Goal: Task Accomplishment & Management: Use online tool/utility

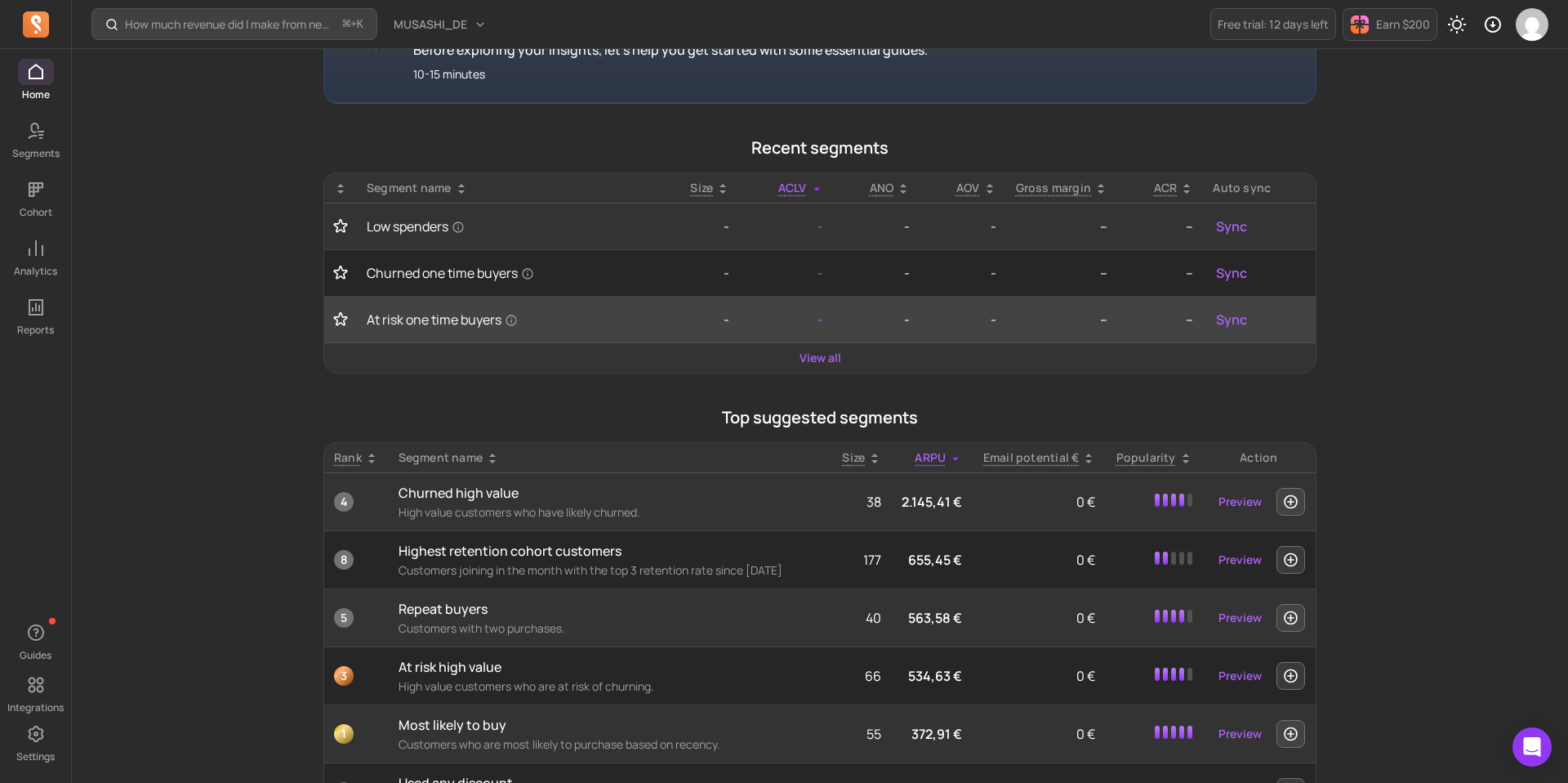
scroll to position [428, 0]
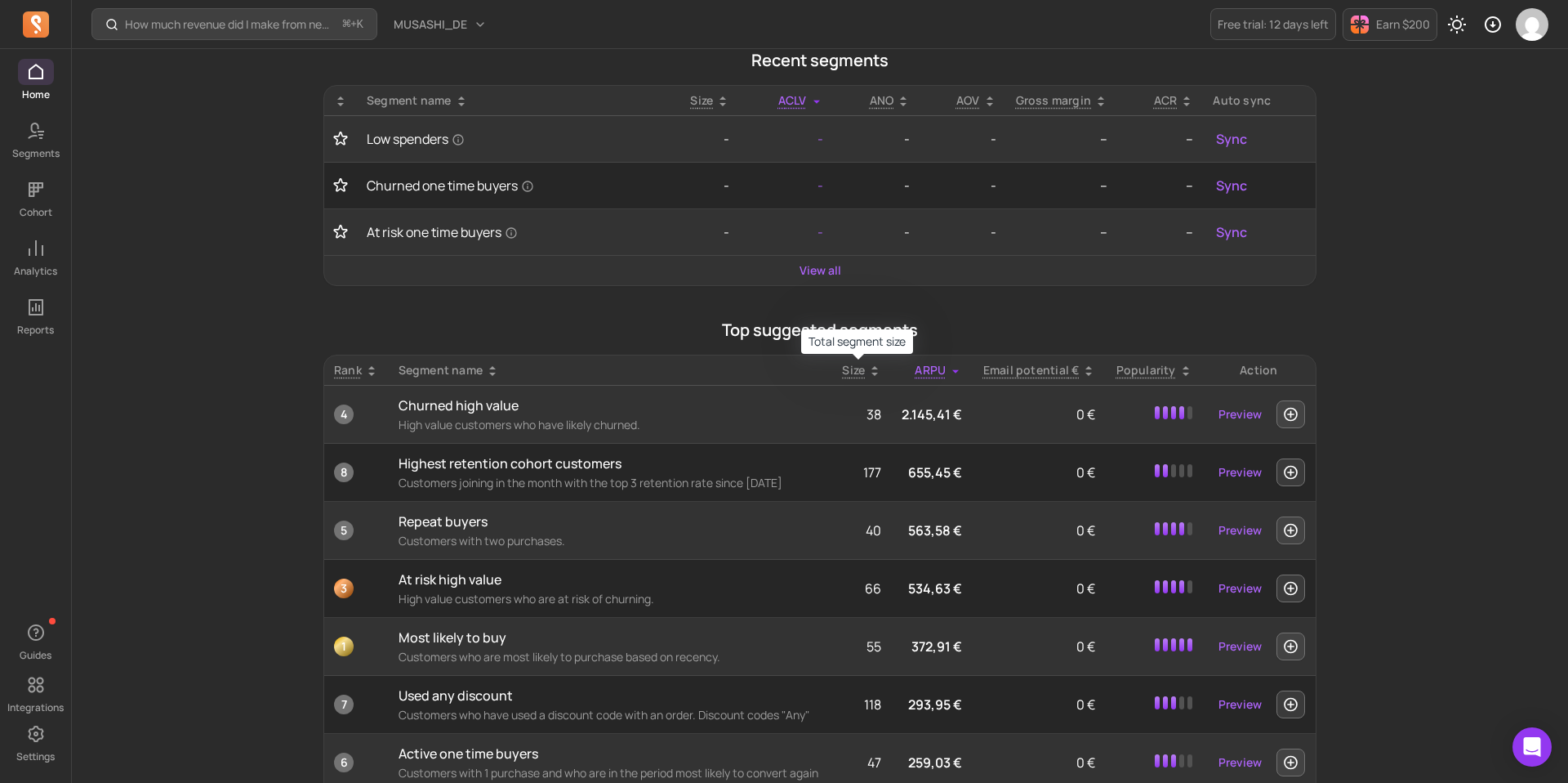
click at [855, 366] on span "Size" at bounding box center [852, 370] width 23 height 16
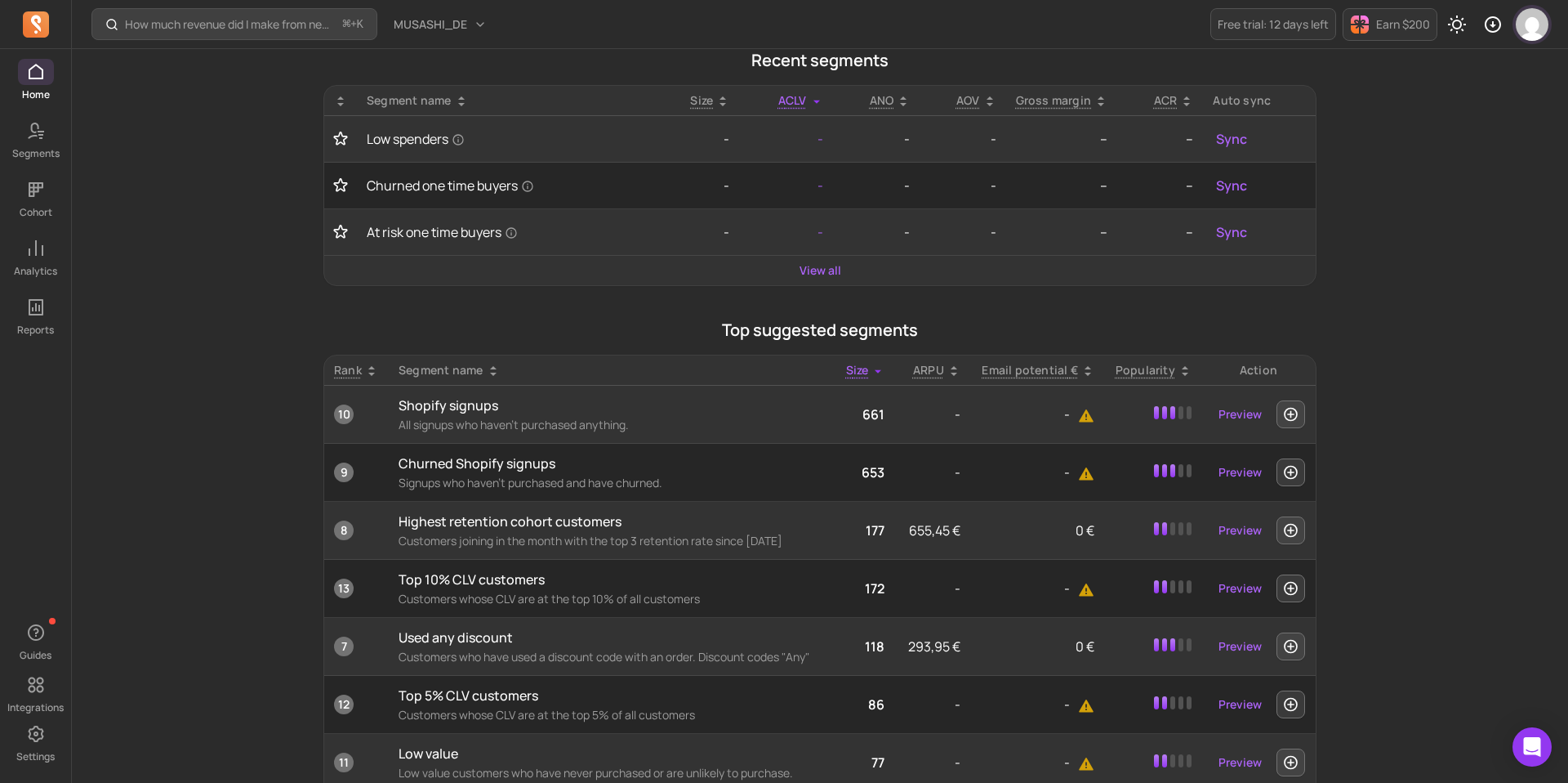
click at [1527, 27] on img "button" at bounding box center [1531, 24] width 33 height 33
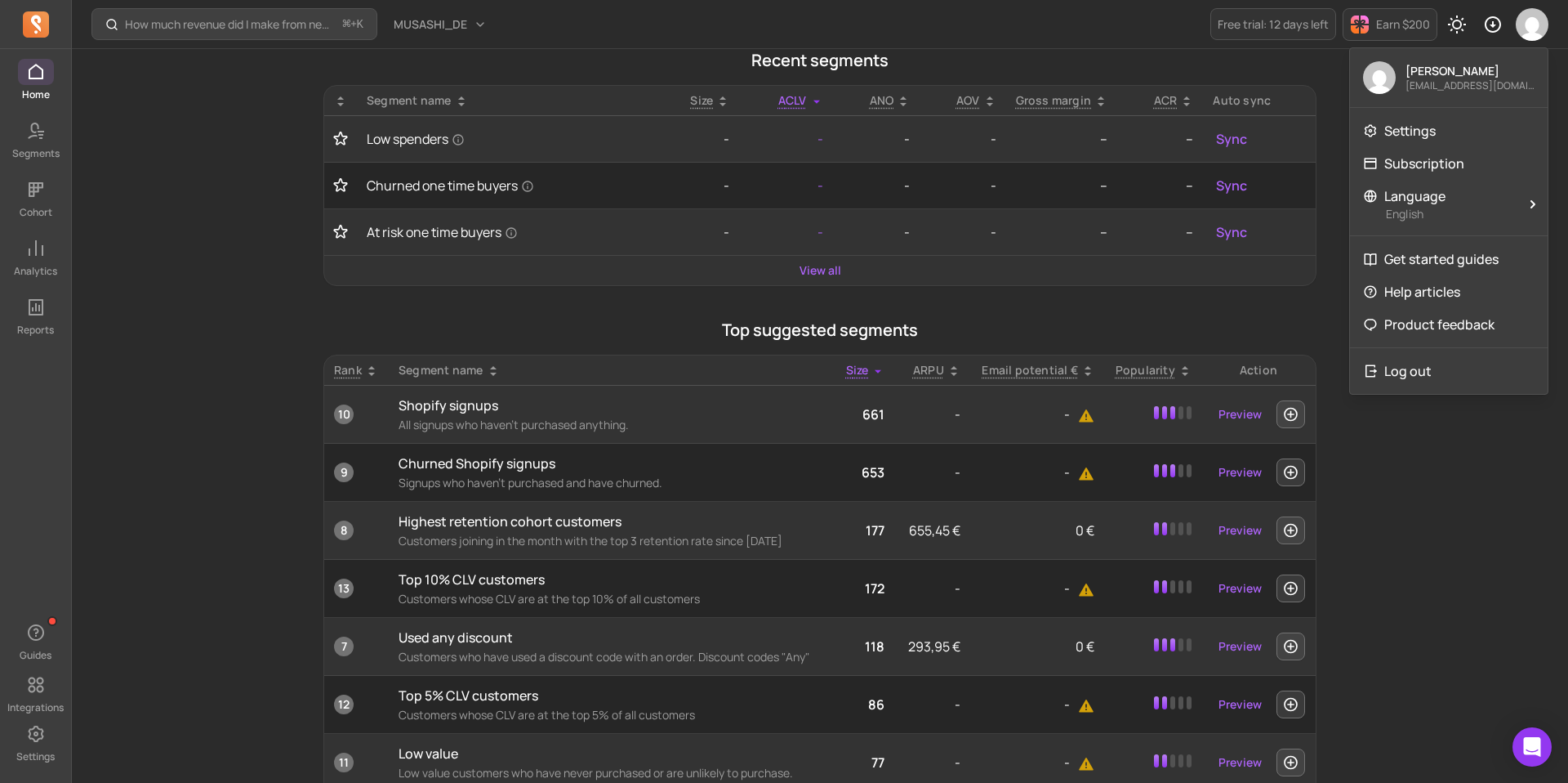
click at [29, 13] on icon at bounding box center [36, 24] width 26 height 26
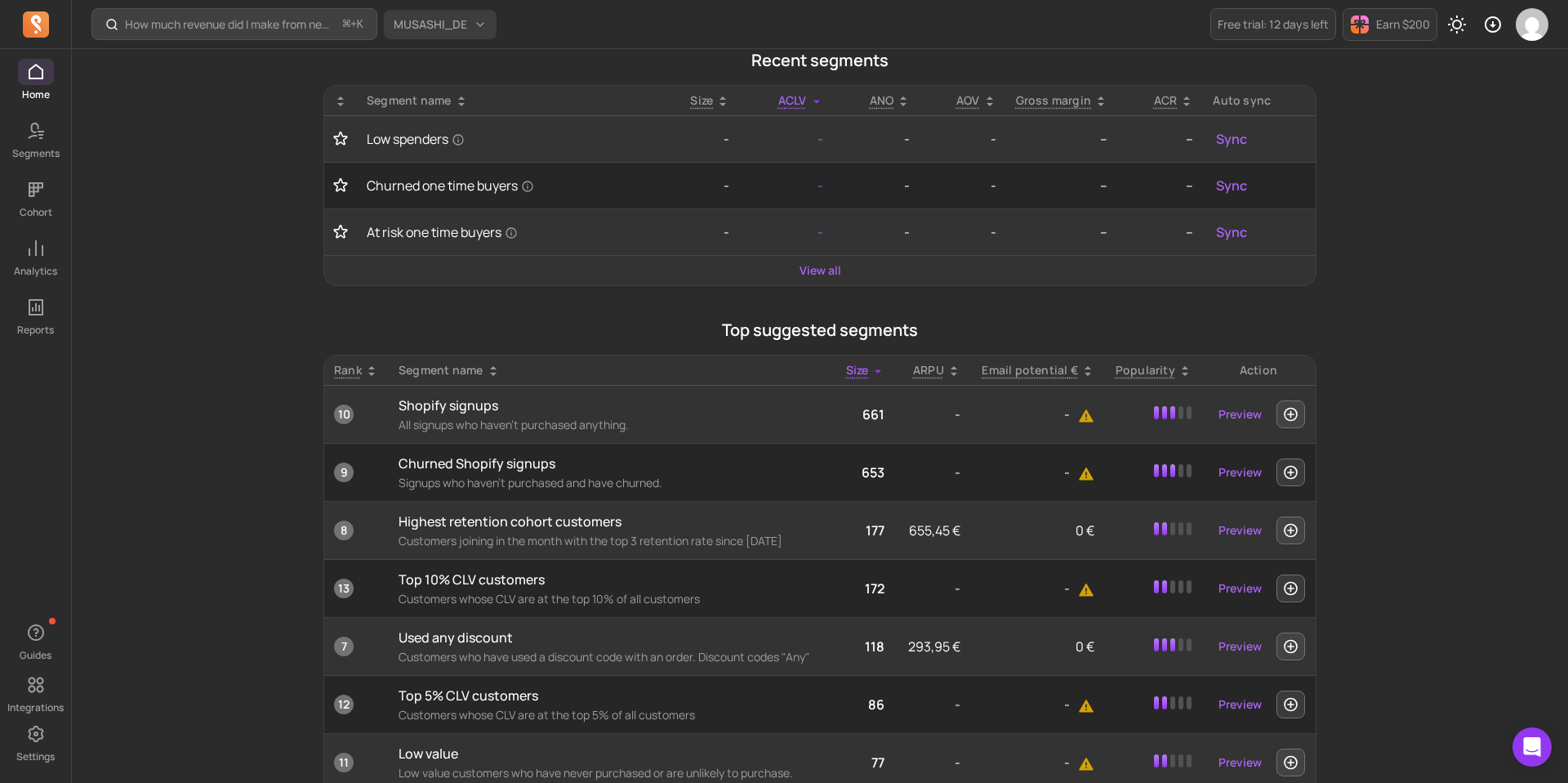
click at [474, 28] on button "MUSASHI_DE" at bounding box center [440, 24] width 113 height 29
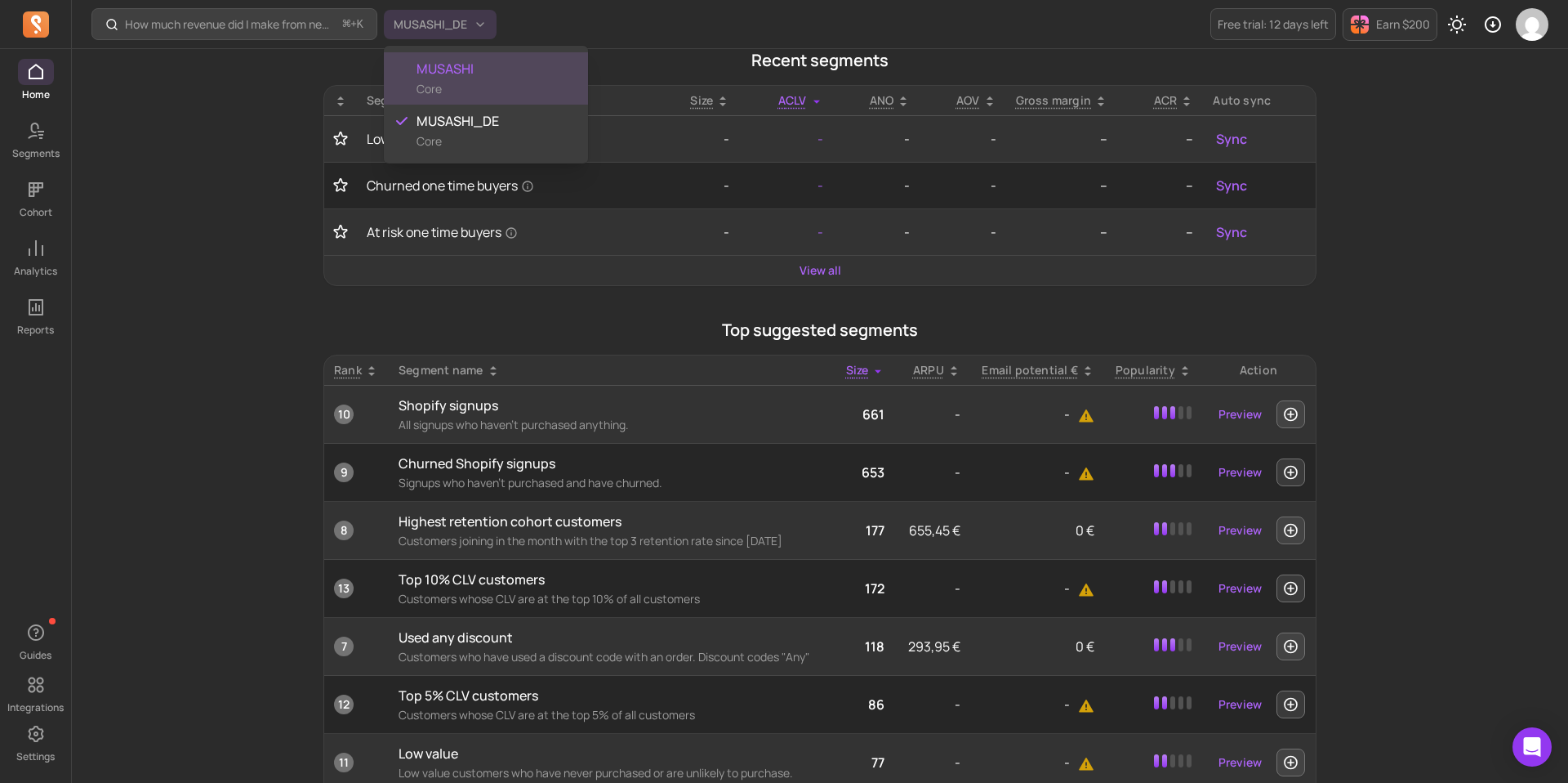
click at [463, 70] on span "MUSASHI" at bounding box center [495, 69] width 158 height 20
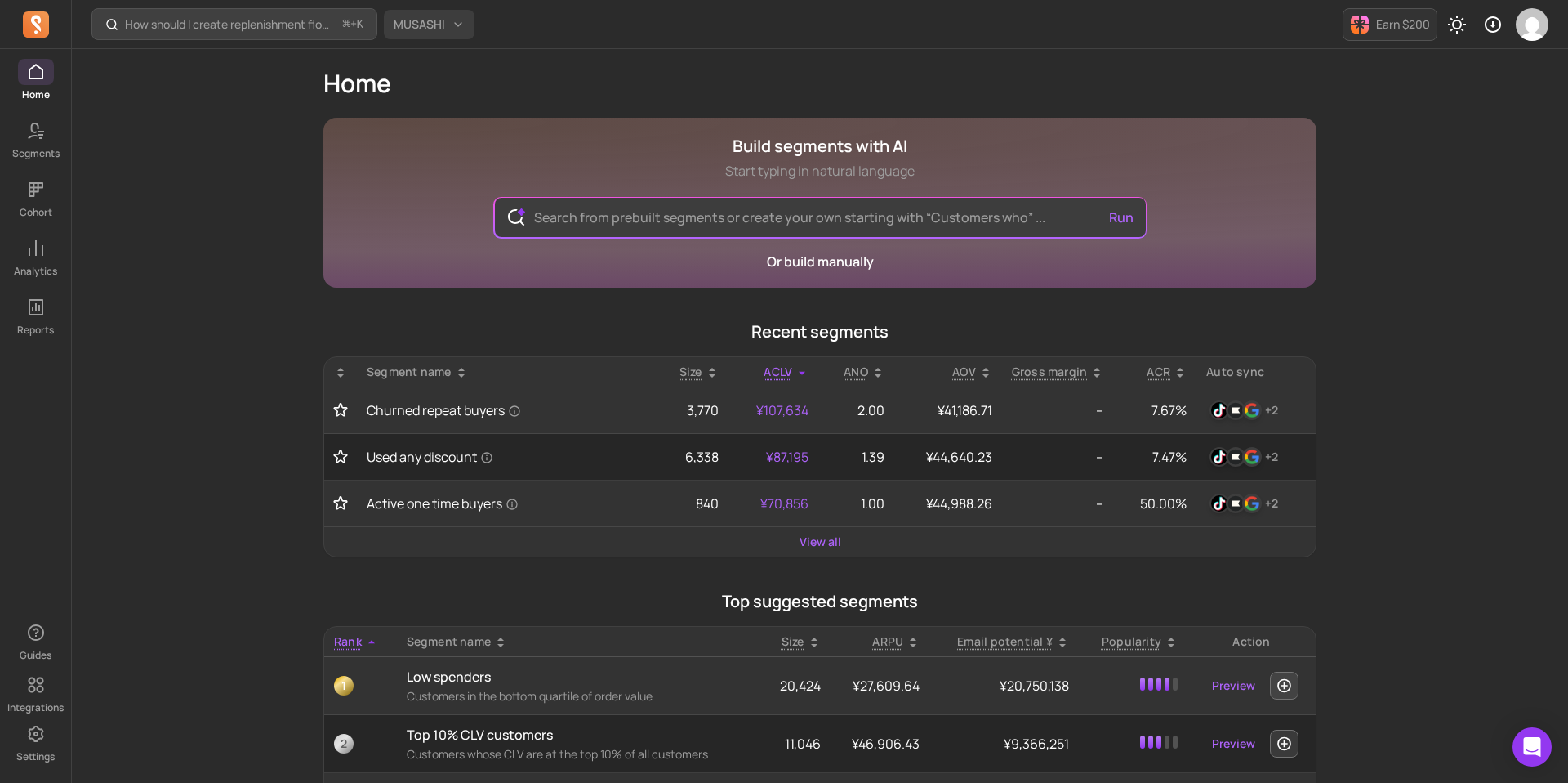
click at [420, 34] on button "MUSASHI" at bounding box center [429, 24] width 91 height 29
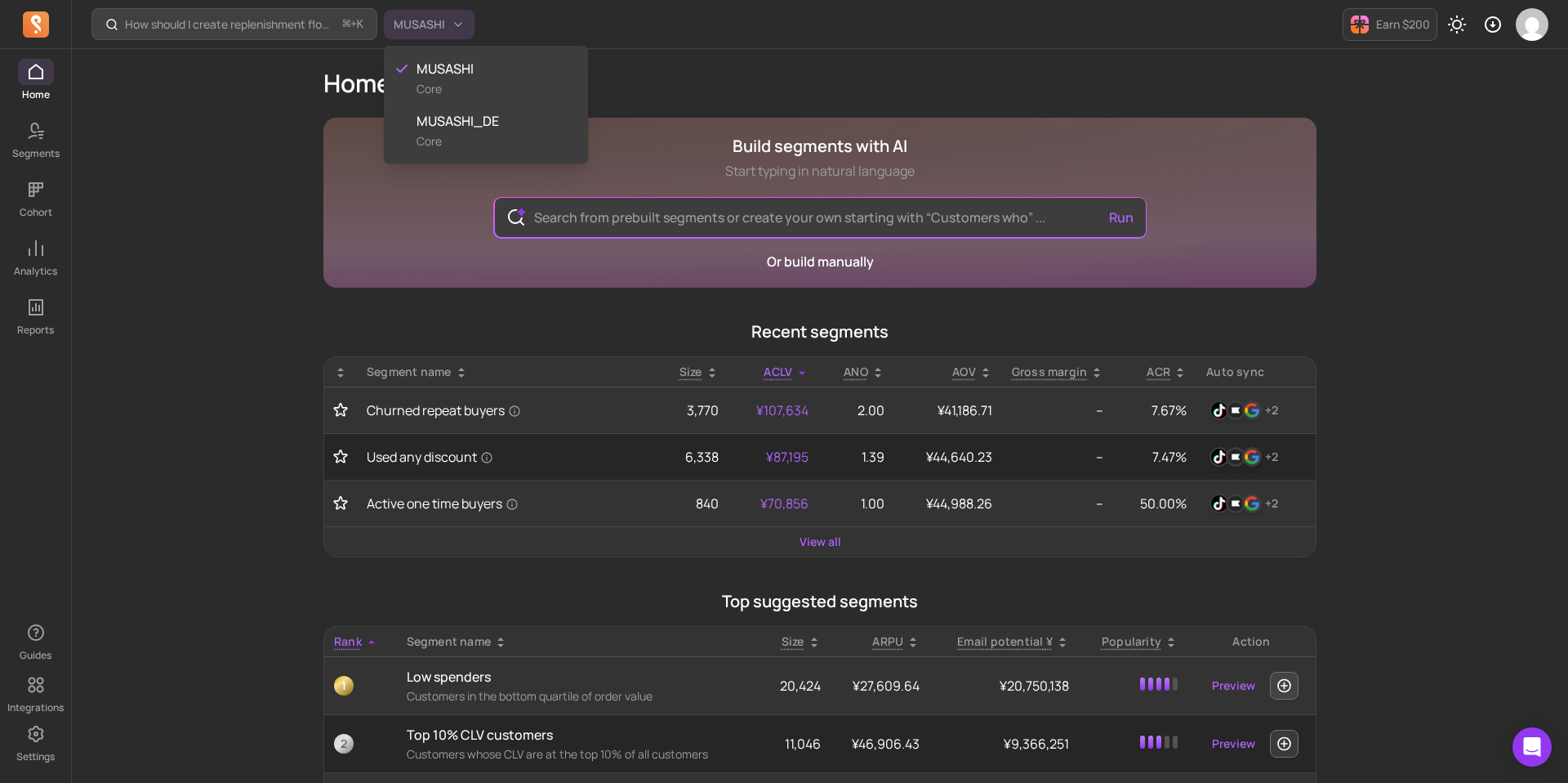
click at [735, 599] on div "How should I create replenishment flows? ⌘ + K MUSASHI Earn $200 Home Build seg…" at bounding box center [819, 732] width 1495 height 1464
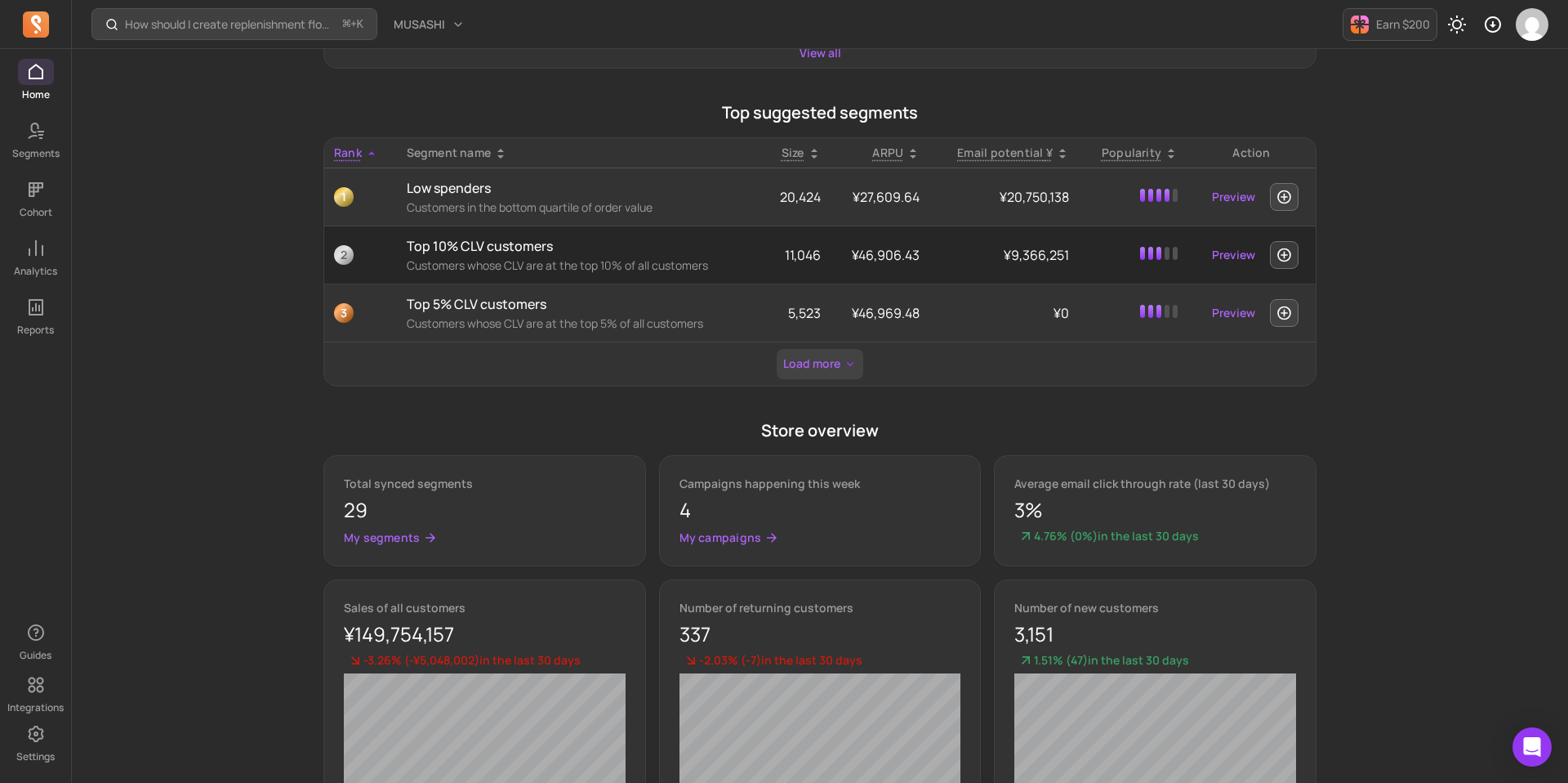
scroll to position [485, 0]
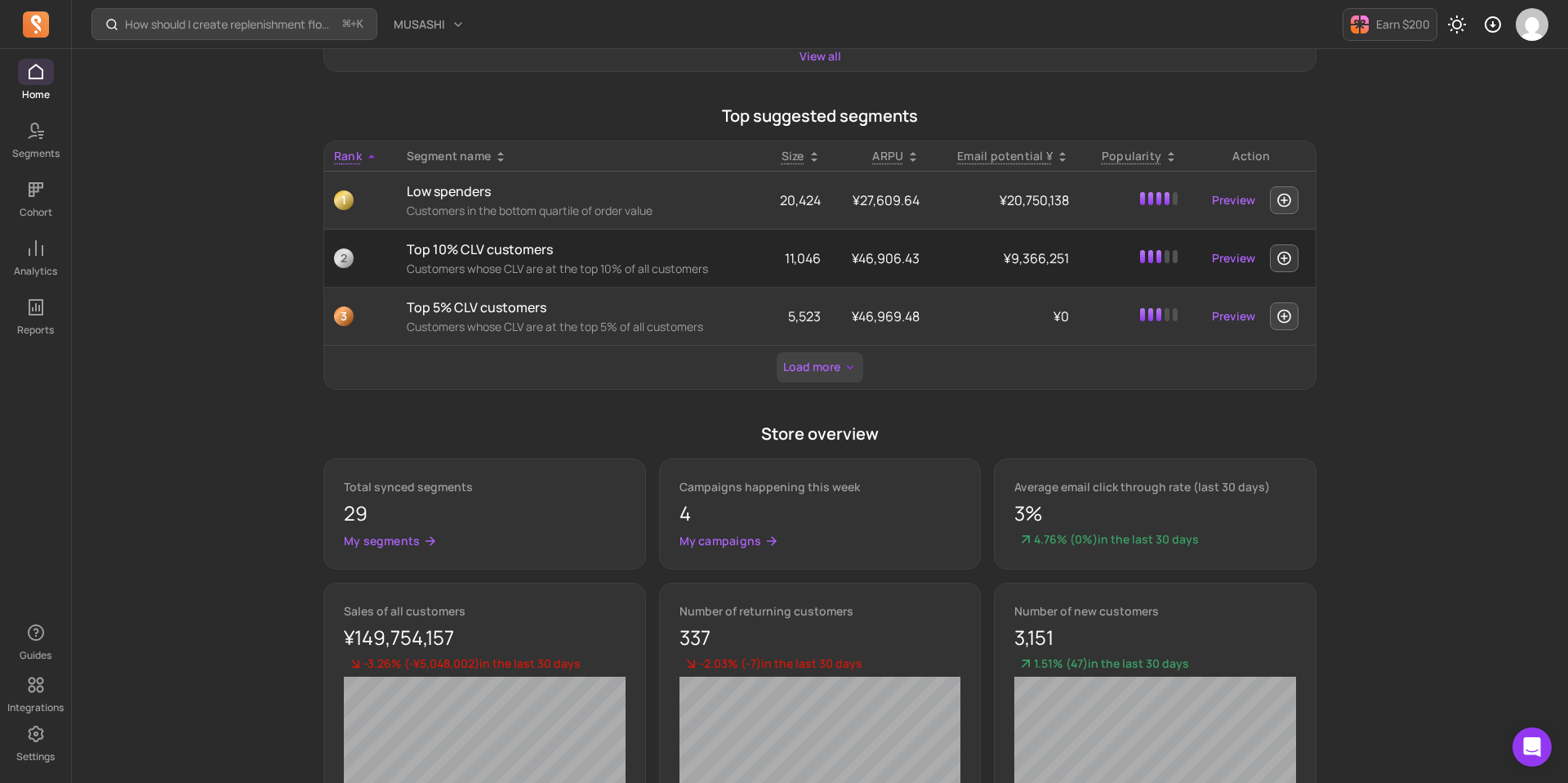
click at [818, 376] on button "Load more" at bounding box center [819, 367] width 87 height 30
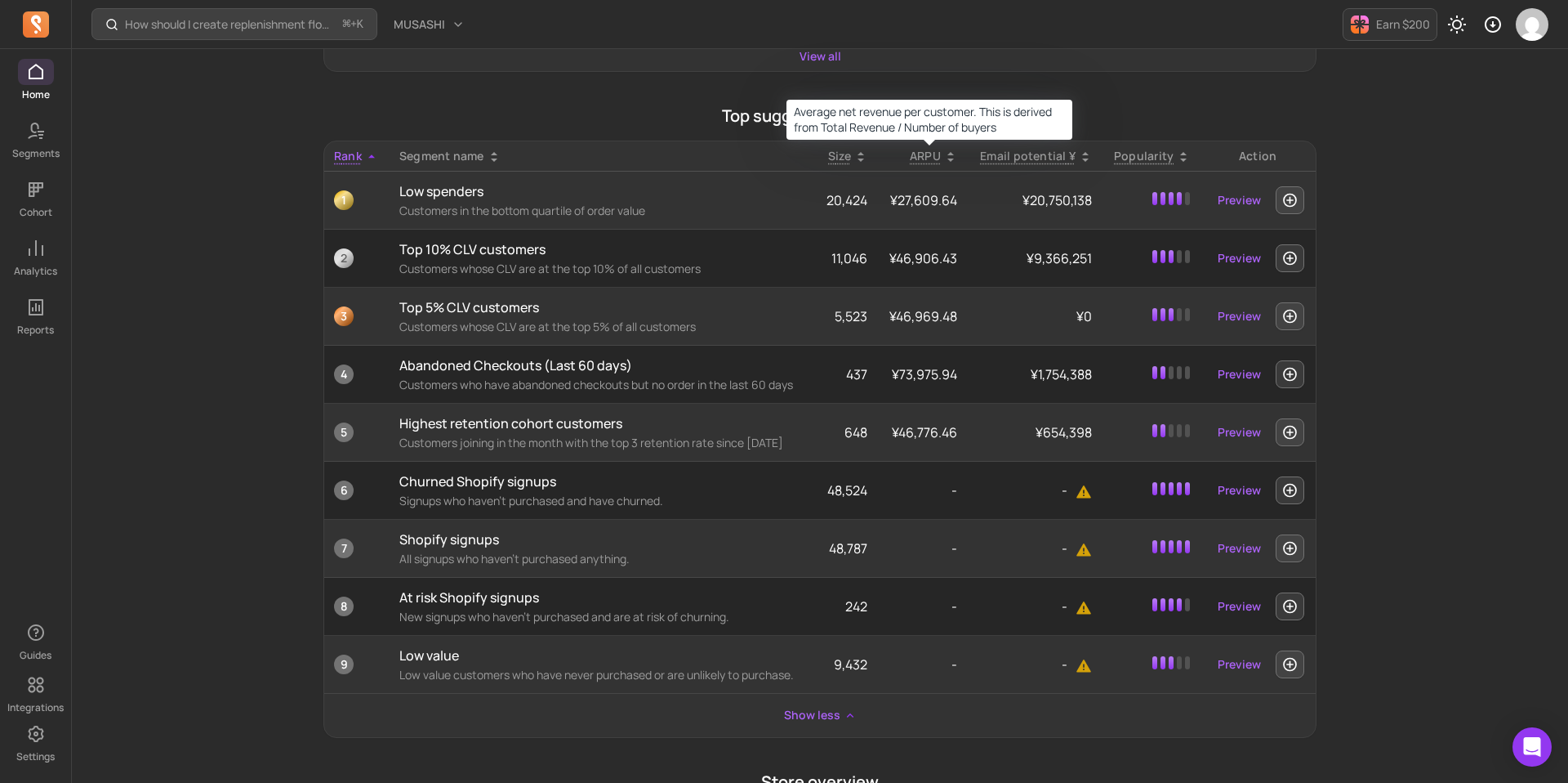
click at [938, 154] on p "ARPU" at bounding box center [924, 156] width 31 height 16
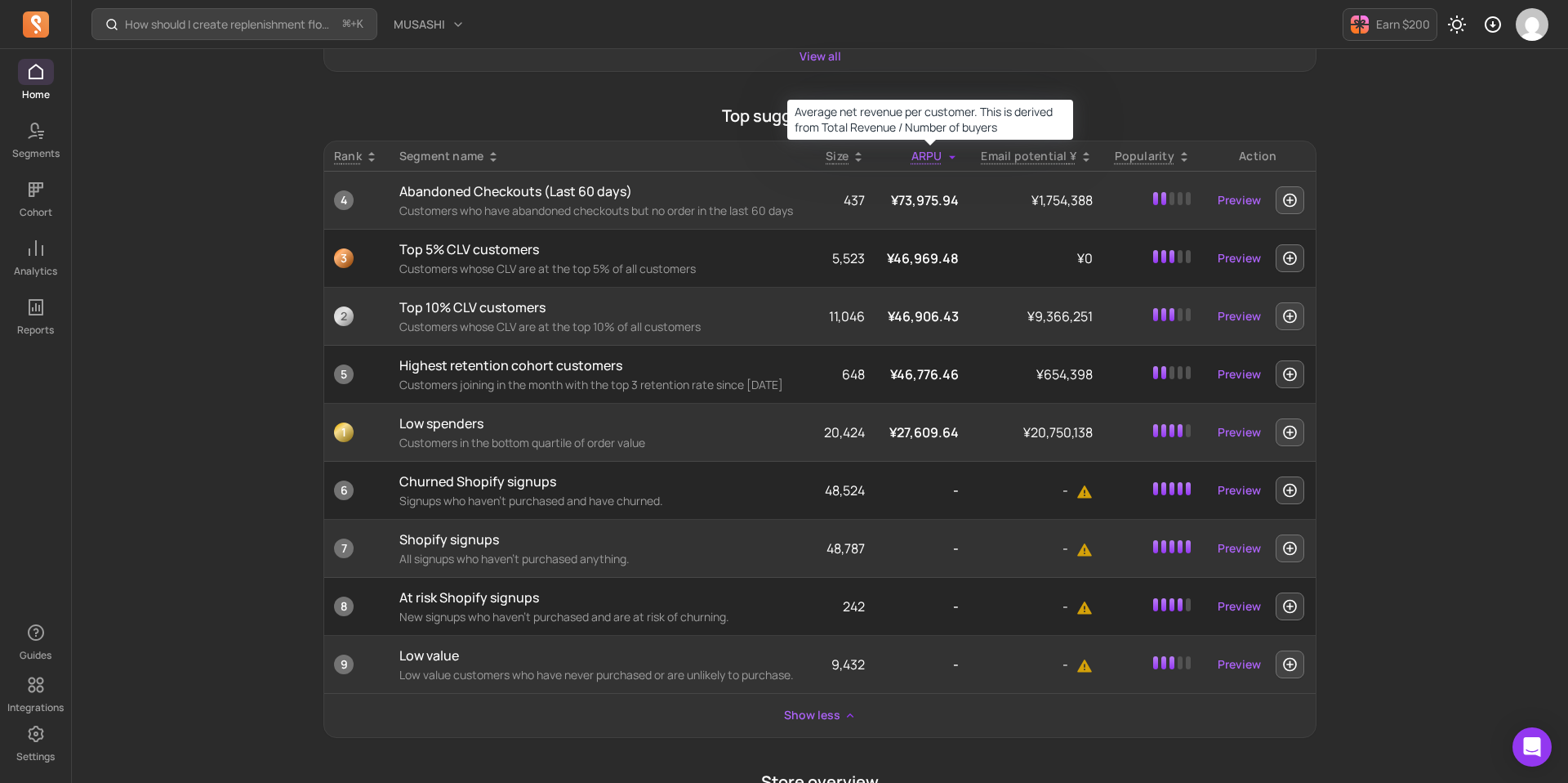
click at [927, 160] on p "ARPU" at bounding box center [926, 156] width 31 height 16
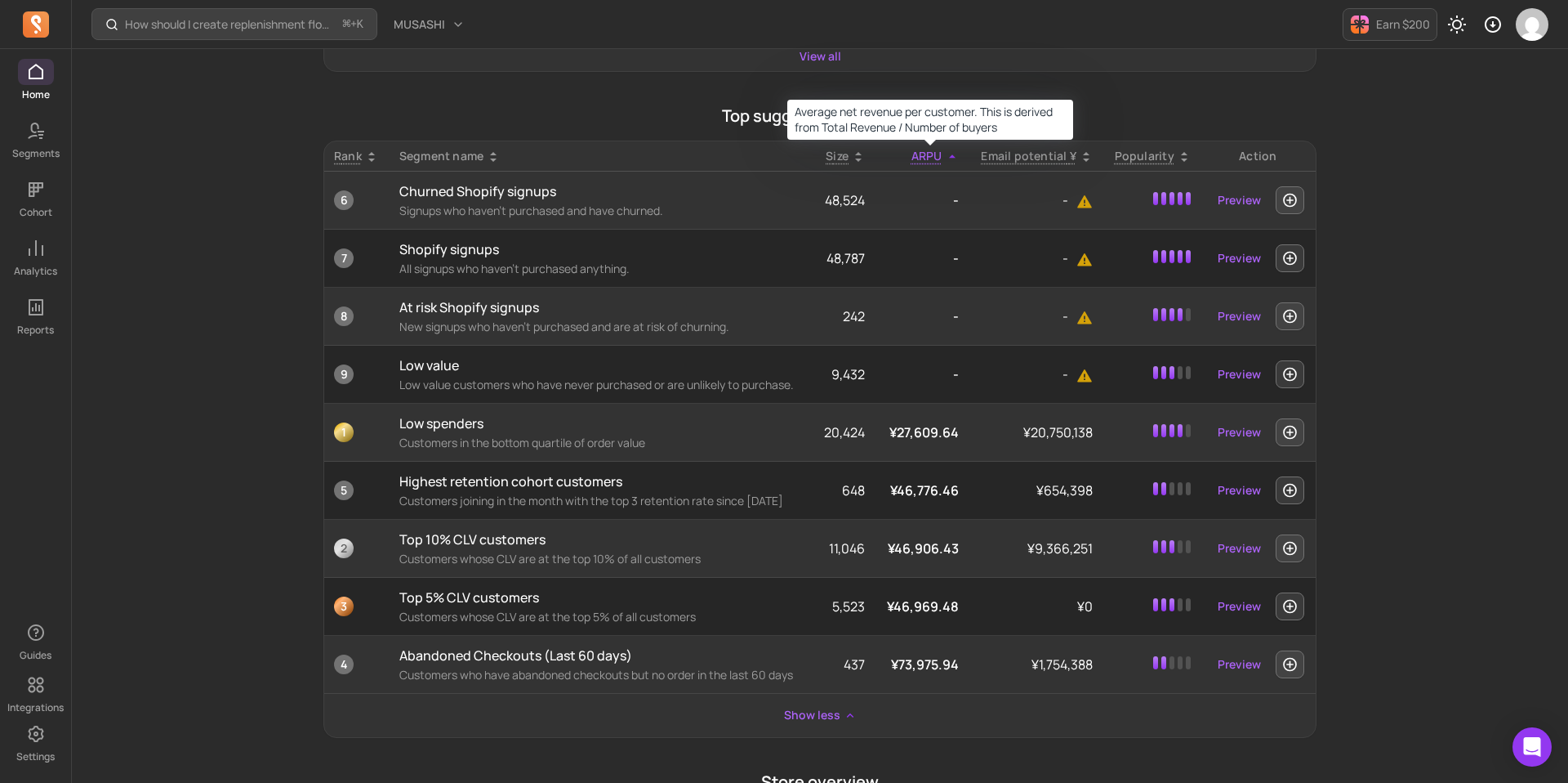
click at [927, 160] on p "ARPU" at bounding box center [926, 156] width 31 height 16
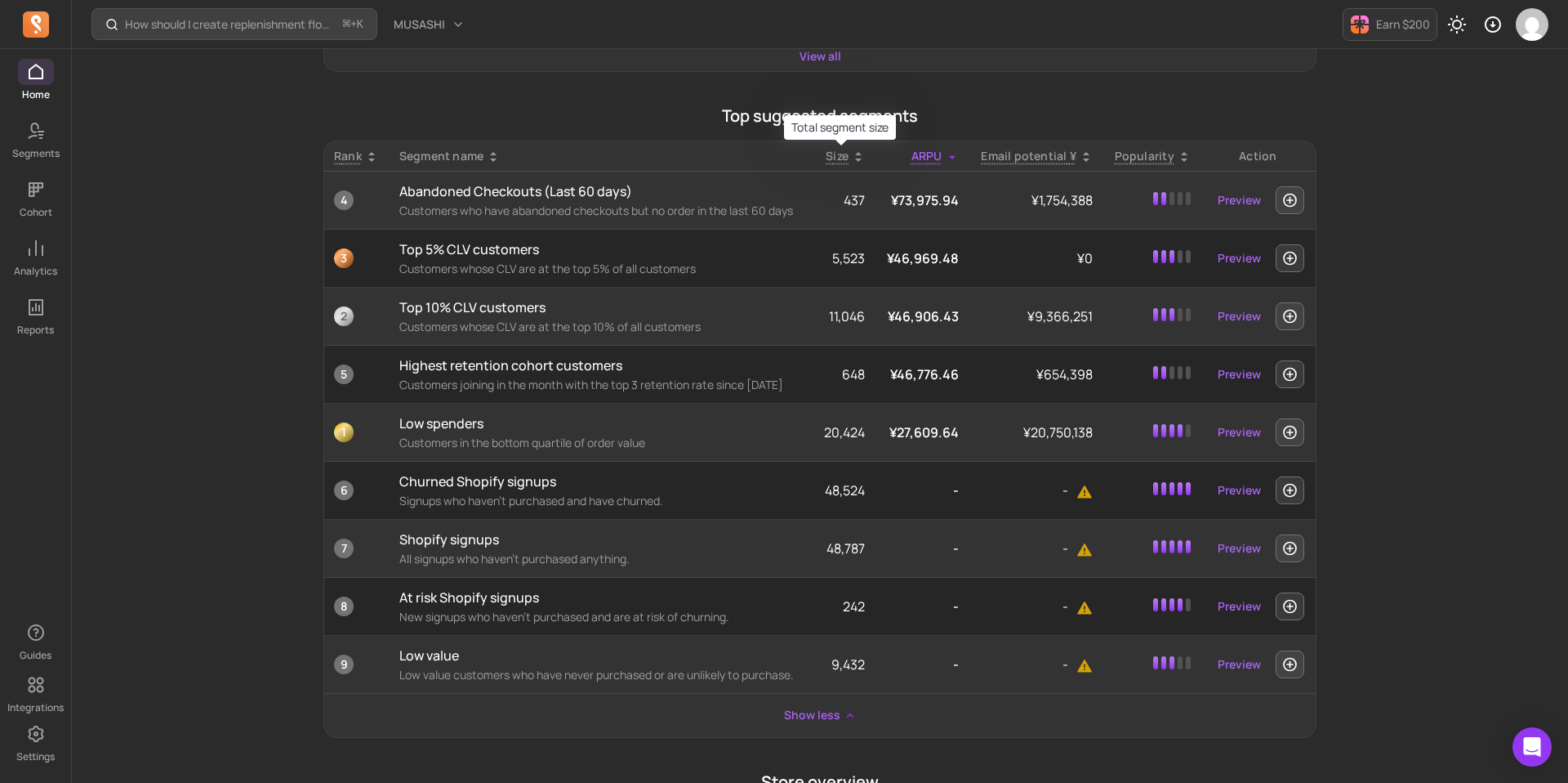
click at [837, 152] on span "Size" at bounding box center [836, 156] width 23 height 16
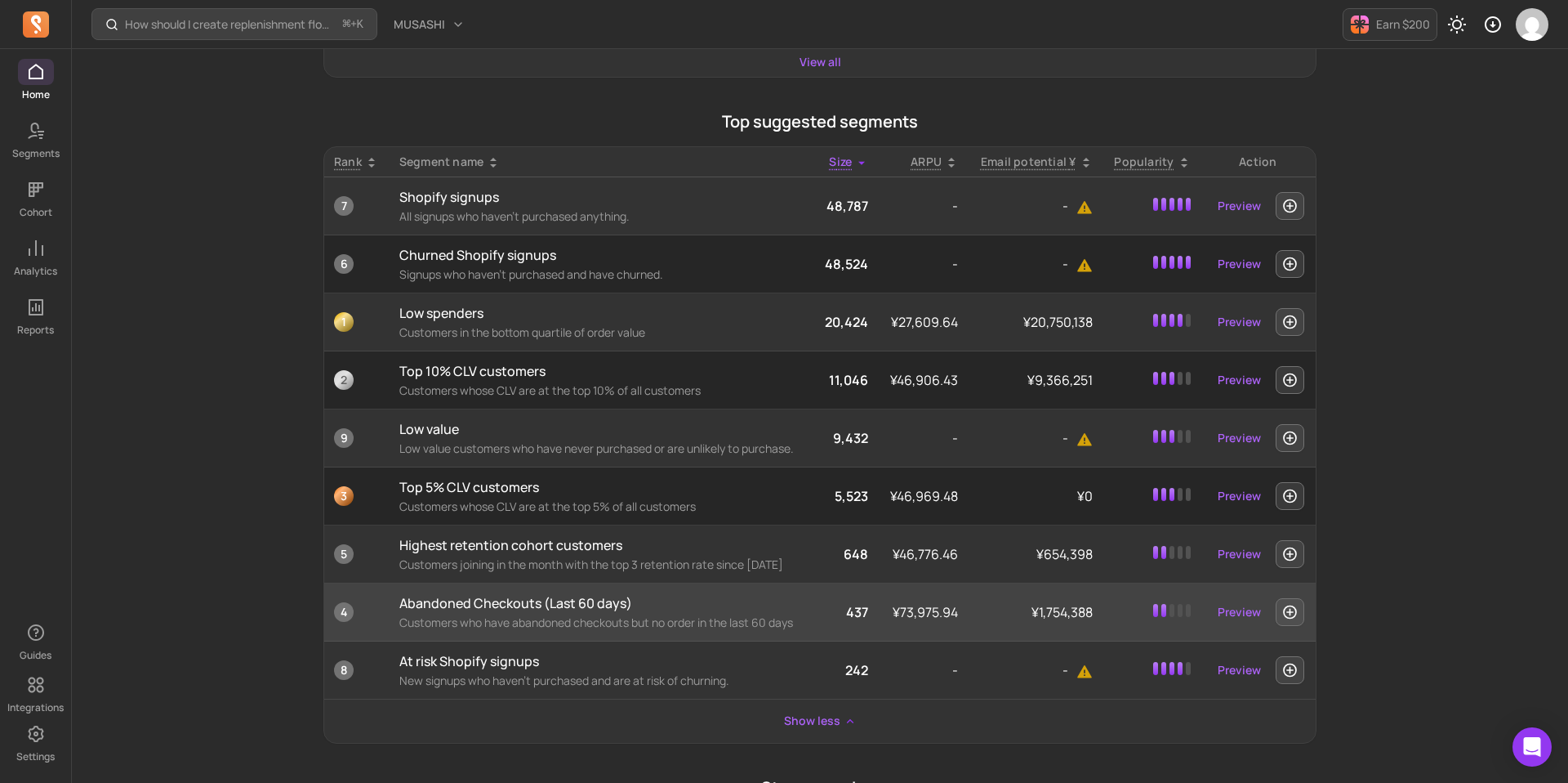
scroll to position [466, 0]
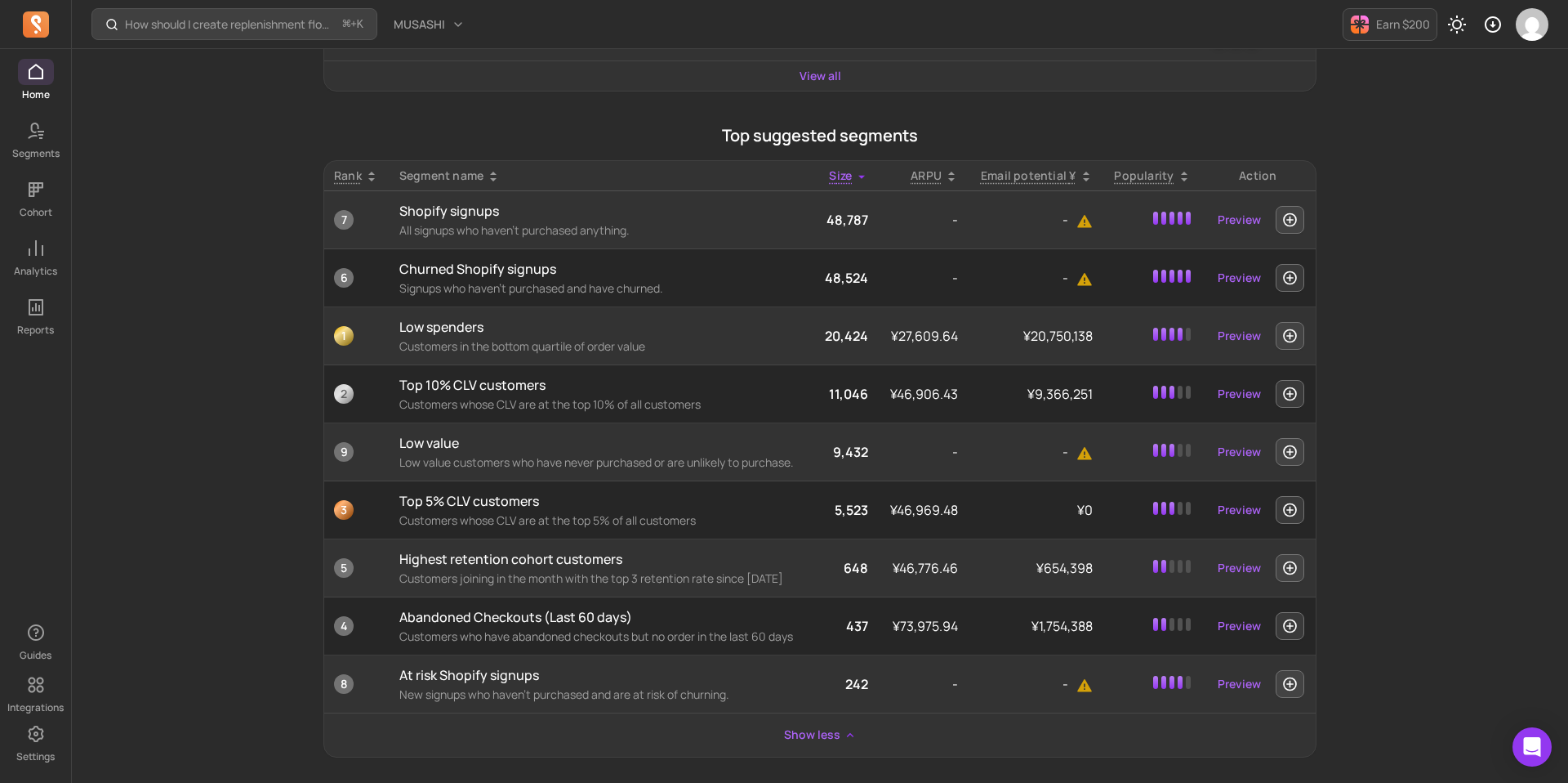
click at [343, 176] on span "Rank" at bounding box center [348, 176] width 28 height 16
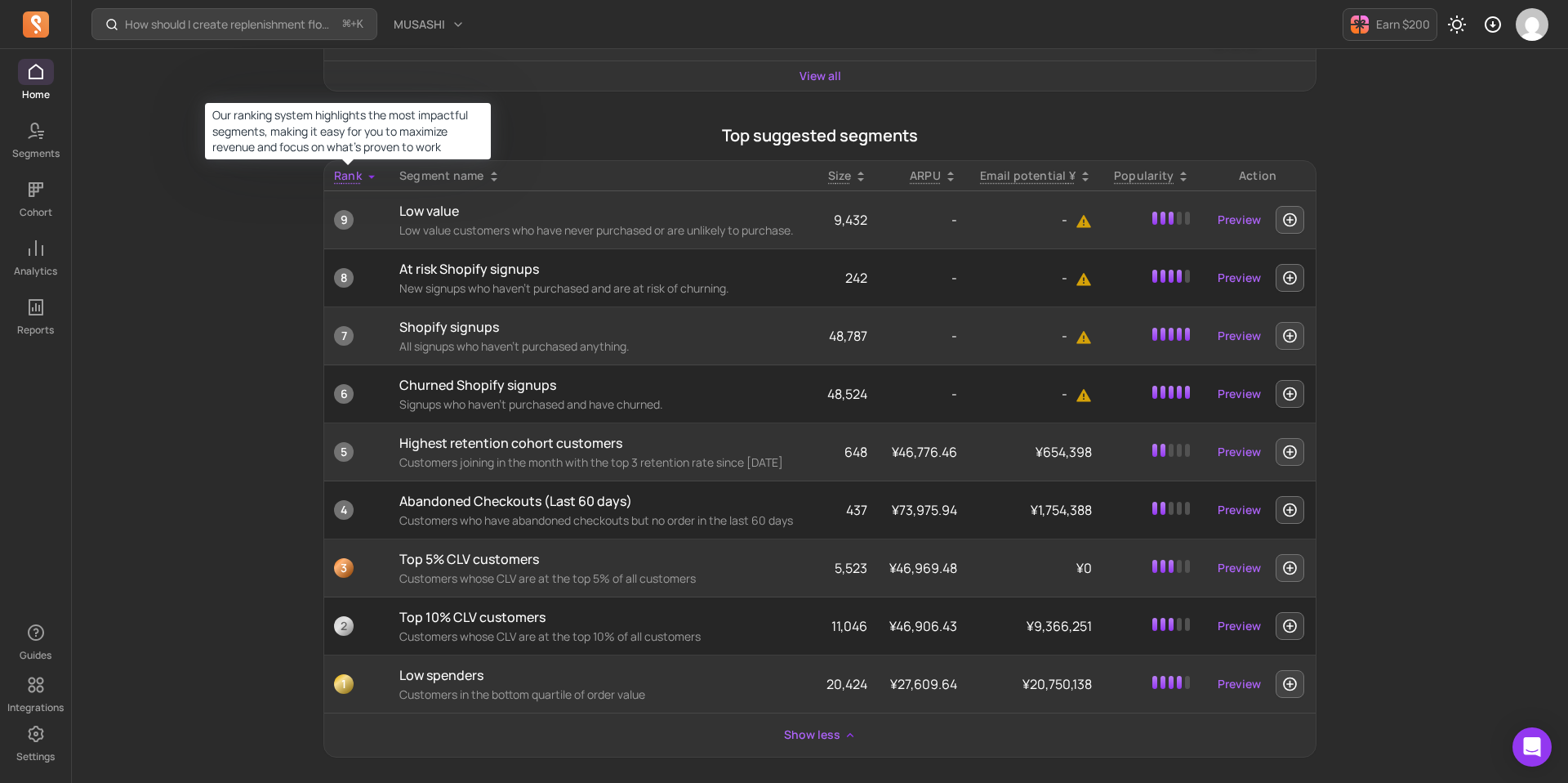
click at [343, 176] on span "Rank" at bounding box center [348, 176] width 28 height 16
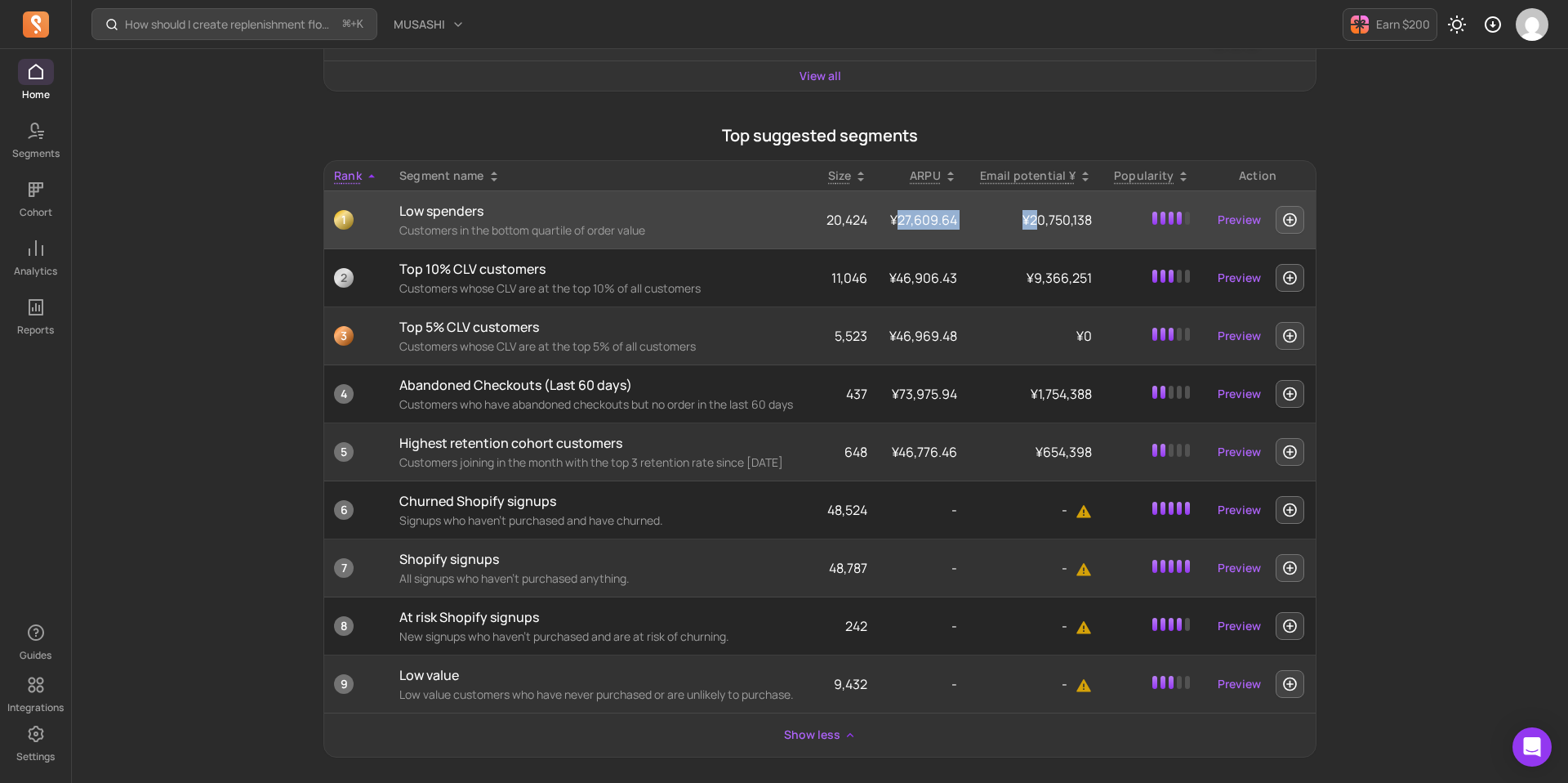
drag, startPoint x: 899, startPoint y: 225, endPoint x: 1037, endPoint y: 225, distance: 138.0
click at [1037, 225] on tr "1 Low spenders Customers in the bottom quartile of order value 20,424 ¥27,609.6…" at bounding box center [819, 220] width 991 height 58
click at [1285, 227] on icon "button" at bounding box center [1289, 219] width 17 height 16
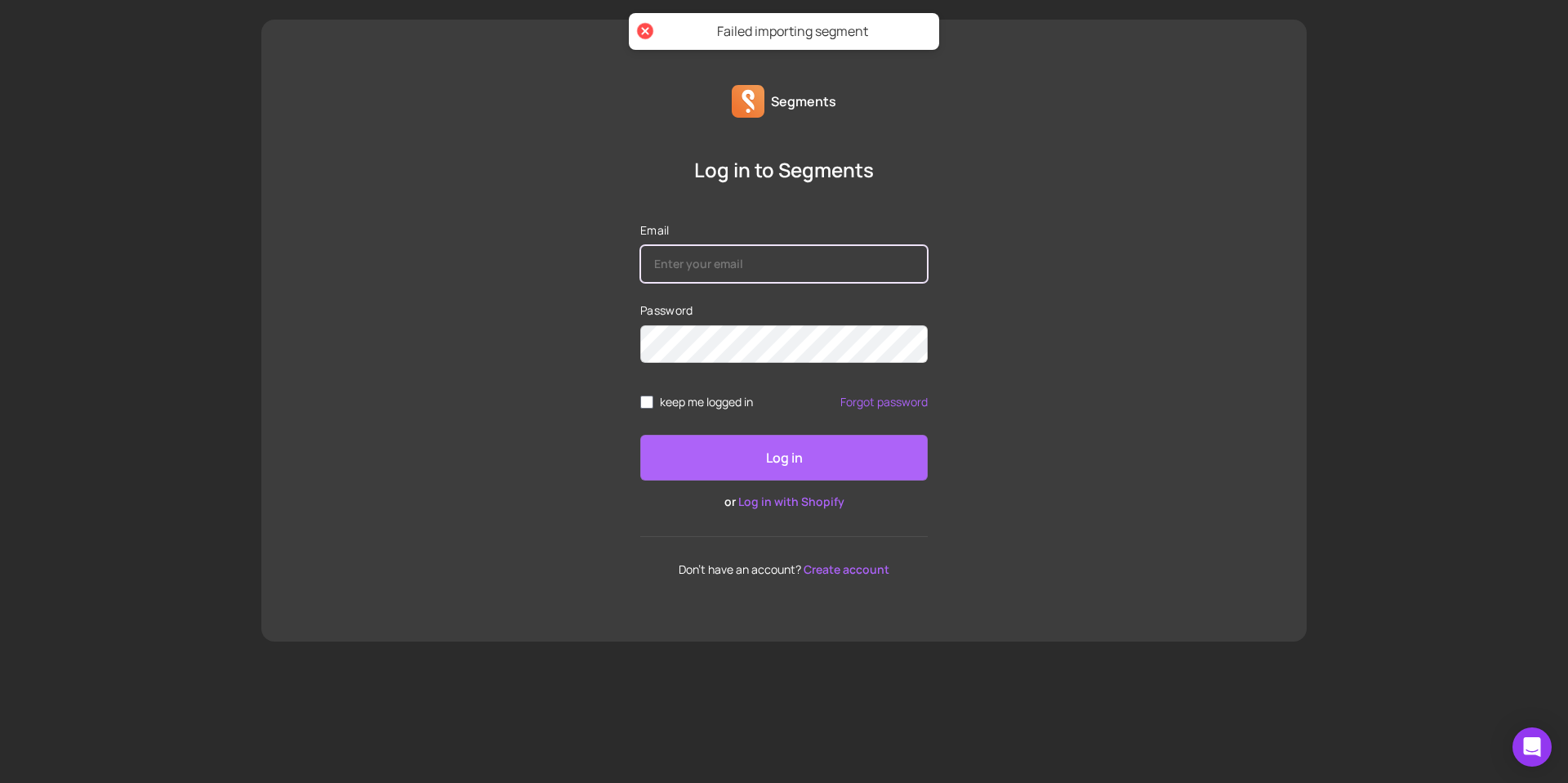
click at [814, 268] on input "Email" at bounding box center [784, 264] width 287 height 38
type input "fuga.okuzumi@tai-matsu.jp"
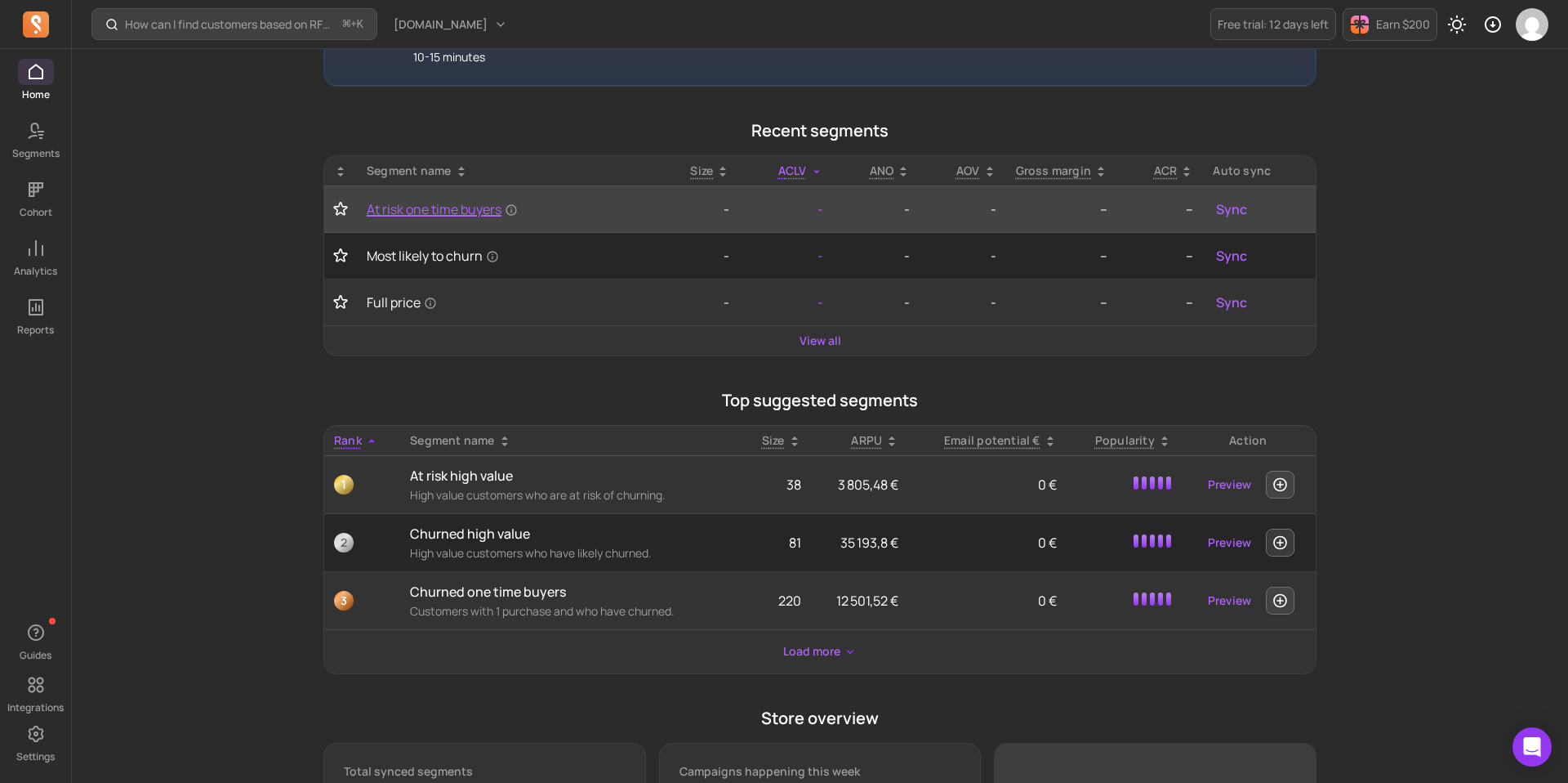
scroll to position [514, 0]
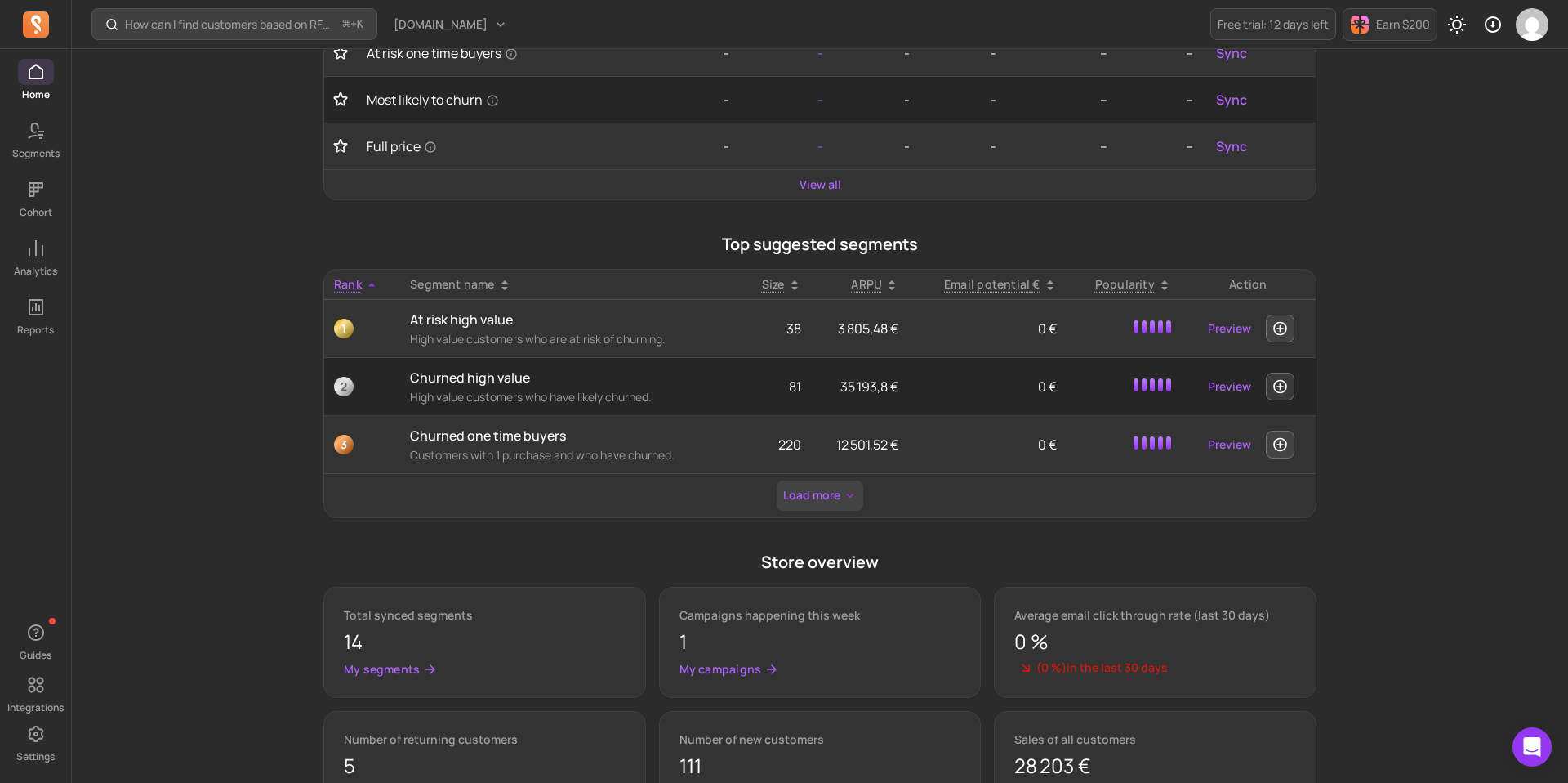
click at [811, 499] on button "Load more" at bounding box center [819, 496] width 87 height 30
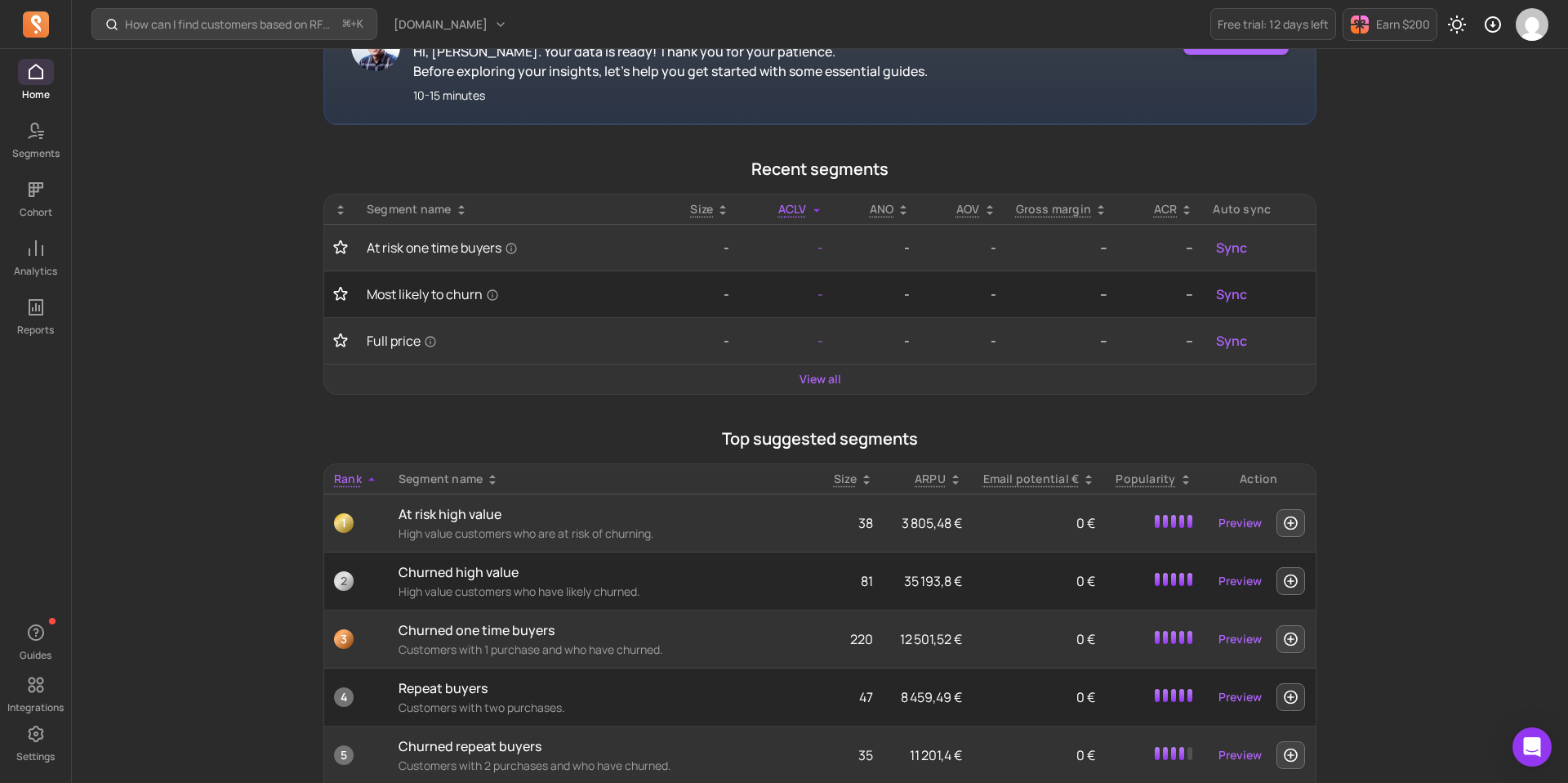
scroll to position [314, 0]
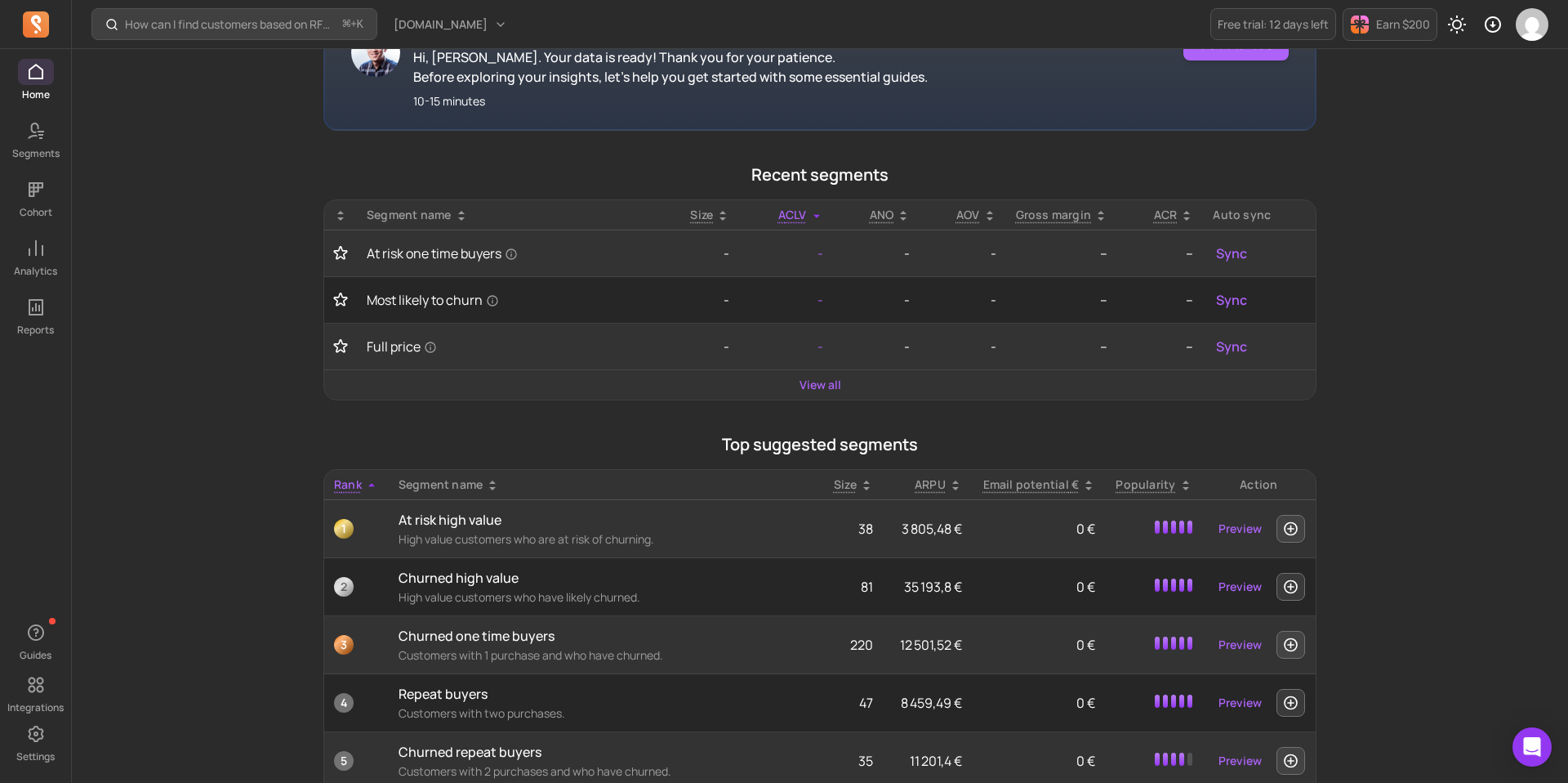
click at [255, 186] on div "How can I find customers based on RFM and lifecycle stages? ⌘ + K musashihamono…" at bounding box center [819, 786] width 1495 height 2200
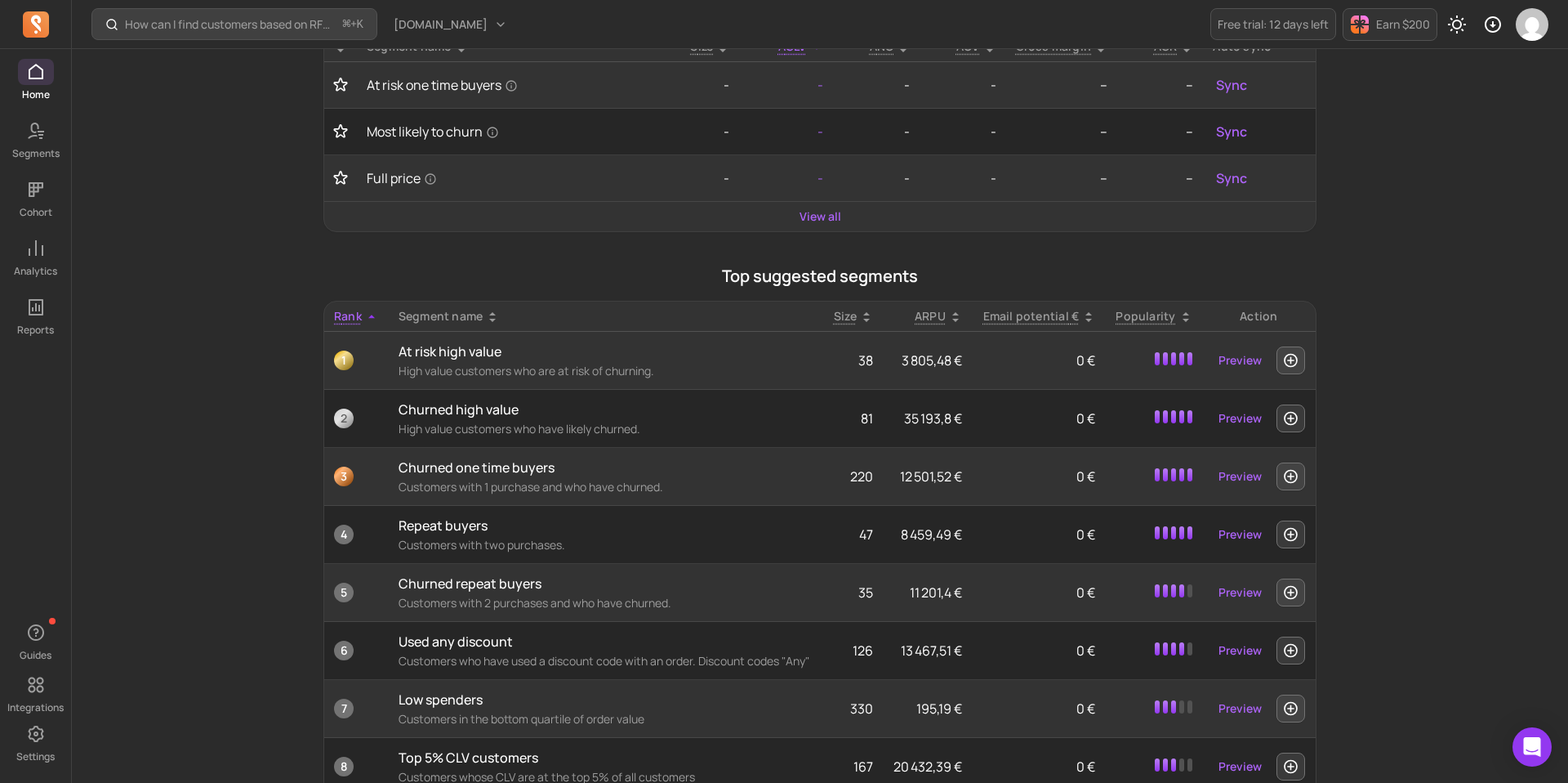
scroll to position [484, 0]
click at [481, 16] on span "[DOMAIN_NAME]" at bounding box center [441, 24] width 94 height 16
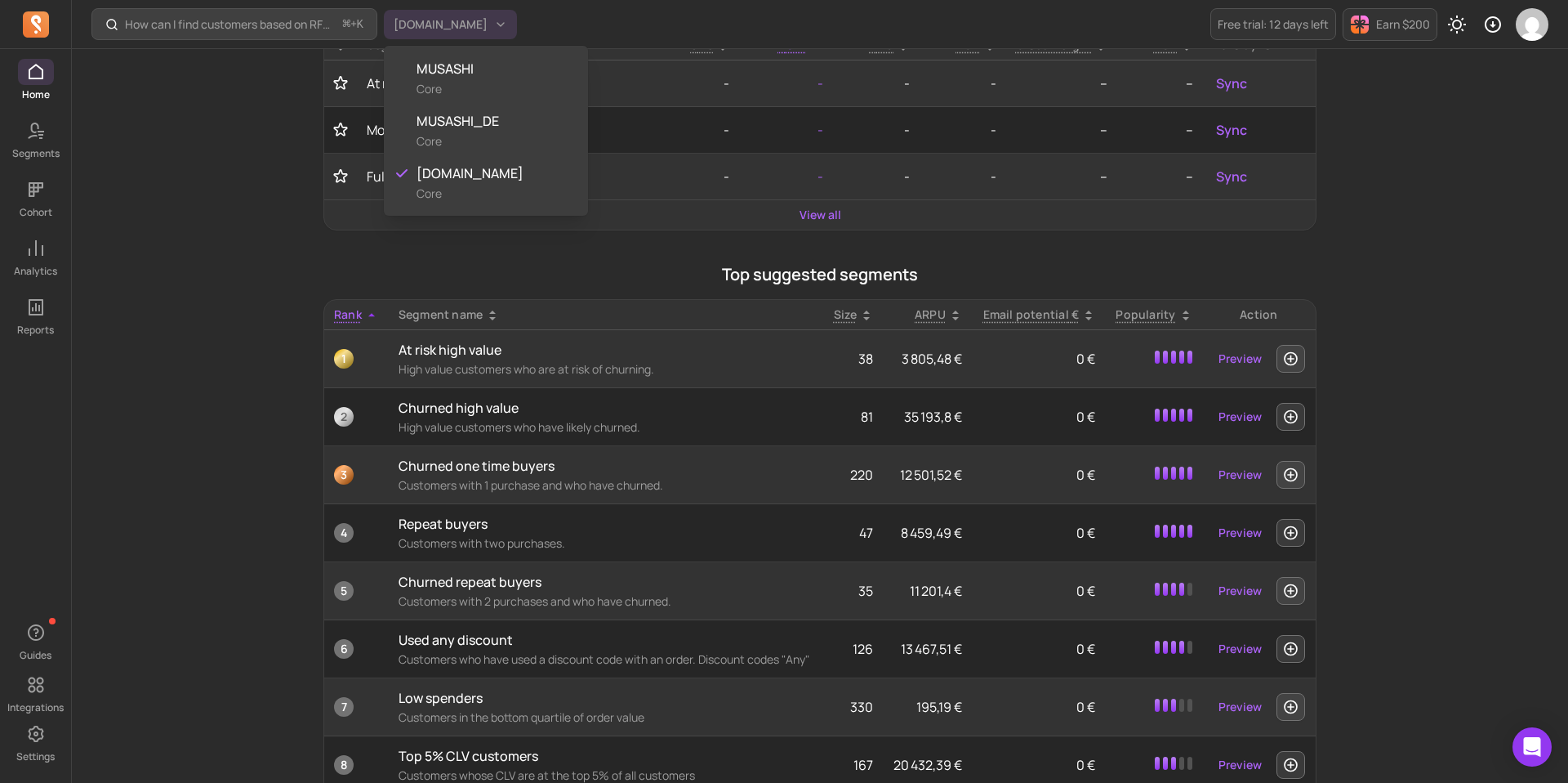
click at [270, 172] on div "How can I find customers based on RFM and lifecycle stages? ⌘ + K musashihamono…" at bounding box center [819, 616] width 1495 height 2200
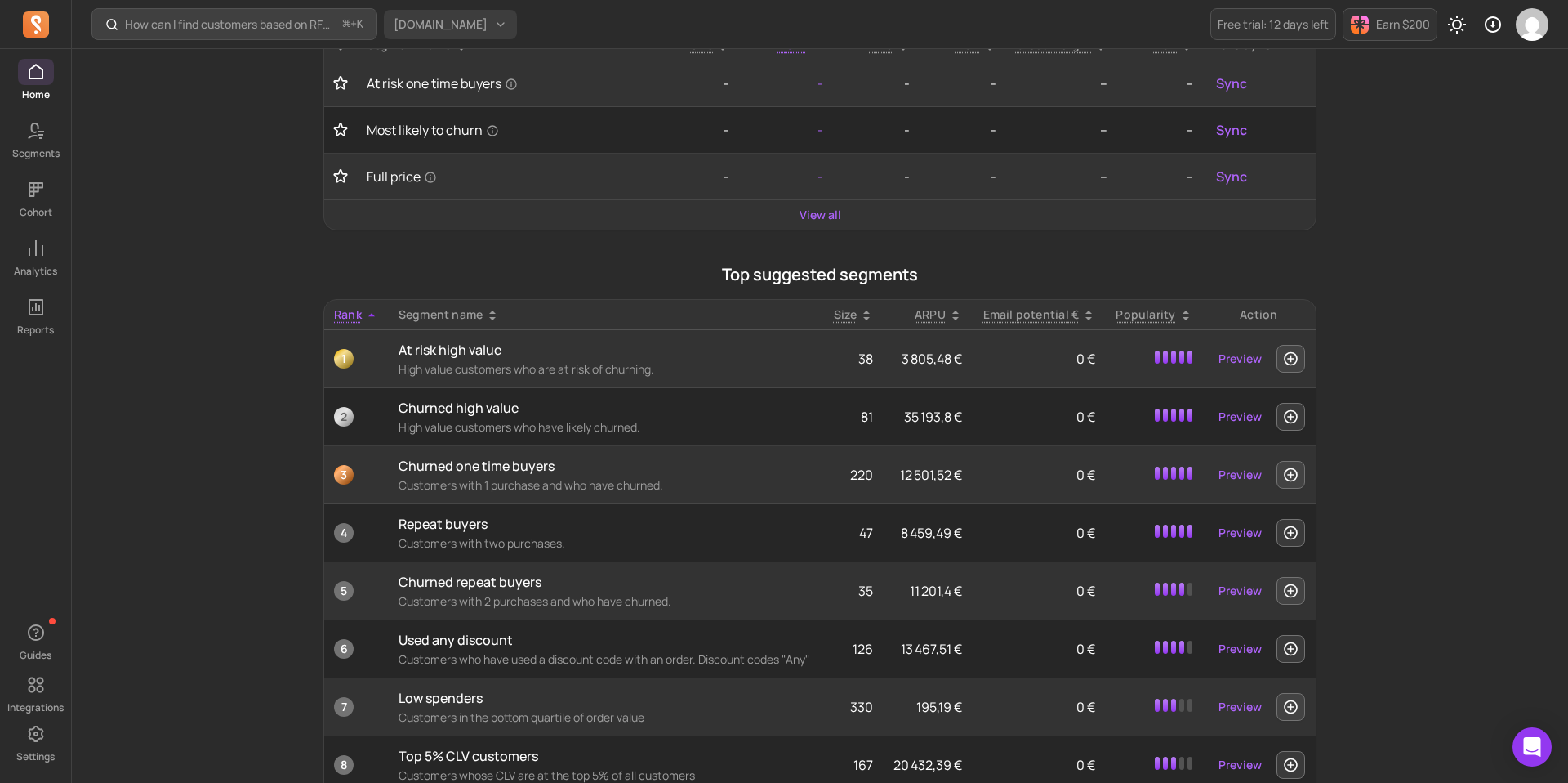
click at [440, 34] on button "[DOMAIN_NAME]" at bounding box center [450, 24] width 133 height 29
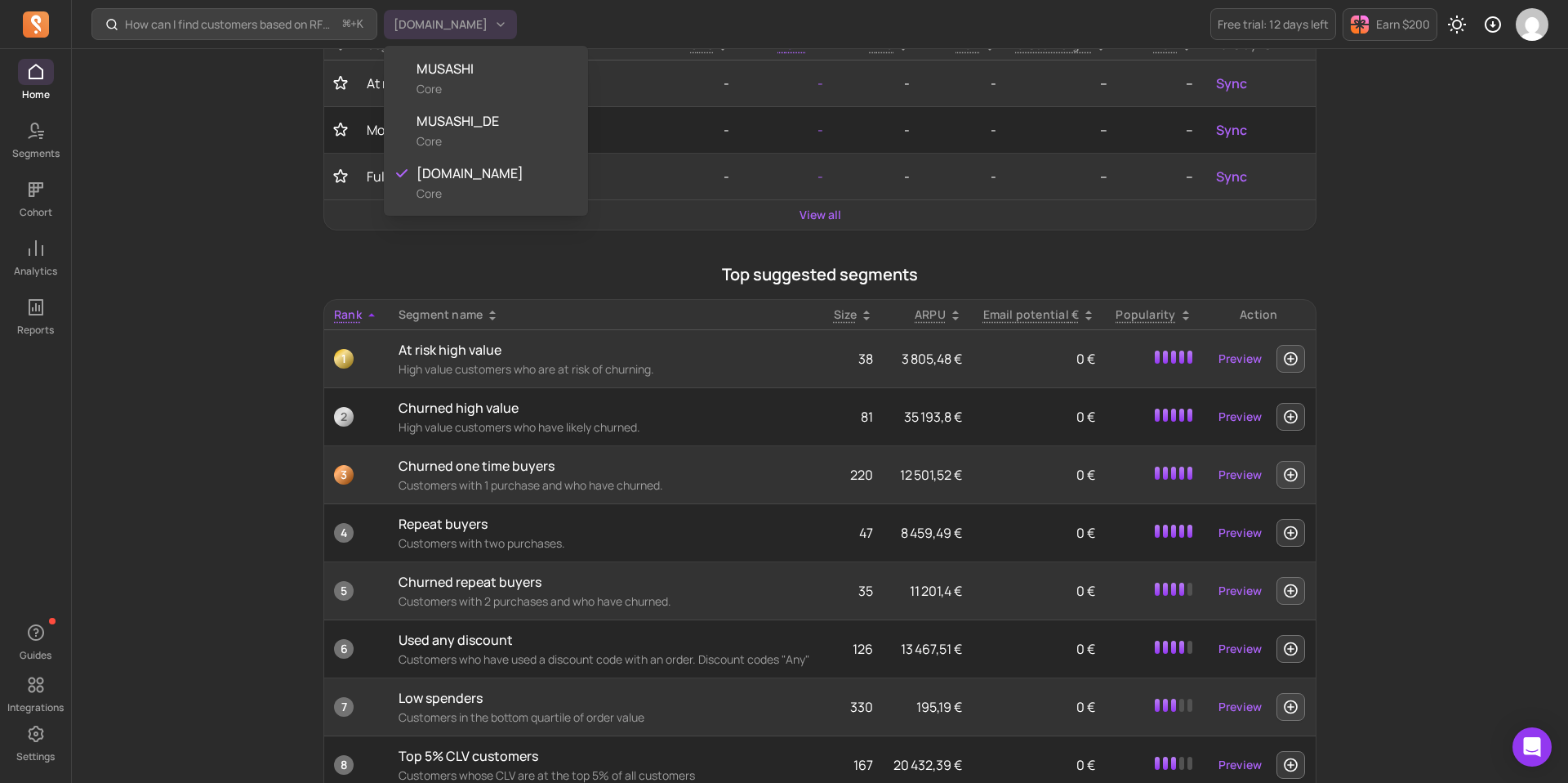
click at [275, 138] on div "How can I find customers based on RFM and lifecycle stages? ⌘ + K musashihamono…" at bounding box center [819, 616] width 1495 height 2200
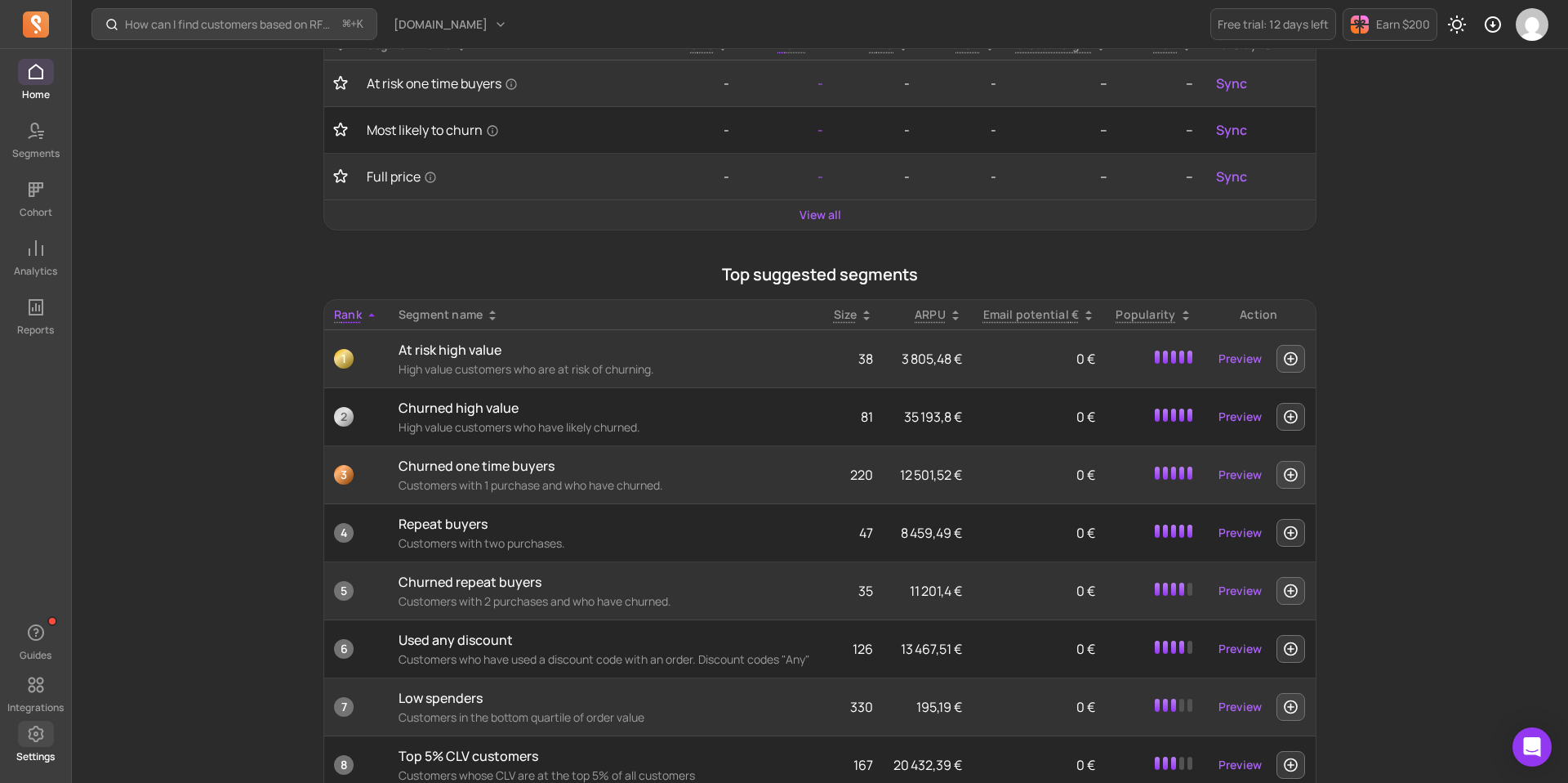
click at [36, 734] on icon at bounding box center [36, 733] width 16 height 16
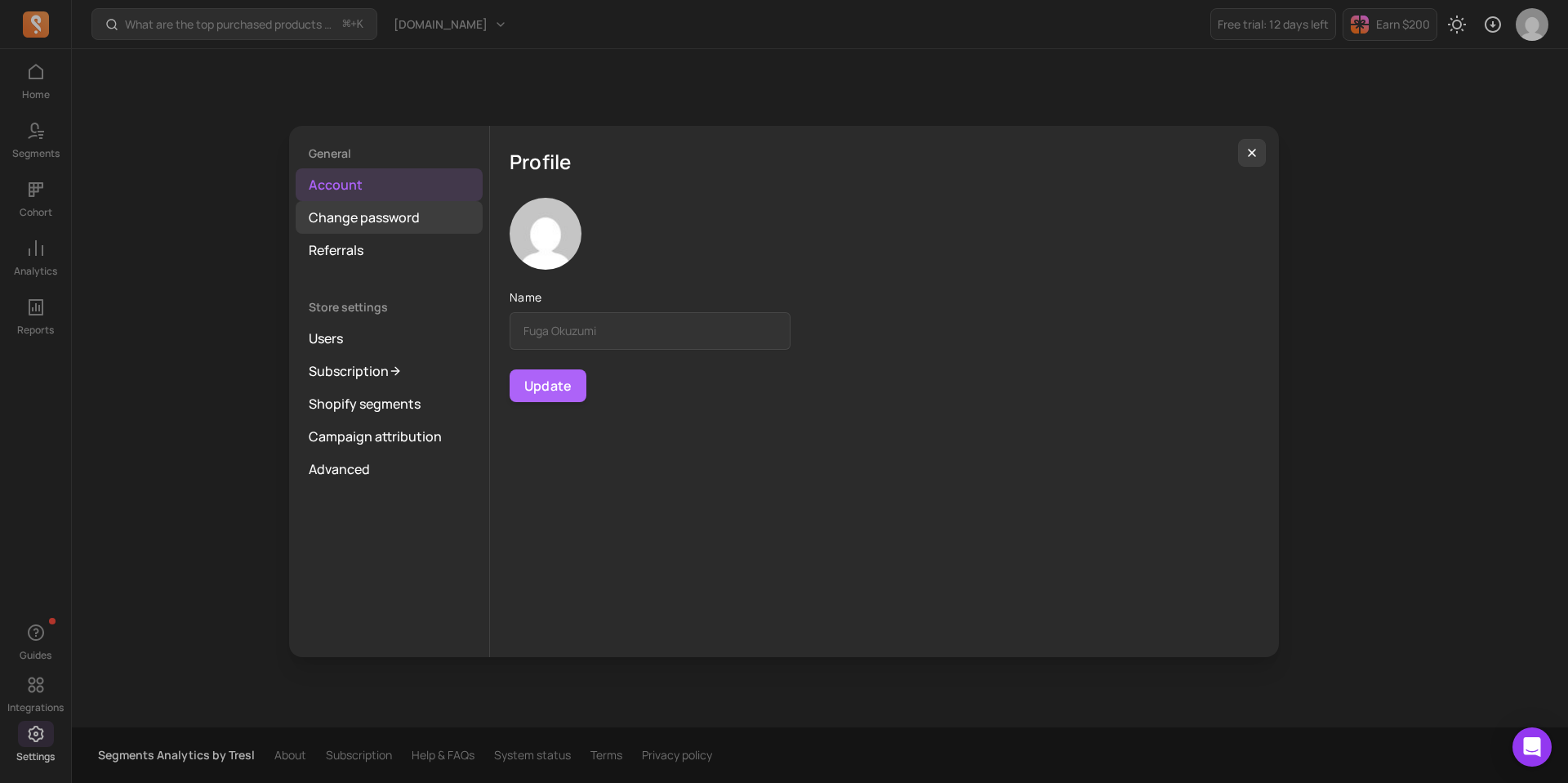
click at [425, 214] on link "Change password" at bounding box center [389, 216] width 187 height 33
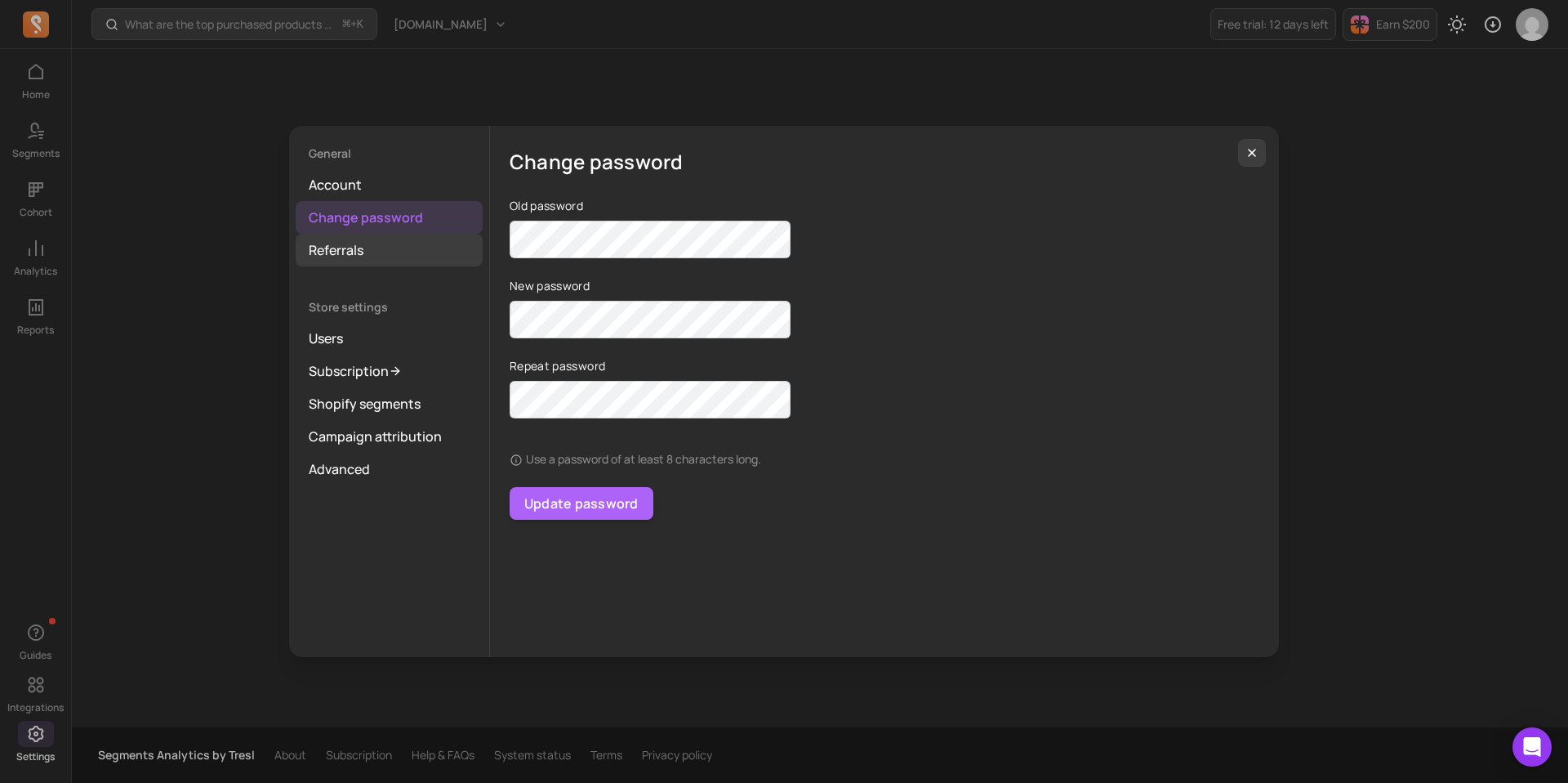
click at [398, 243] on link "Referrals" at bounding box center [389, 249] width 187 height 33
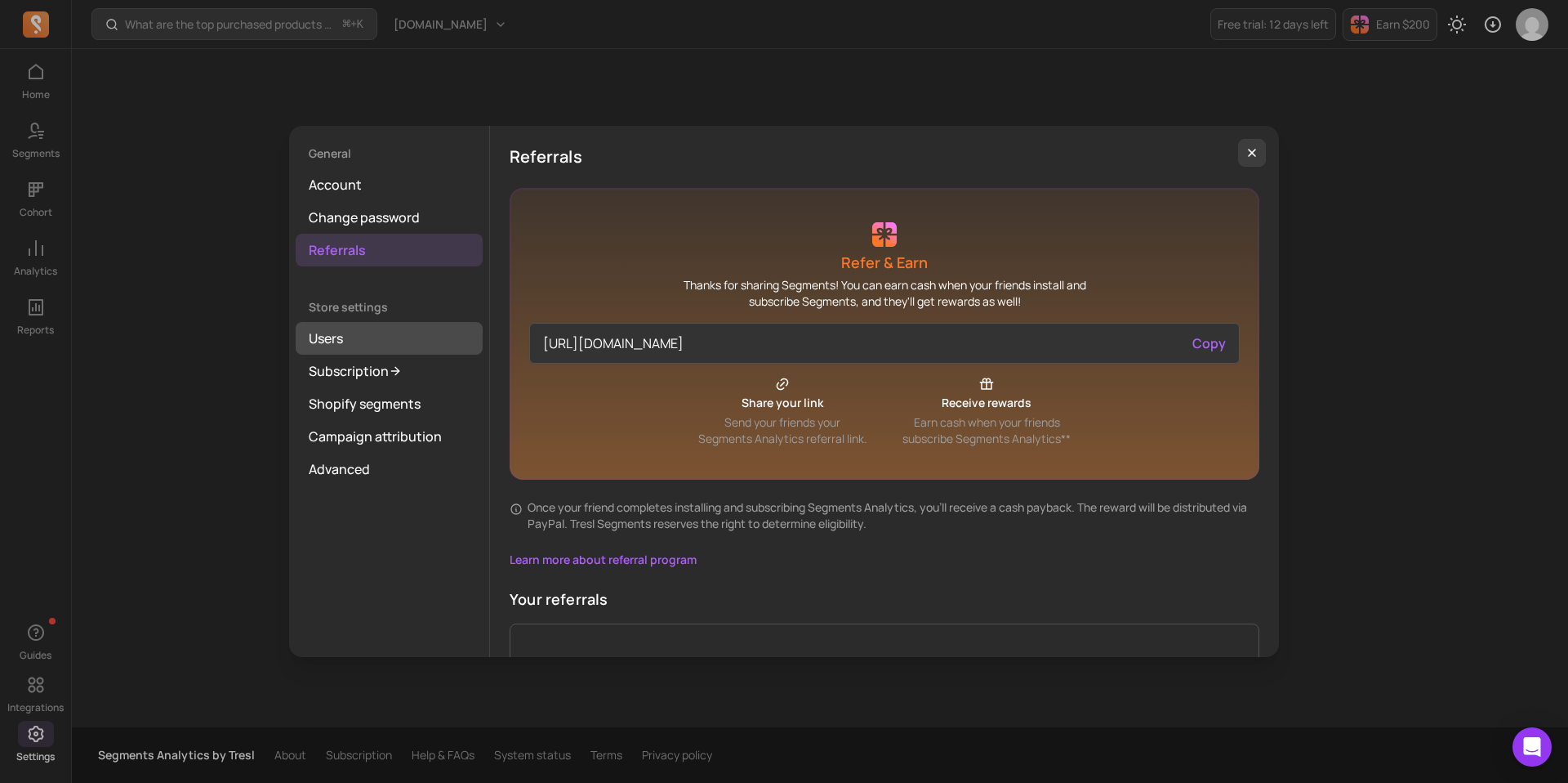
click at [370, 340] on link "Users" at bounding box center [389, 338] width 187 height 33
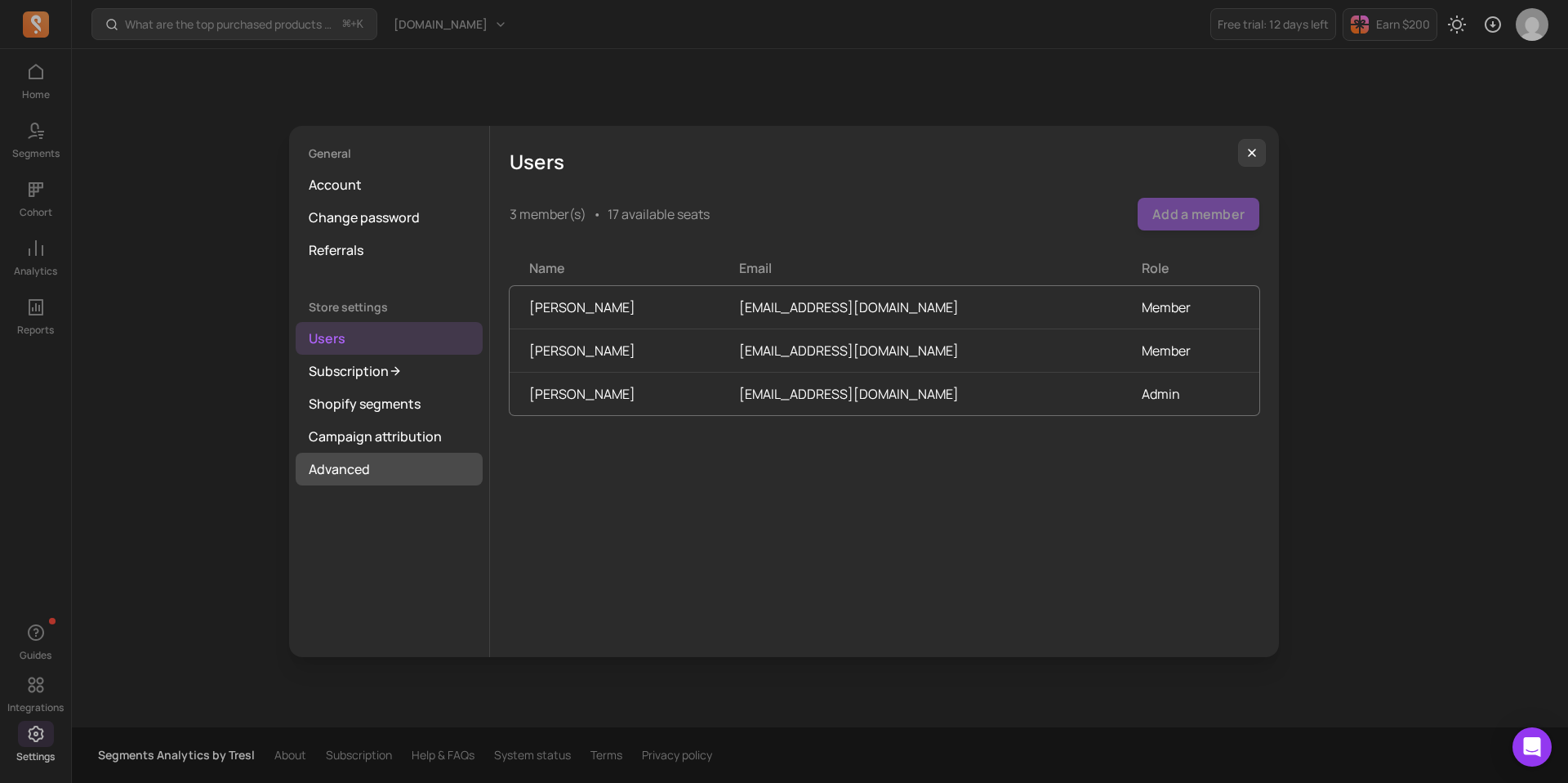
click at [339, 473] on link "Advanced" at bounding box center [389, 469] width 187 height 33
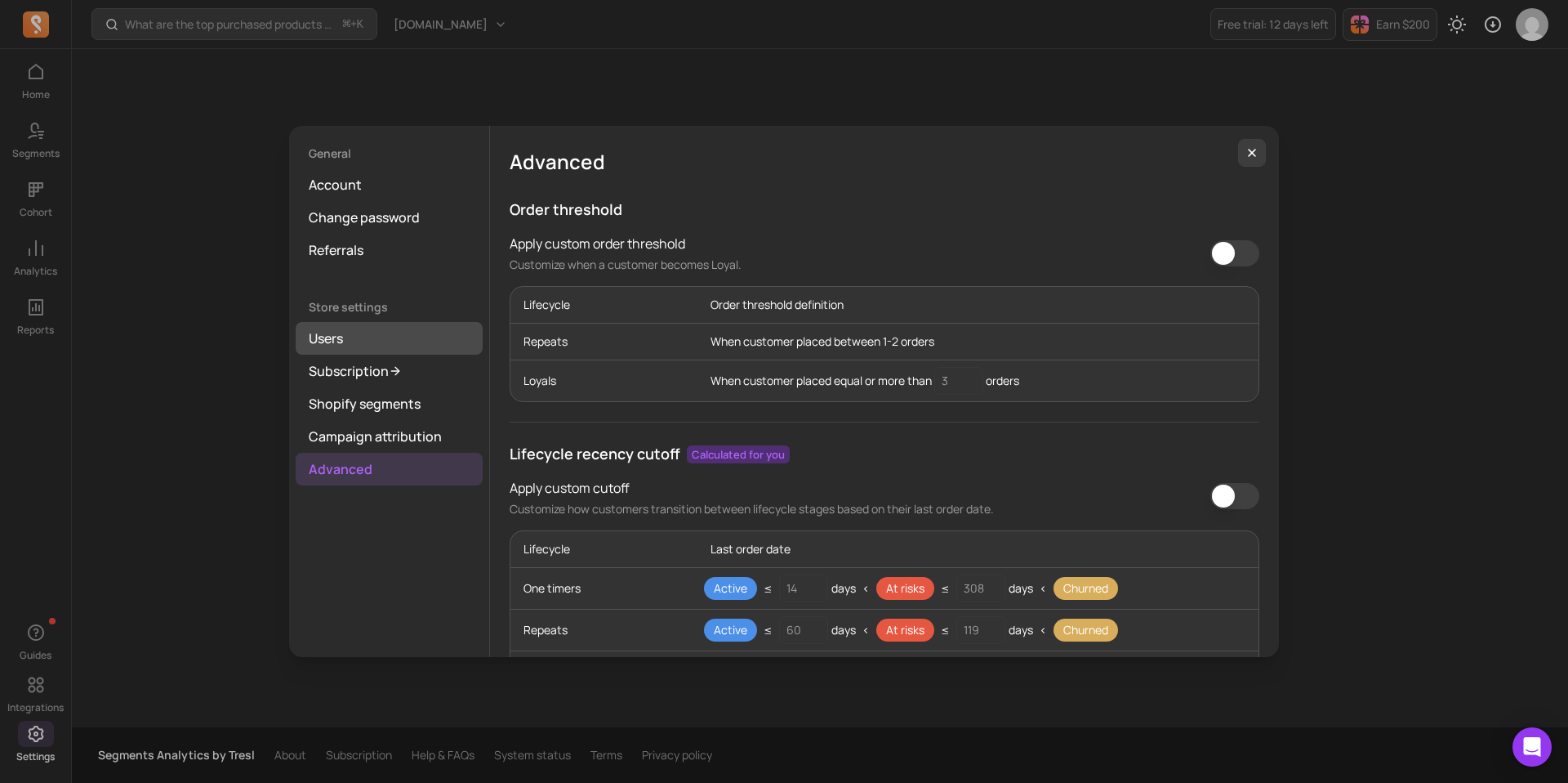
click at [346, 339] on link "Users" at bounding box center [389, 338] width 187 height 33
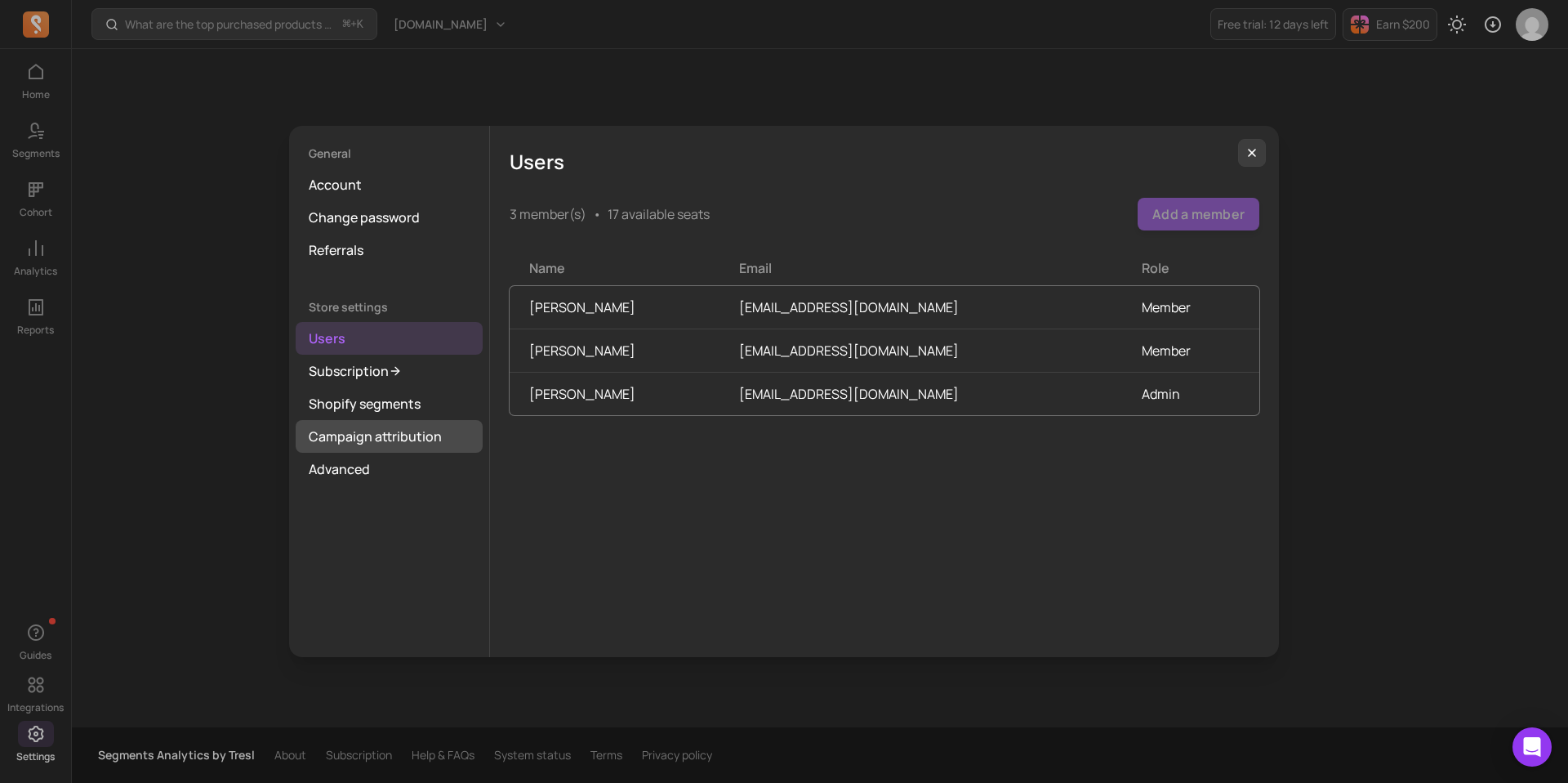
click at [373, 450] on link "Campaign attribution" at bounding box center [389, 436] width 187 height 33
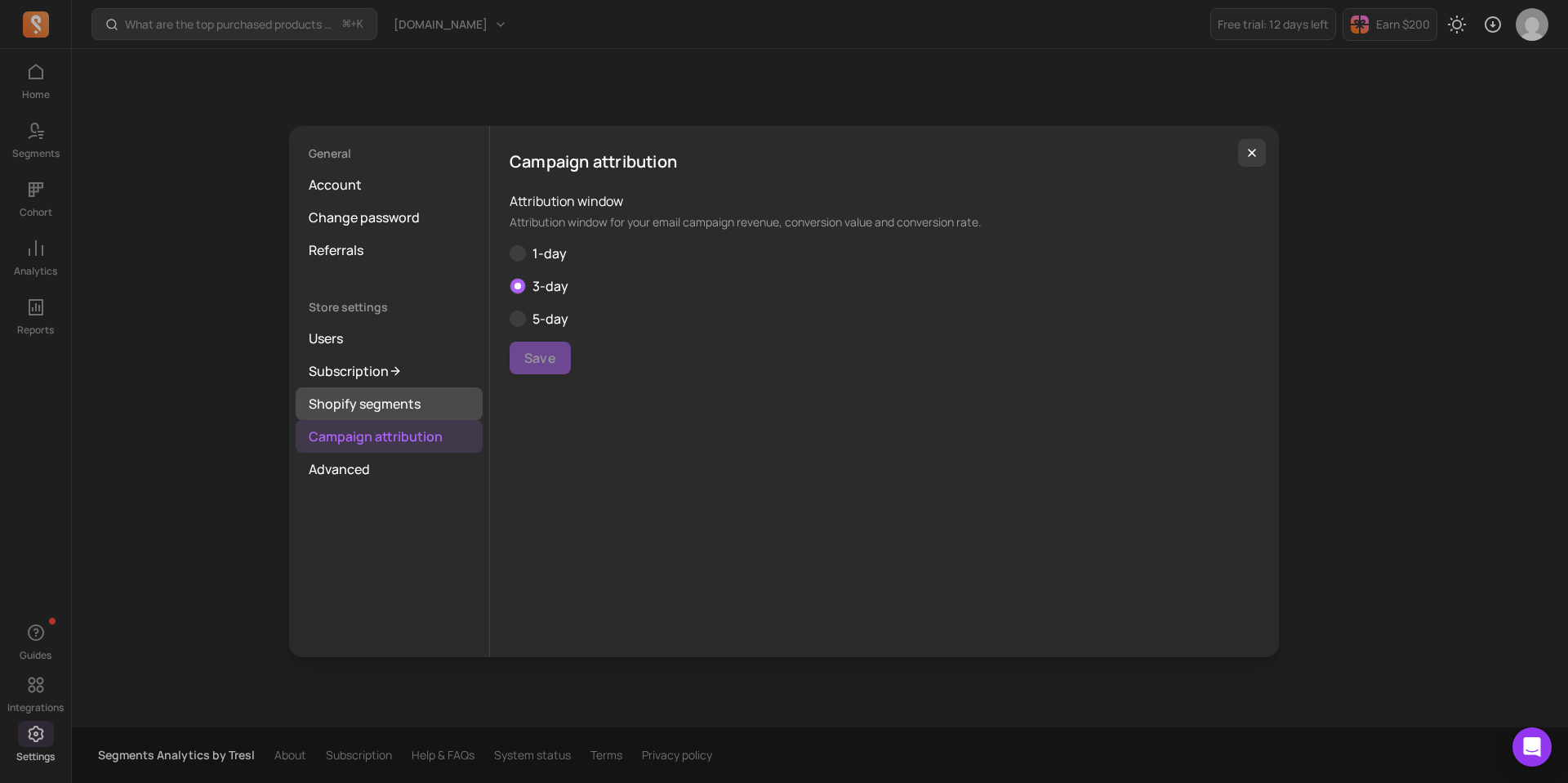
click at [366, 415] on link "Shopify segments" at bounding box center [389, 403] width 187 height 33
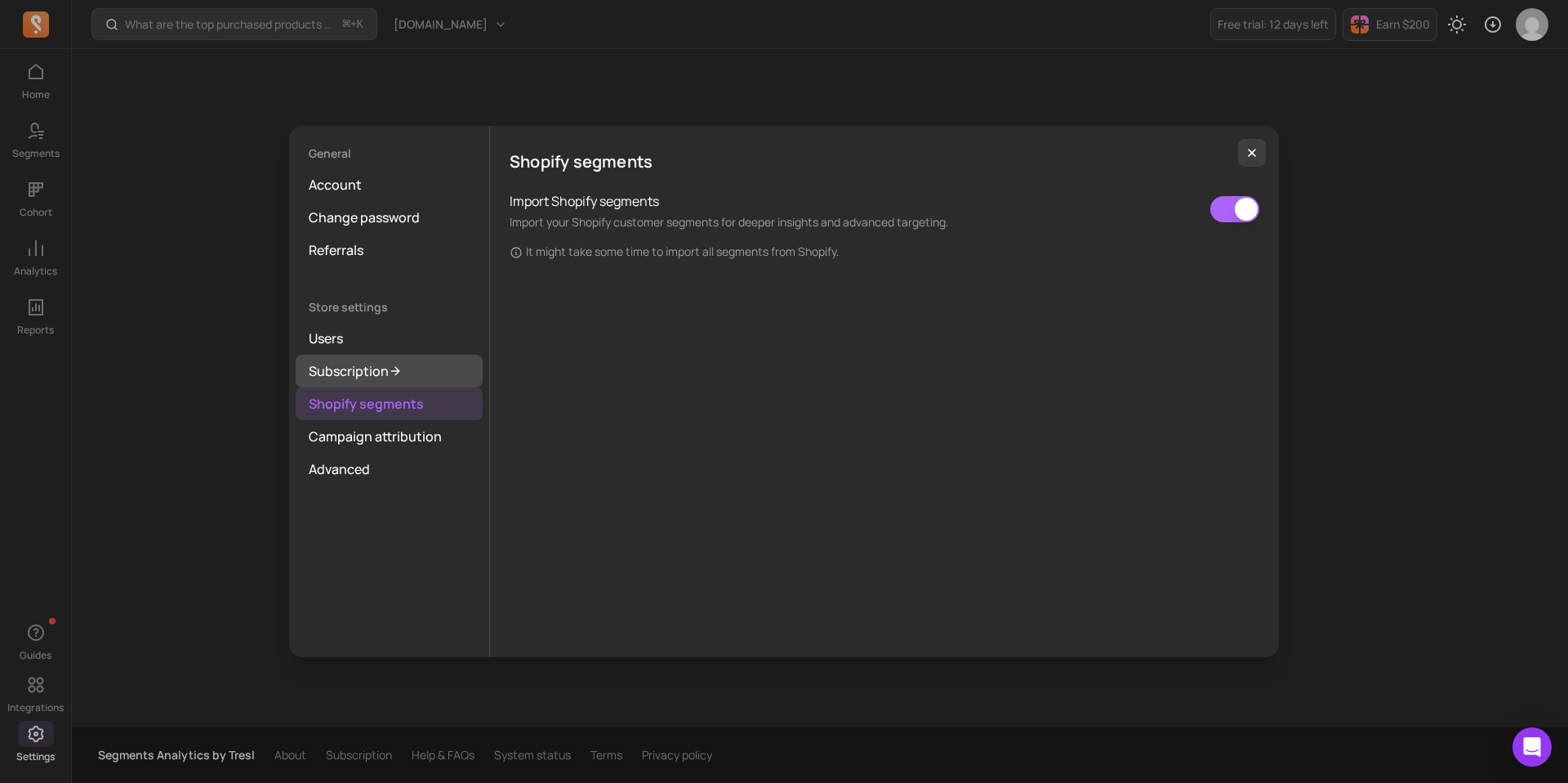
click at [359, 371] on link "Subscription" at bounding box center [389, 370] width 187 height 33
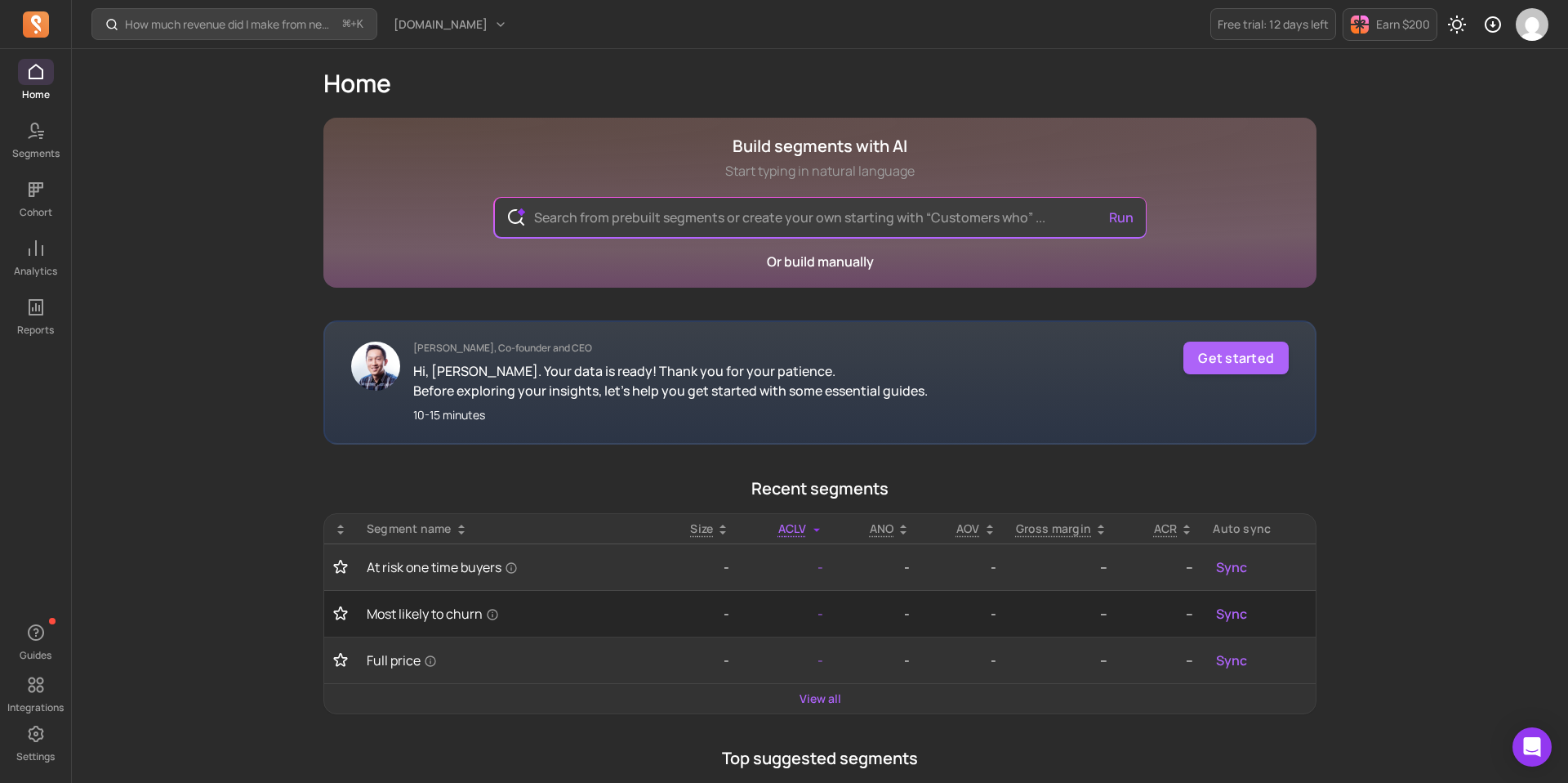
scroll to position [484, 0]
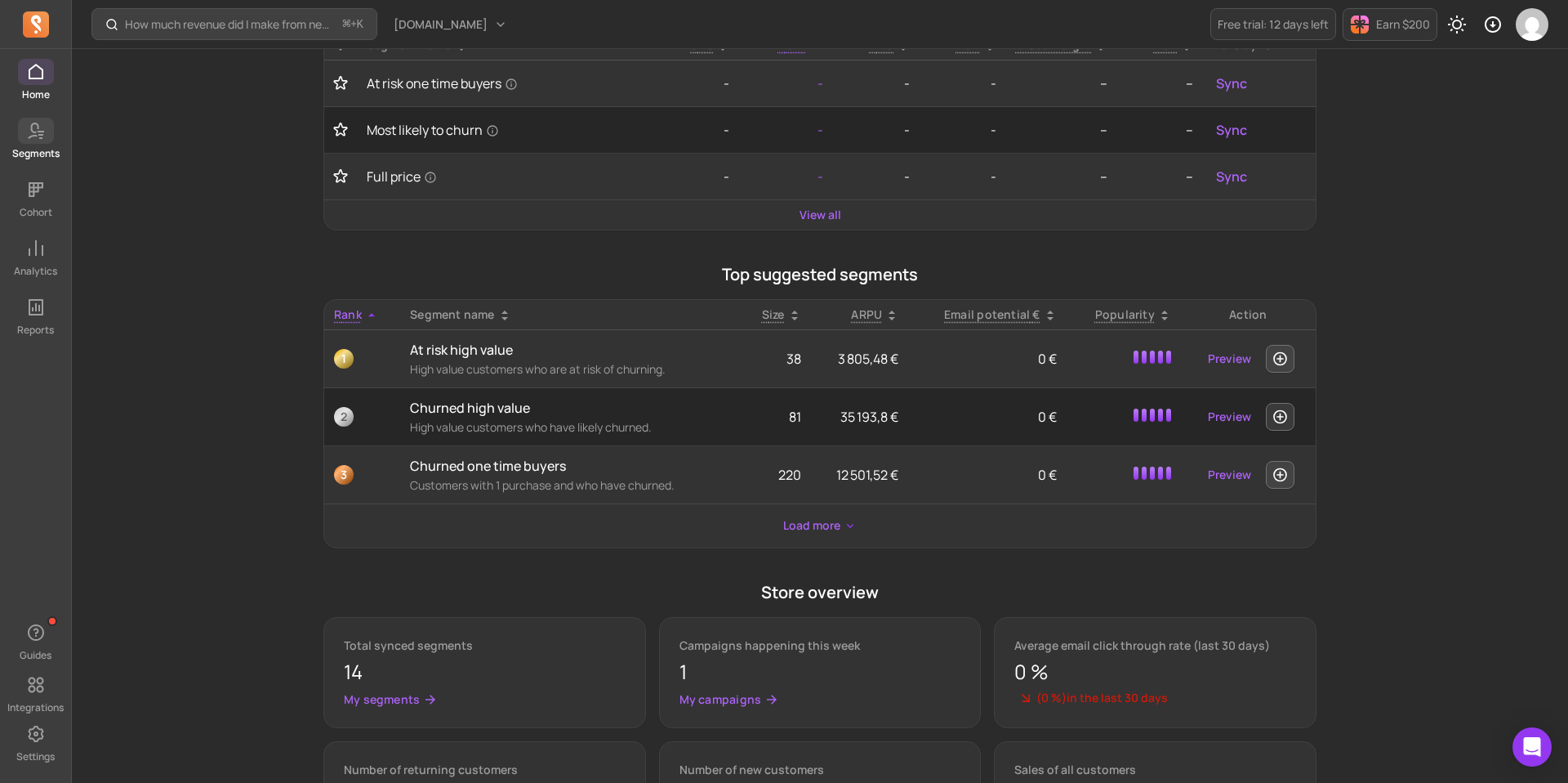
click at [45, 131] on icon at bounding box center [36, 131] width 20 height 20
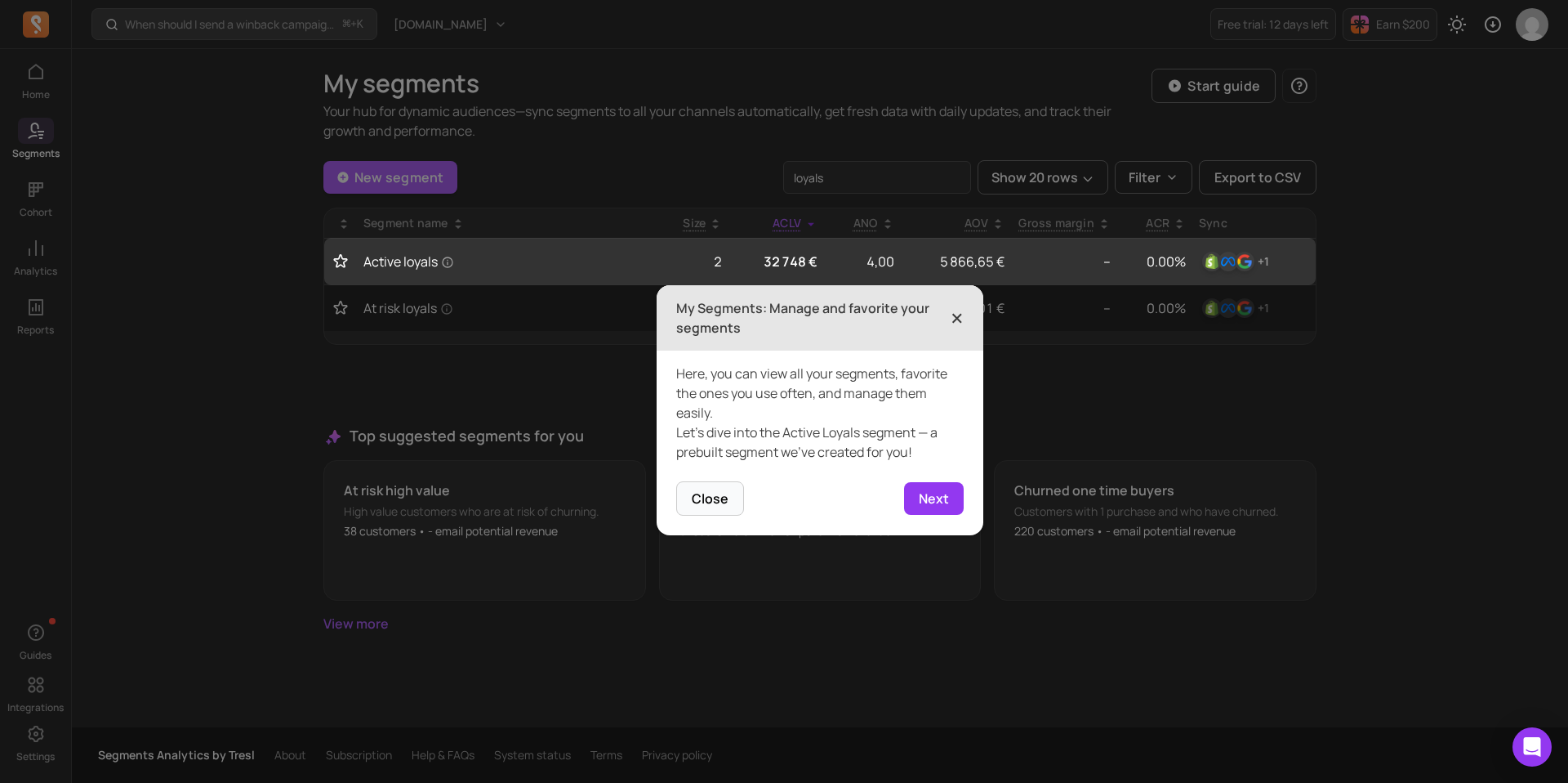
click at [962, 318] on span "×" at bounding box center [956, 318] width 13 height 36
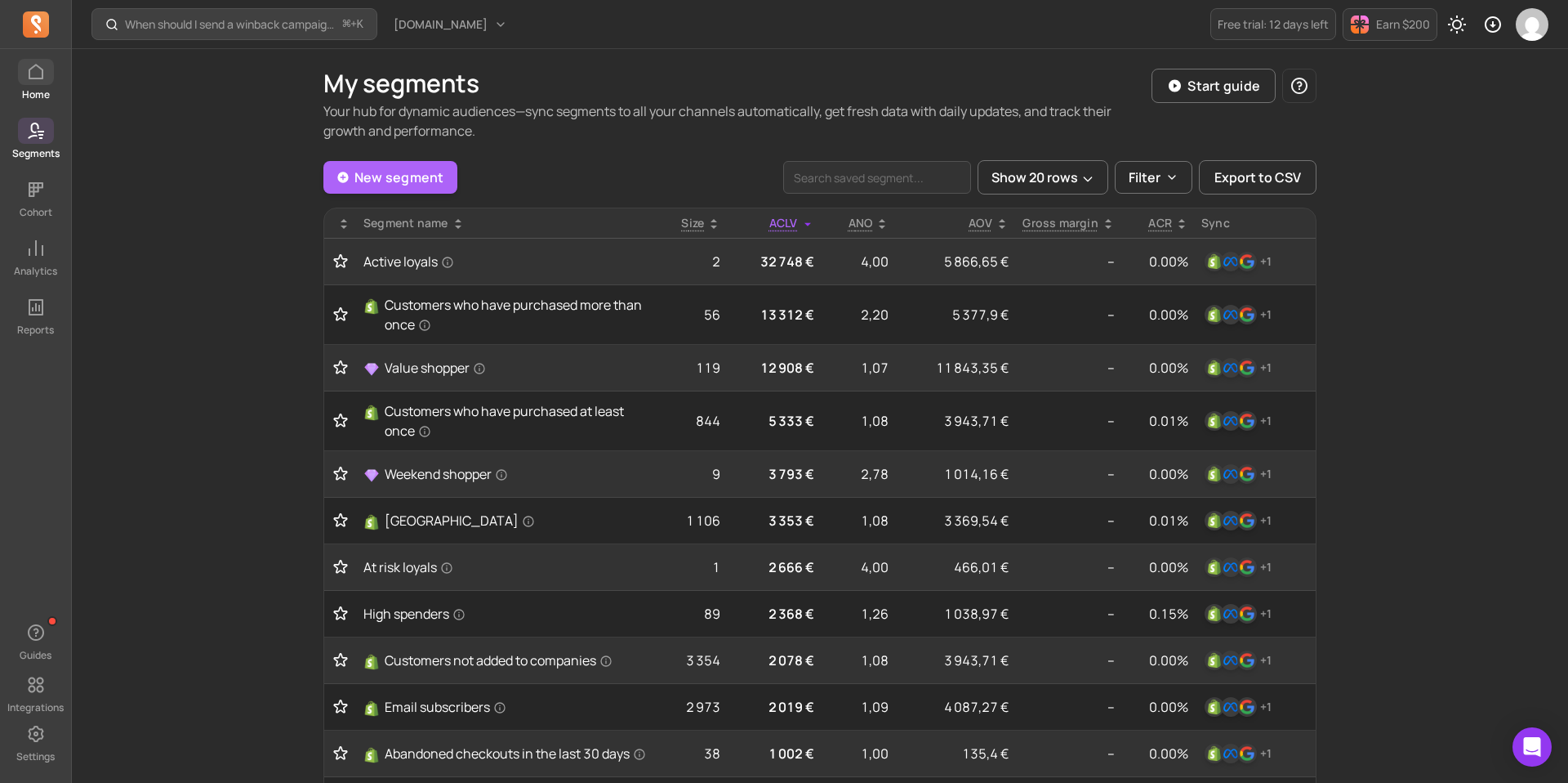
click at [46, 82] on span at bounding box center [36, 72] width 36 height 26
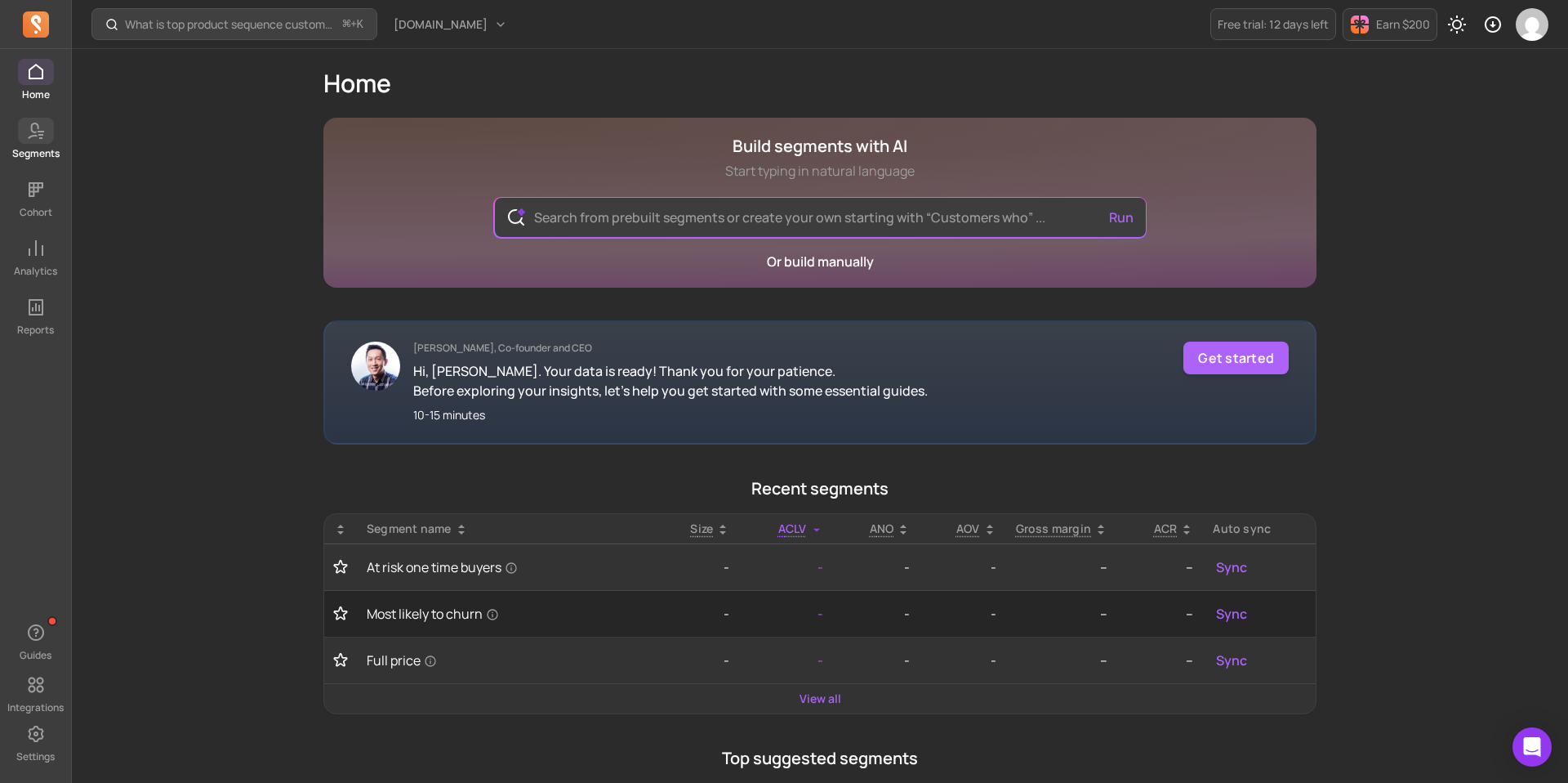
click at [43, 129] on icon at bounding box center [36, 131] width 20 height 20
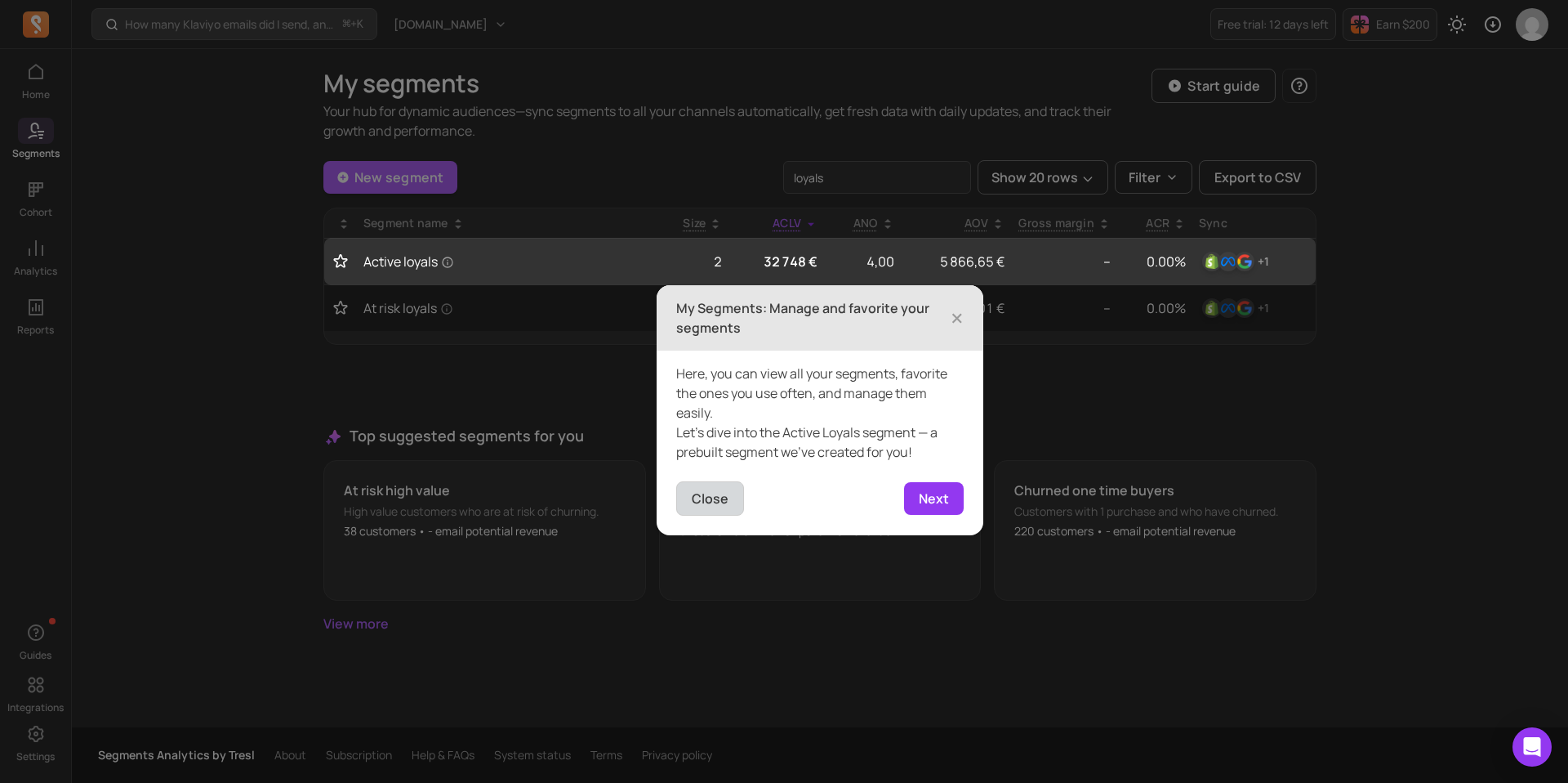
click at [715, 491] on button "Close" at bounding box center [710, 498] width 68 height 34
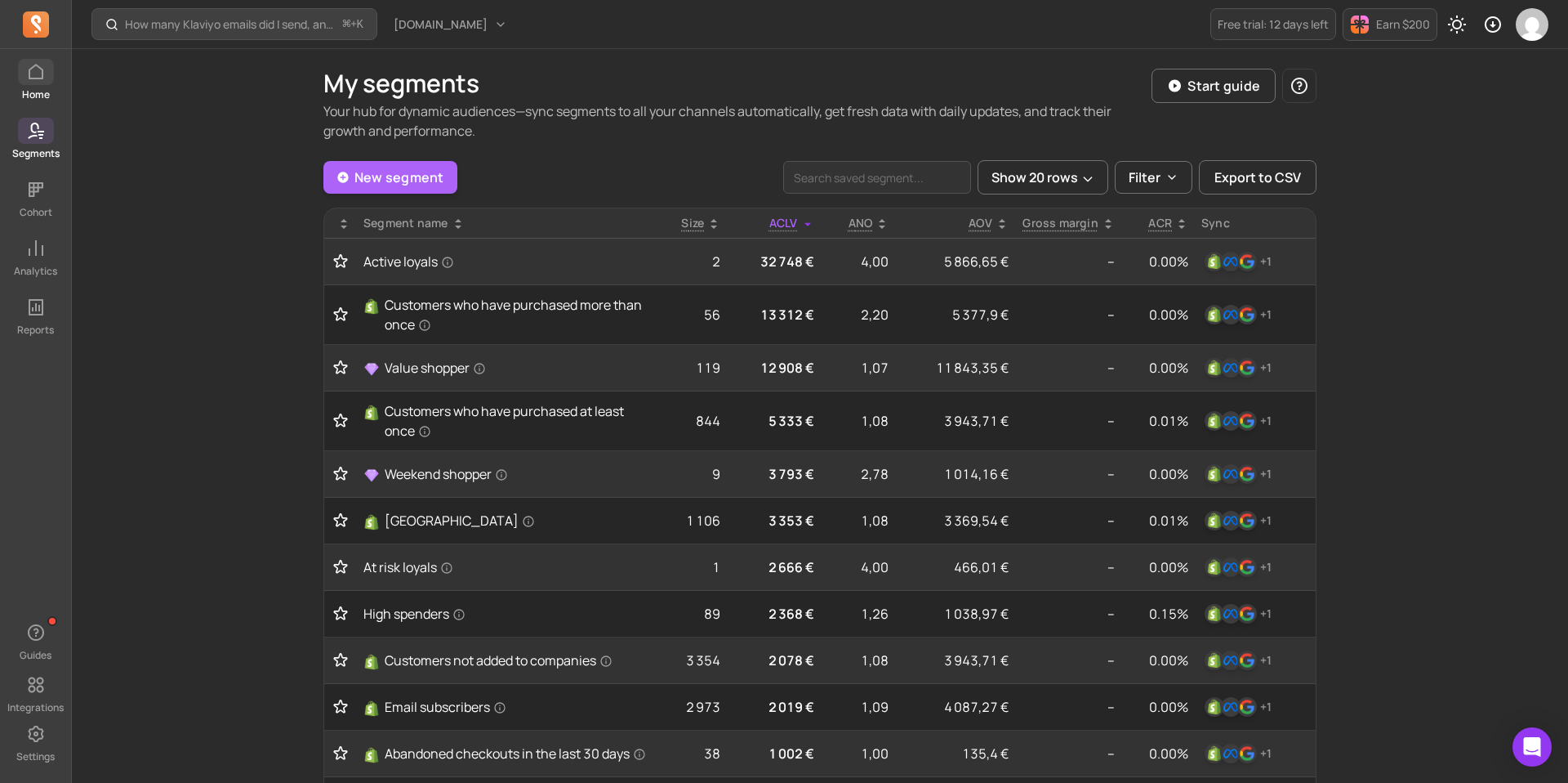
click at [31, 79] on icon at bounding box center [36, 72] width 20 height 20
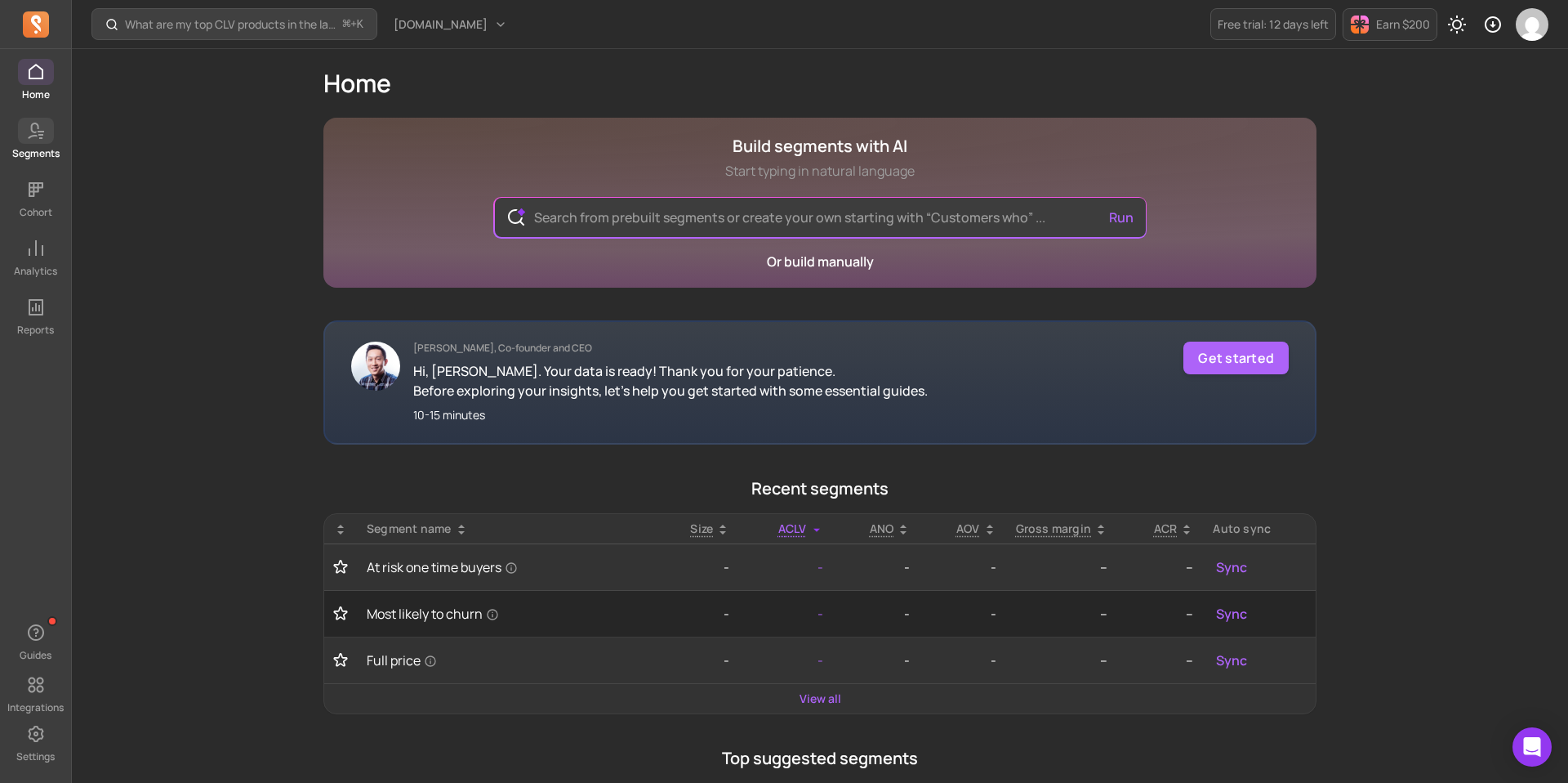
click at [43, 148] on p "Segments" at bounding box center [36, 153] width 48 height 13
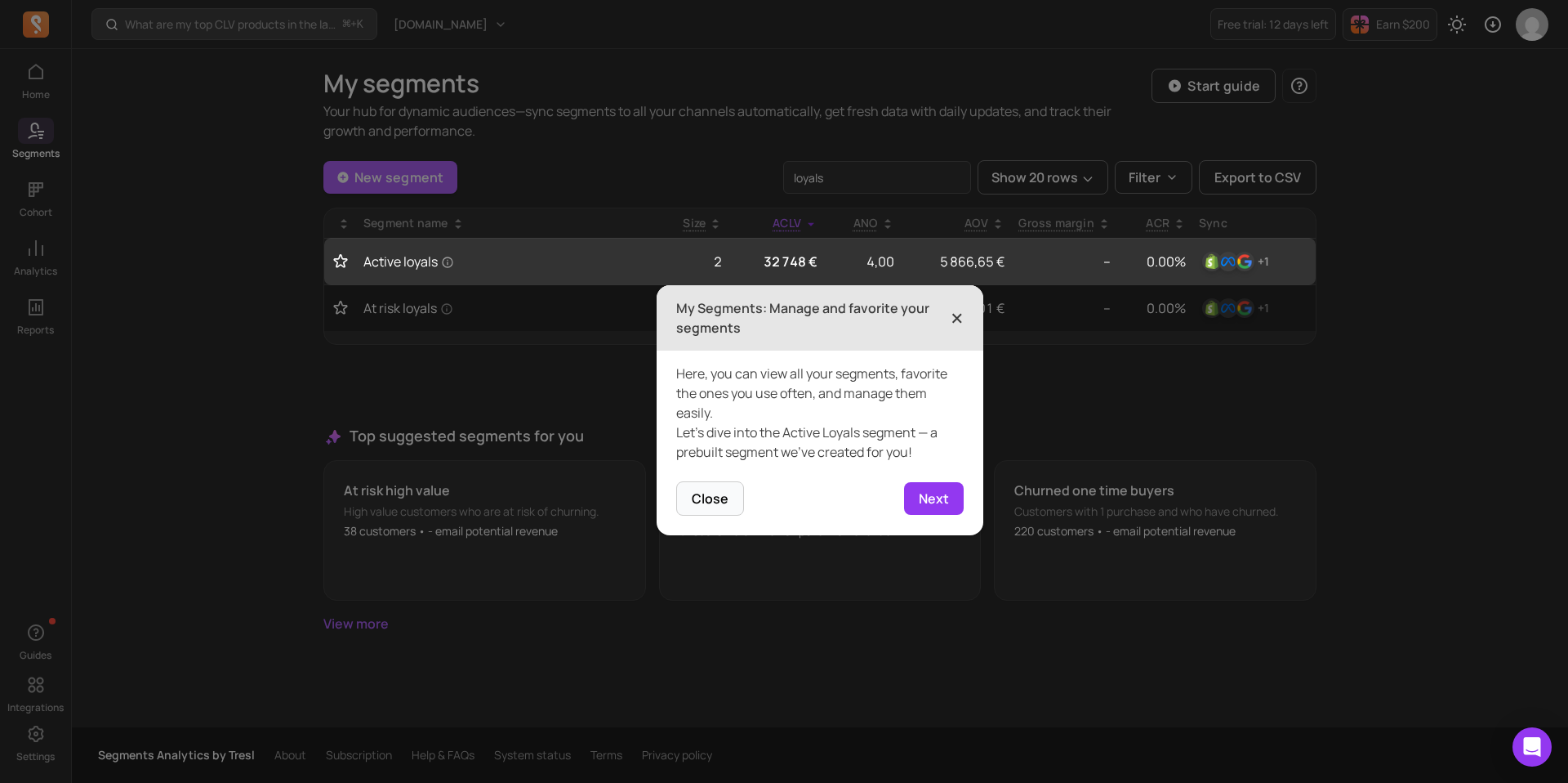
click at [957, 311] on span "×" at bounding box center [956, 318] width 13 height 36
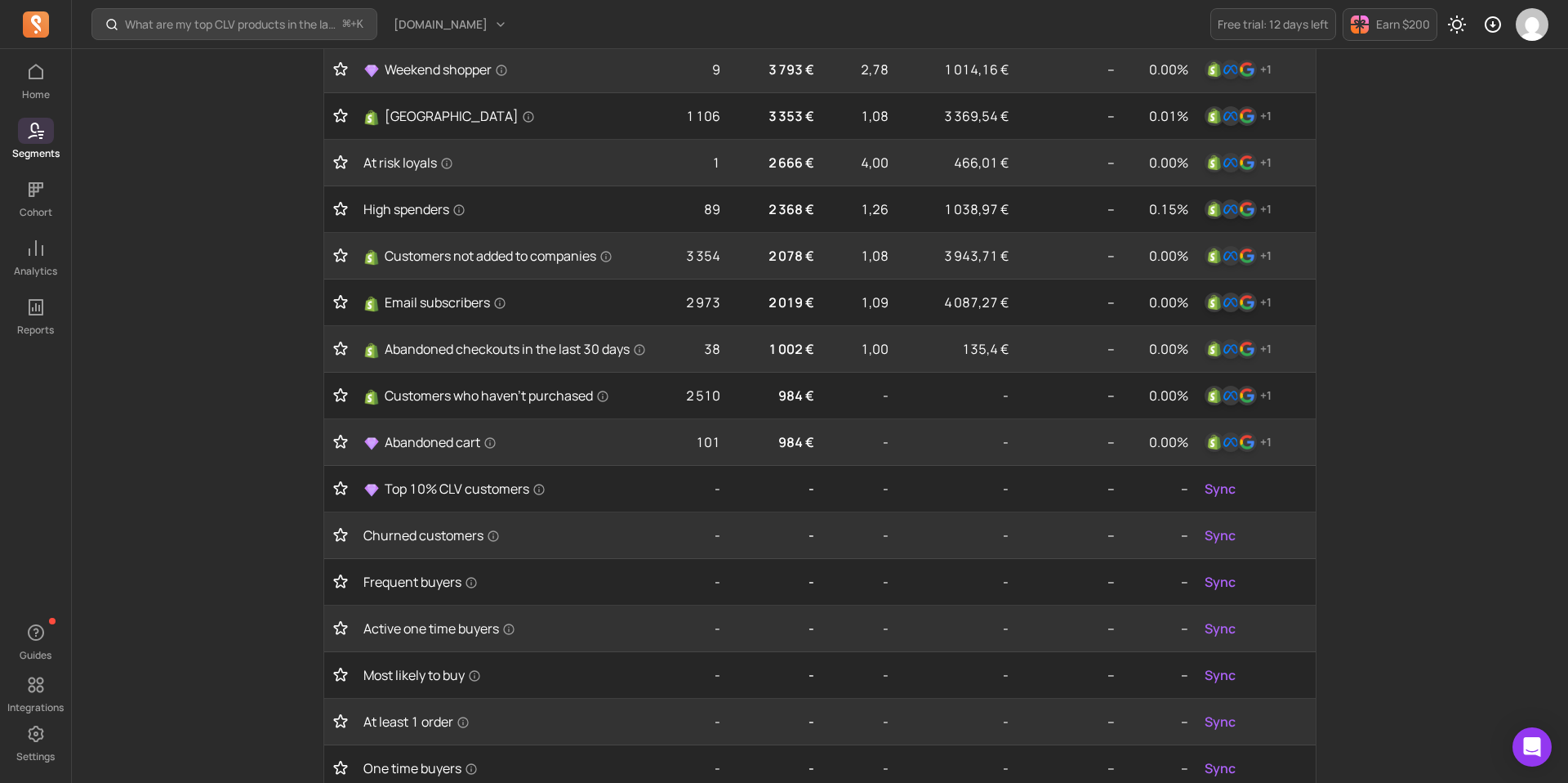
scroll to position [539, 0]
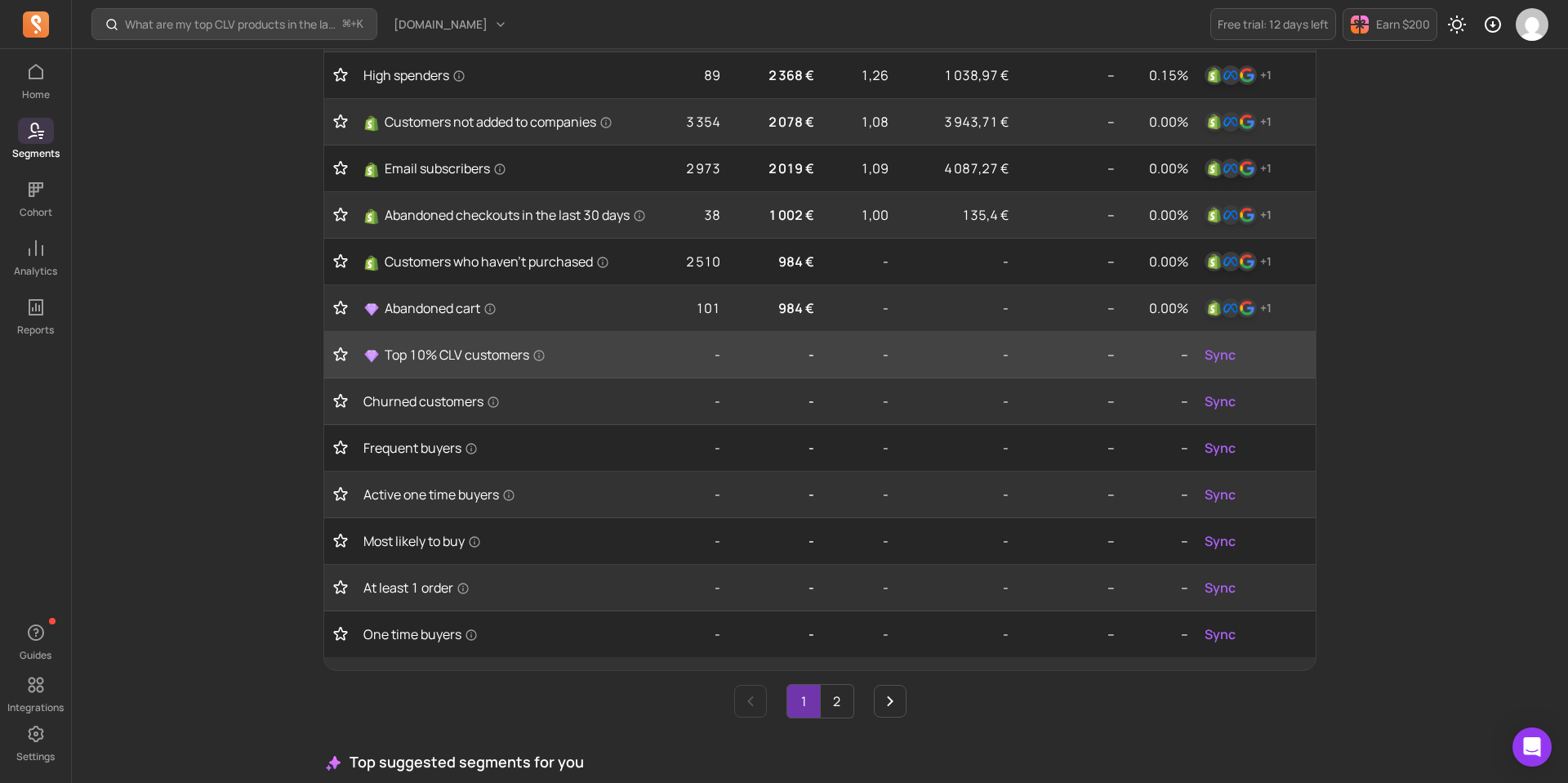
click at [815, 365] on td "-" at bounding box center [773, 355] width 93 height 47
click at [494, 364] on span "Top 10% CLV customers" at bounding box center [465, 355] width 160 height 20
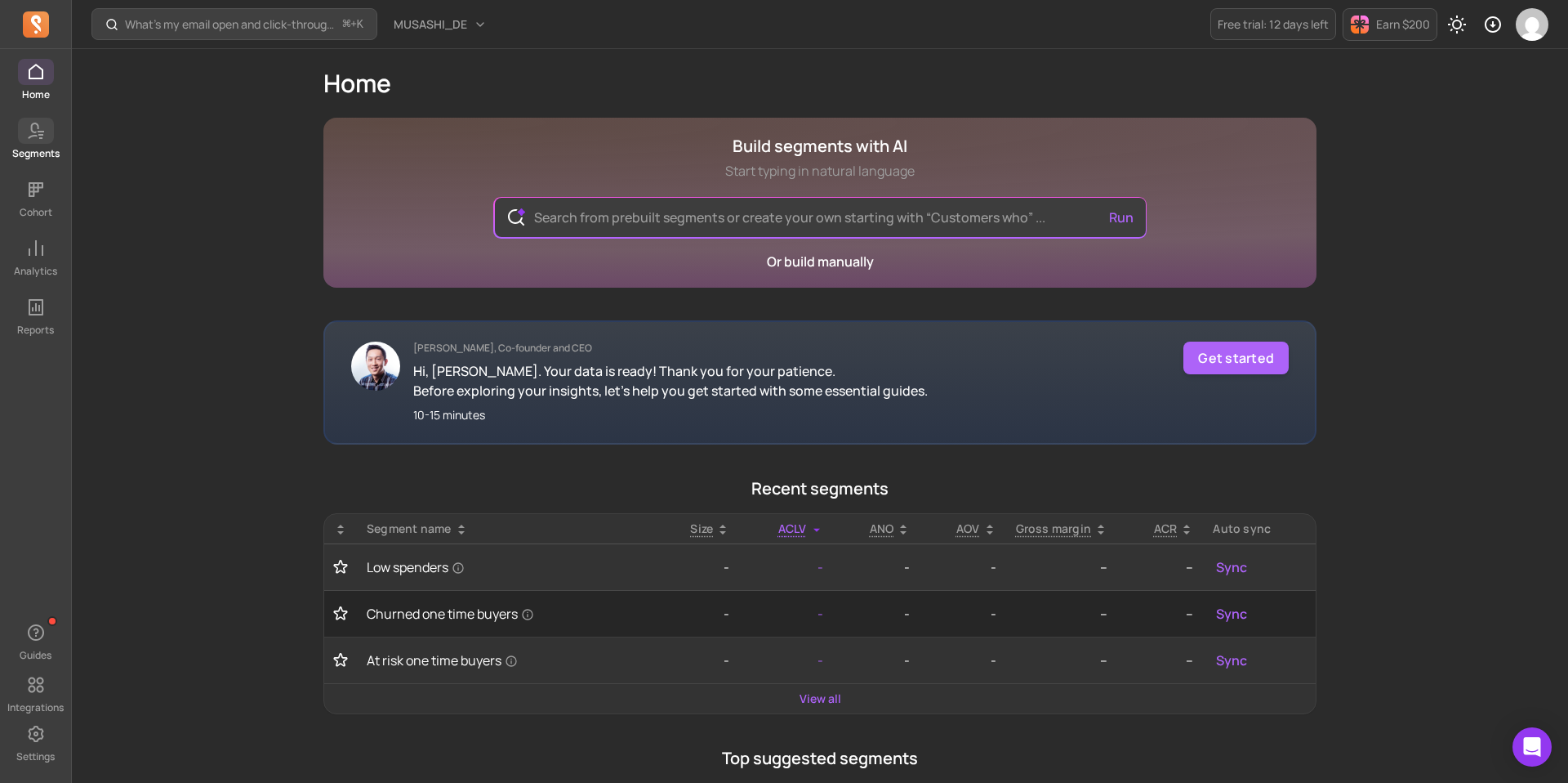
click at [34, 129] on icon at bounding box center [36, 131] width 20 height 20
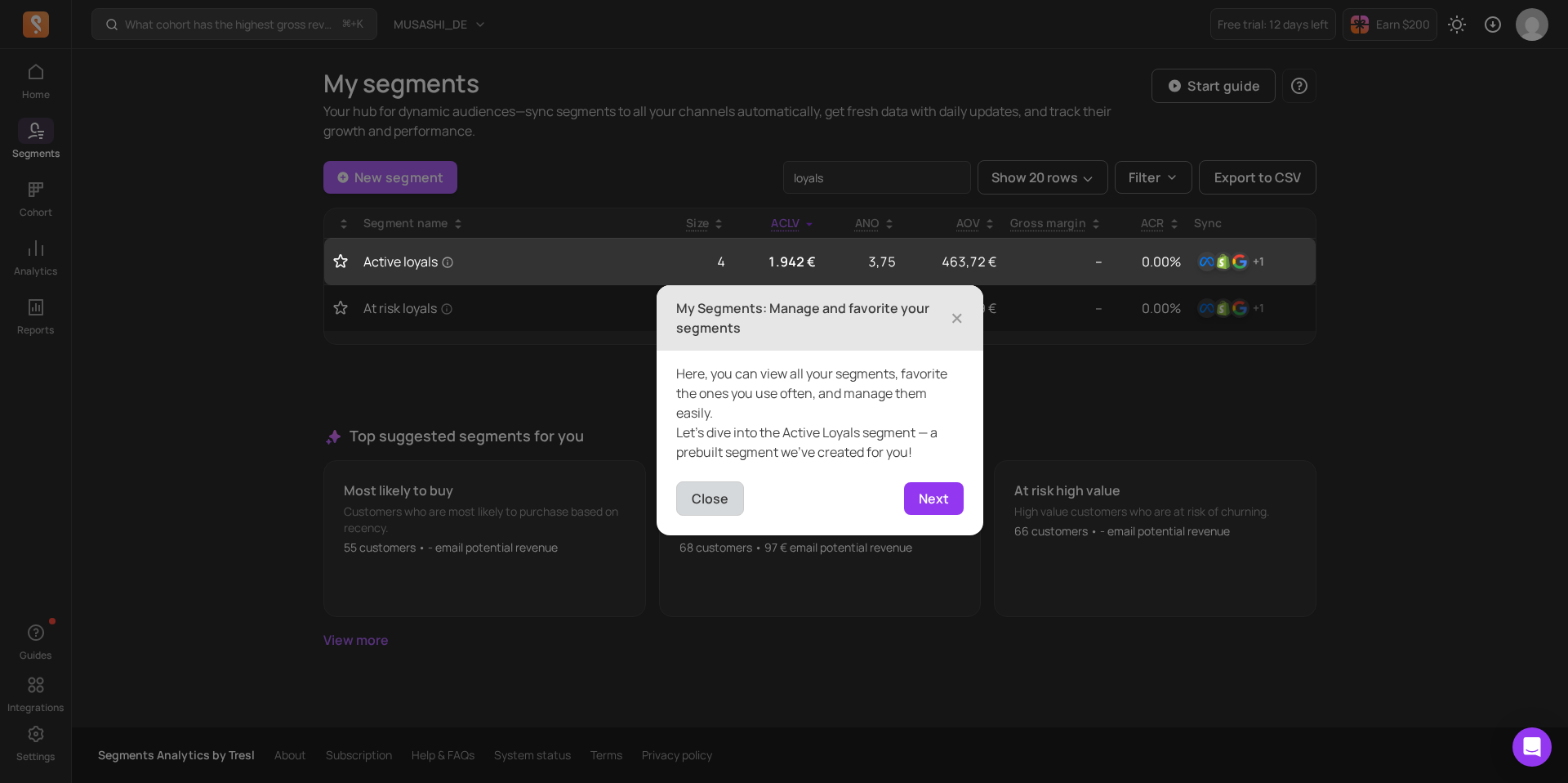
click at [715, 490] on button "Close" at bounding box center [710, 498] width 68 height 34
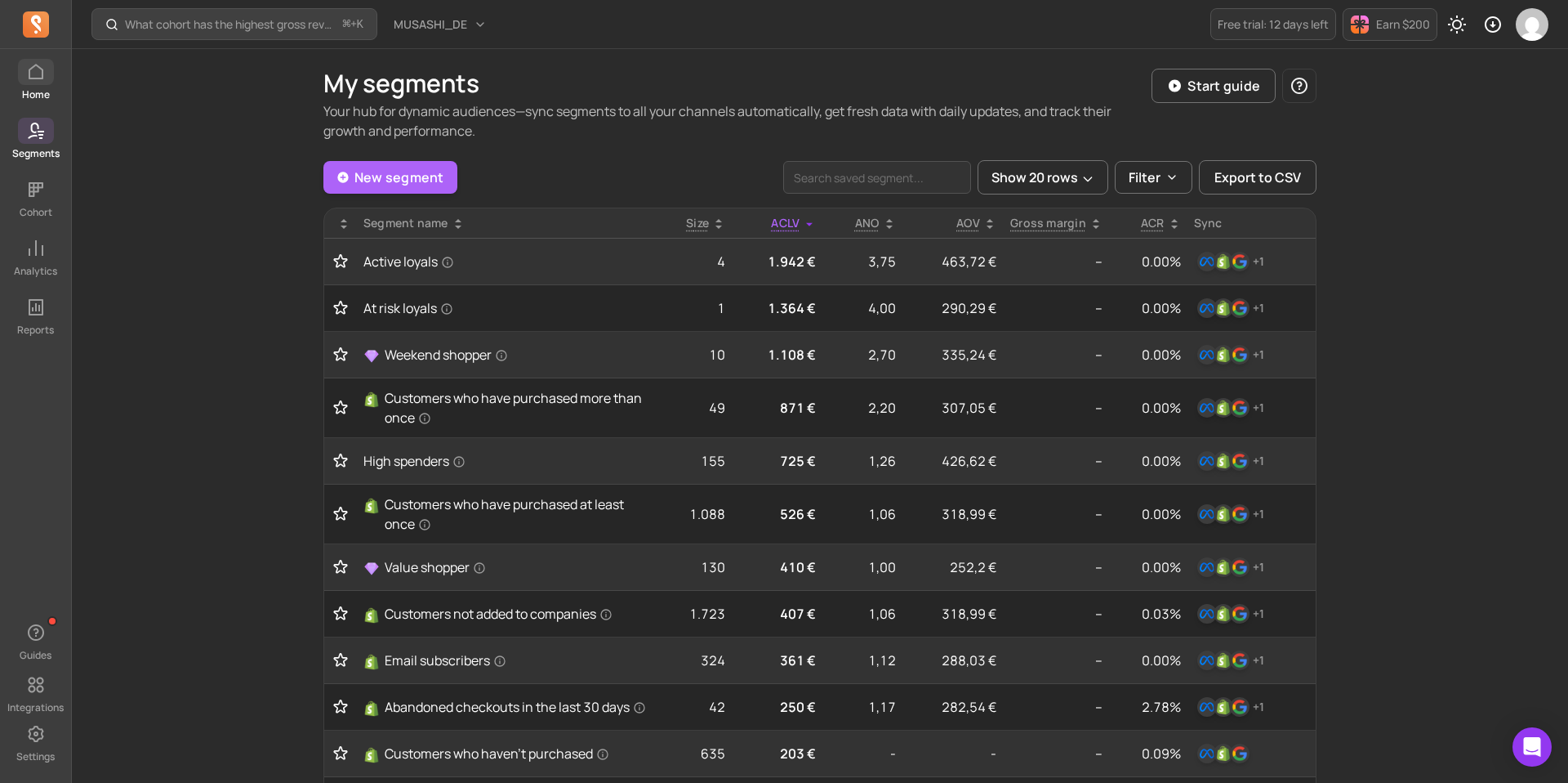
click at [29, 61] on span at bounding box center [36, 72] width 36 height 26
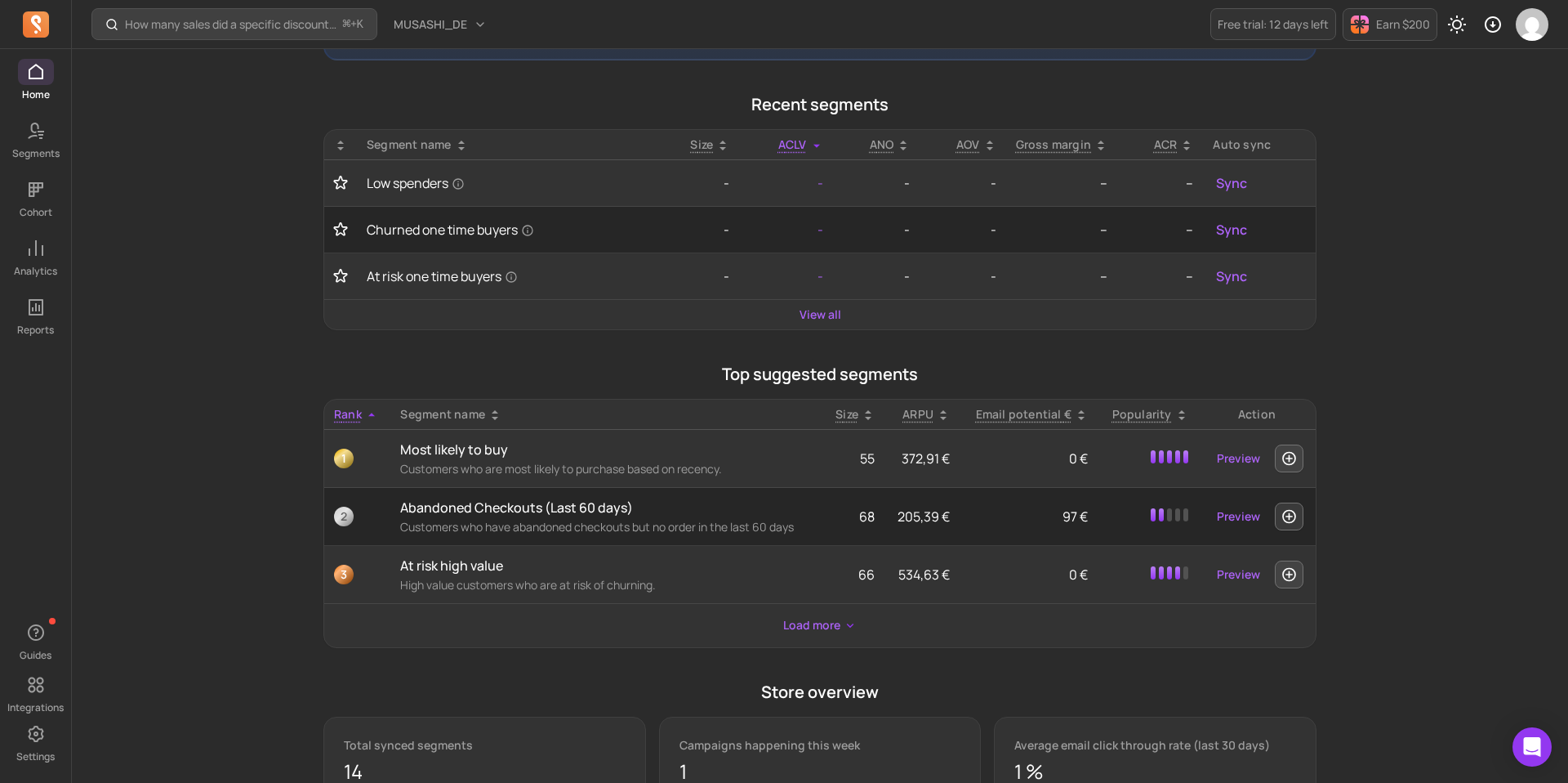
scroll to position [409, 0]
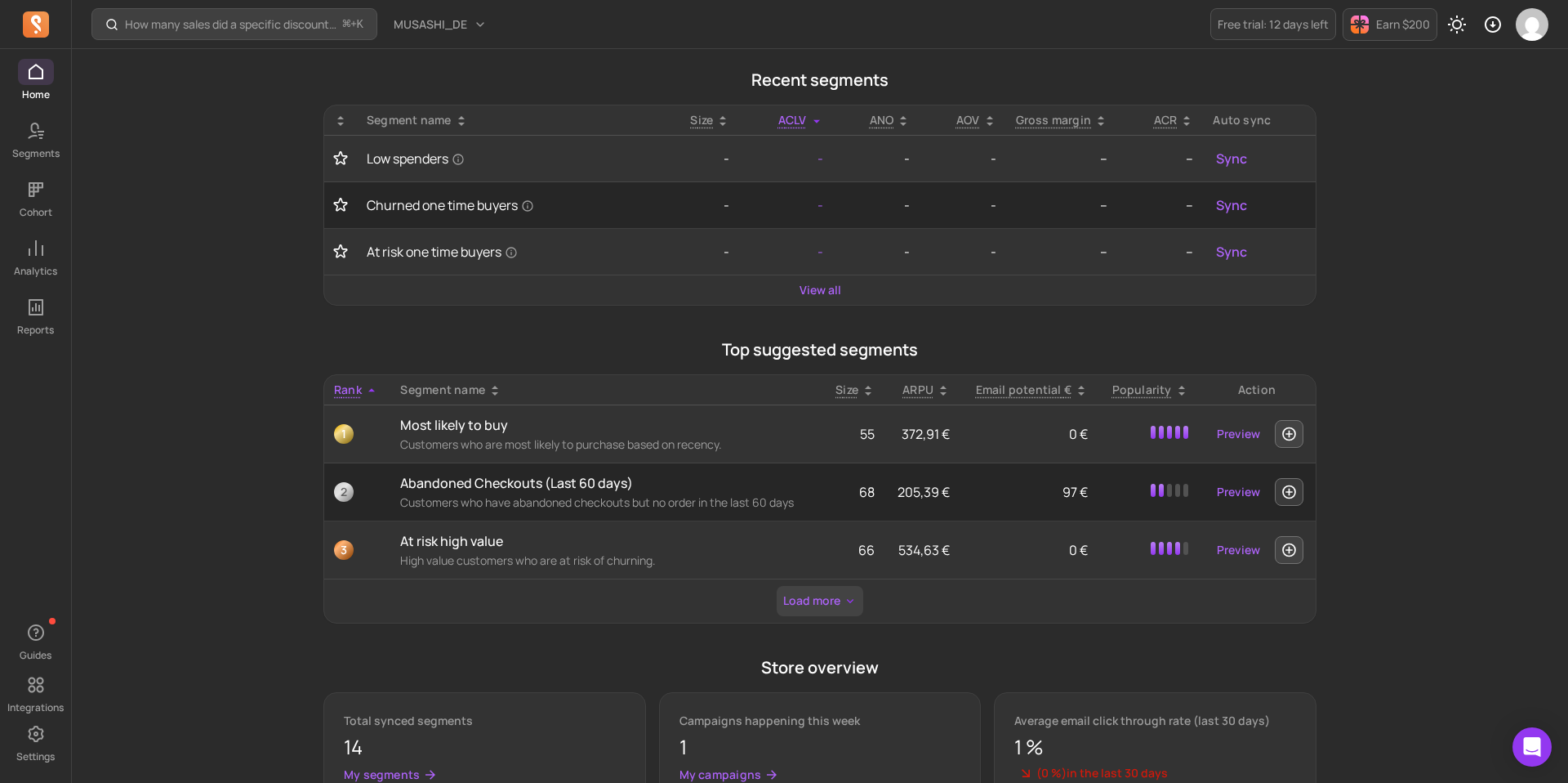
click at [801, 607] on button "Load more" at bounding box center [819, 600] width 87 height 30
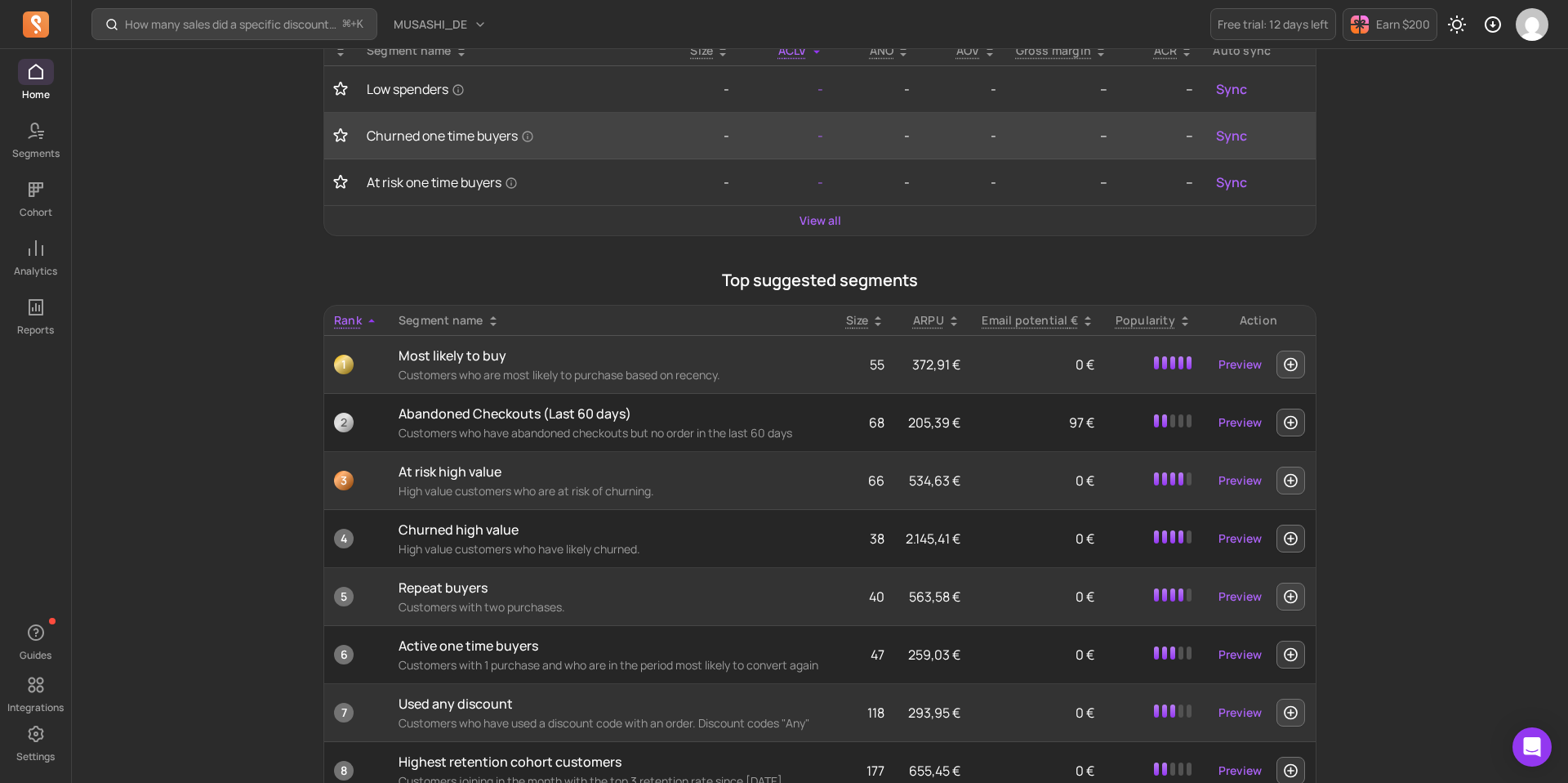
scroll to position [648, 0]
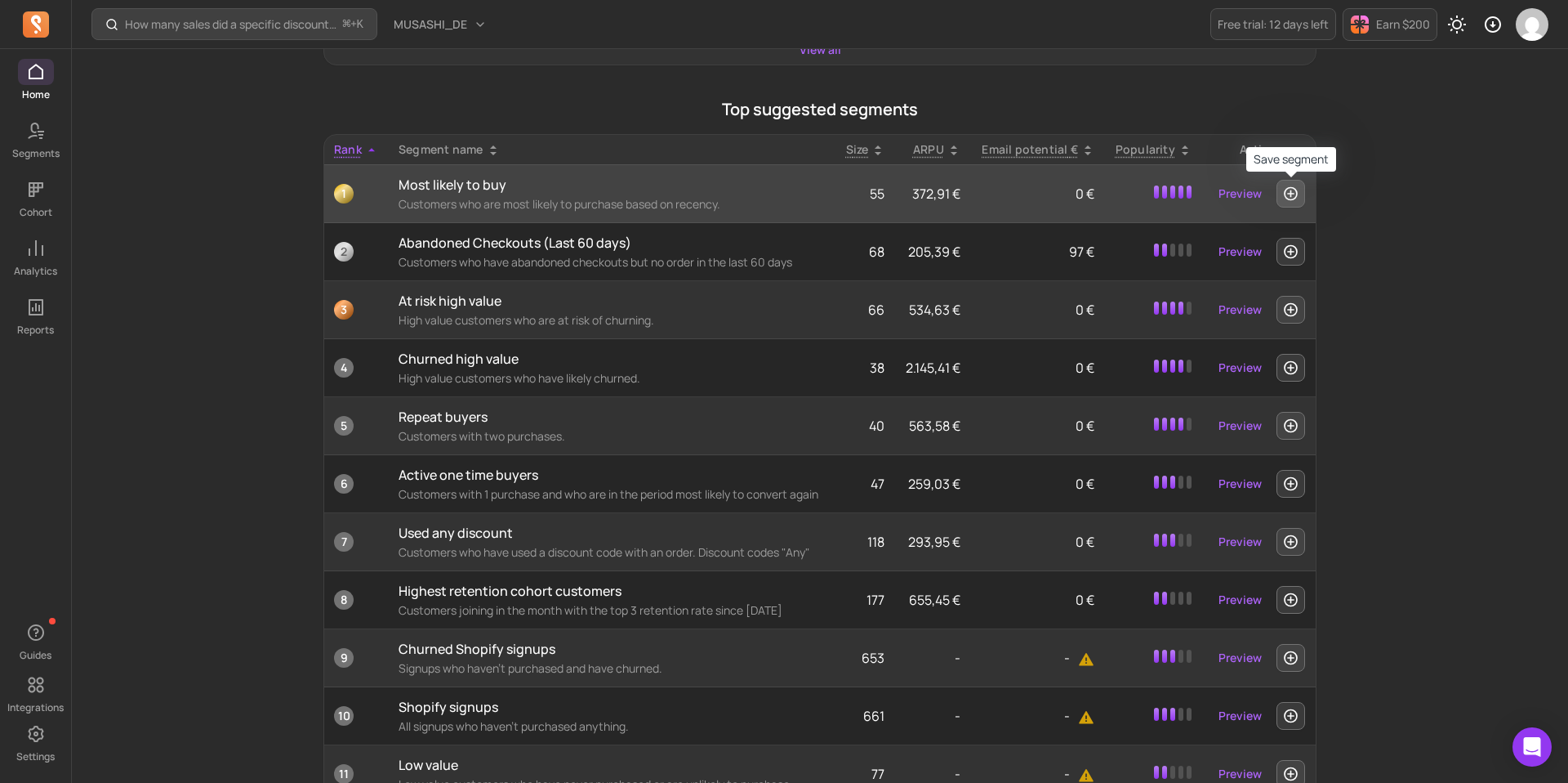
click at [1299, 186] on button "button" at bounding box center [1290, 194] width 29 height 28
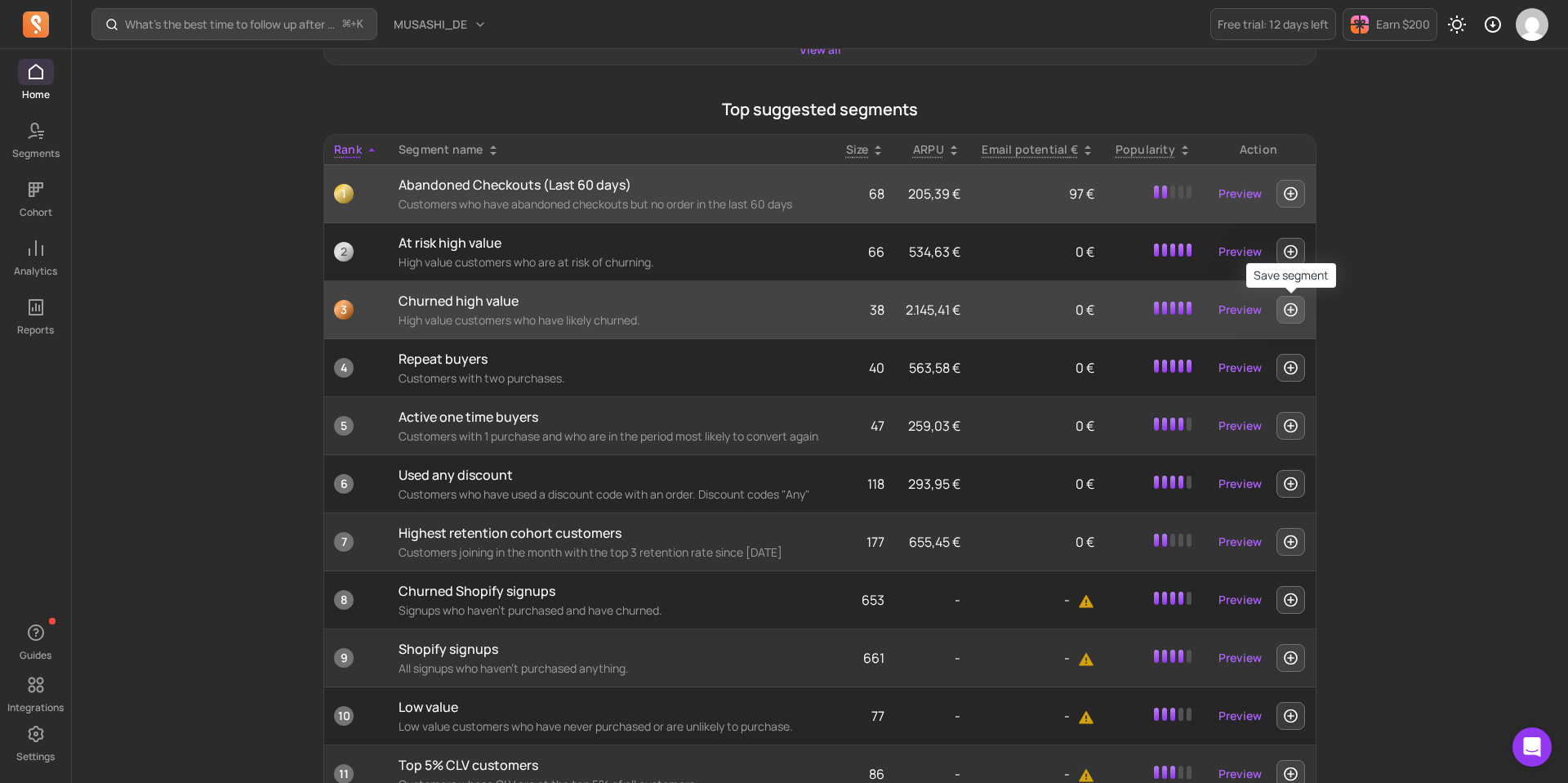
click at [1293, 312] on icon "button" at bounding box center [1290, 309] width 17 height 16
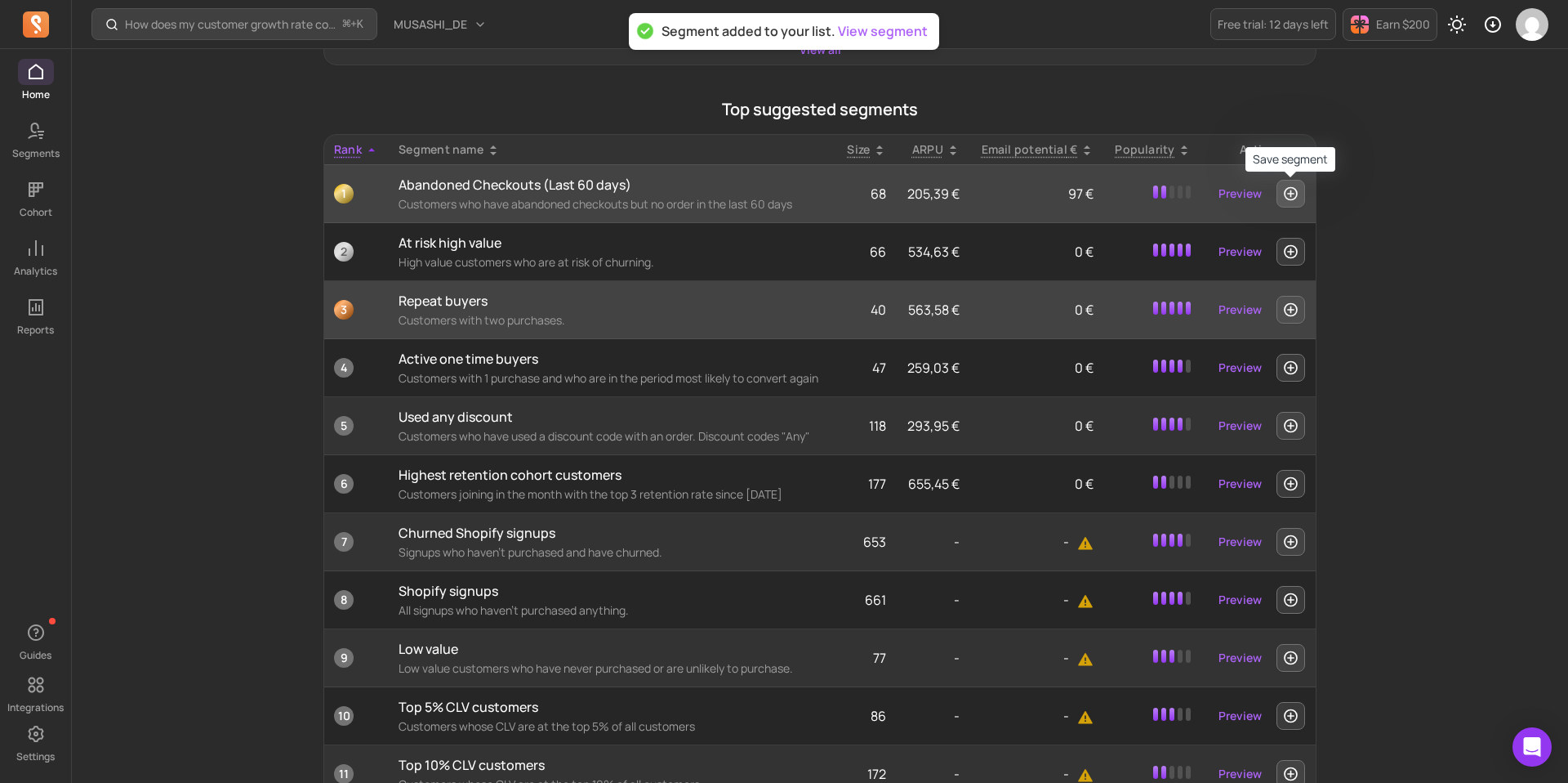
click at [1284, 202] on button "button" at bounding box center [1290, 194] width 29 height 28
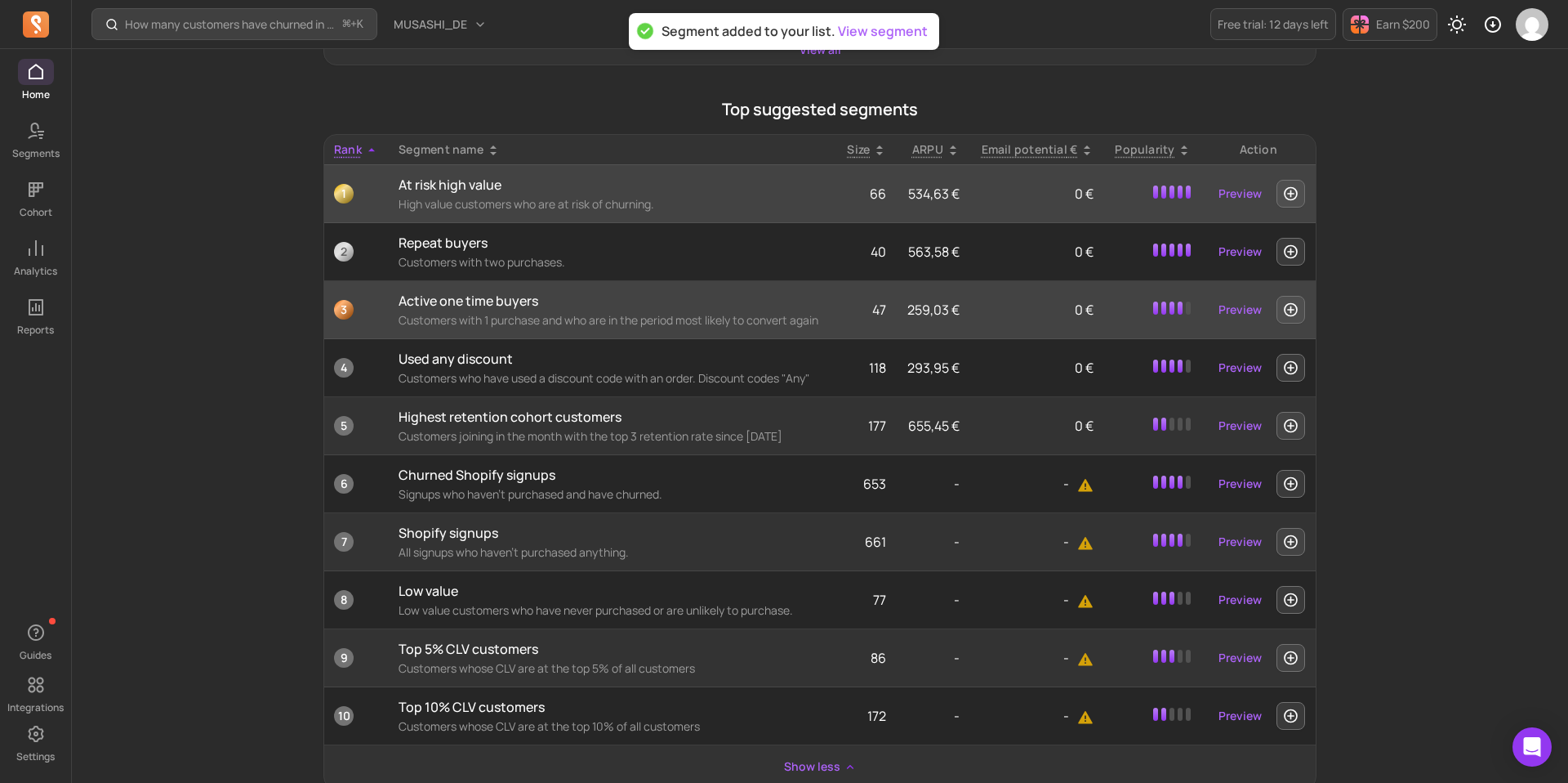
click at [1287, 208] on td "Preview" at bounding box center [1257, 194] width 115 height 58
click at [1287, 196] on icon "button" at bounding box center [1290, 194] width 17 height 16
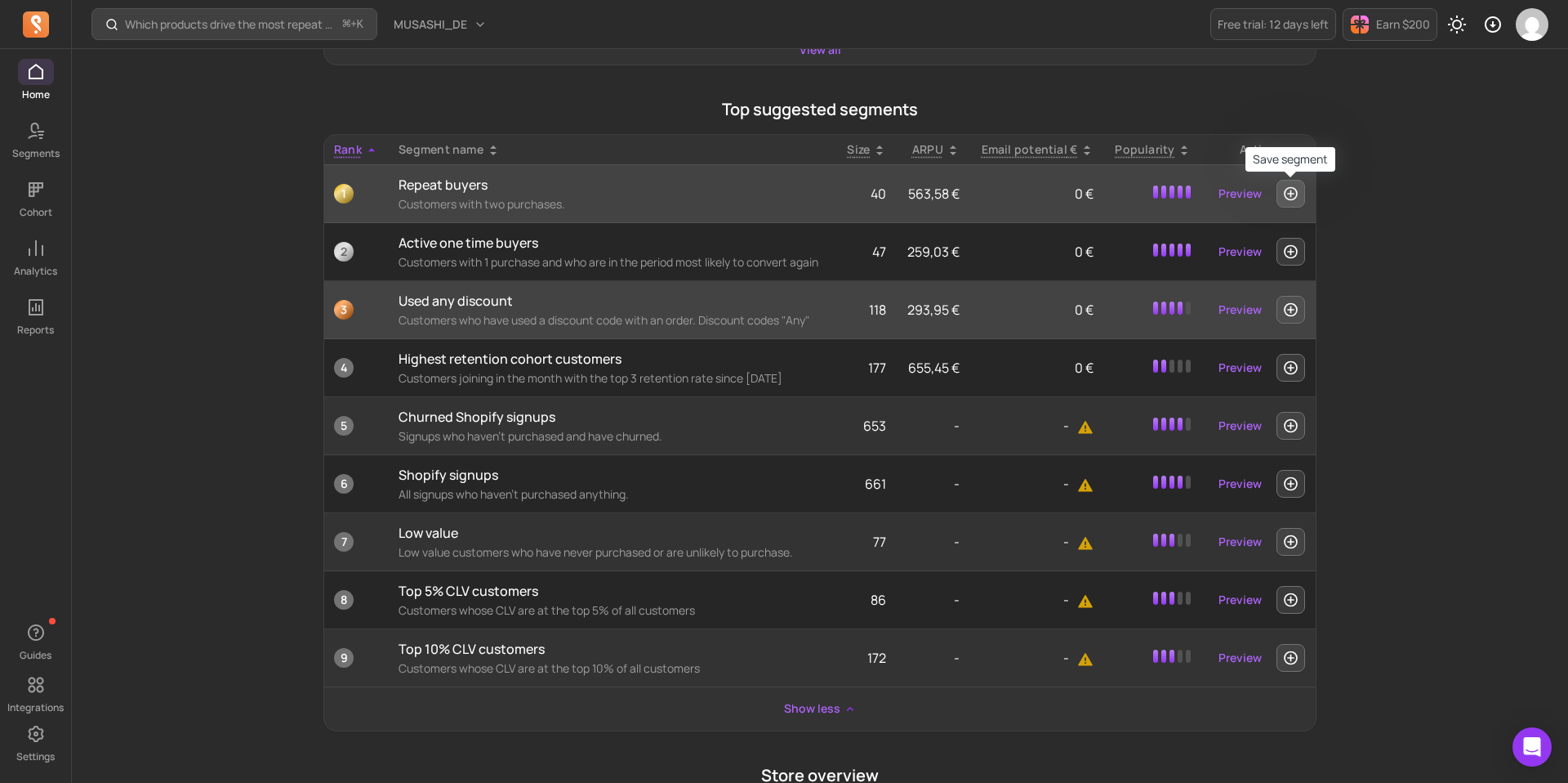
click at [1291, 193] on icon "button" at bounding box center [1290, 195] width 14 height 14
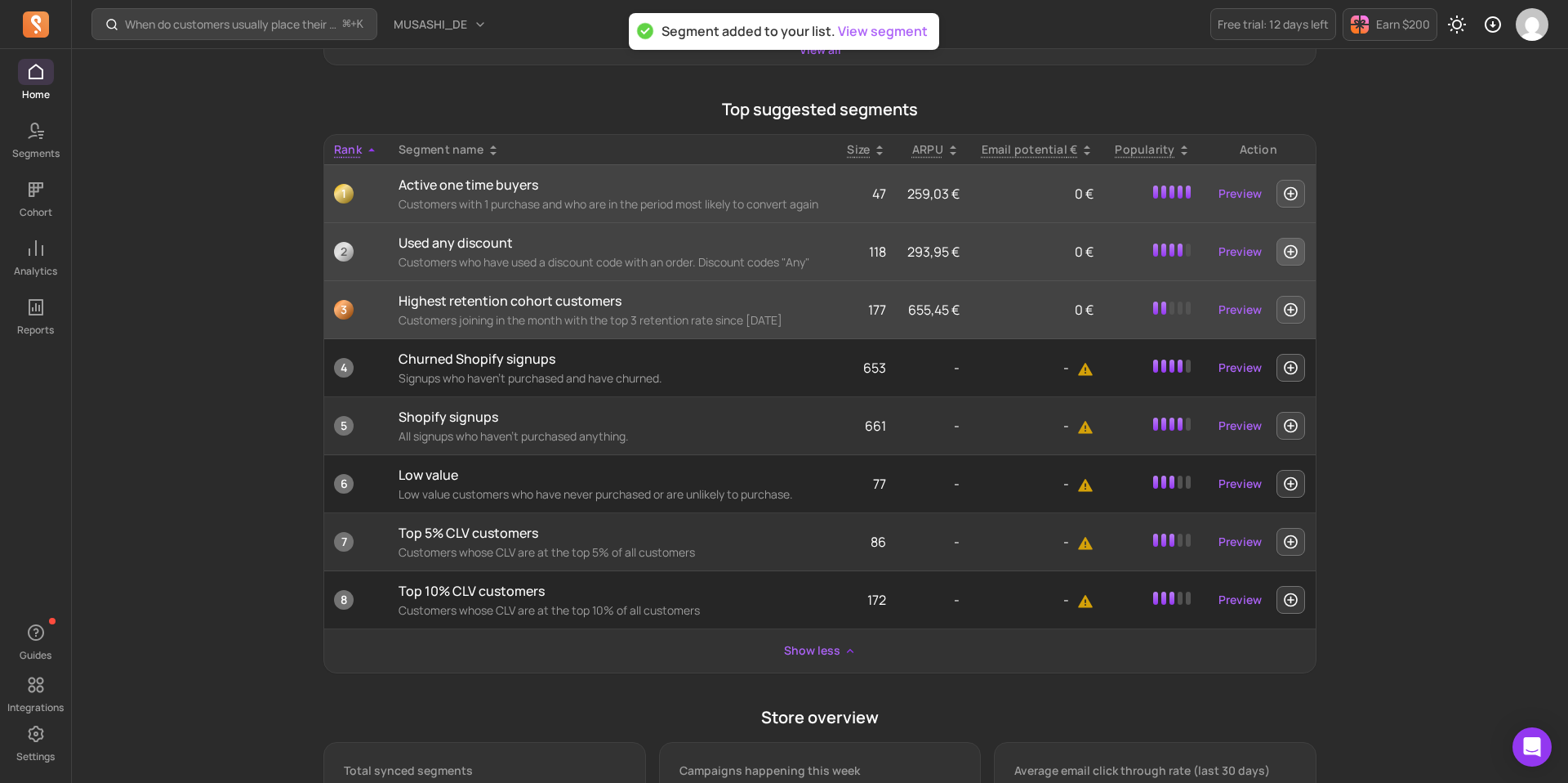
click at [1287, 261] on button "button" at bounding box center [1290, 251] width 29 height 28
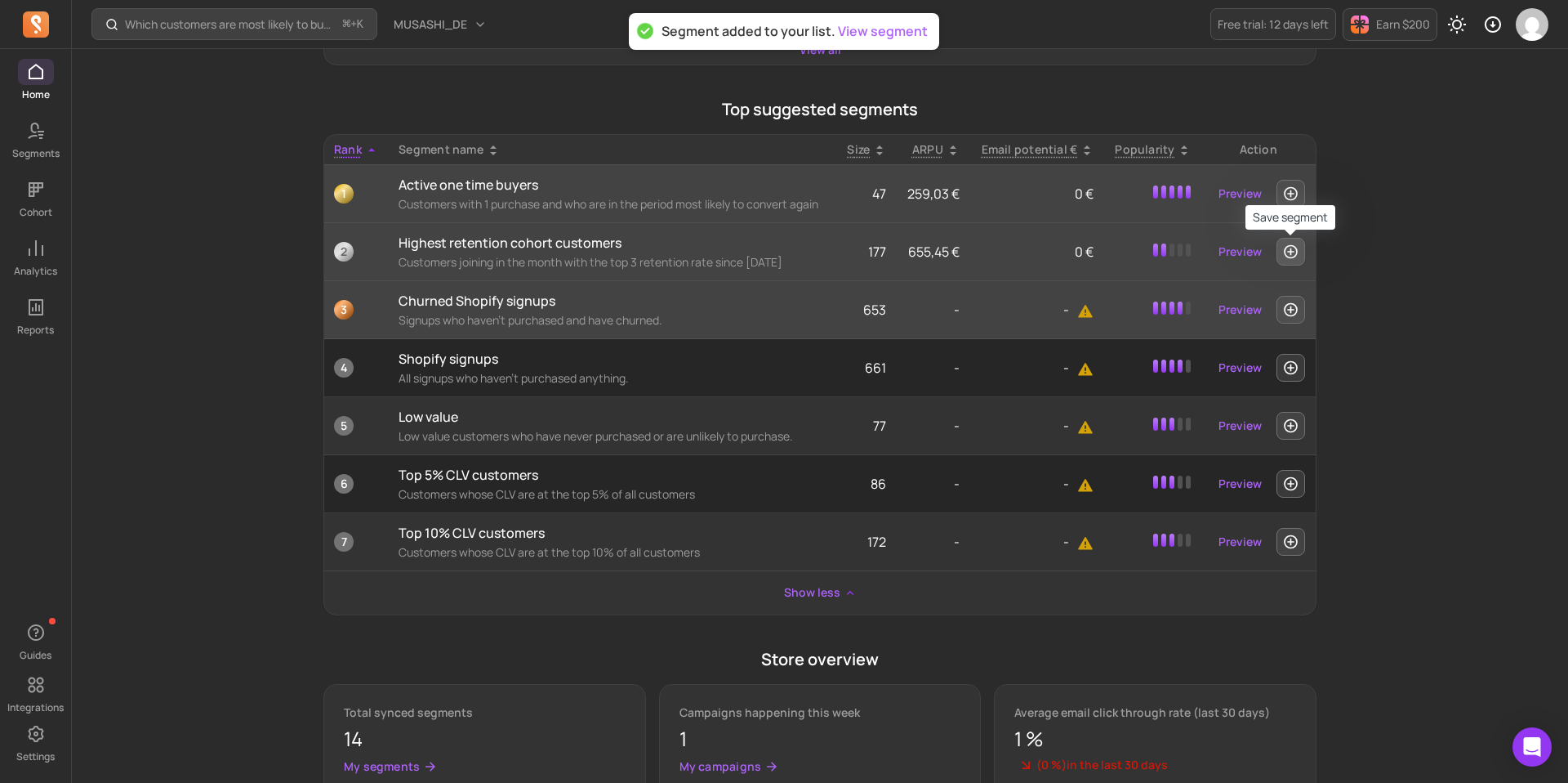
click at [1292, 253] on icon "button" at bounding box center [1290, 251] width 17 height 16
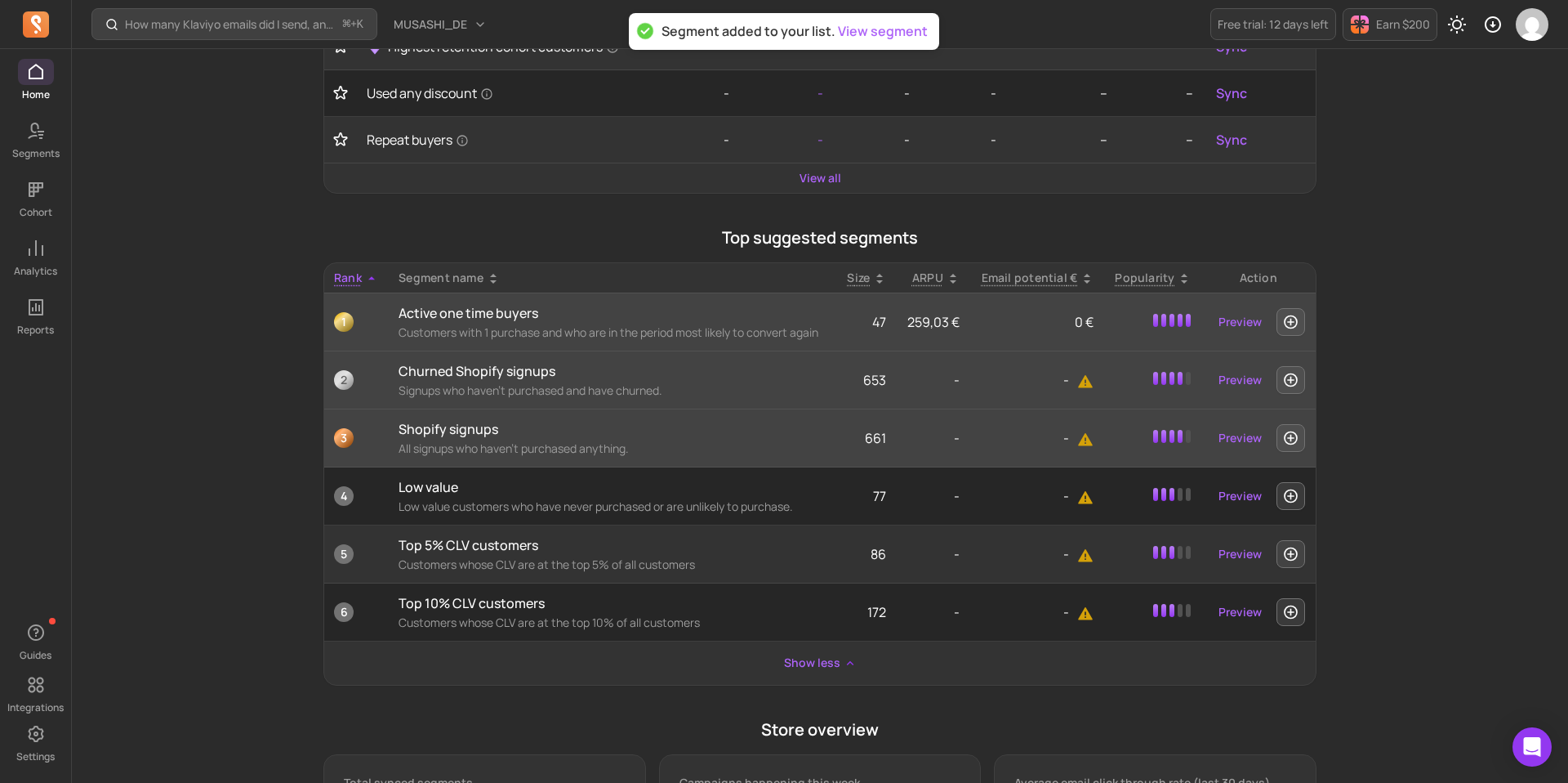
scroll to position [438, 0]
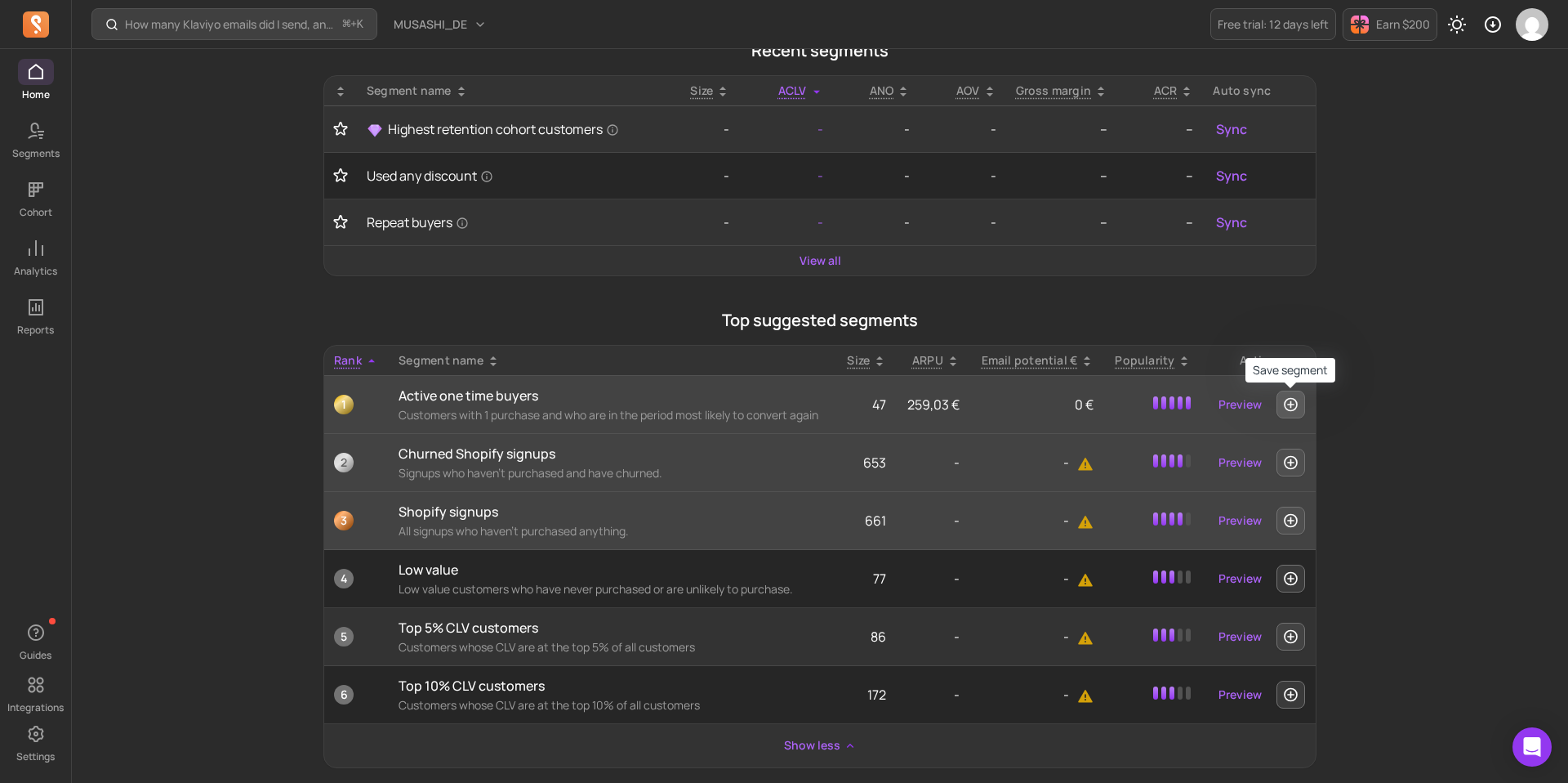
click at [1294, 400] on icon "button" at bounding box center [1290, 405] width 14 height 14
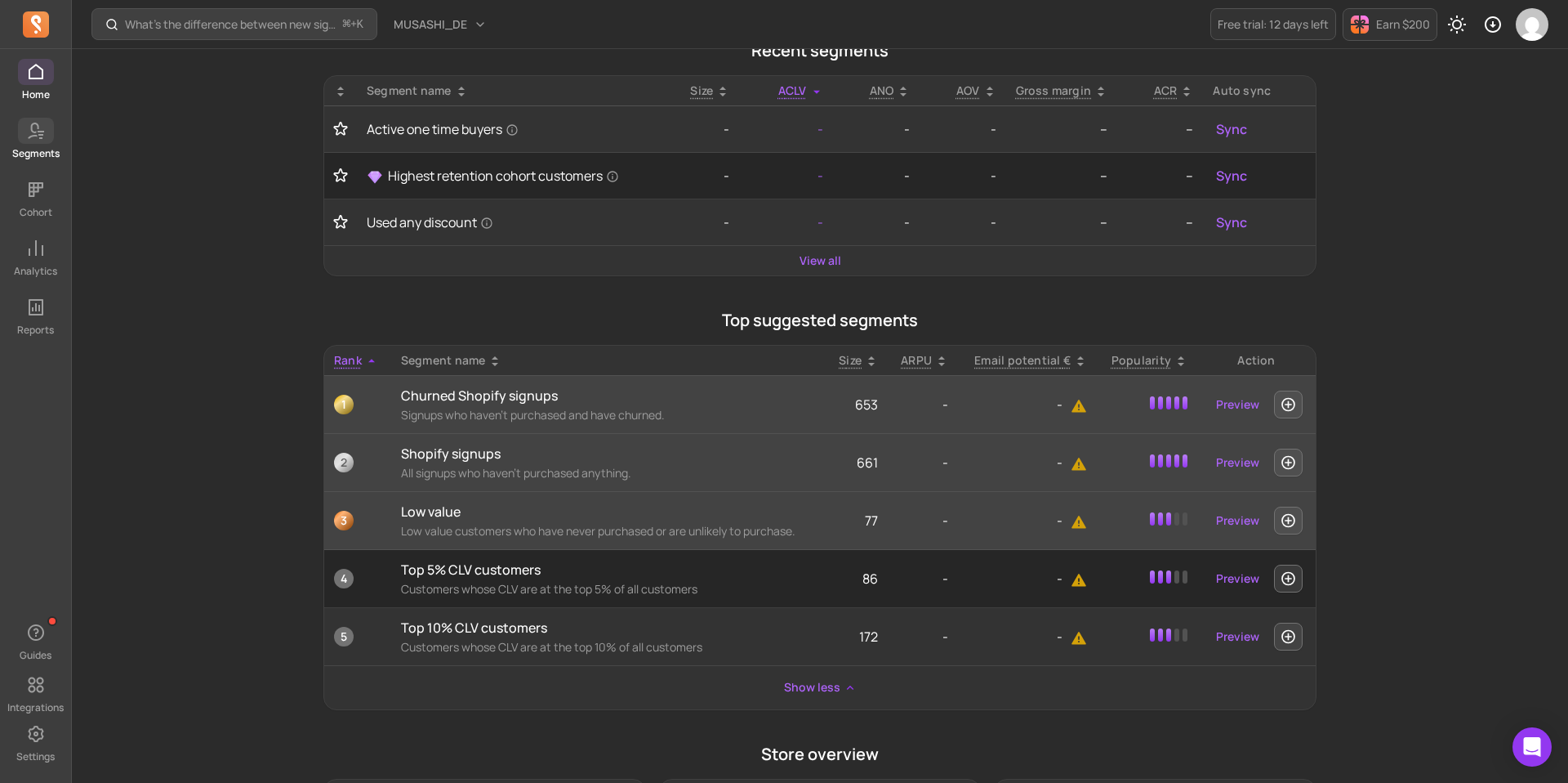
click at [28, 140] on icon at bounding box center [36, 131] width 20 height 20
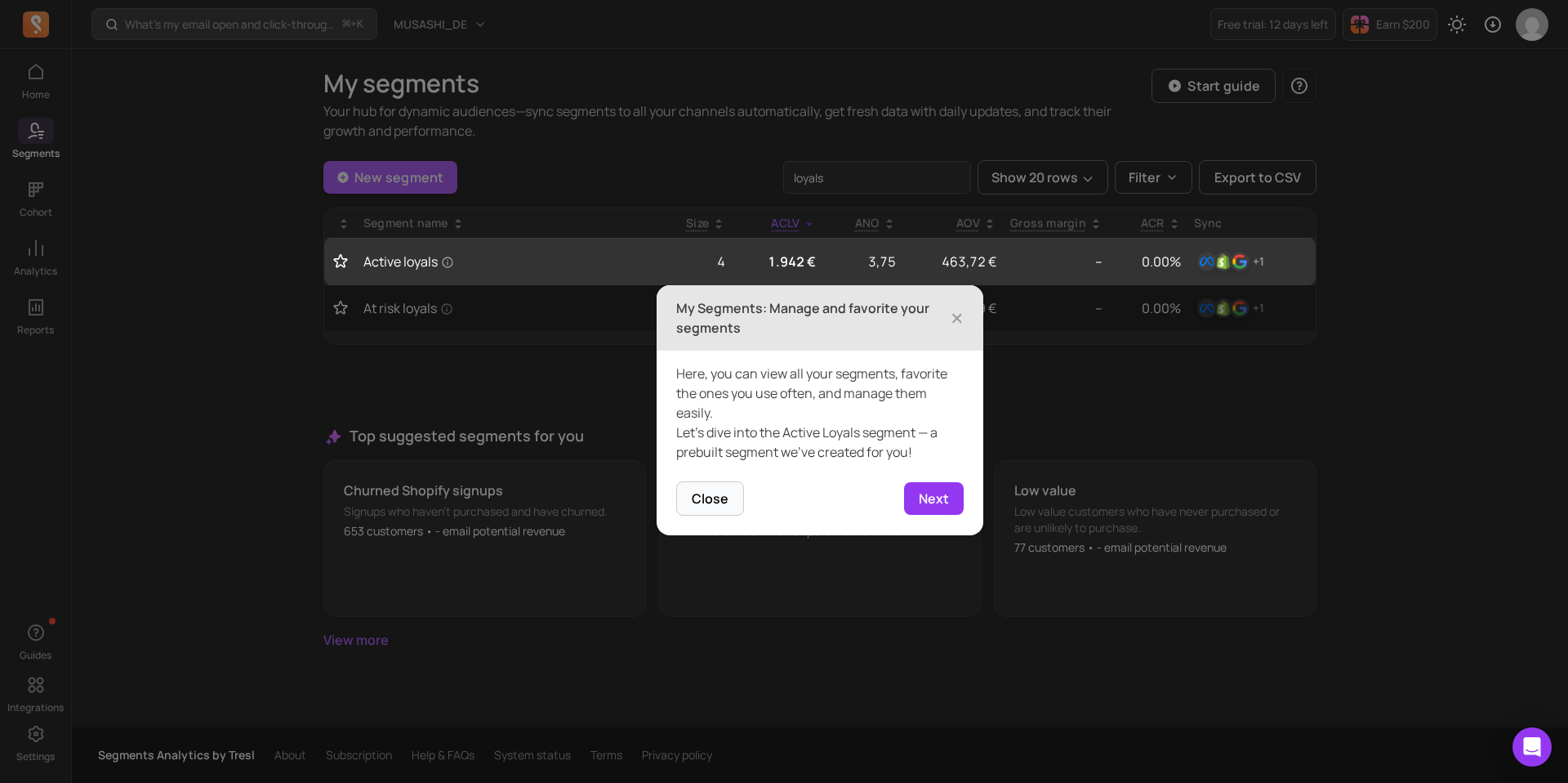
click at [945, 315] on h3 "My Segments: Manage and favorite your segments" at bounding box center [812, 317] width 274 height 39
click at [956, 318] on span "×" at bounding box center [956, 318] width 13 height 36
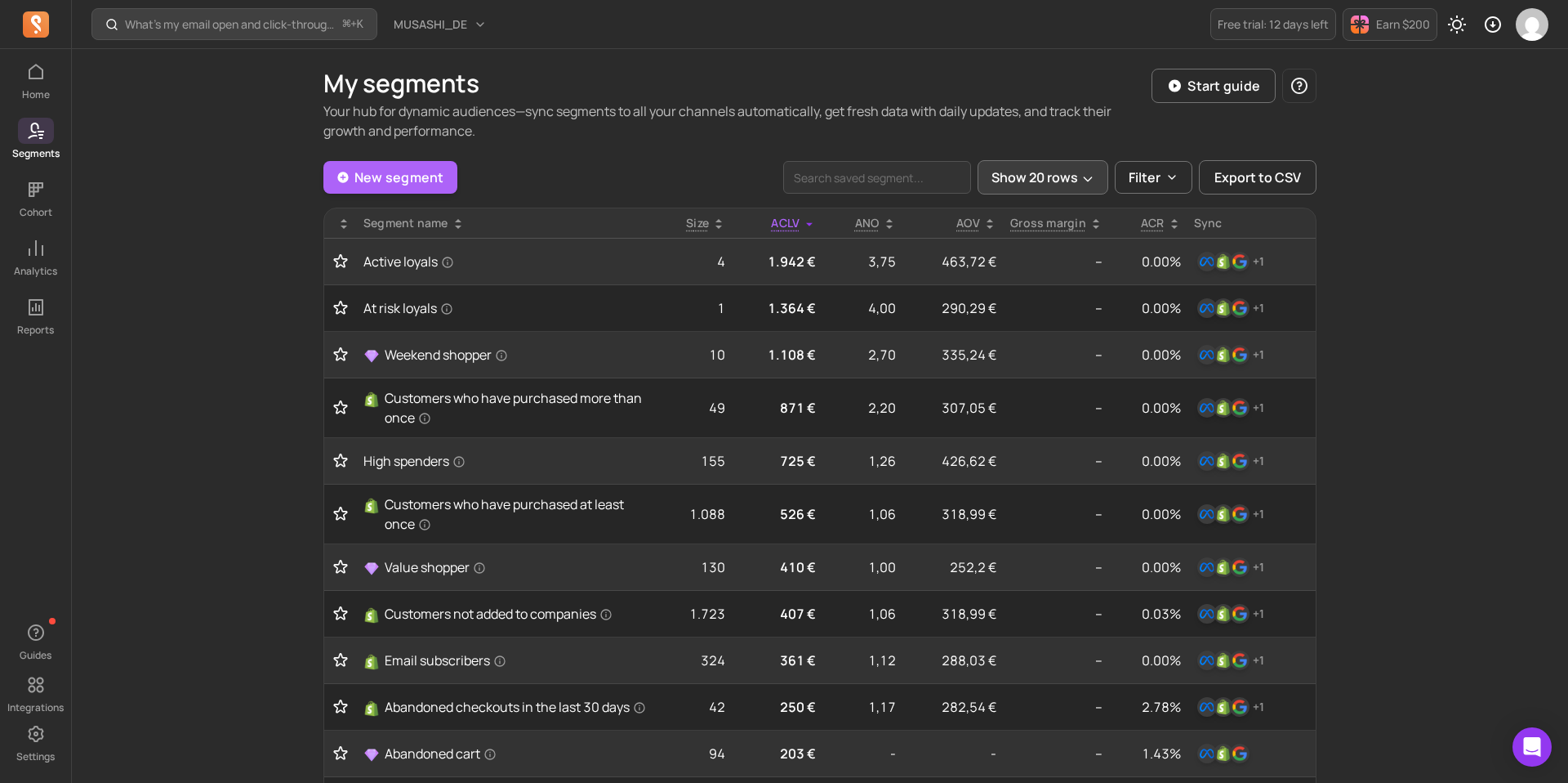
click at [1089, 173] on icon "button" at bounding box center [1087, 179] width 13 height 13
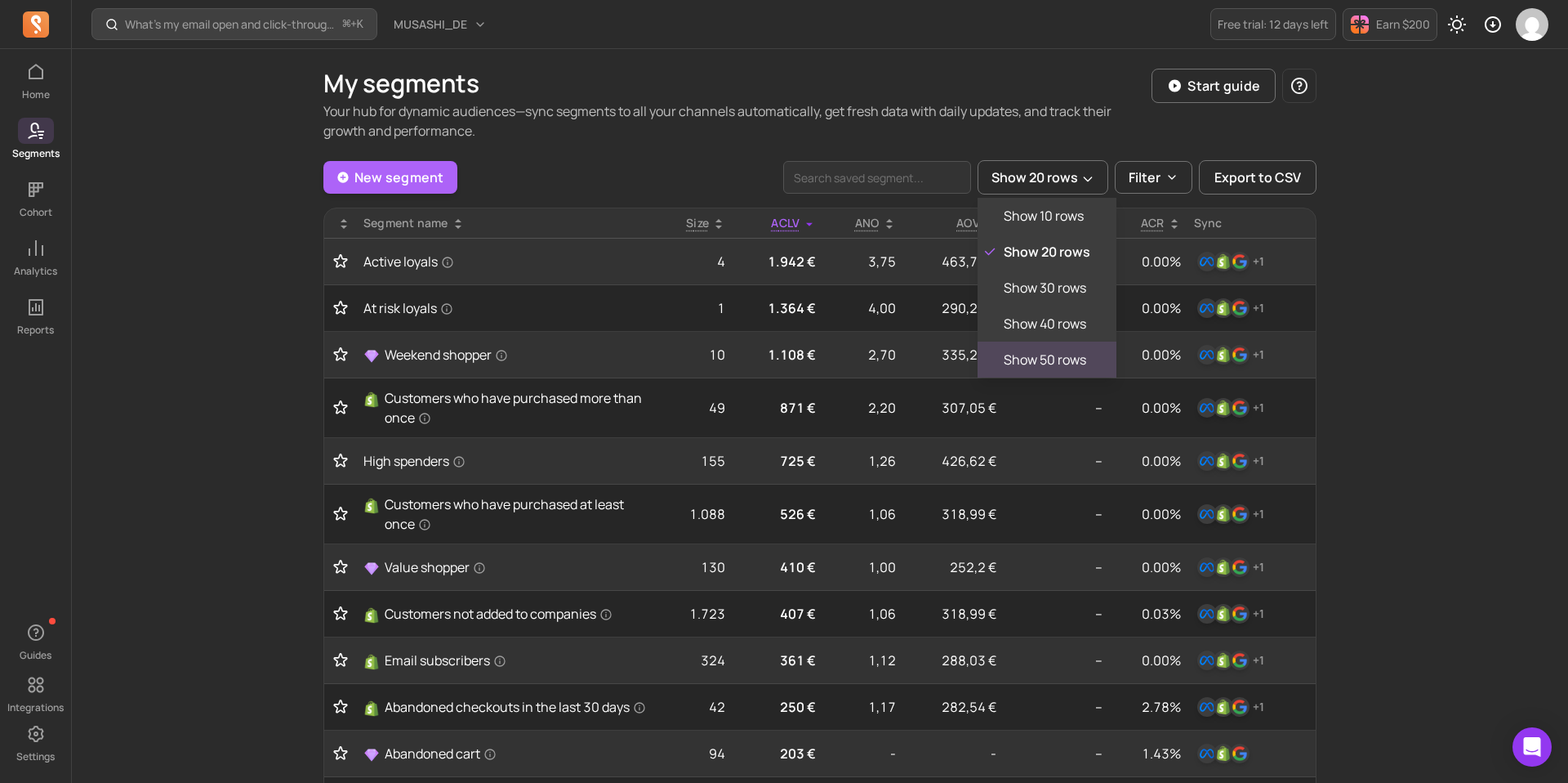
click at [1065, 353] on p "Show 50 rows" at bounding box center [1045, 360] width 83 height 20
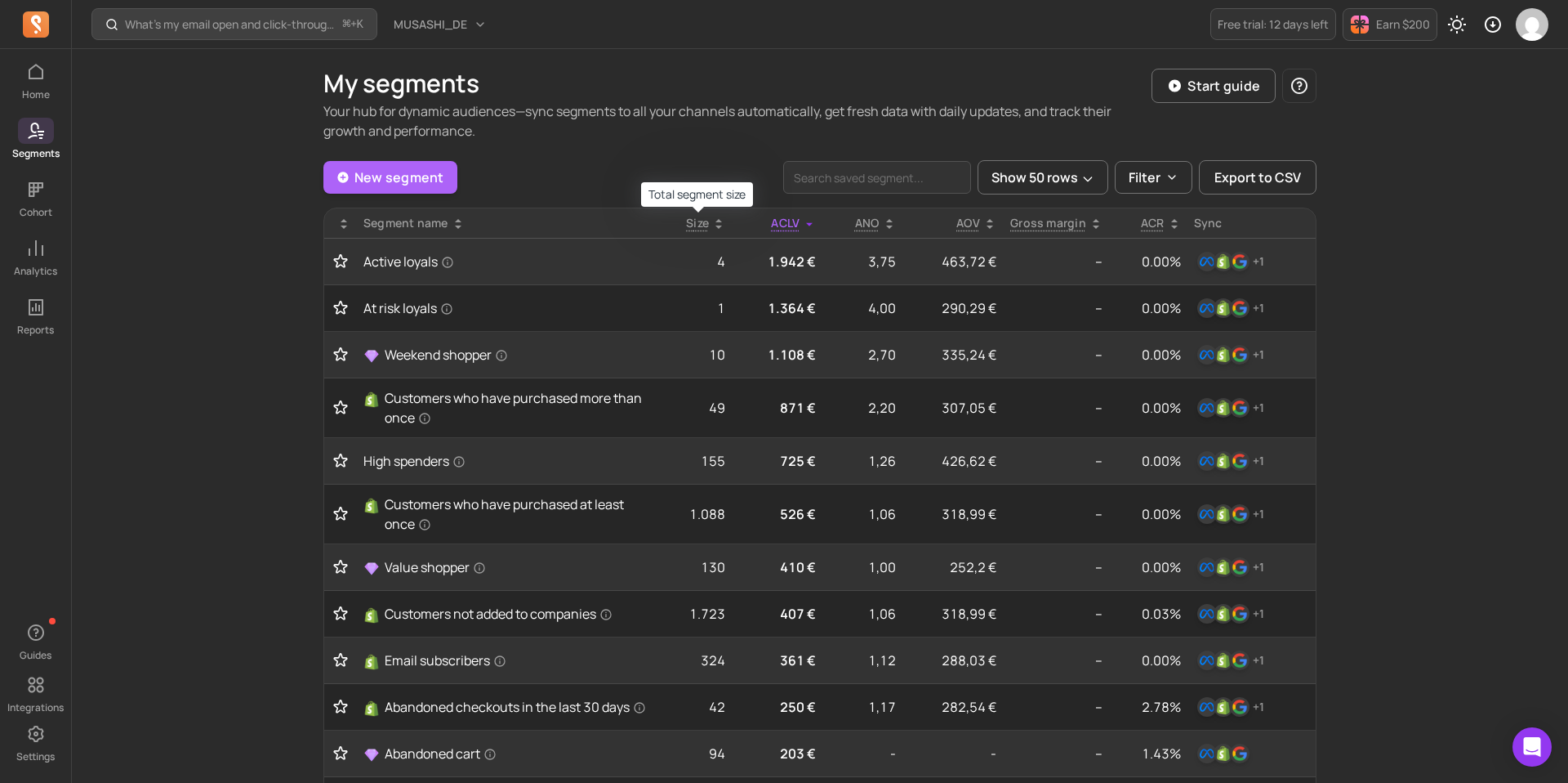
click at [695, 217] on span "Size" at bounding box center [697, 222] width 23 height 16
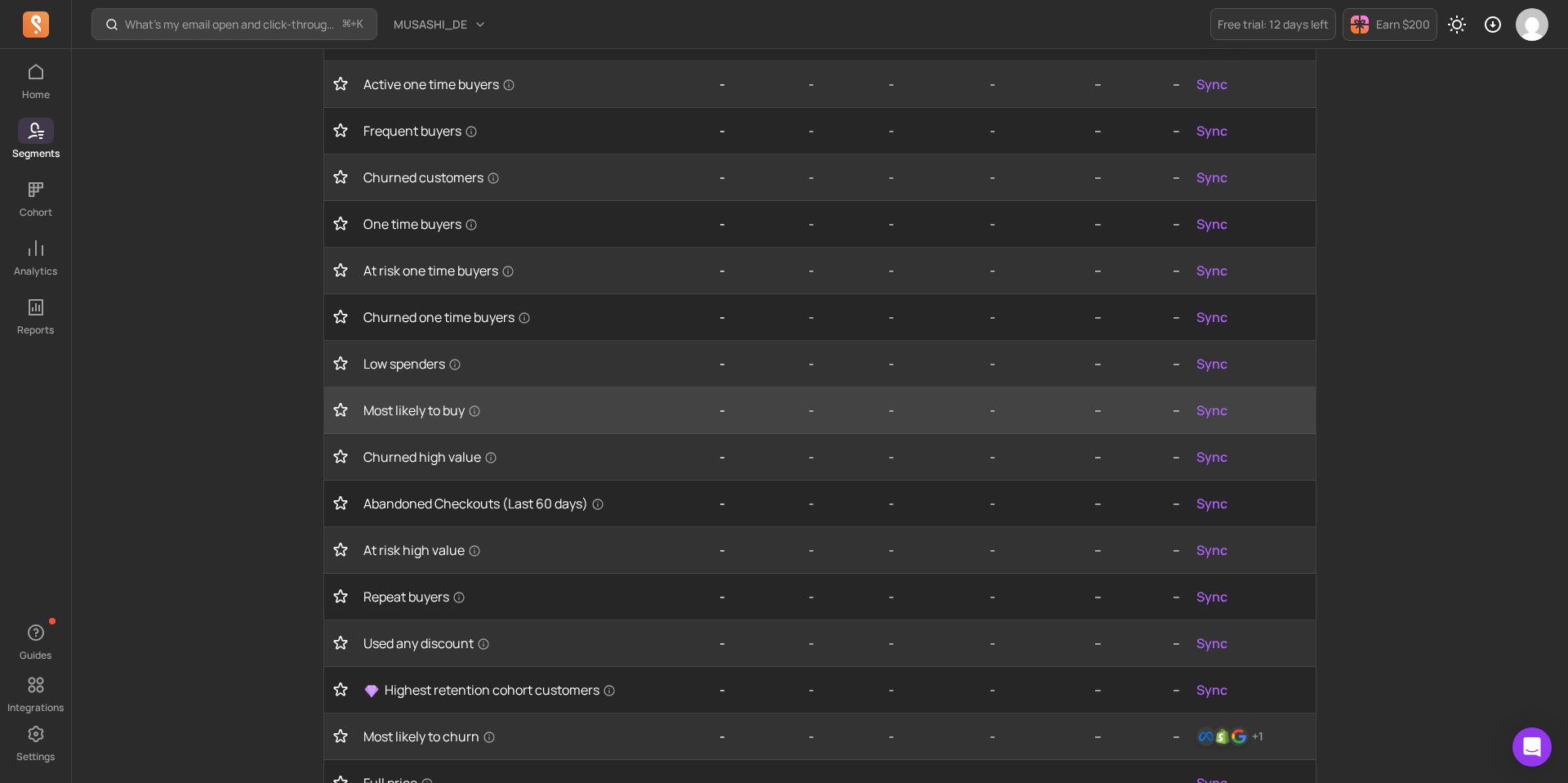
scroll to position [695, 0]
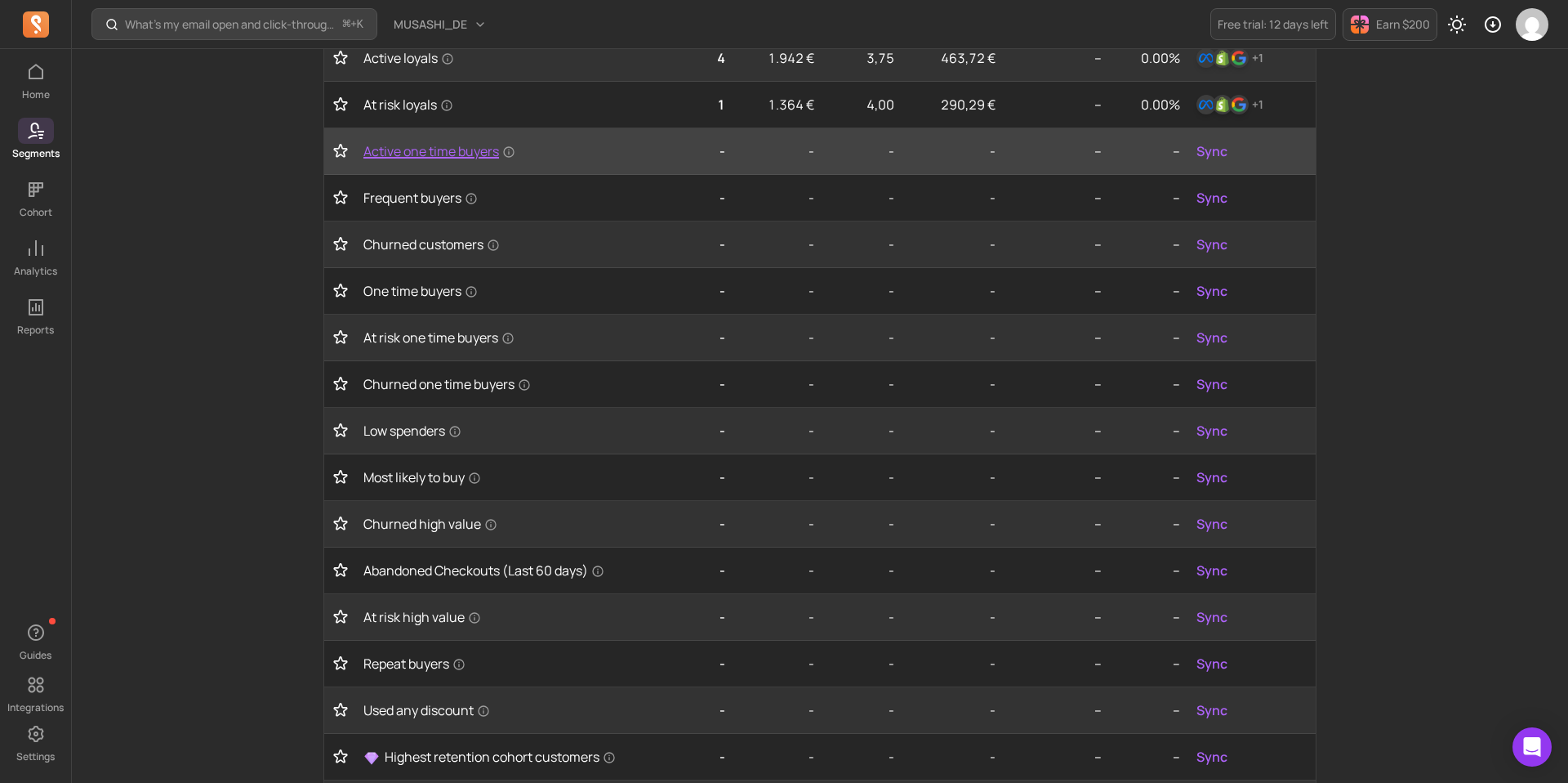
click at [396, 161] on span "Active one time buyers" at bounding box center [439, 152] width 152 height 20
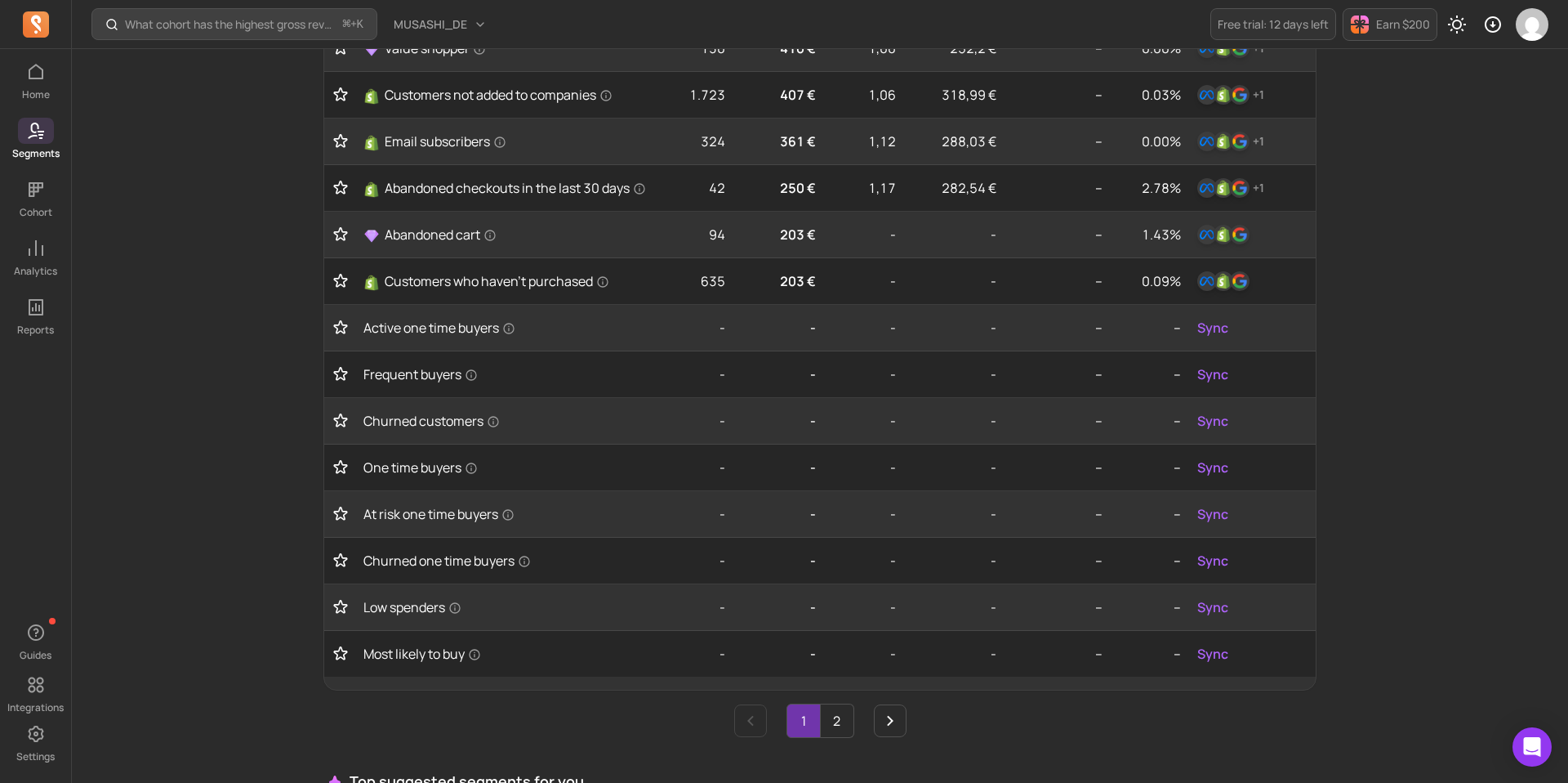
scroll to position [675, 0]
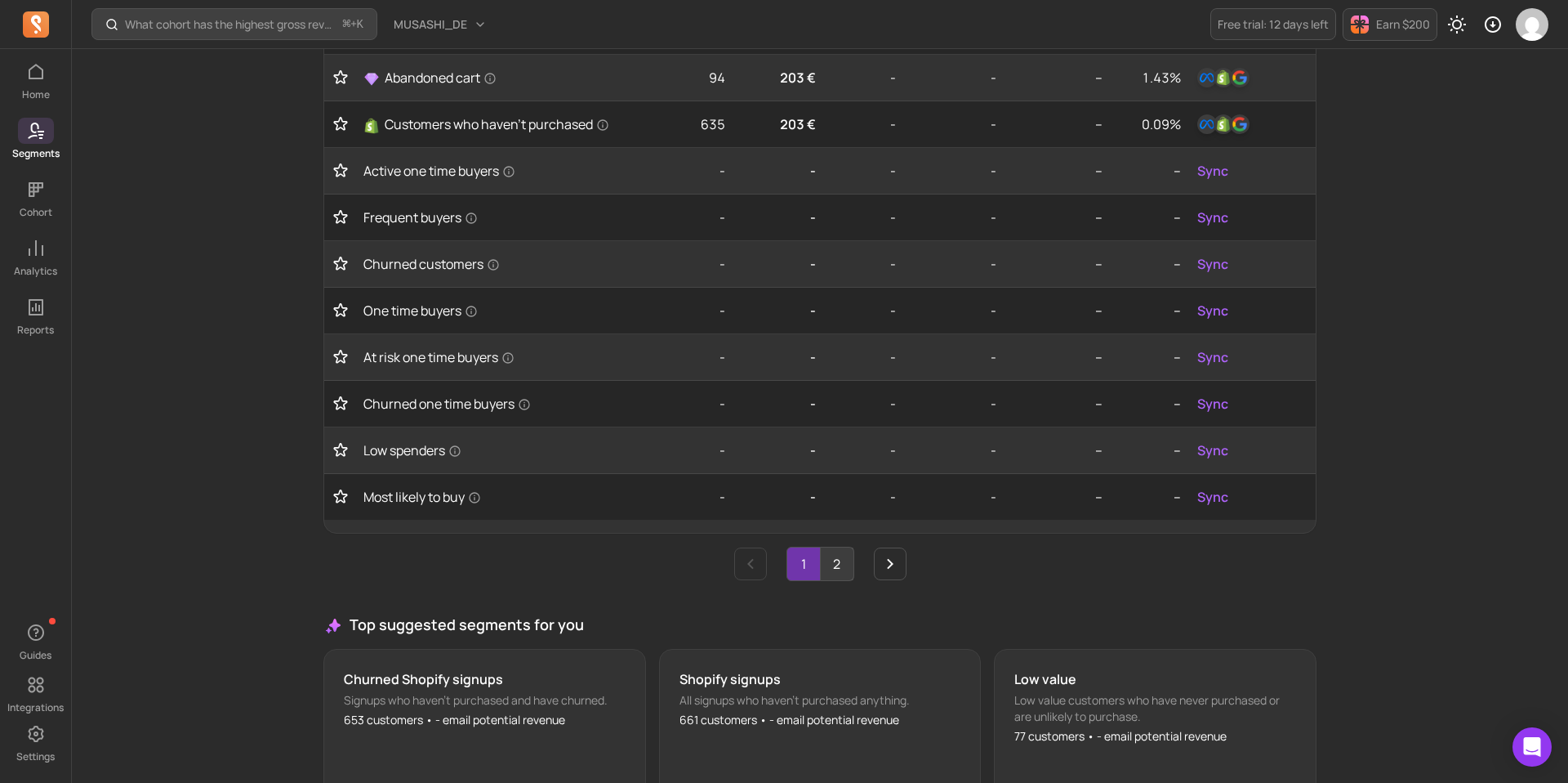
click at [841, 580] on link "2" at bounding box center [836, 564] width 33 height 33
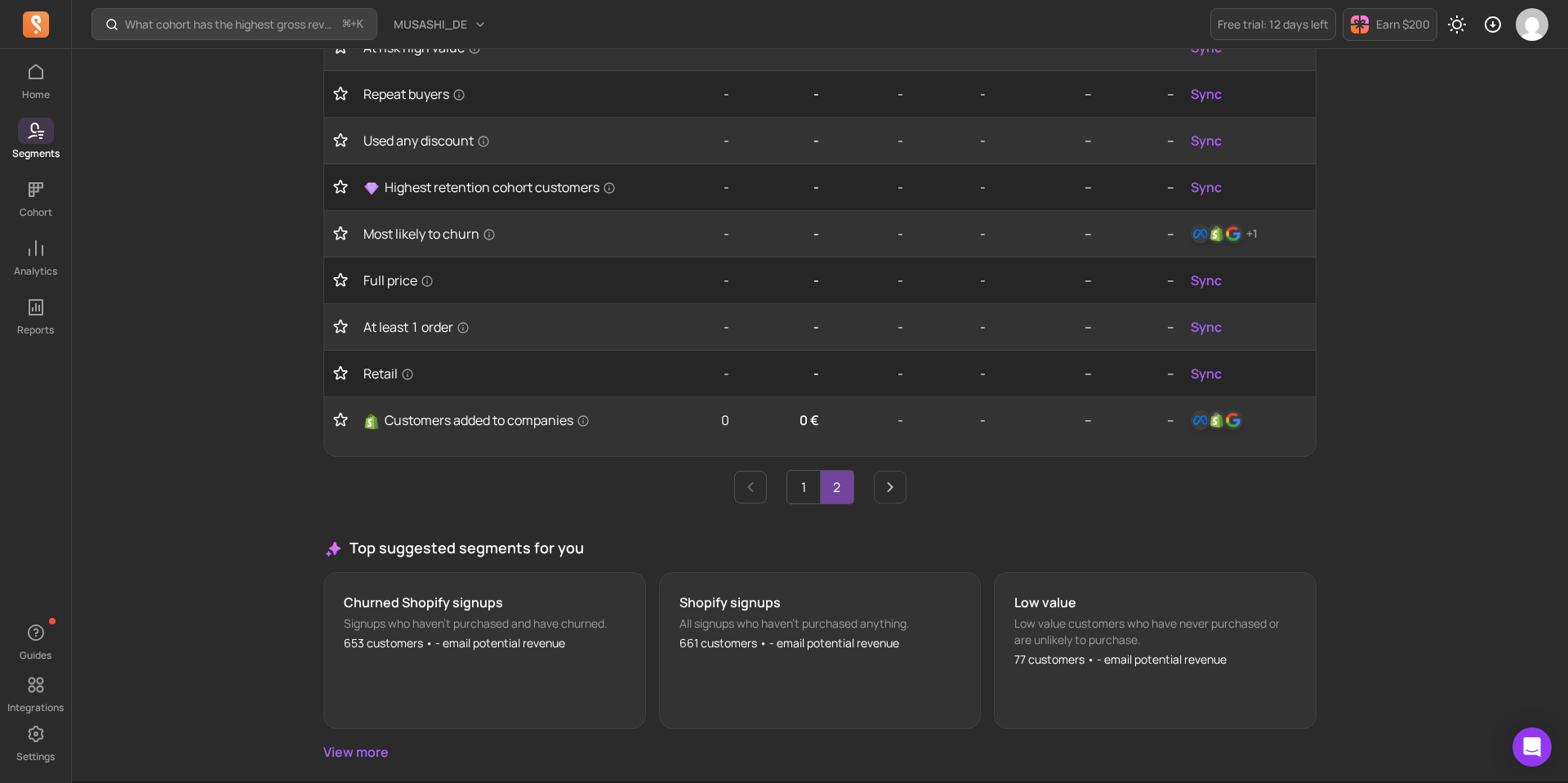
scroll to position [361, 0]
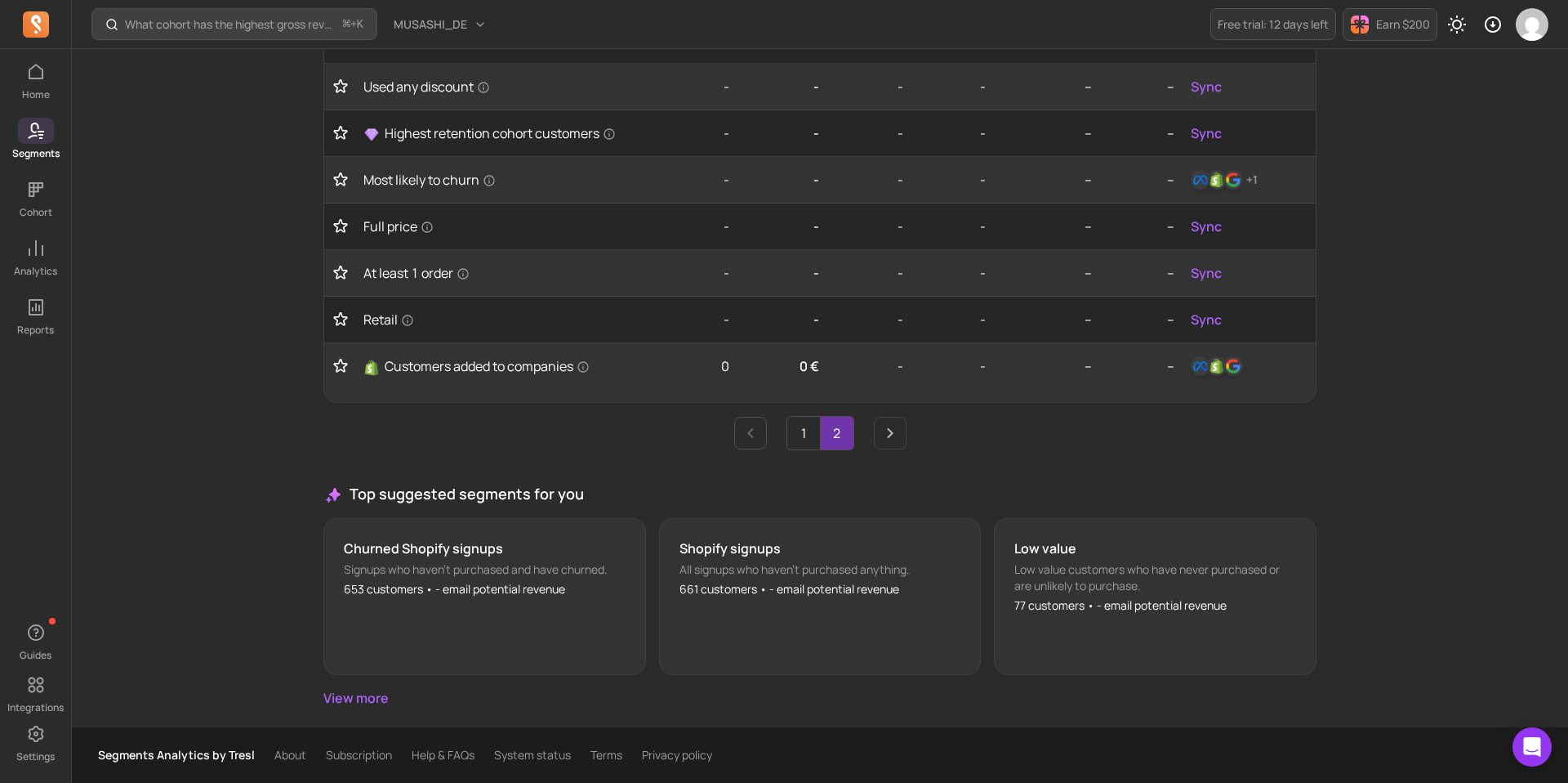
click at [811, 461] on div "New segment Show 20 rows Filter Export to CSV Segment name Size ACLV ANO AOV Gr…" at bounding box center [819, 253] width 993 height 909
click at [811, 457] on div "New segment Show 20 rows Filter Export to CSV Segment name Size ACLV ANO AOV Gr…" at bounding box center [819, 253] width 993 height 909
click at [806, 453] on div "New segment Show 20 rows Filter Export to CSV Segment name Size ACLV ANO AOV Gr…" at bounding box center [819, 253] width 993 height 909
click at [805, 439] on link "1" at bounding box center [803, 433] width 33 height 33
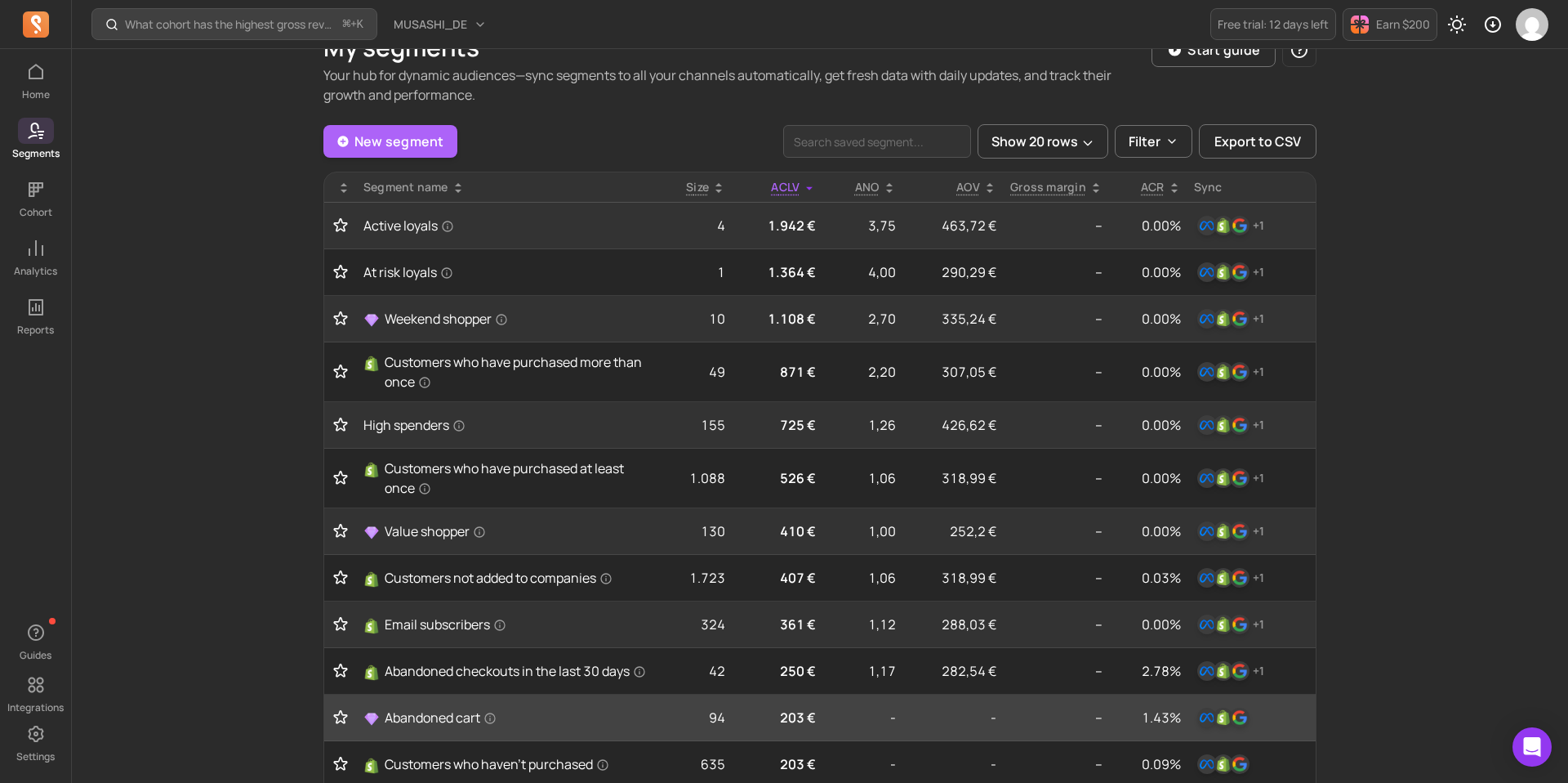
scroll to position [0, 0]
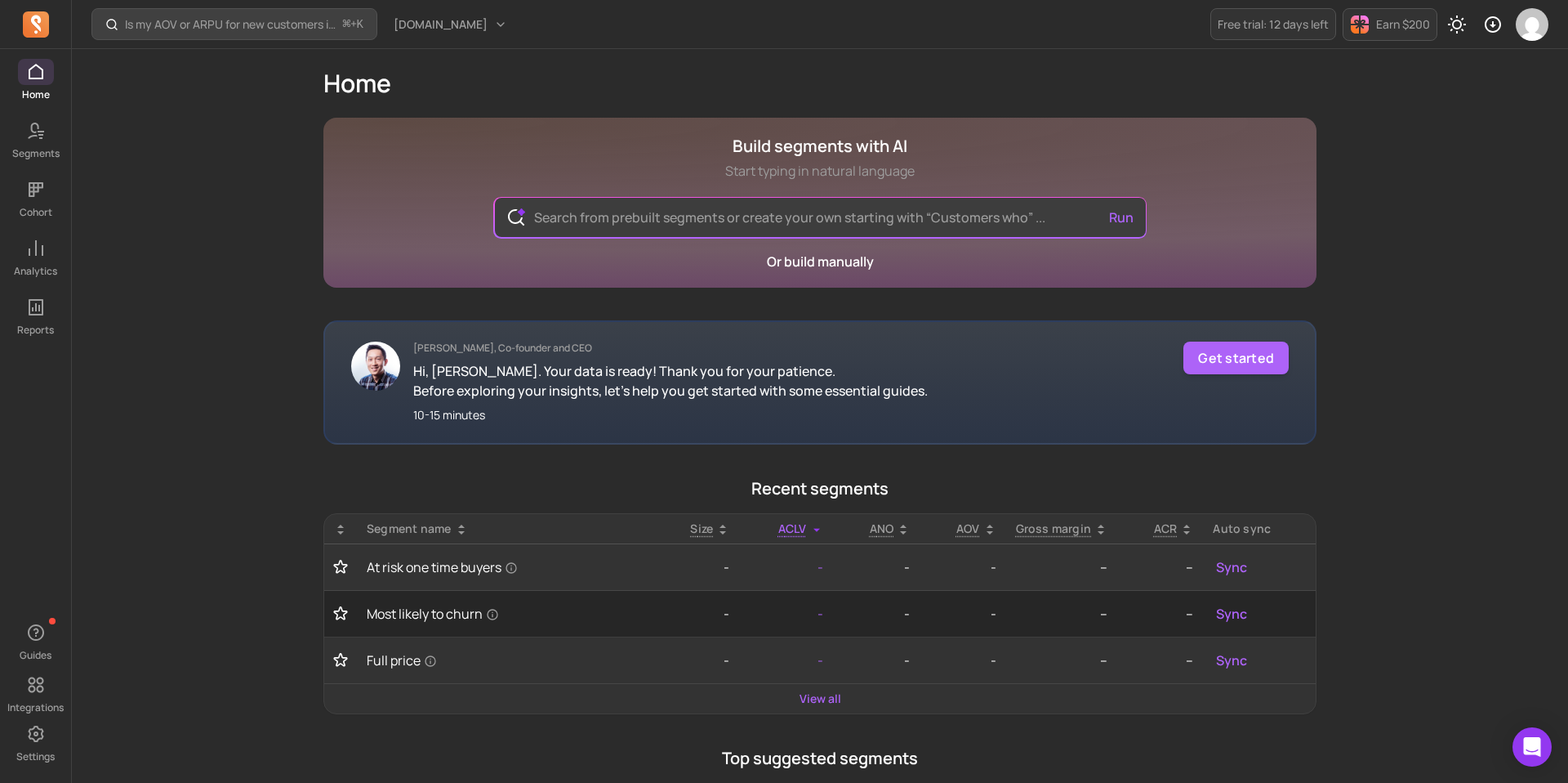
click at [638, 69] on h1 "Home" at bounding box center [819, 83] width 993 height 29
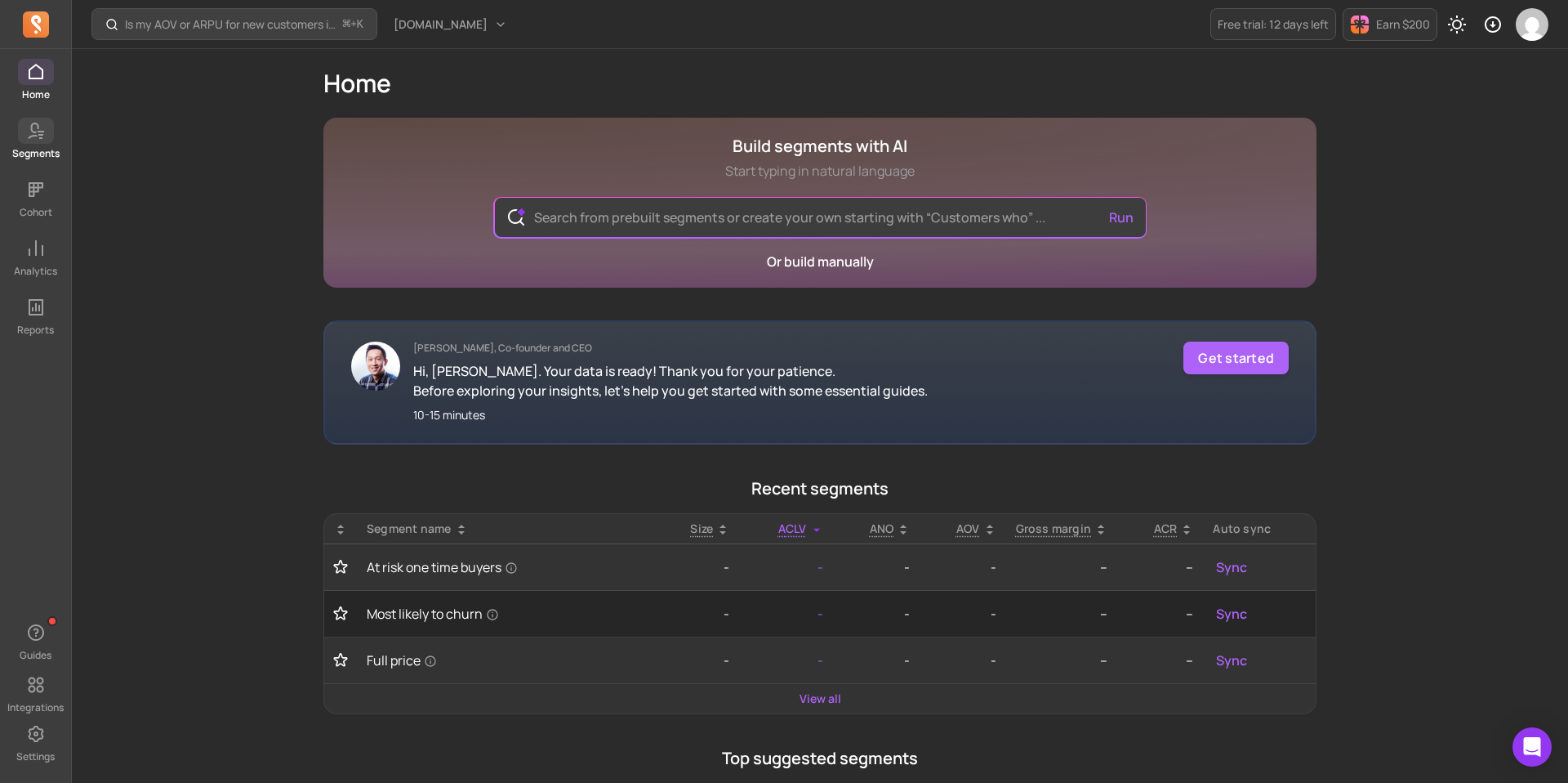
click at [39, 143] on link "Segments" at bounding box center [35, 139] width 71 height 43
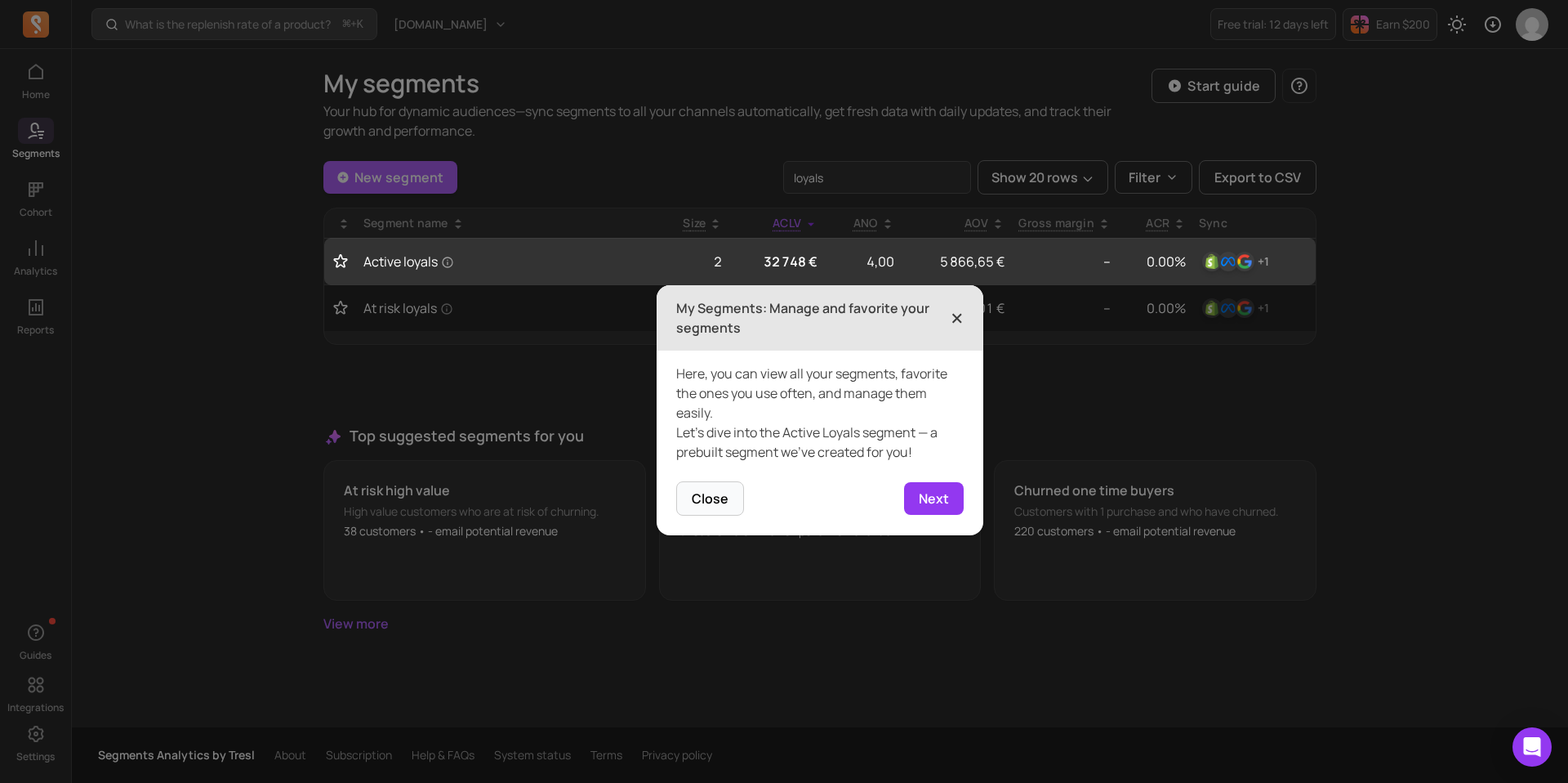
click at [961, 309] on span "×" at bounding box center [956, 318] width 13 height 36
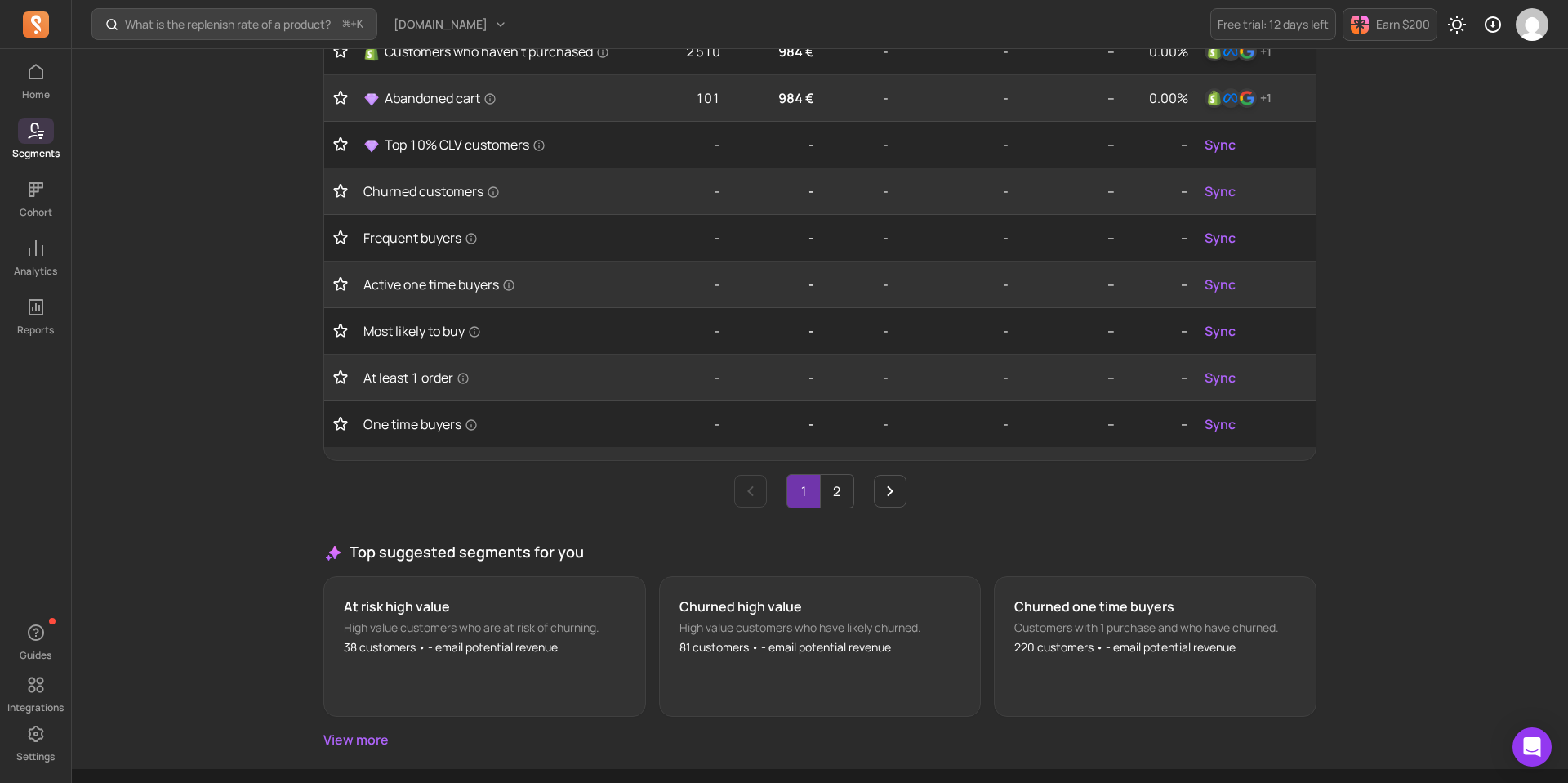
scroll to position [803, 0]
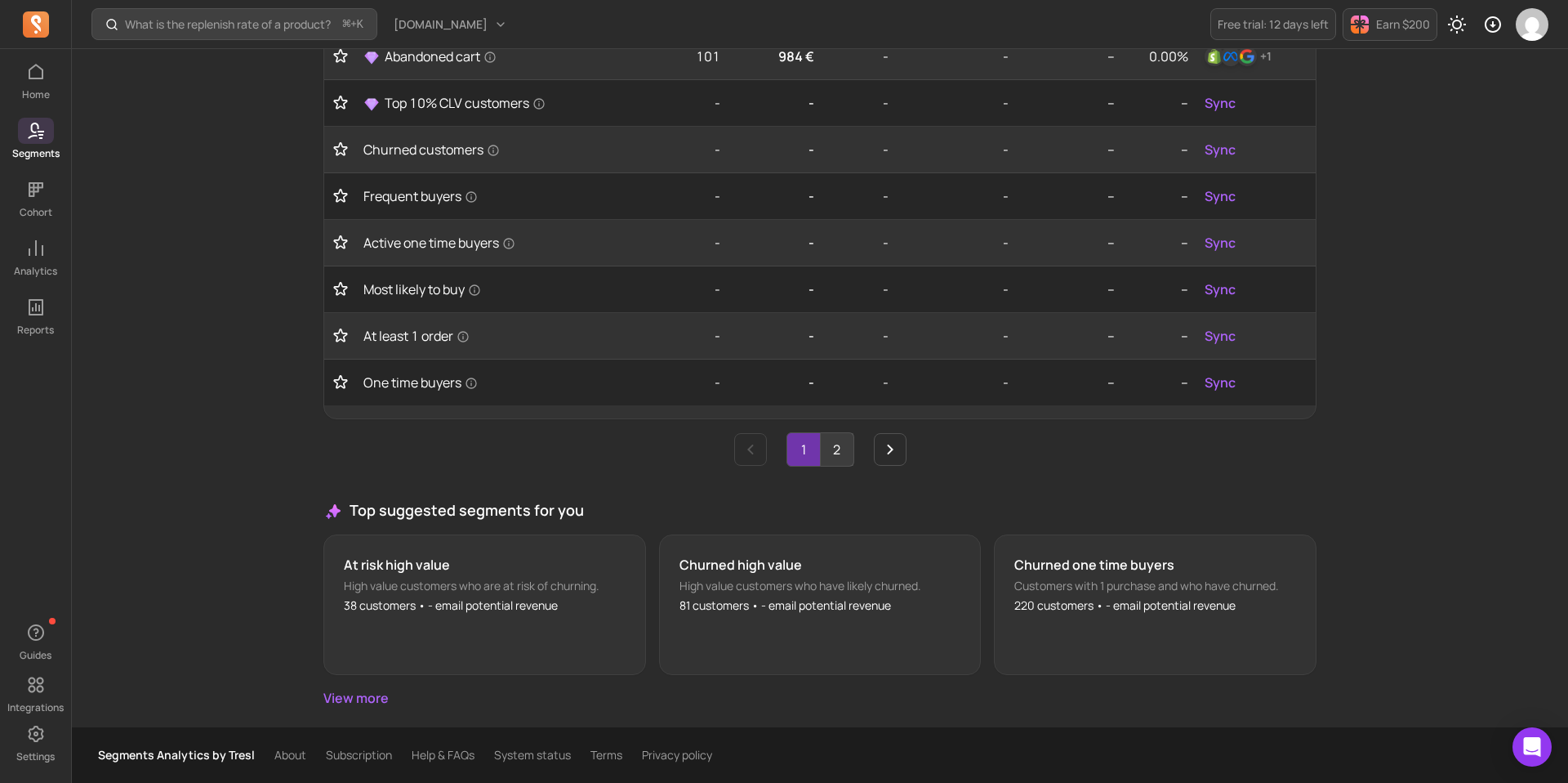
click at [834, 437] on link "2" at bounding box center [836, 449] width 33 height 33
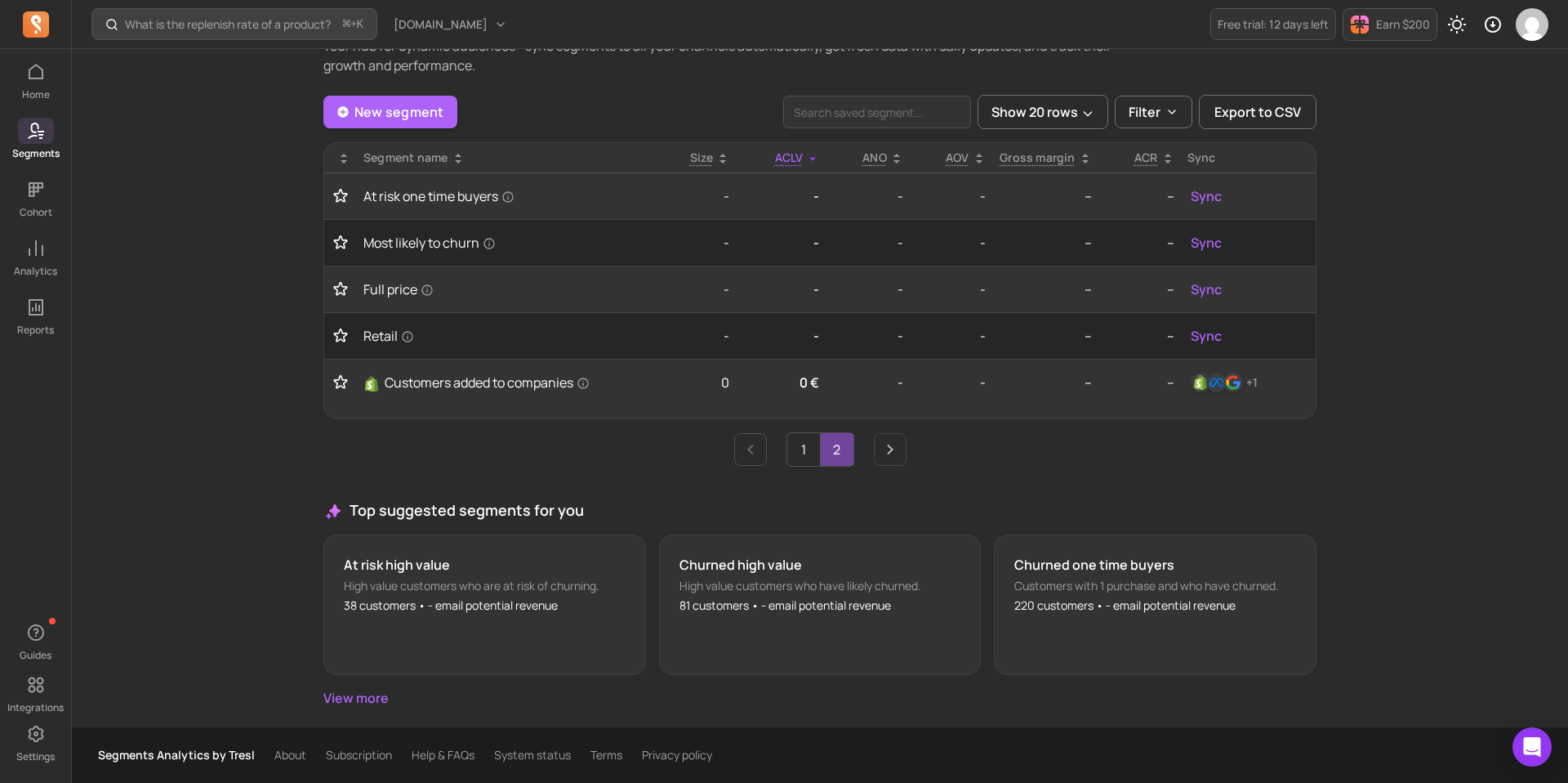
scroll to position [66, 0]
click at [805, 442] on link "1" at bounding box center [803, 449] width 33 height 33
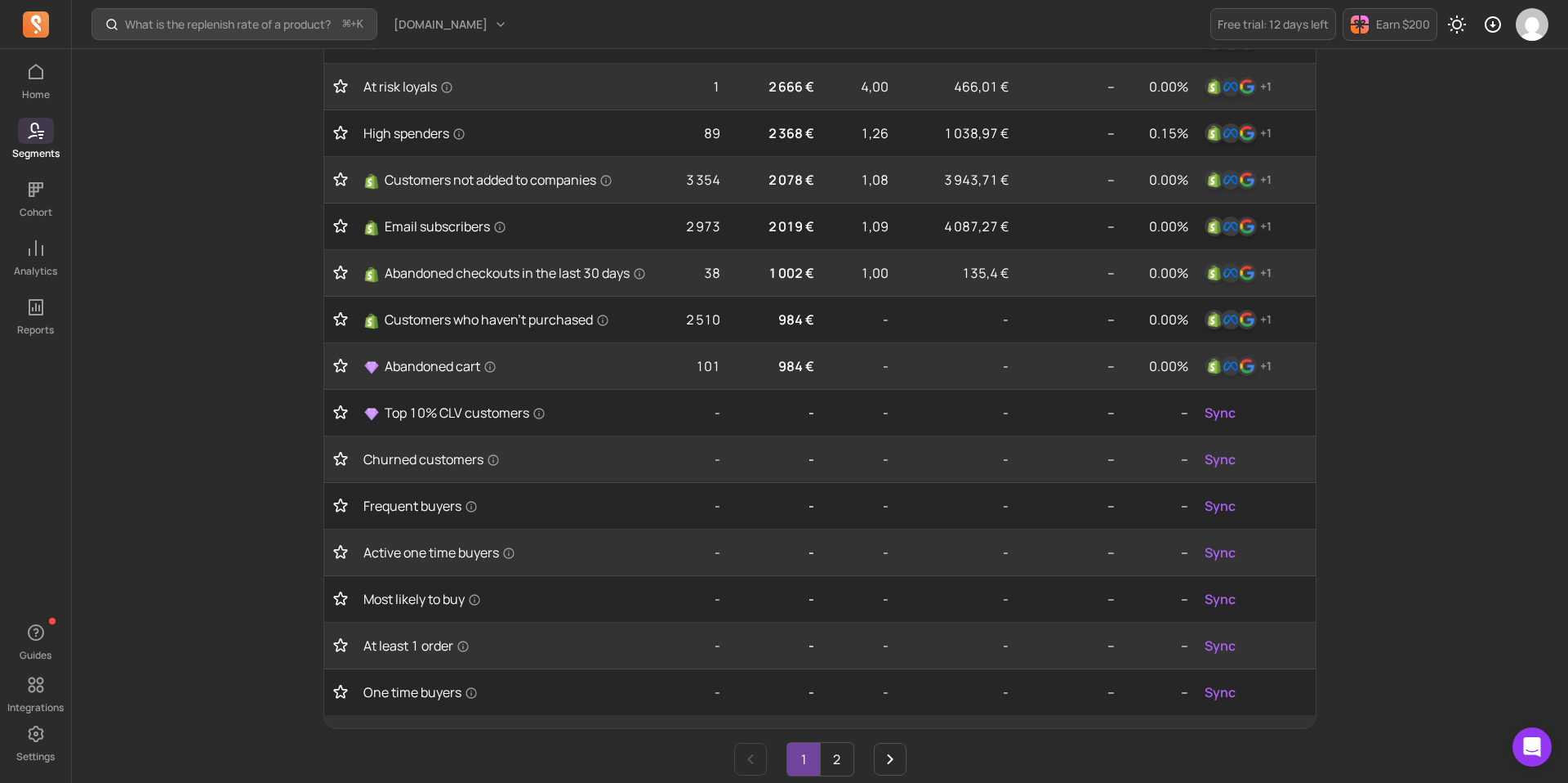
scroll to position [477, 0]
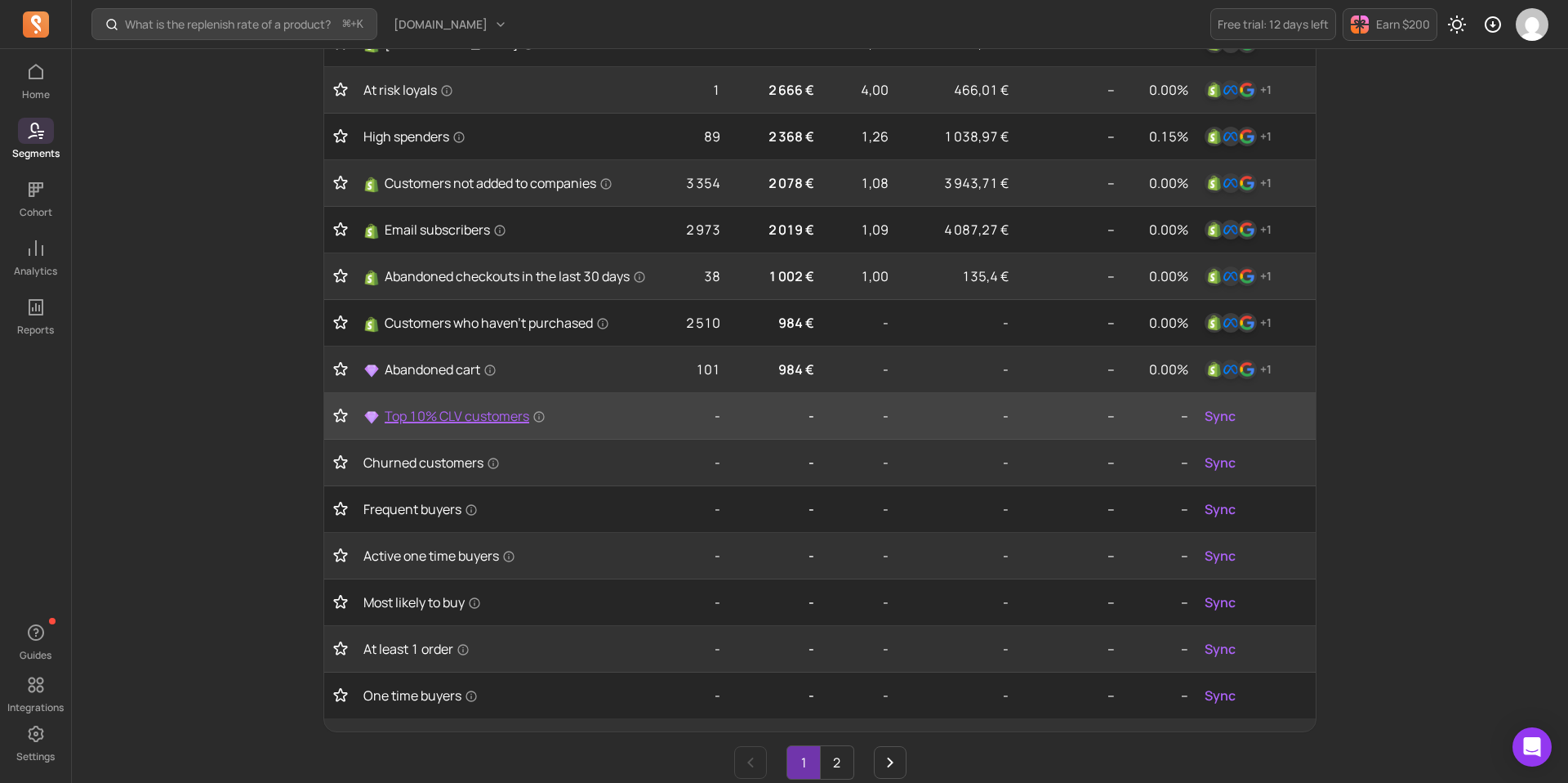
click at [504, 426] on span "Top 10% CLV customers" at bounding box center [465, 416] width 160 height 20
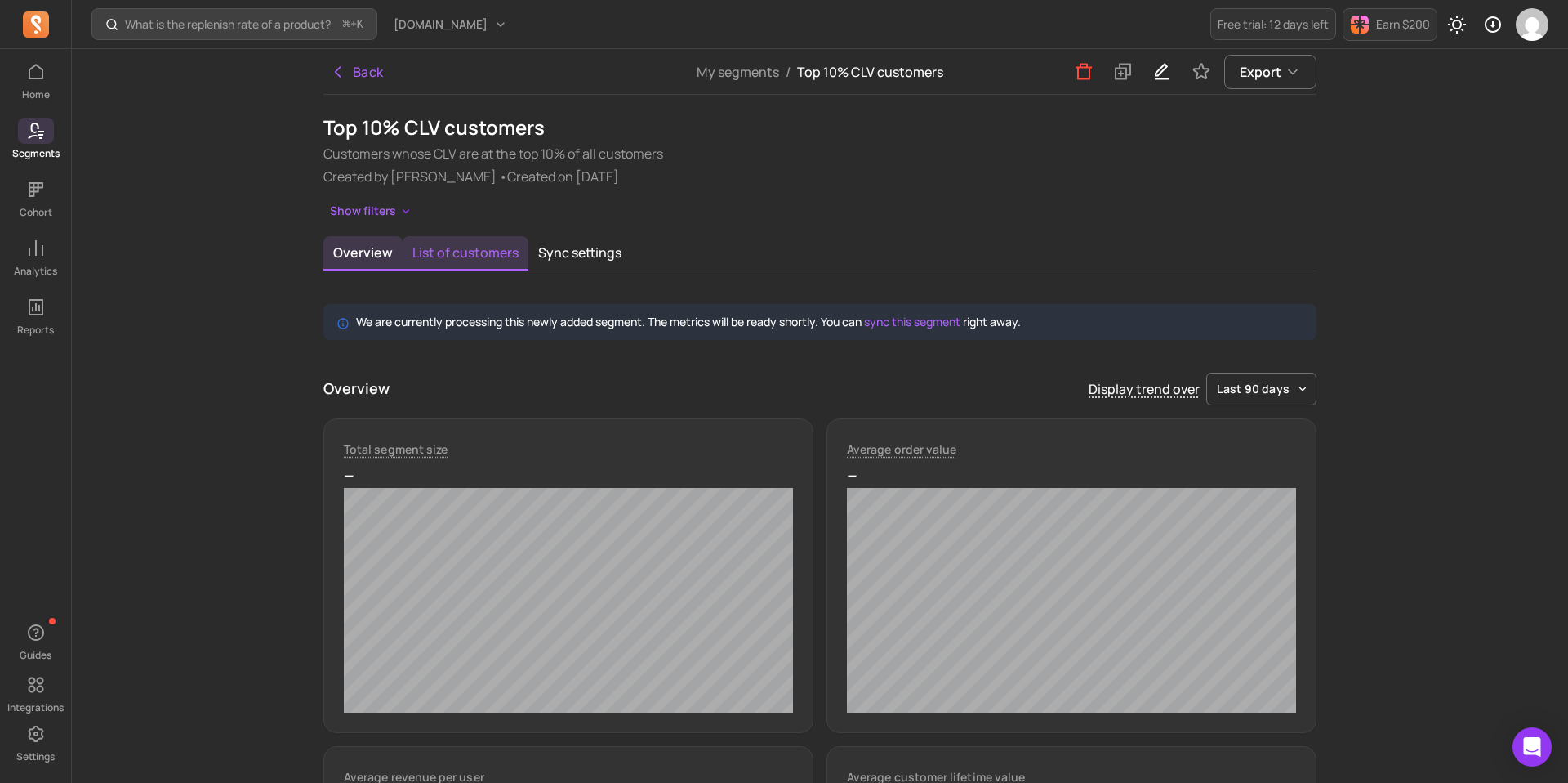
click at [468, 268] on button "List of customers" at bounding box center [466, 253] width 126 height 34
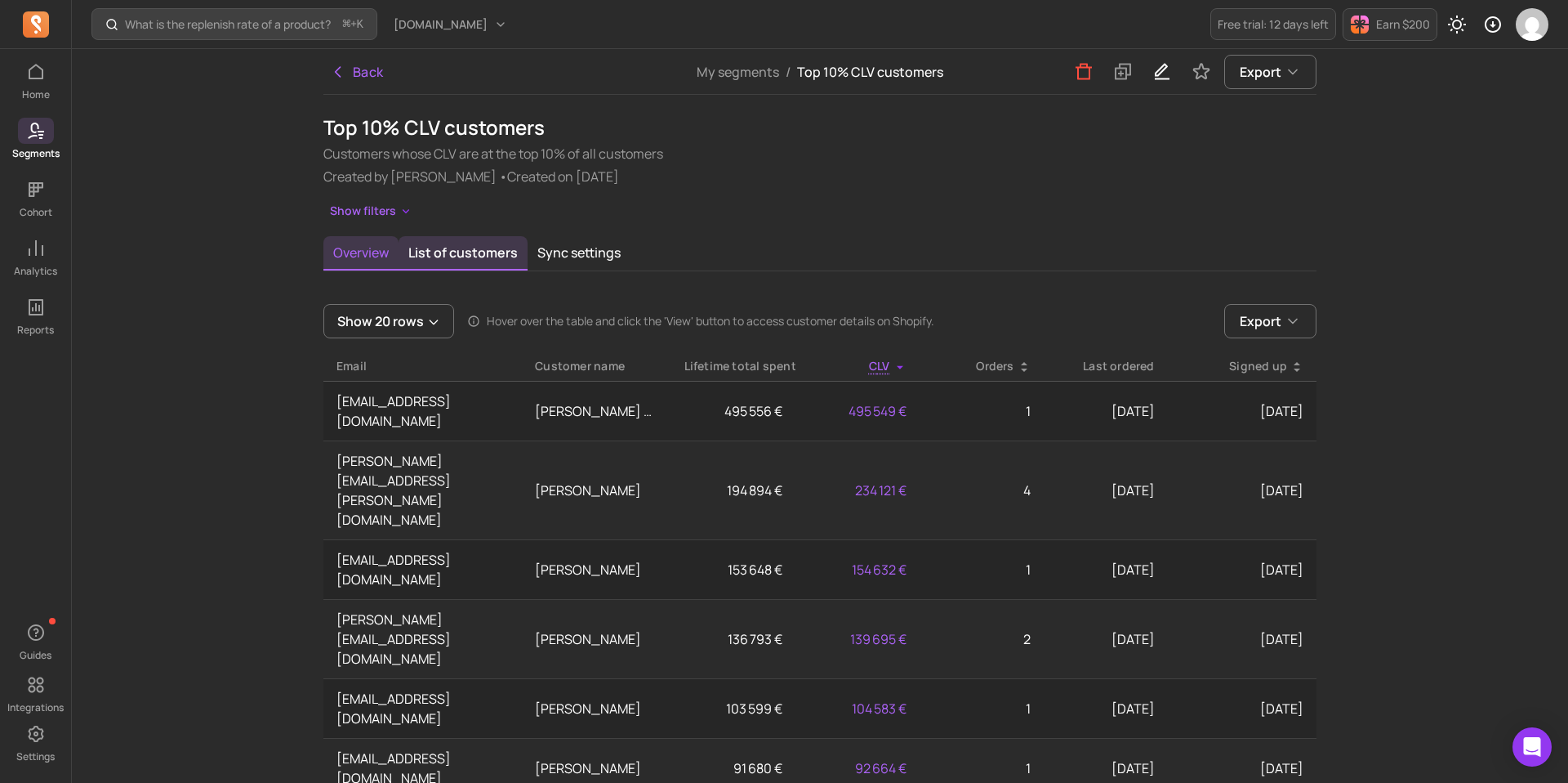
click at [380, 261] on button "Overview" at bounding box center [360, 253] width 75 height 34
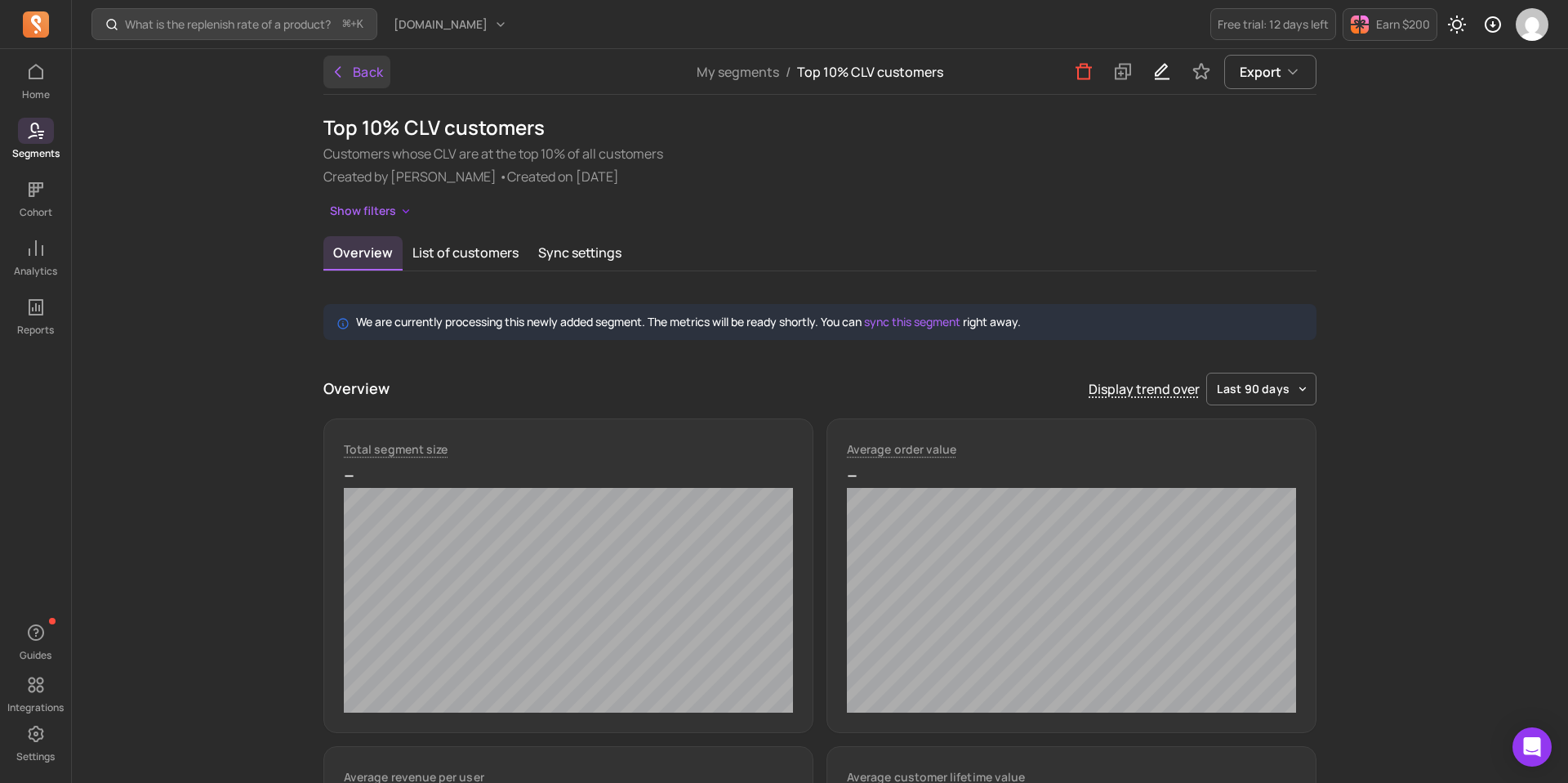
click at [358, 81] on button "Back" at bounding box center [356, 72] width 67 height 33
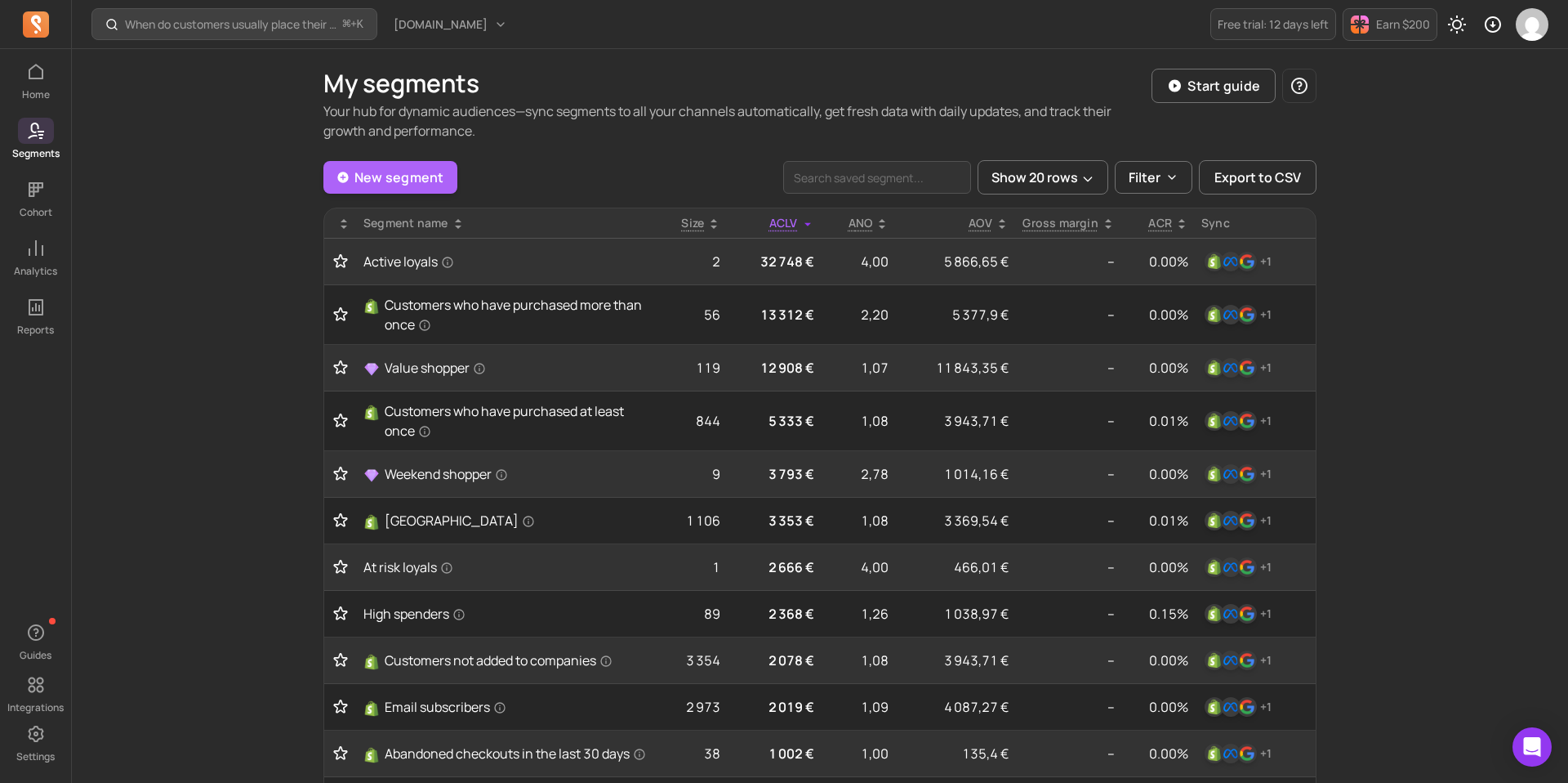
scroll to position [477, 0]
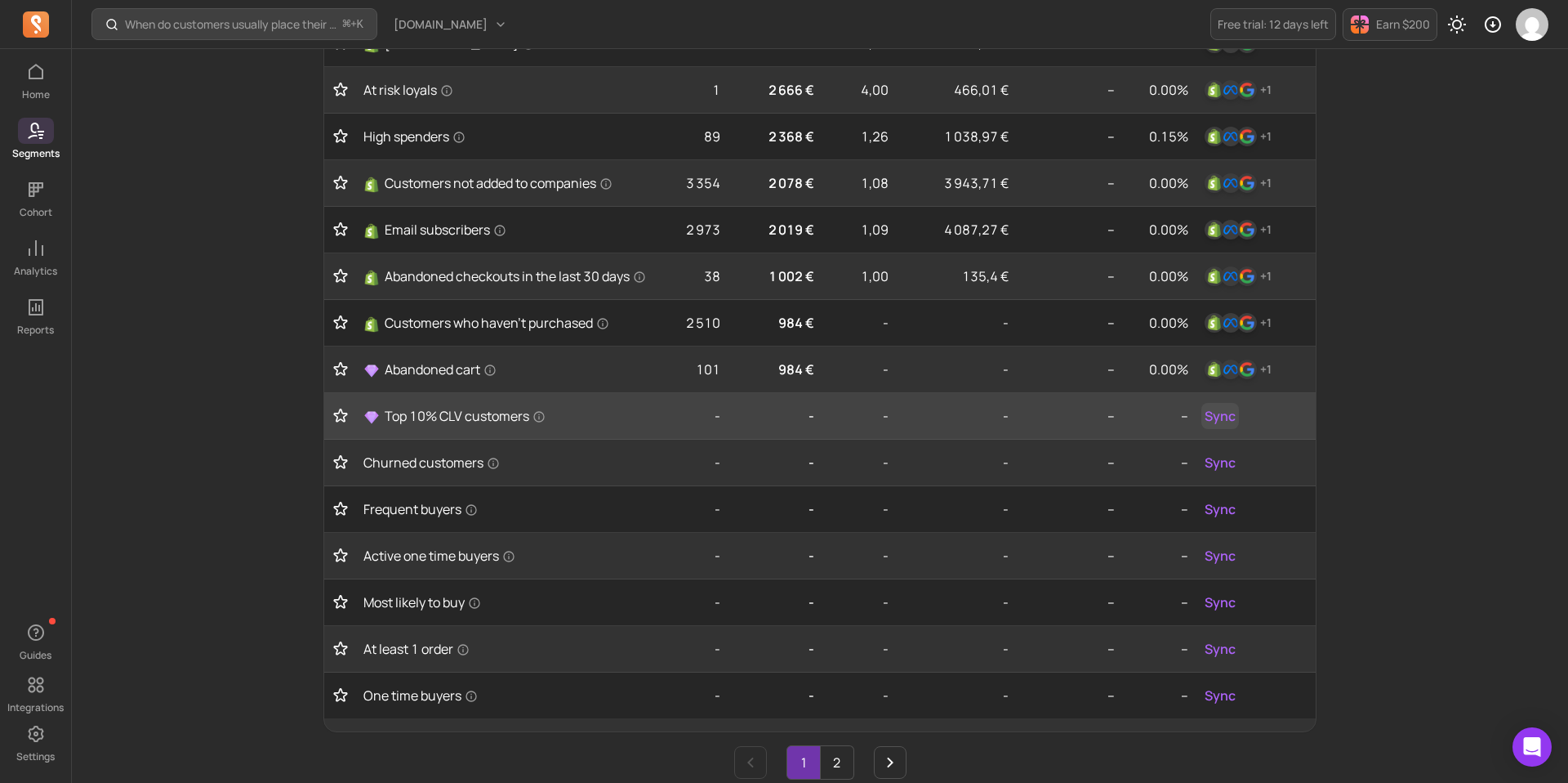
click at [1230, 425] on span "Sync" at bounding box center [1219, 416] width 31 height 20
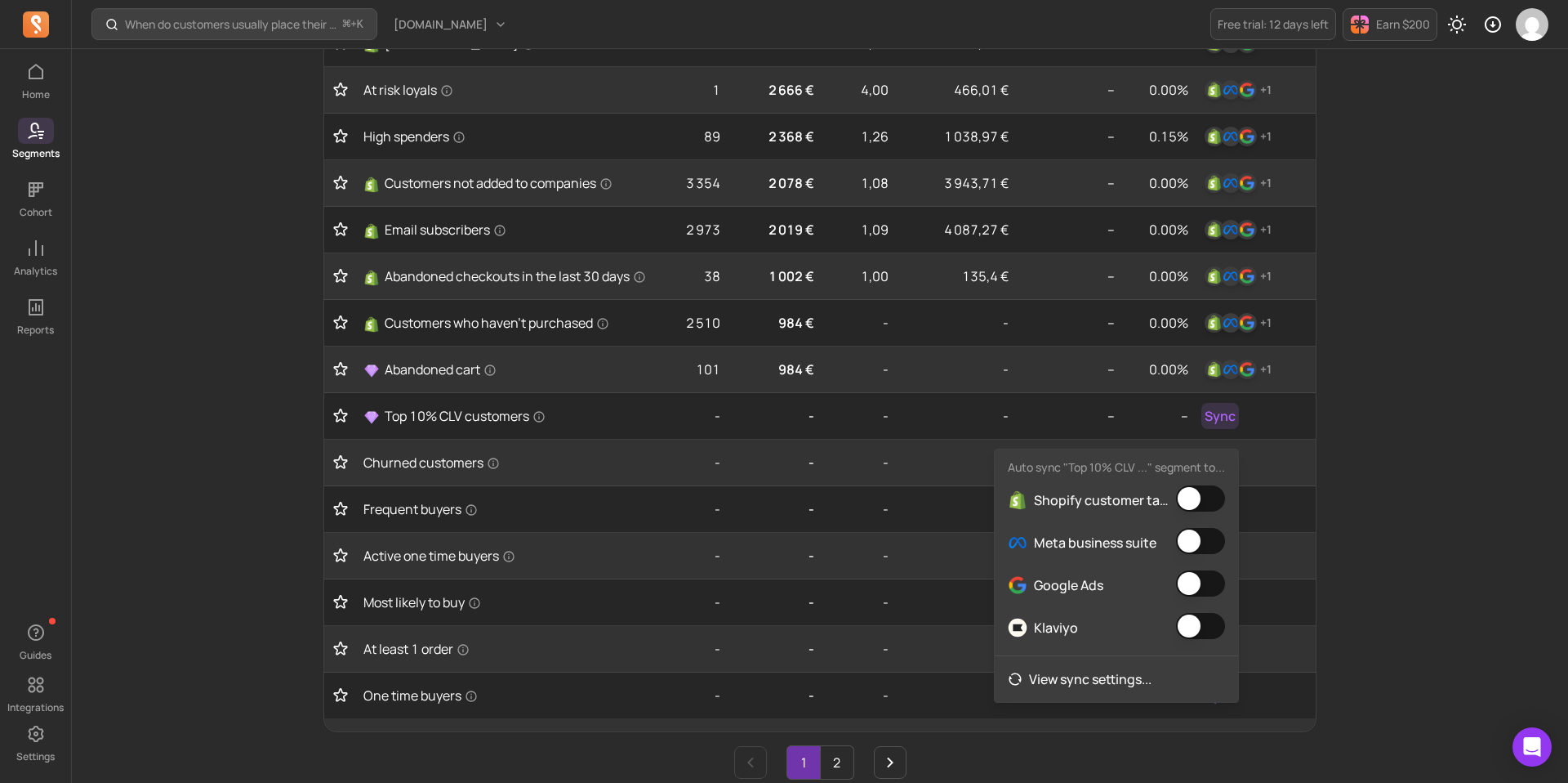
click at [1197, 493] on button "button" at bounding box center [1199, 498] width 49 height 26
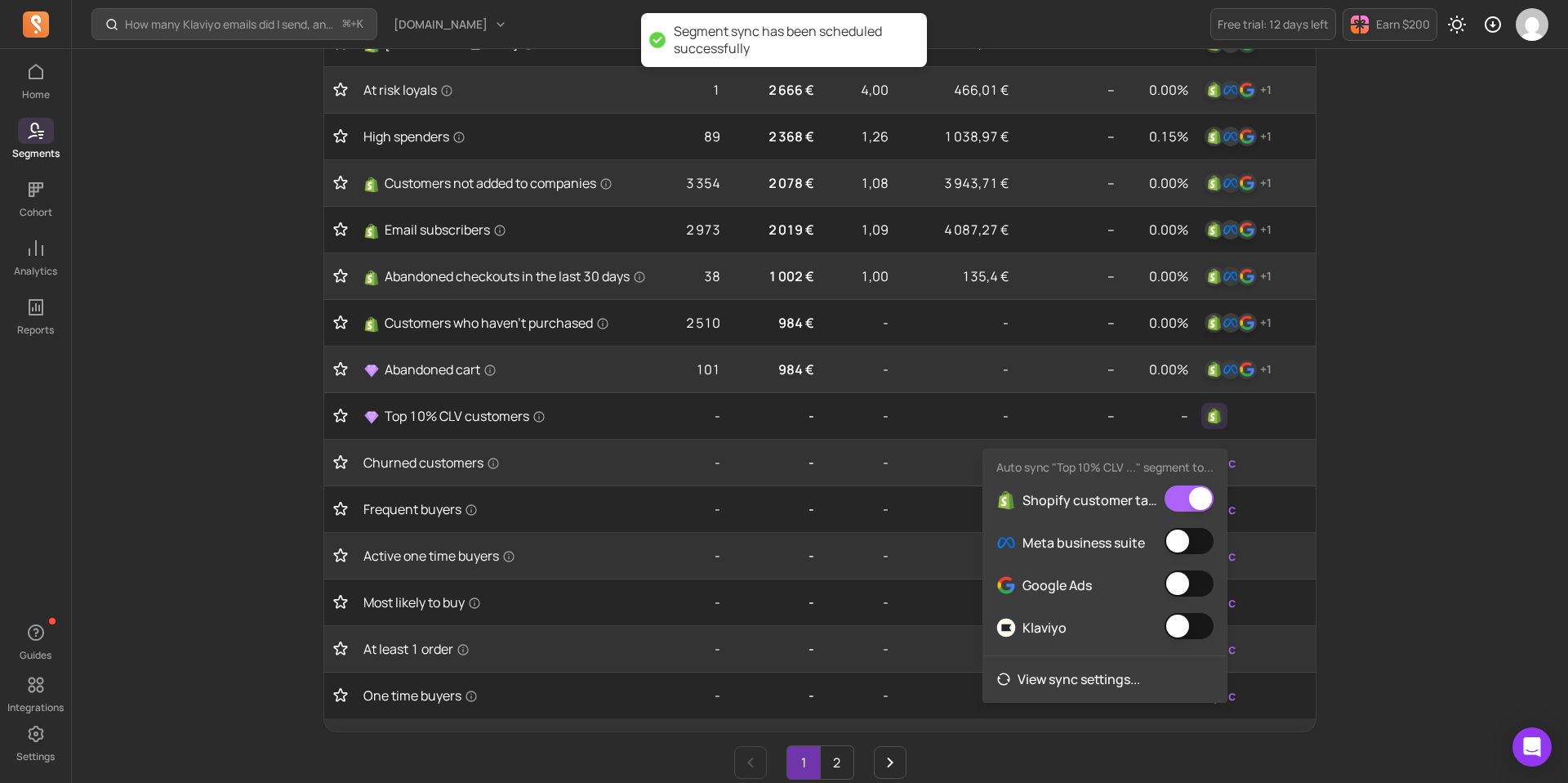
click at [1193, 559] on div "Meta business suite" at bounding box center [1104, 543] width 243 height 43
click at [1192, 531] on button "button" at bounding box center [1188, 541] width 49 height 26
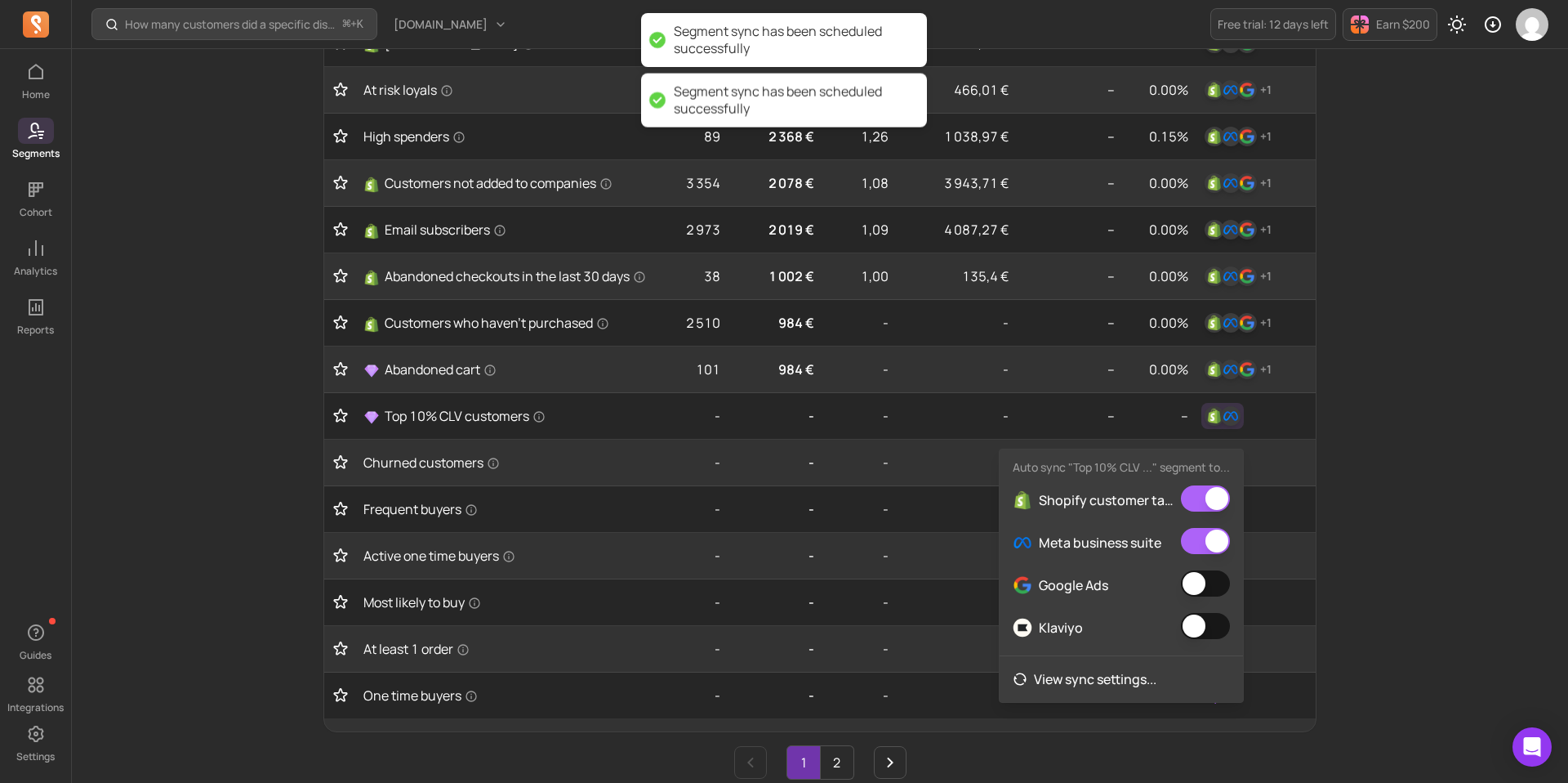
click at [1195, 581] on button "button" at bounding box center [1204, 584] width 49 height 26
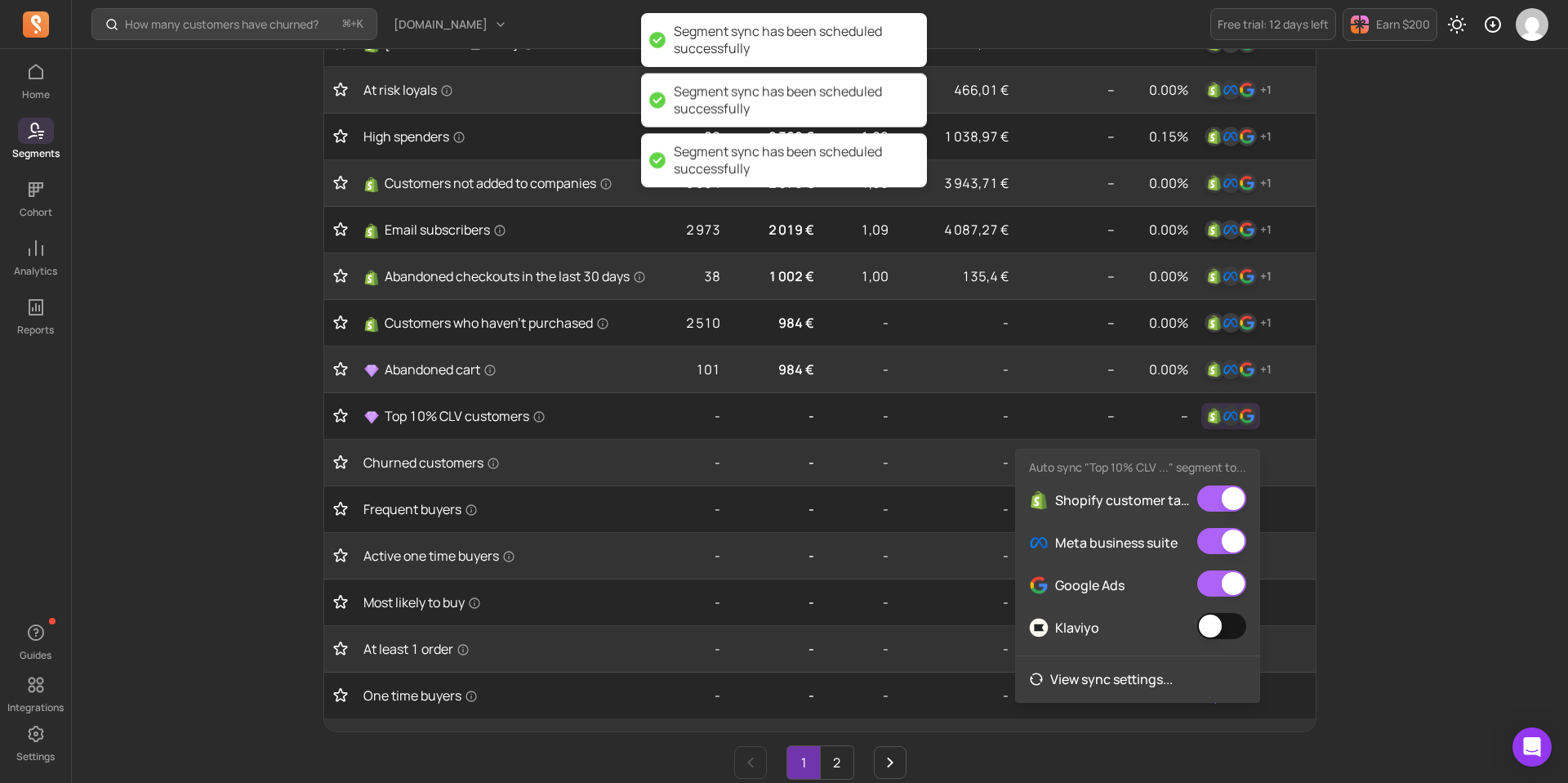
click at [1202, 629] on button "button" at bounding box center [1221, 625] width 49 height 26
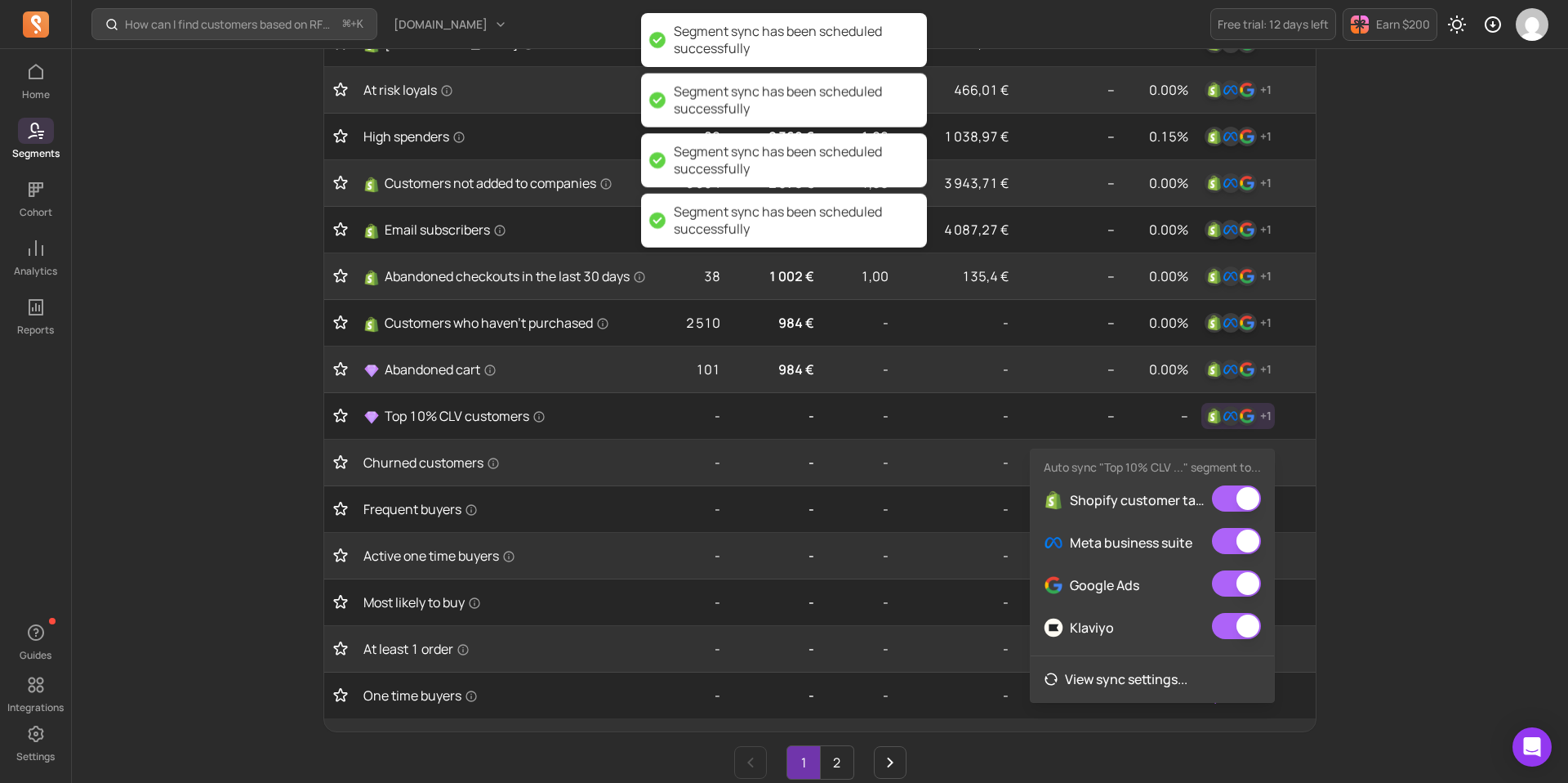
click at [1445, 513] on div "How can I find customers based on RFM and lifecycle stages? ⌘ + K [DOMAIN_NAME]…" at bounding box center [819, 309] width 1495 height 1573
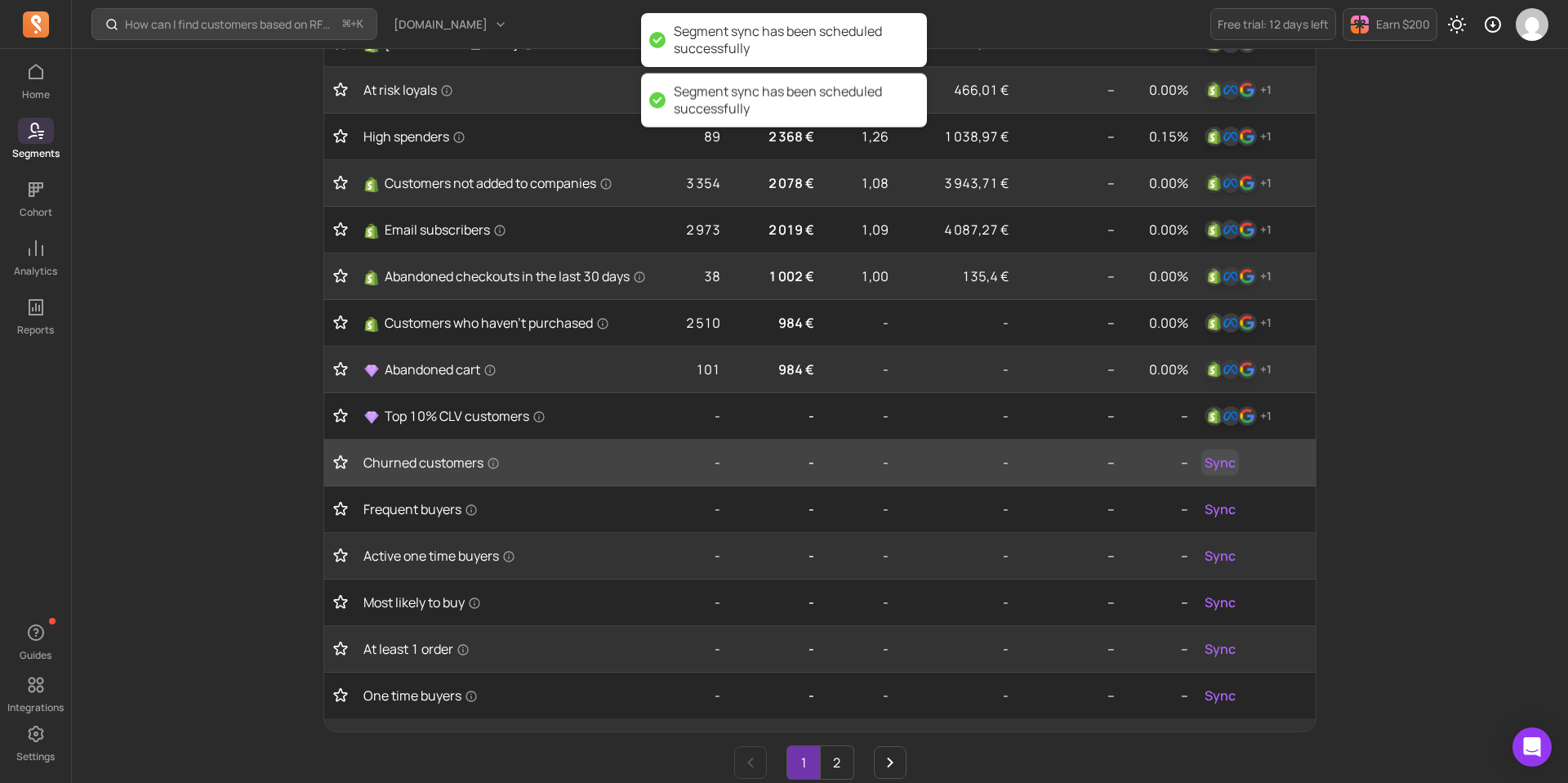
click at [1216, 472] on span "Sync" at bounding box center [1219, 463] width 31 height 20
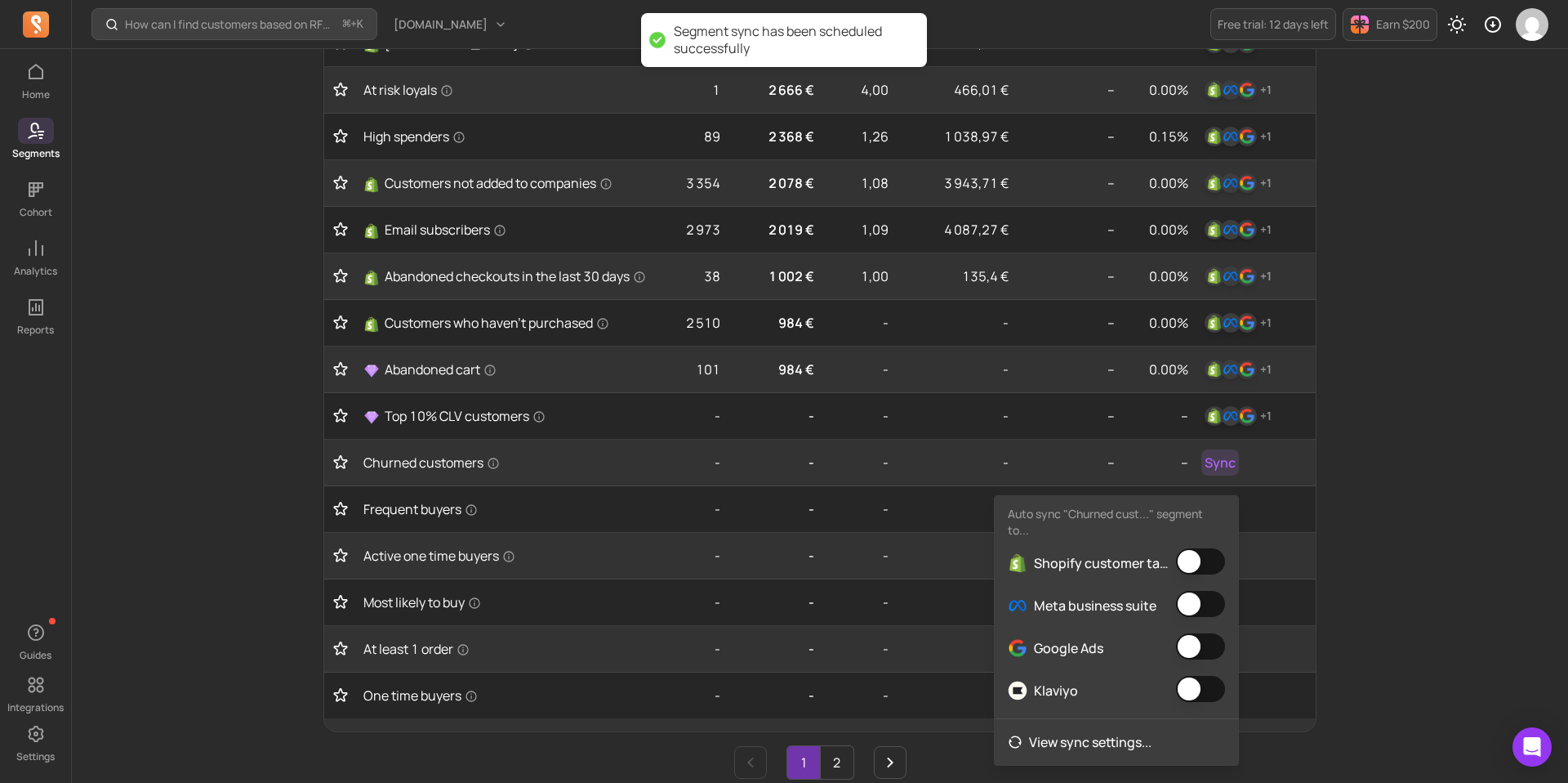
click at [1194, 553] on button "button" at bounding box center [1199, 562] width 49 height 26
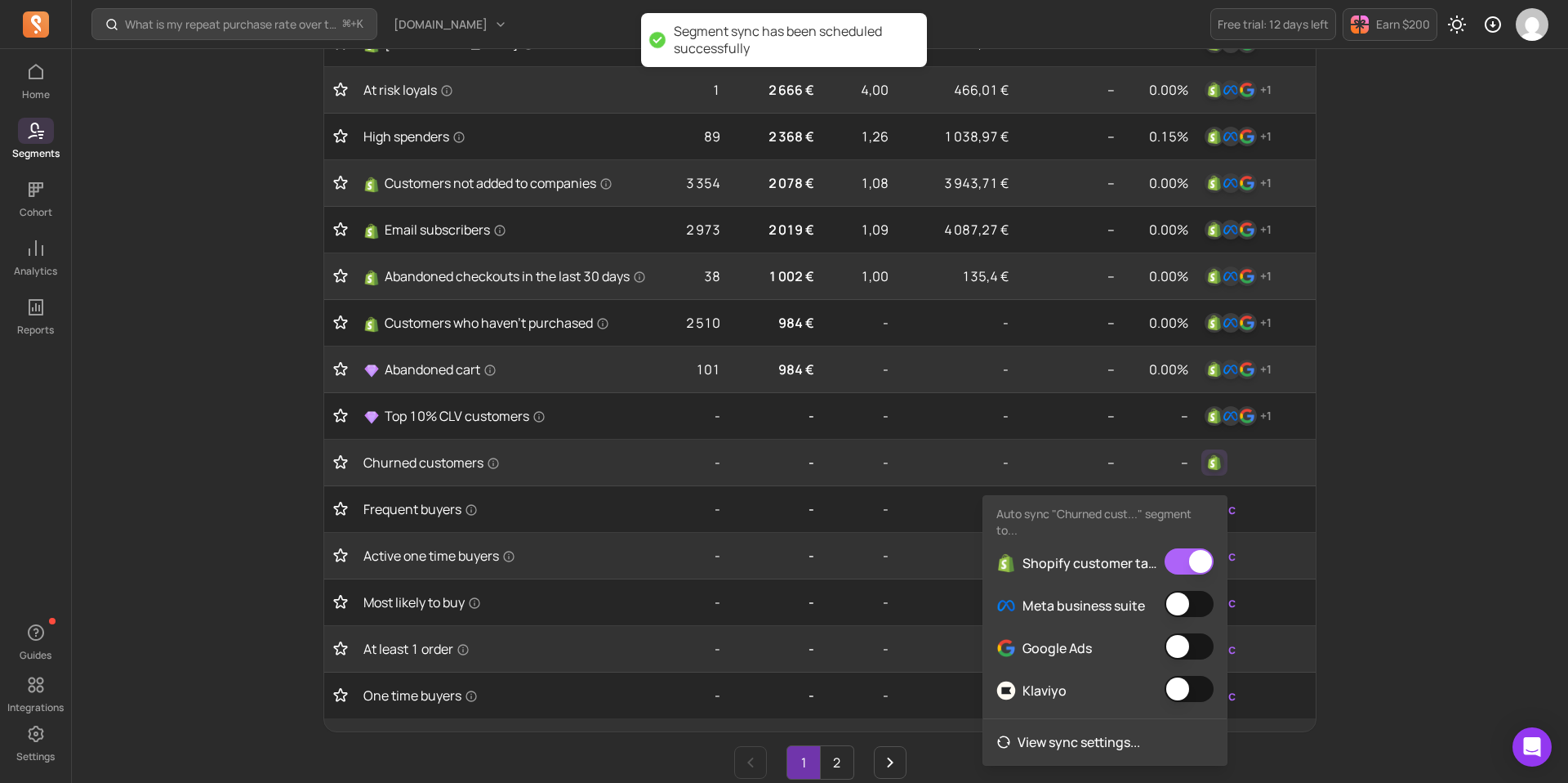
click at [1190, 604] on button "button" at bounding box center [1188, 603] width 49 height 26
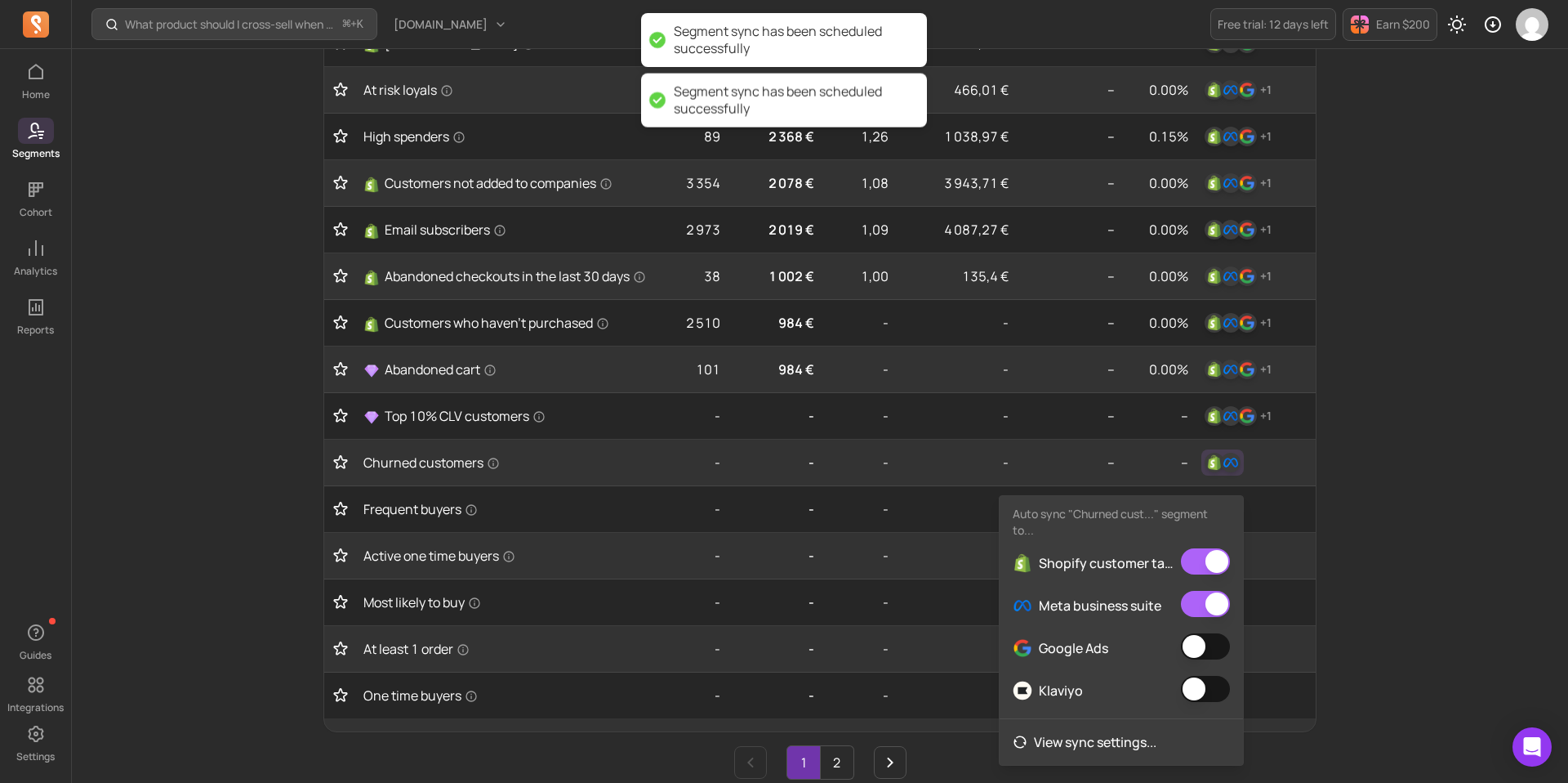
click at [1190, 643] on button "button" at bounding box center [1204, 646] width 49 height 26
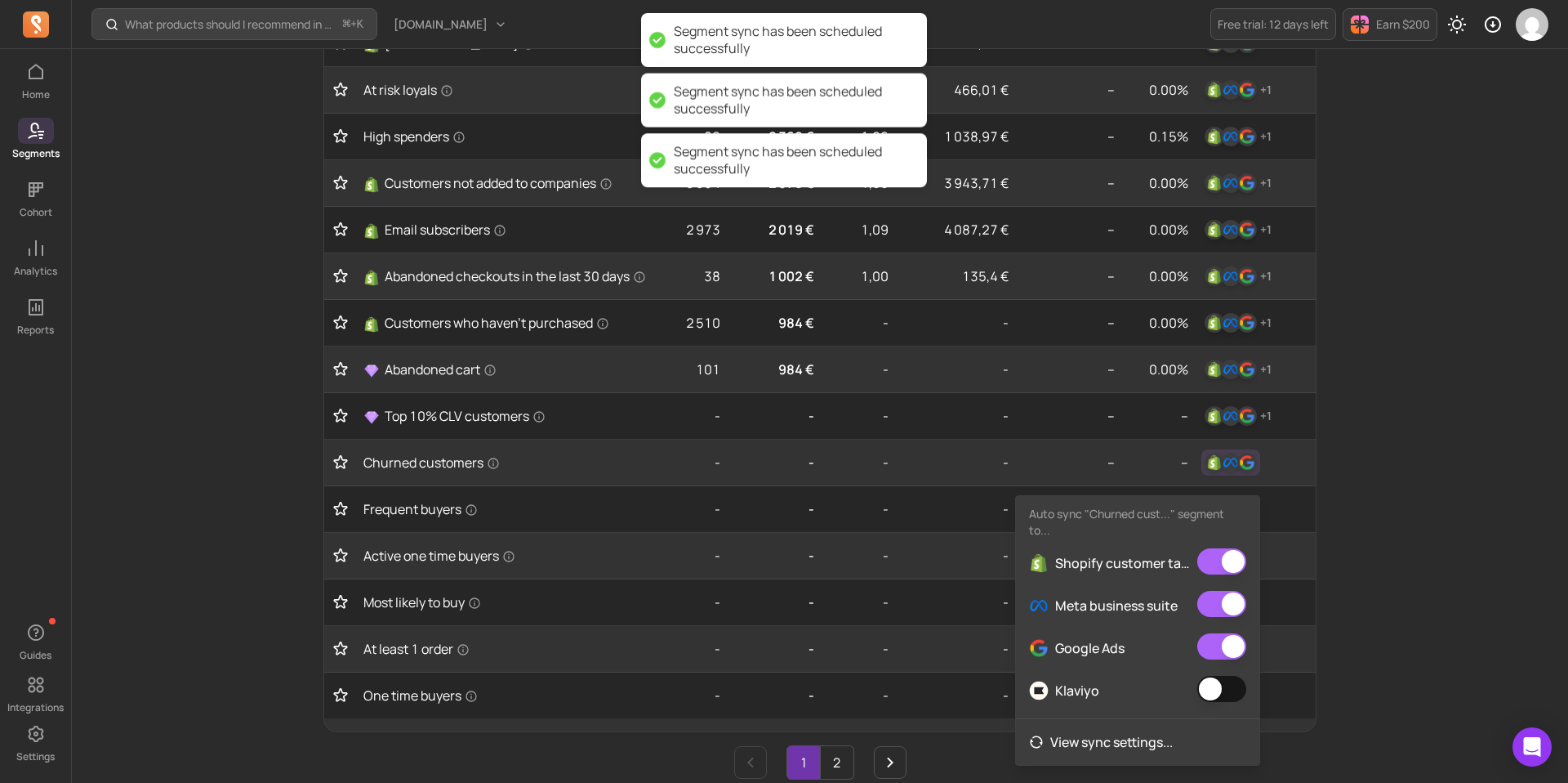
click at [1200, 681] on button "button" at bounding box center [1221, 688] width 49 height 26
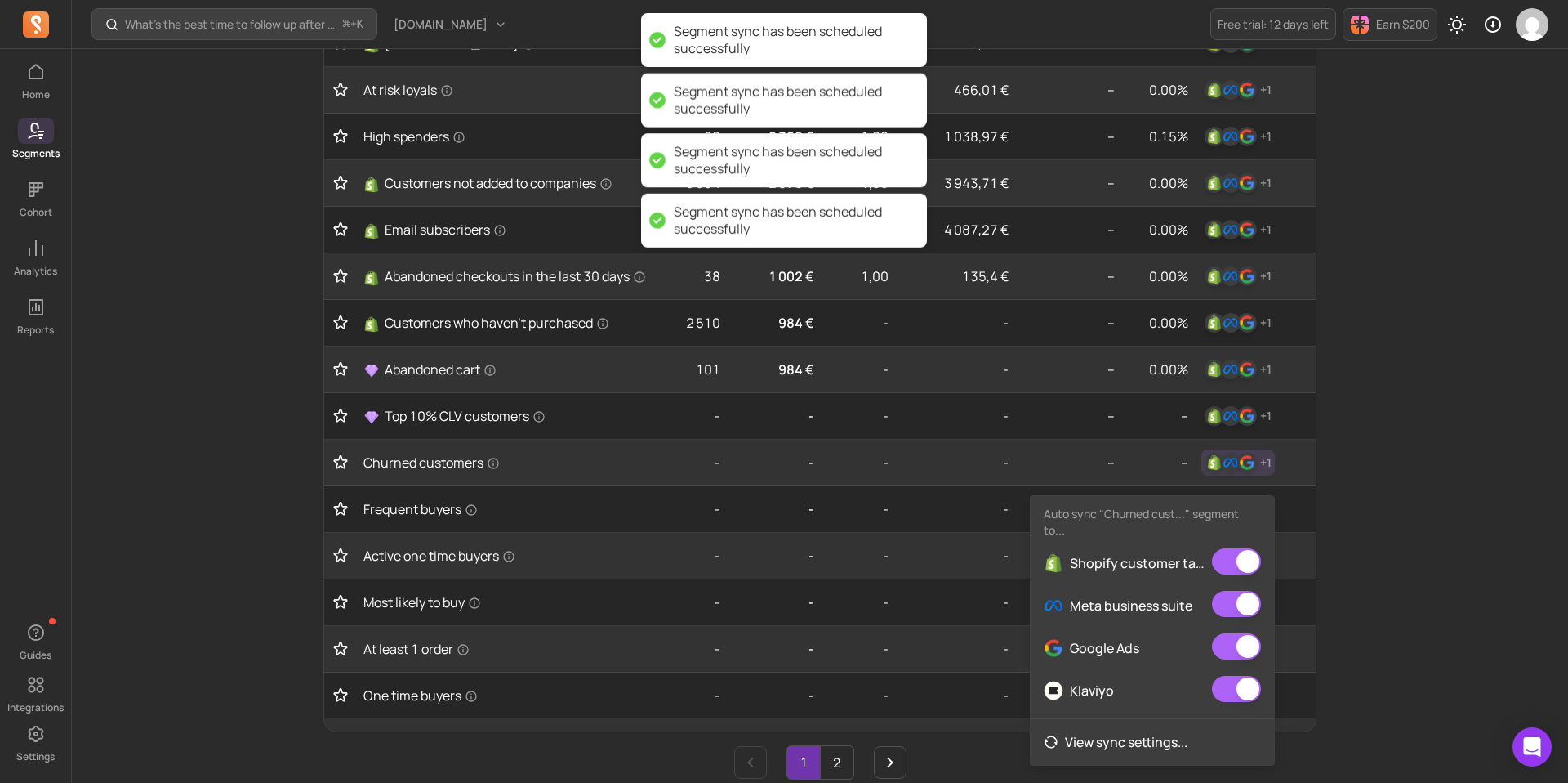
click at [1414, 575] on div "What’s the best time to follow up after a first order? ⌘ + K [DOMAIN_NAME] Free…" at bounding box center [819, 309] width 1495 height 1573
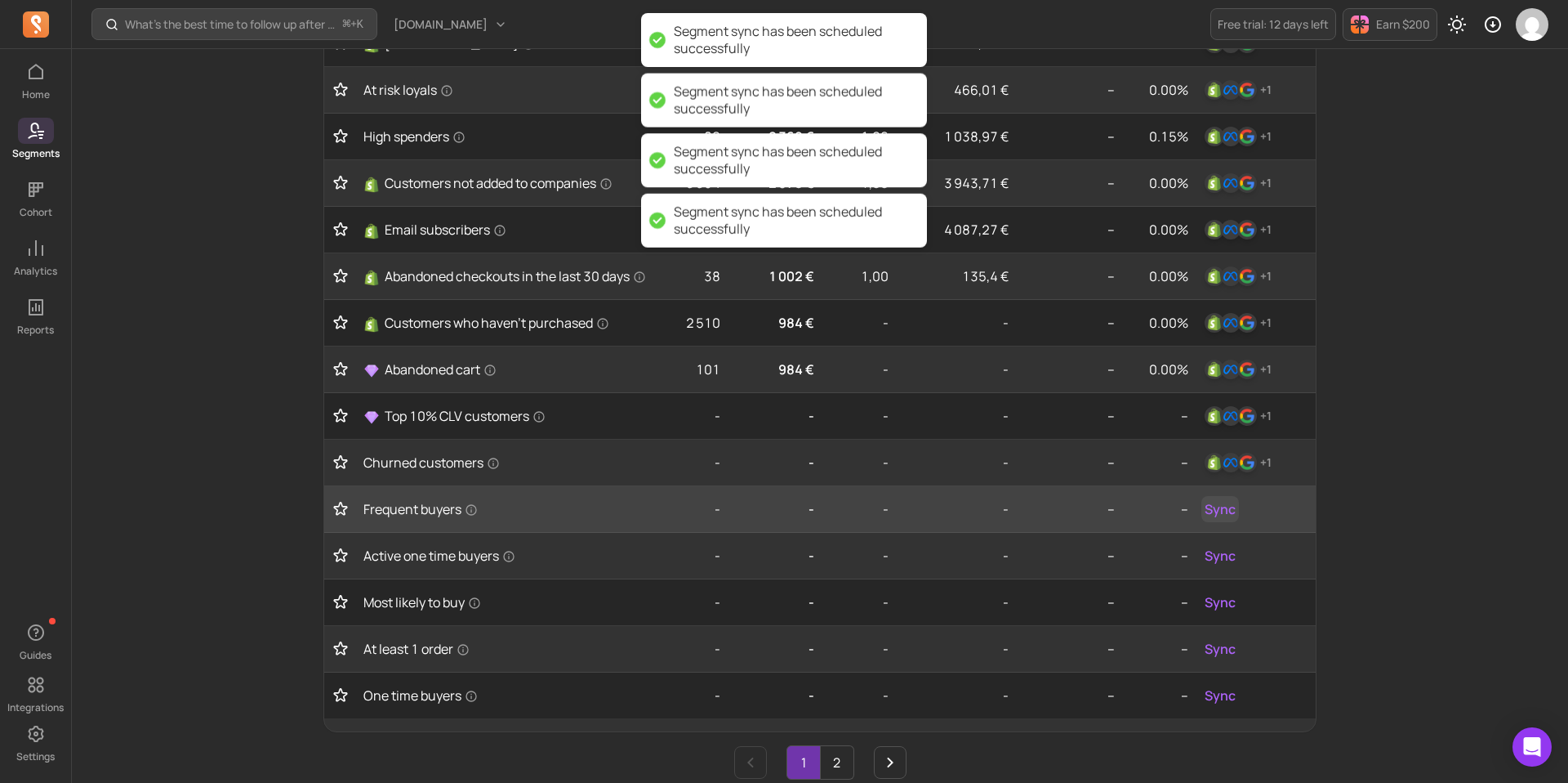
click at [1223, 522] on button "Sync" at bounding box center [1220, 509] width 38 height 26
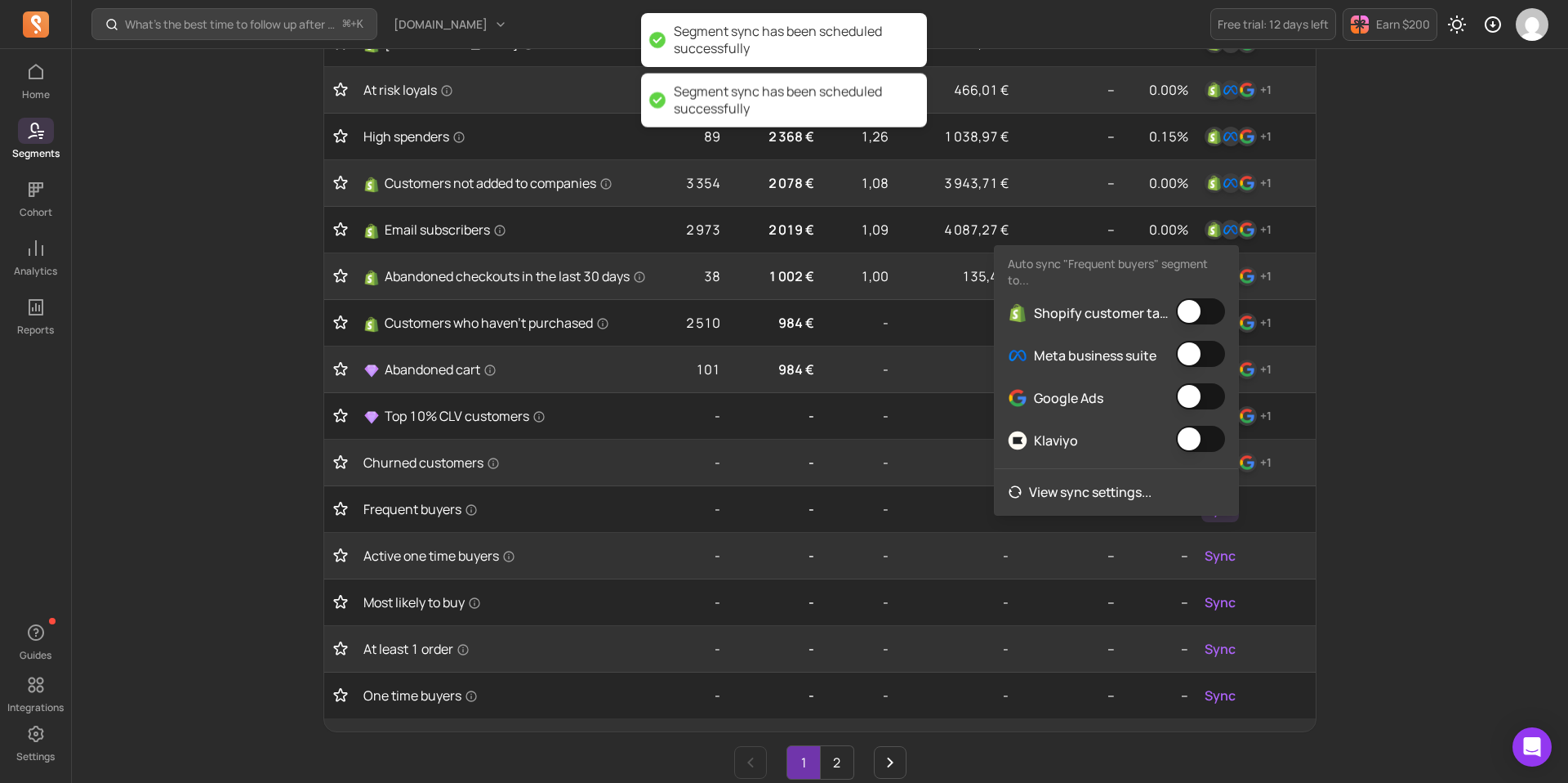
click at [1193, 334] on div "Meta business suite" at bounding box center [1116, 355] width 243 height 43
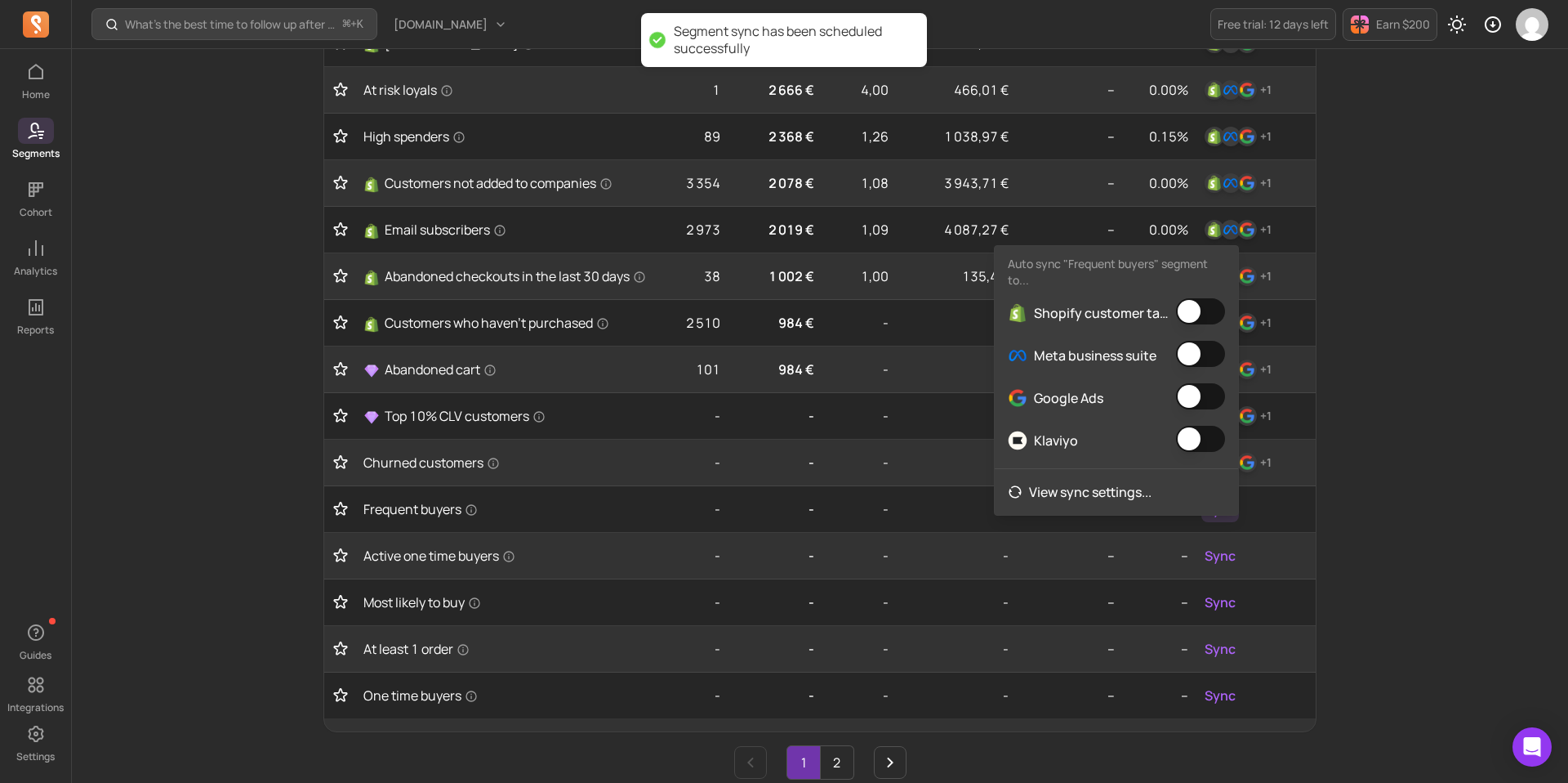
click at [1192, 356] on button "button" at bounding box center [1199, 354] width 49 height 26
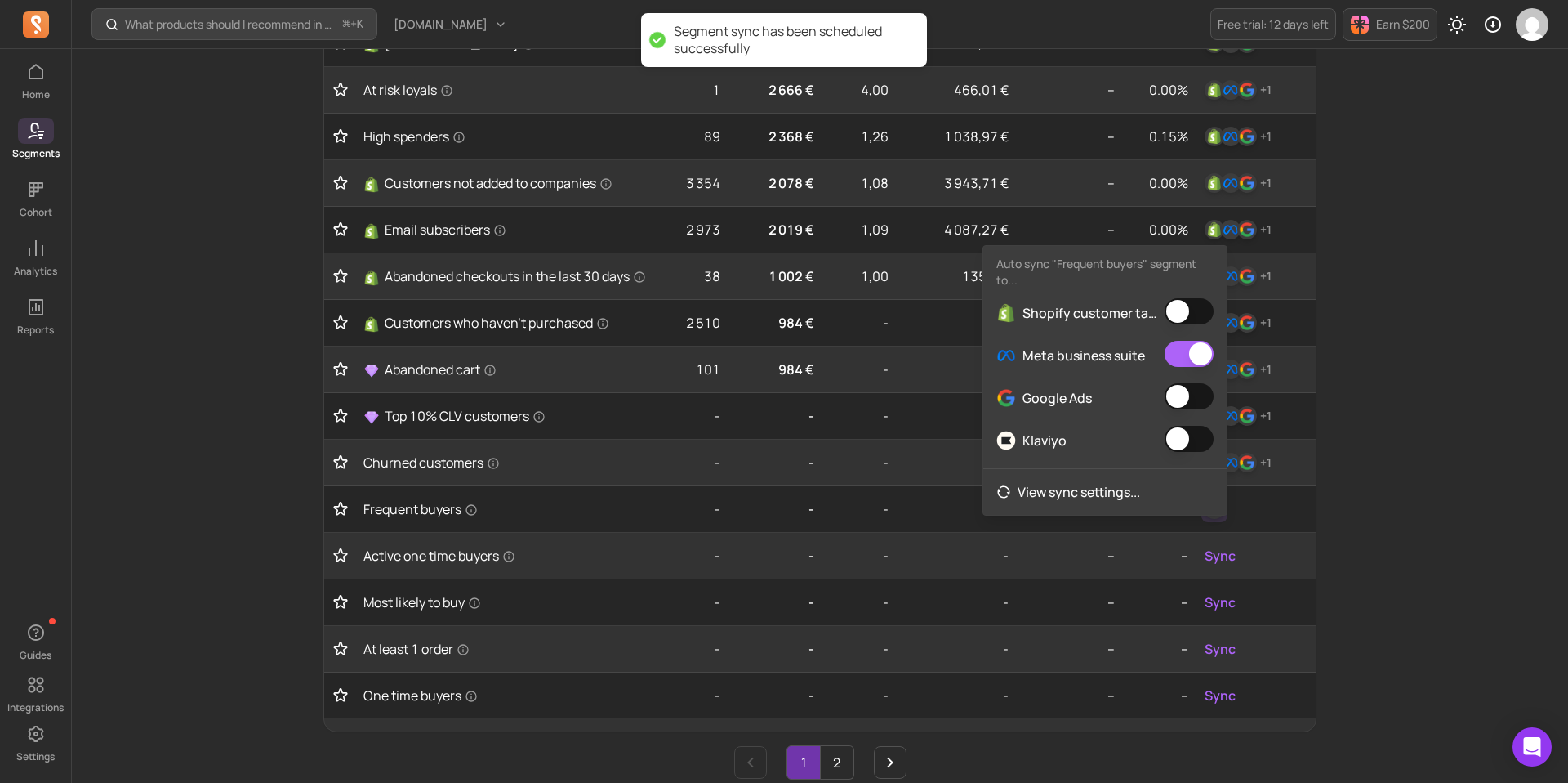
click at [1194, 309] on button "button" at bounding box center [1188, 311] width 49 height 26
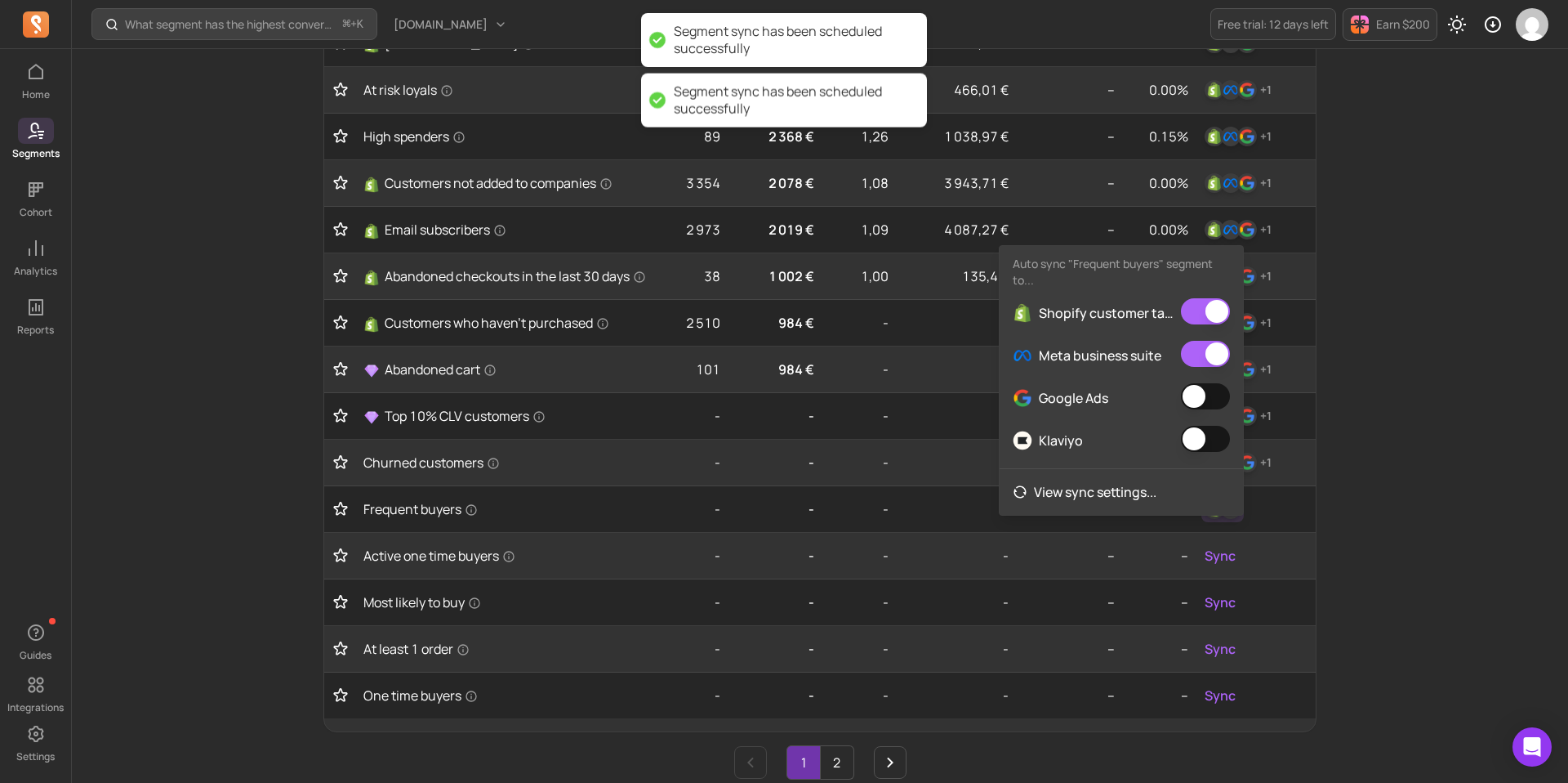
click at [1187, 402] on button "button" at bounding box center [1204, 396] width 49 height 26
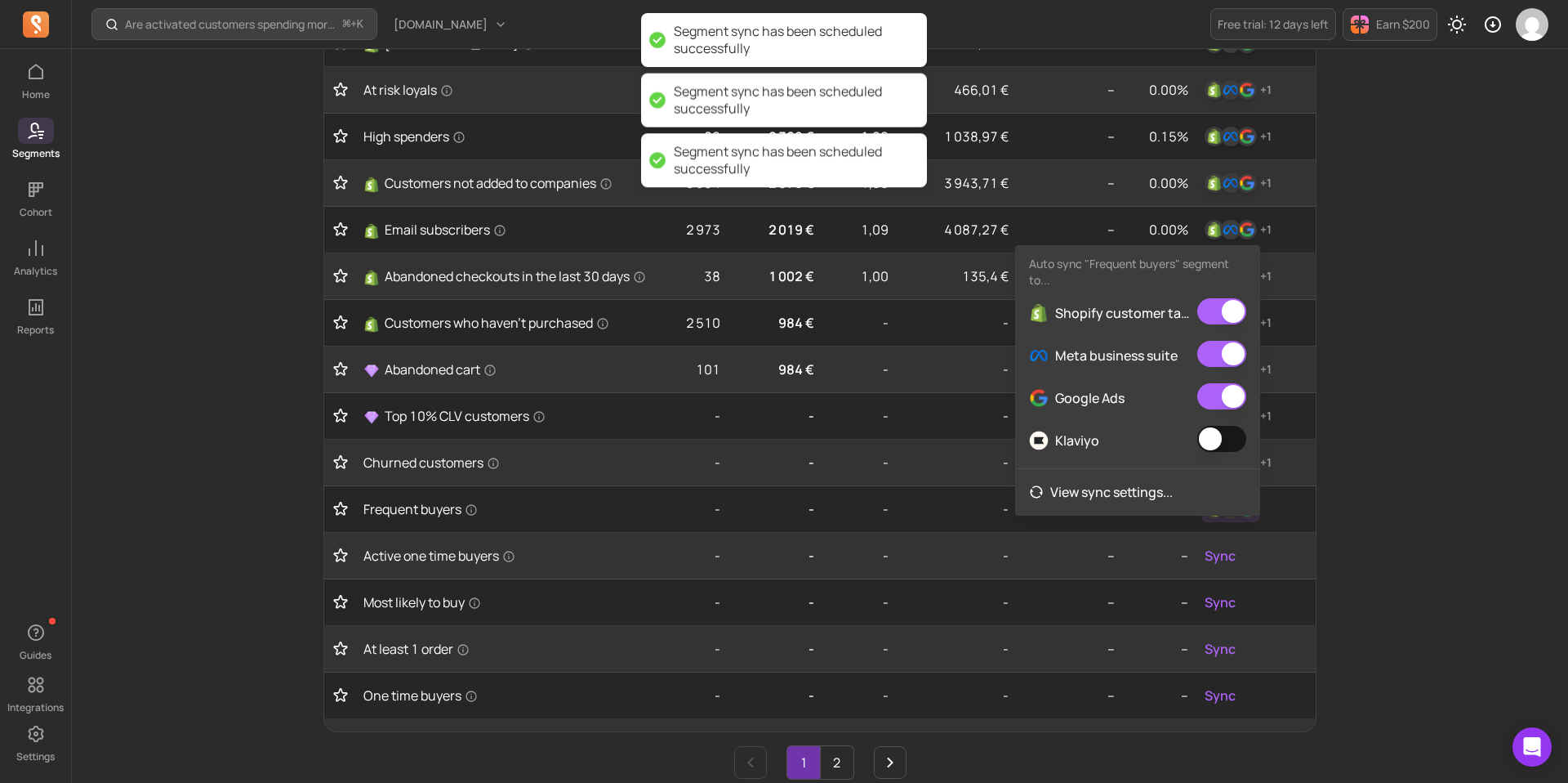
click at [1216, 444] on button "button" at bounding box center [1221, 439] width 49 height 26
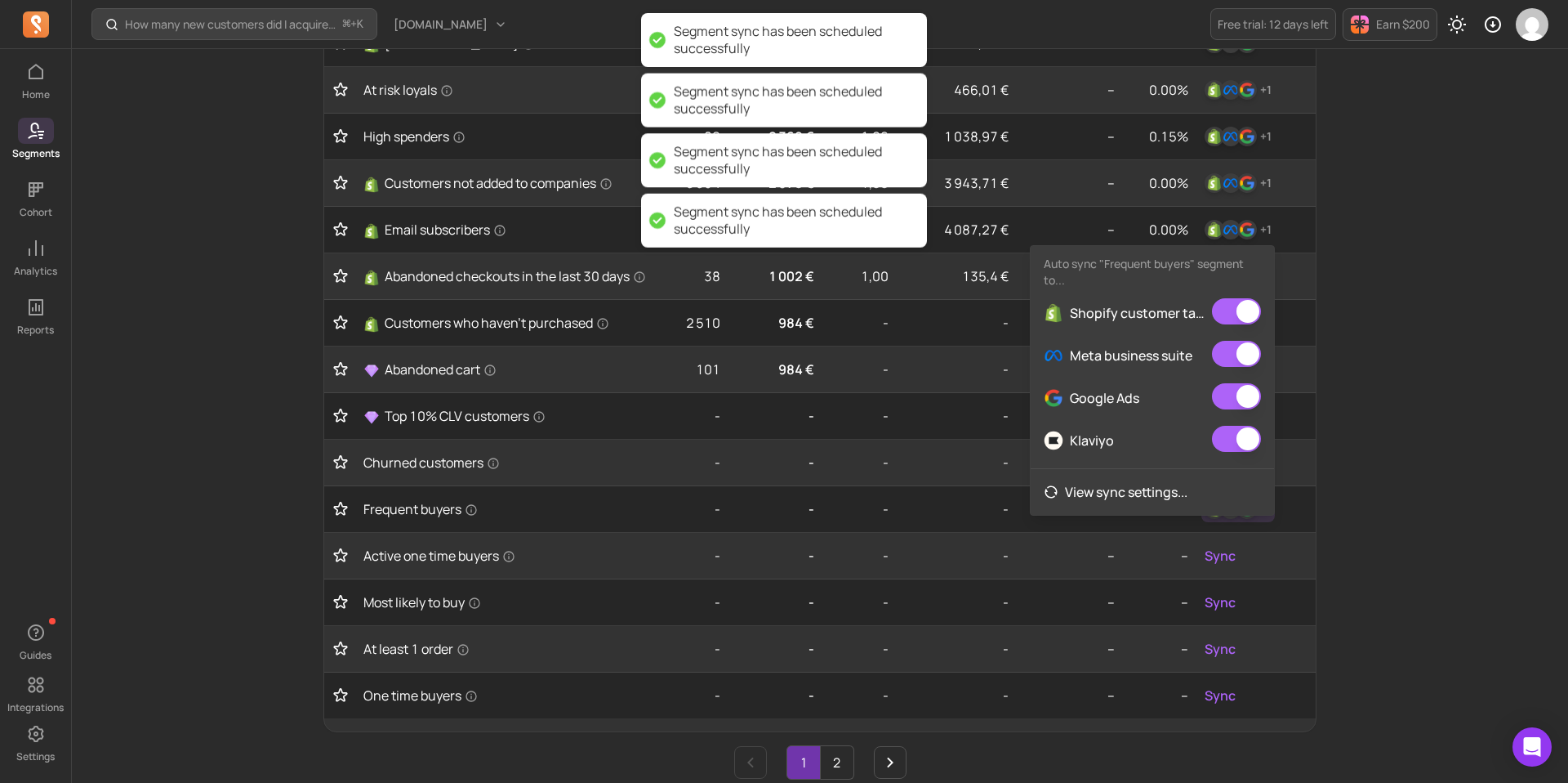
click at [1460, 542] on div "How many new customers did I acquire this period? ⌘ + K [DOMAIN_NAME] Free tria…" at bounding box center [819, 309] width 1495 height 1573
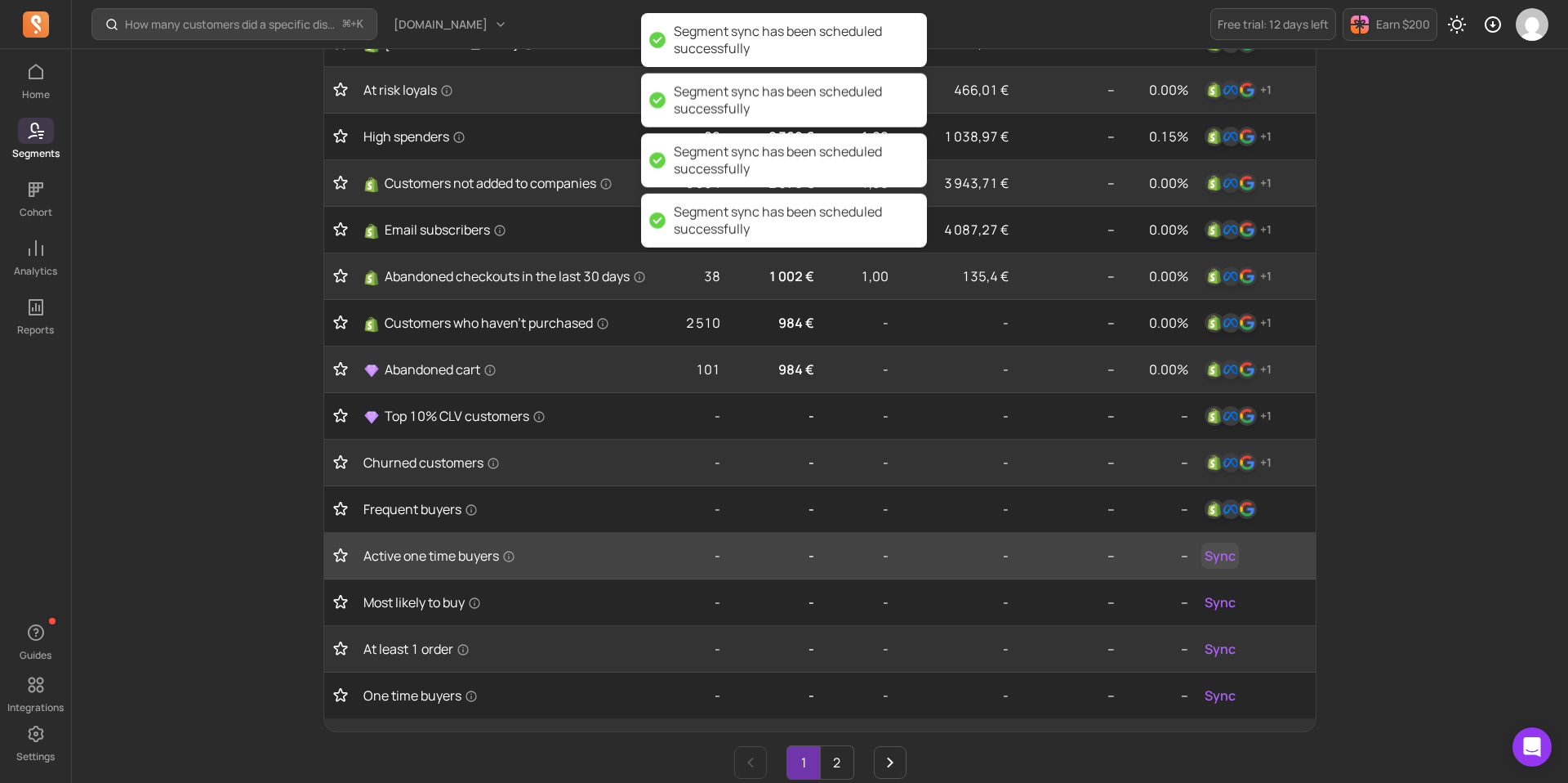
click at [1220, 560] on span "Sync" at bounding box center [1219, 556] width 31 height 20
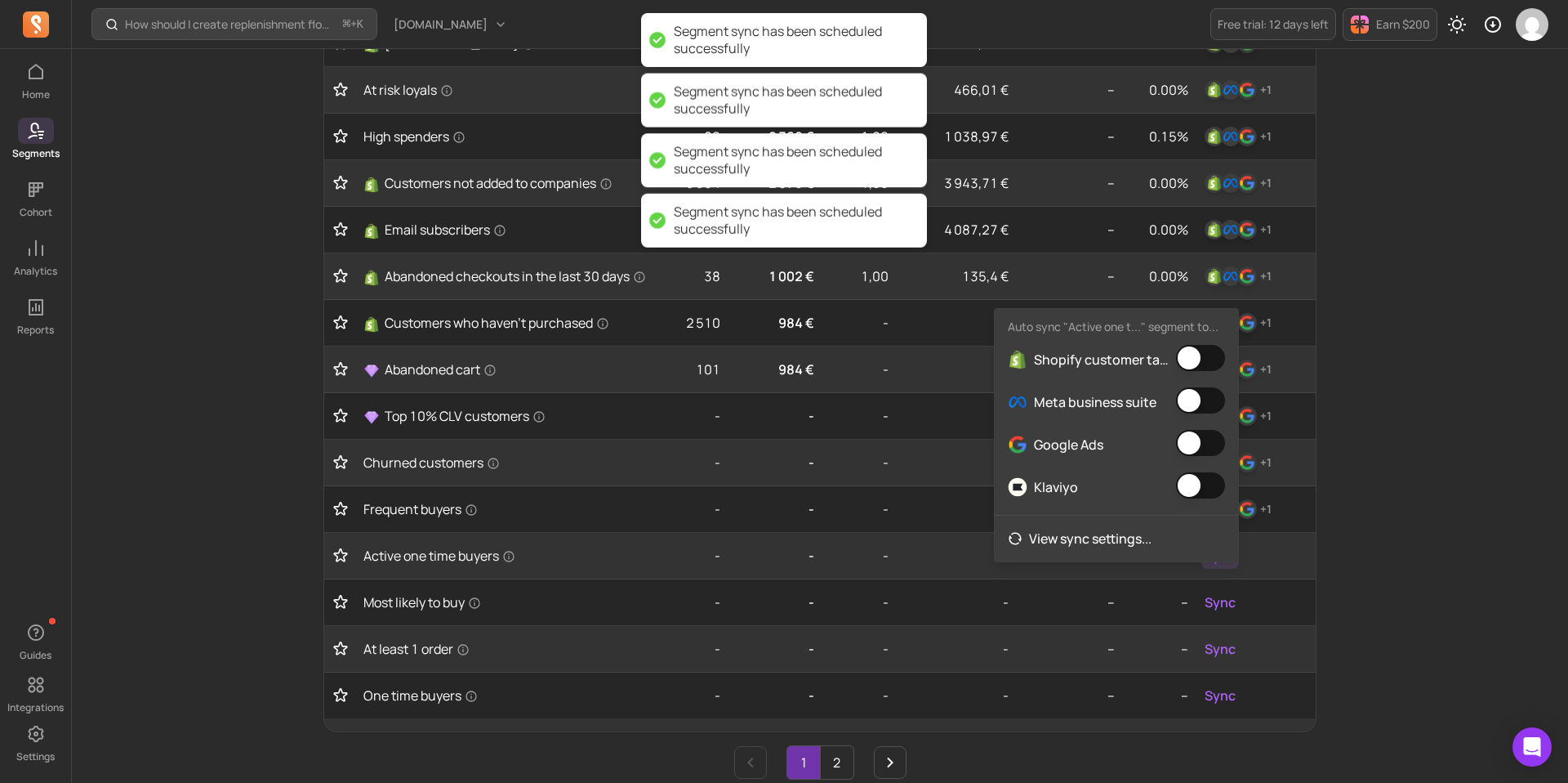
click at [1198, 353] on button "button" at bounding box center [1199, 358] width 49 height 26
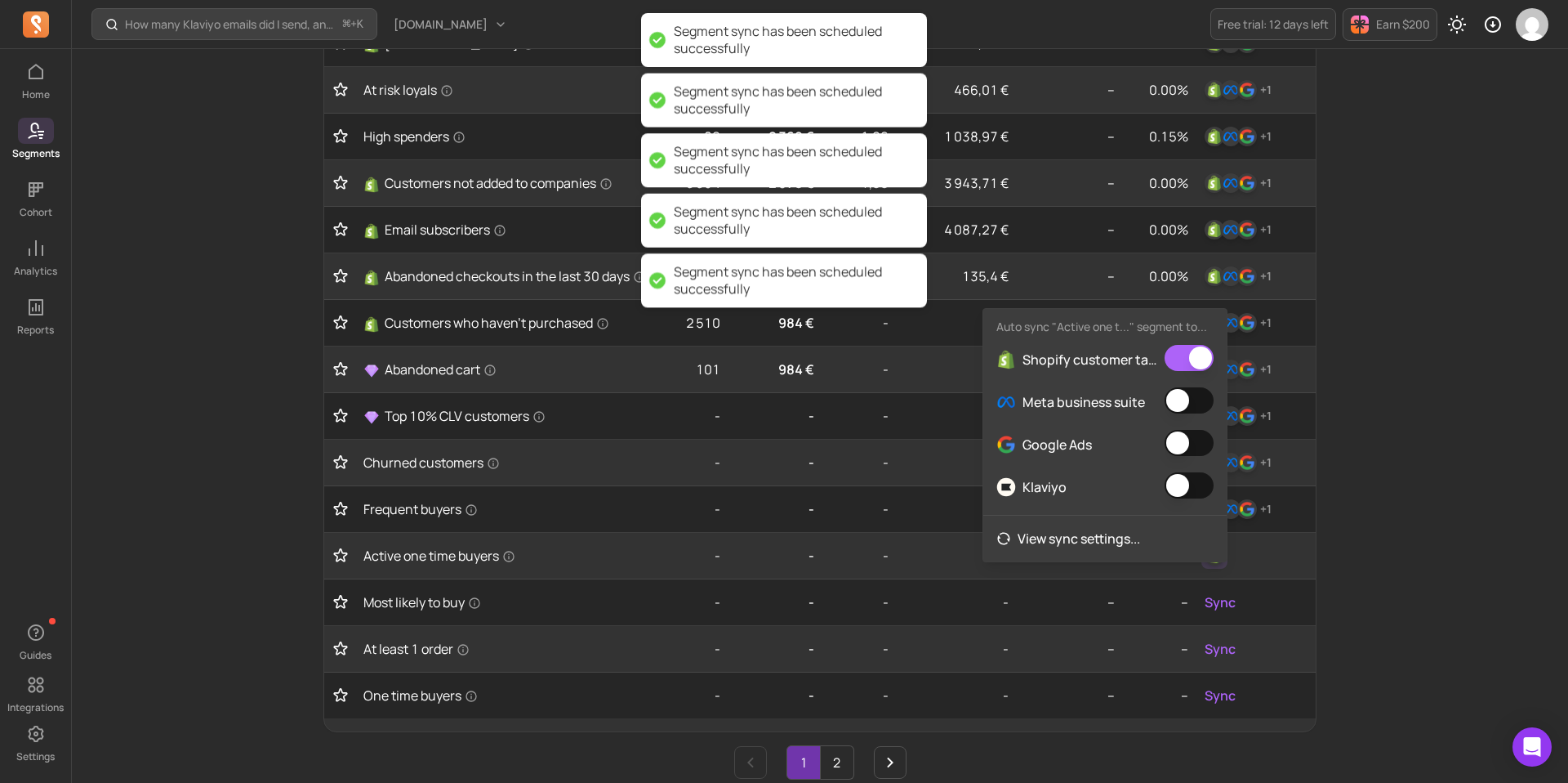
click at [1198, 401] on button "button" at bounding box center [1188, 400] width 49 height 26
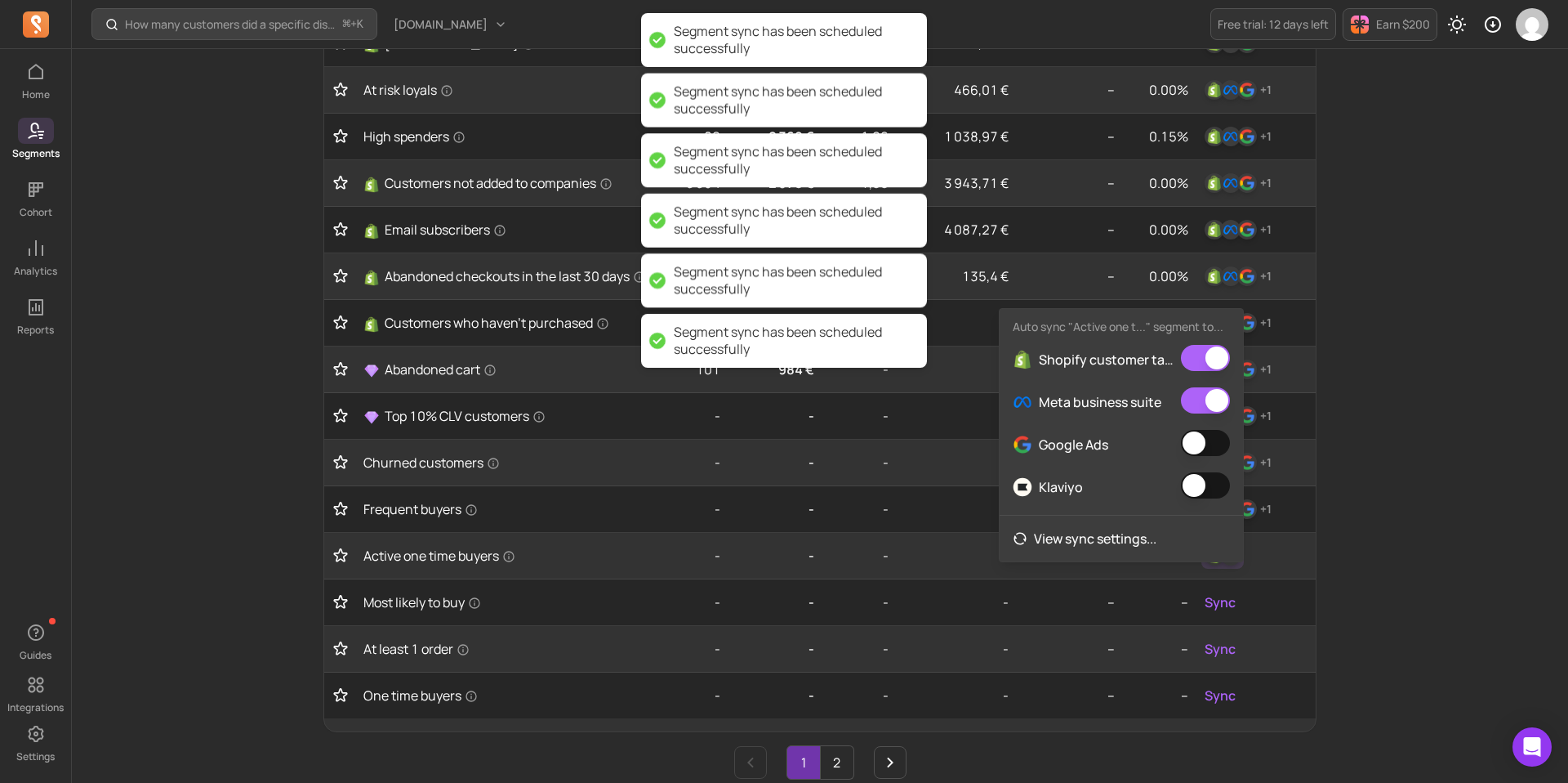
click at [1197, 440] on button "button" at bounding box center [1204, 443] width 49 height 26
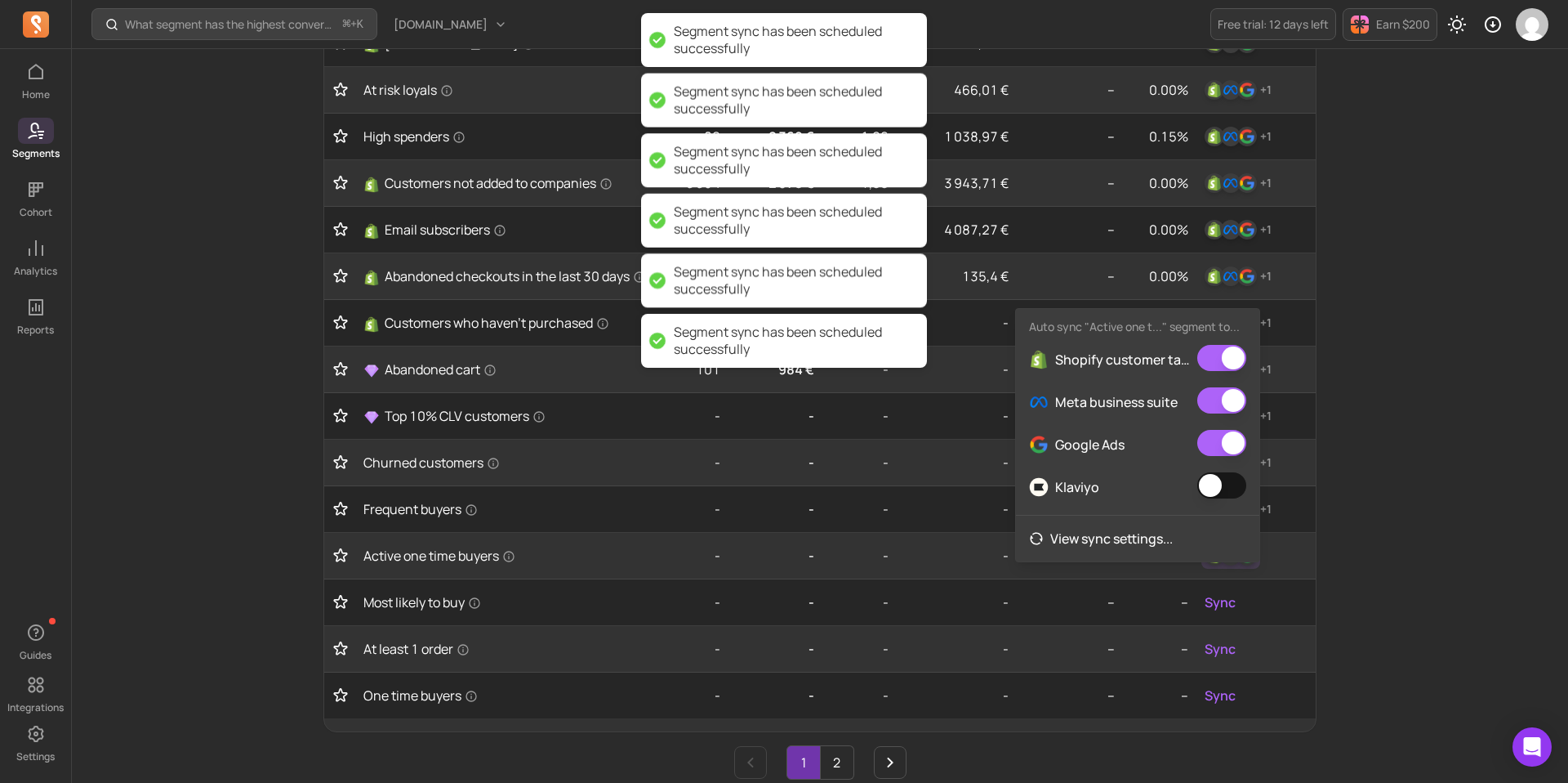
click at [1208, 484] on button "button" at bounding box center [1221, 485] width 49 height 26
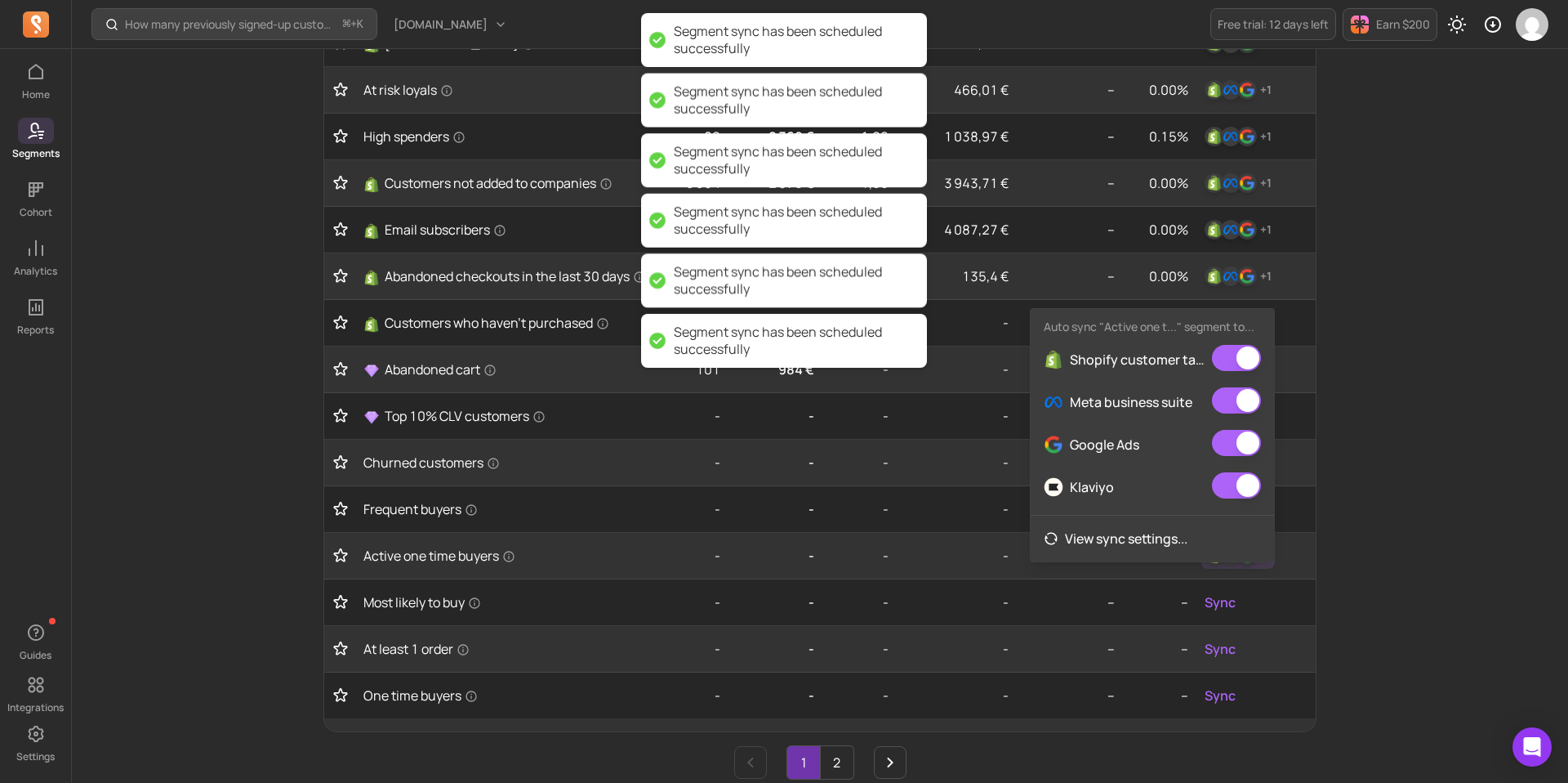
click at [1409, 490] on div "How many previously signed-up customers placed their first order this period? ⌘…" at bounding box center [819, 309] width 1495 height 1573
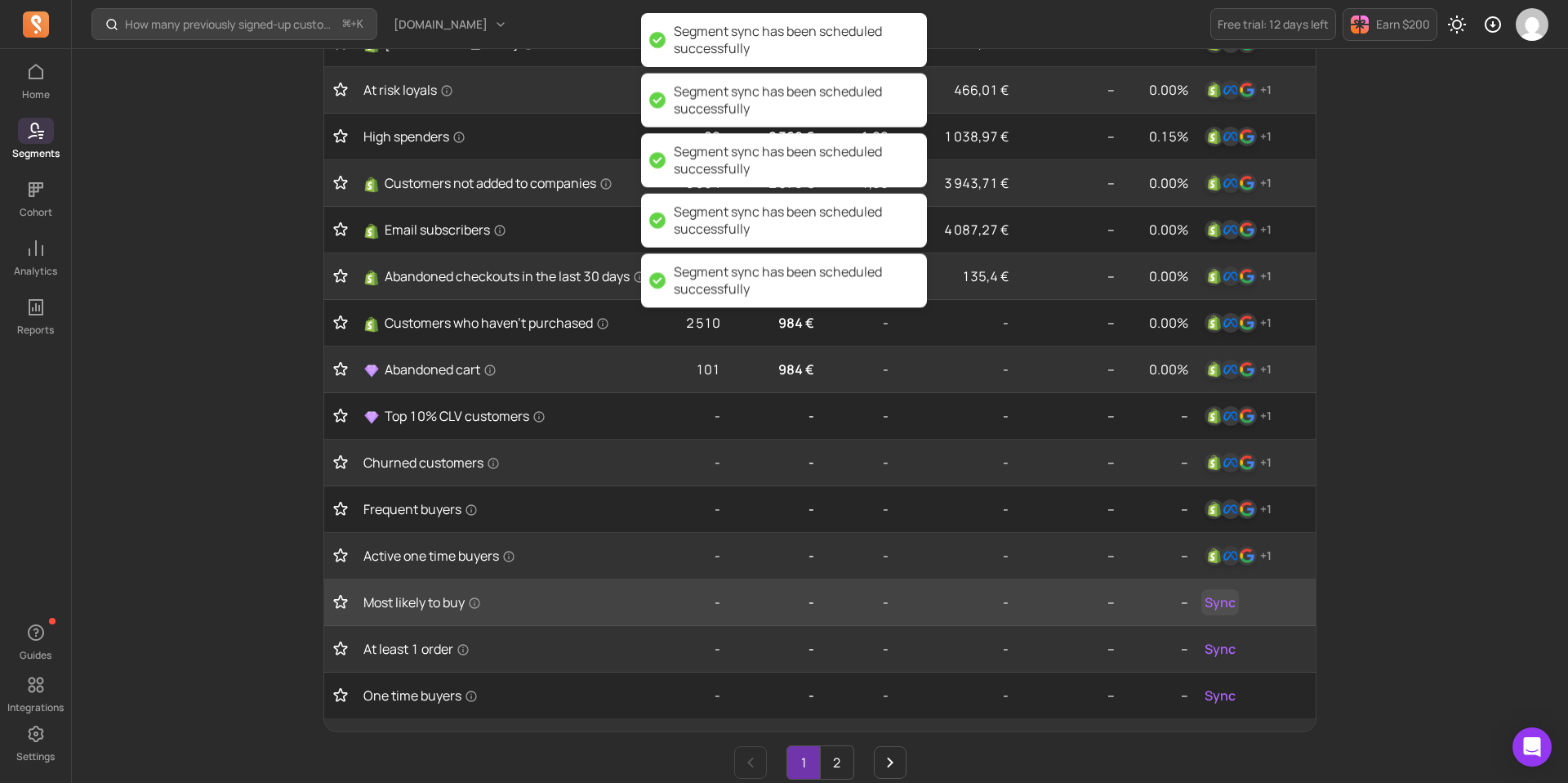
click at [1222, 606] on span "Sync" at bounding box center [1219, 602] width 31 height 20
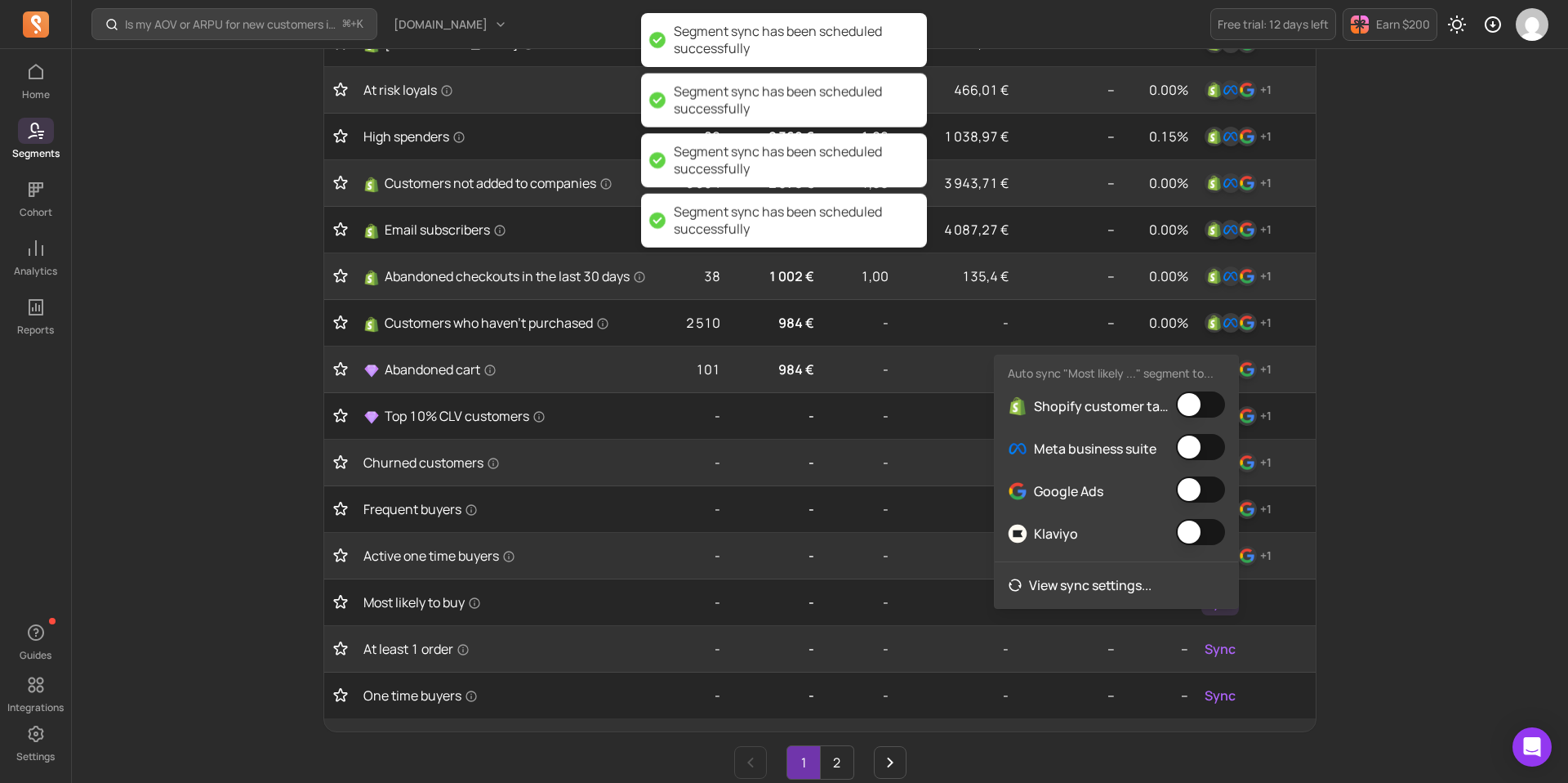
click at [1200, 412] on button "button" at bounding box center [1199, 404] width 49 height 26
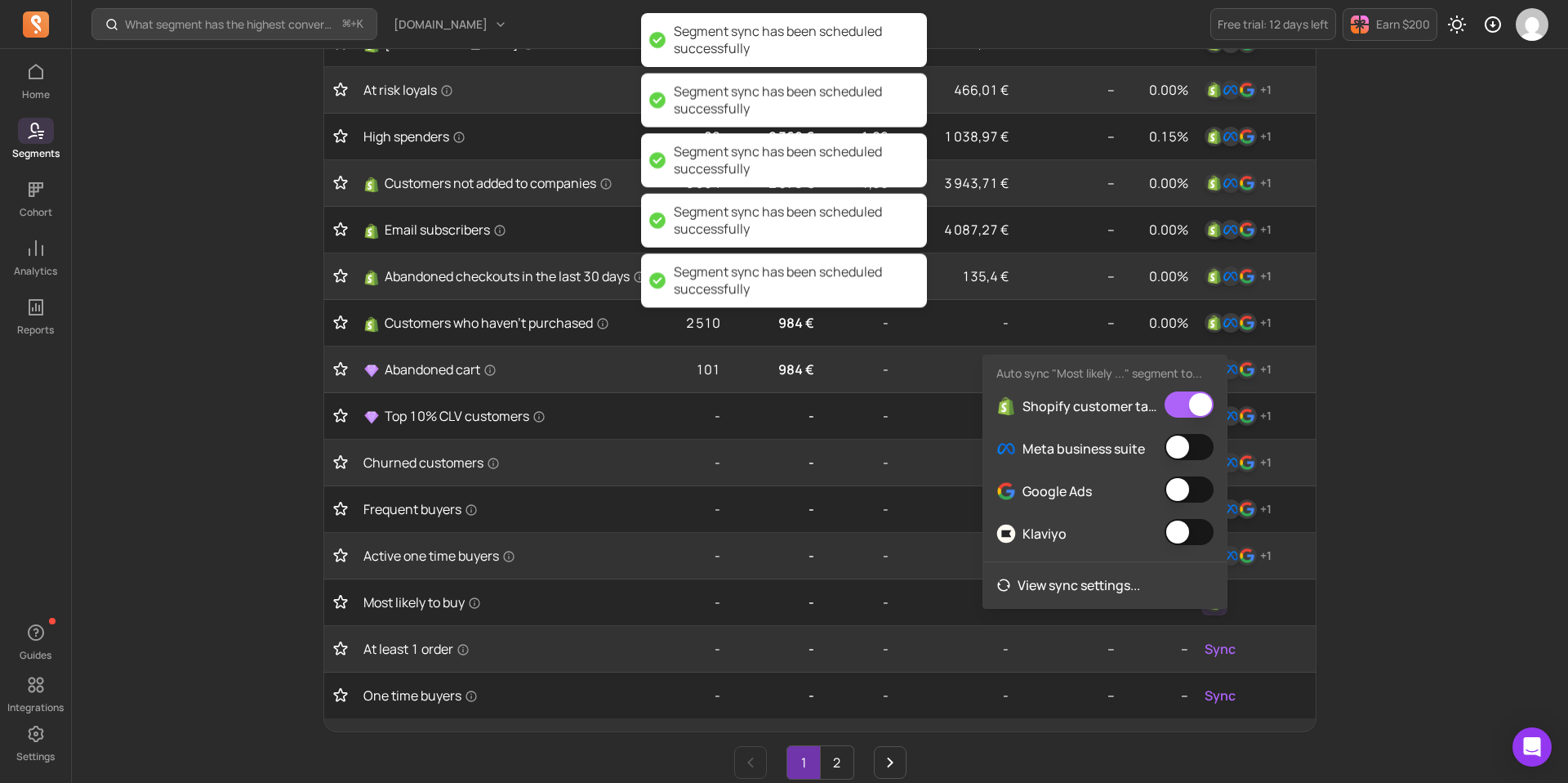
click at [1199, 456] on button "button" at bounding box center [1188, 447] width 49 height 26
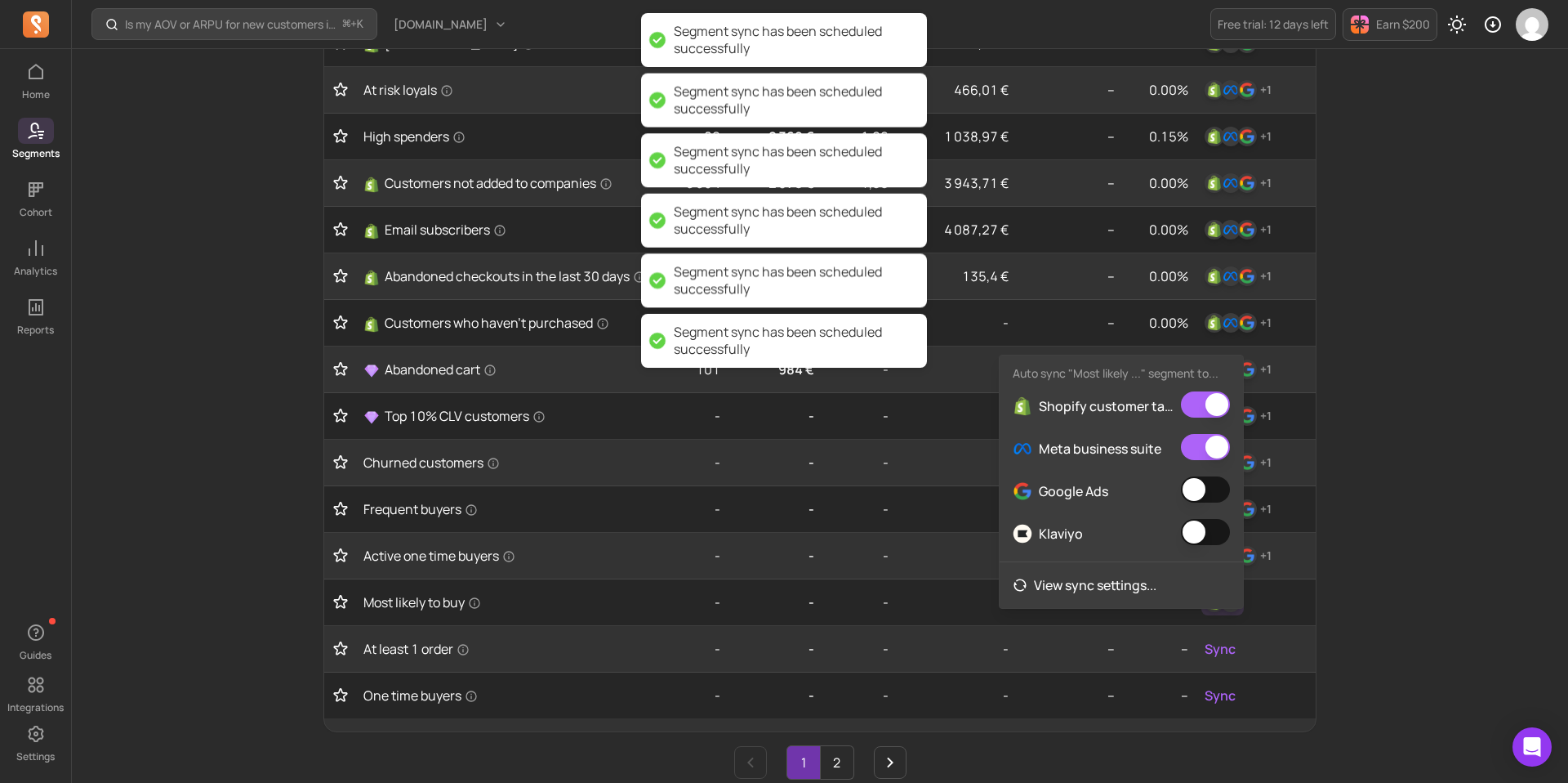
click at [1199, 481] on button "button" at bounding box center [1204, 489] width 49 height 26
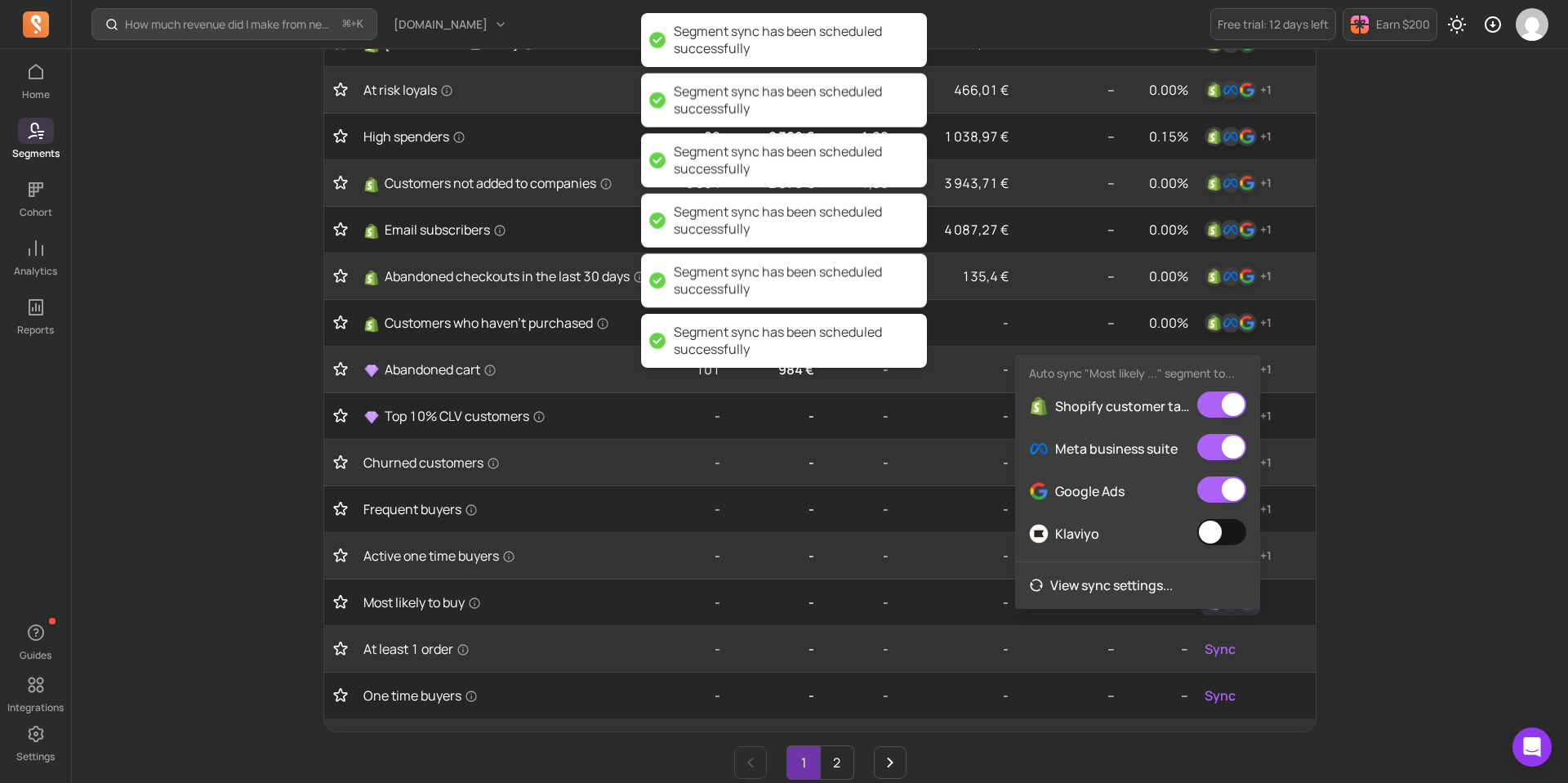
click at [1211, 531] on button "button" at bounding box center [1221, 532] width 49 height 26
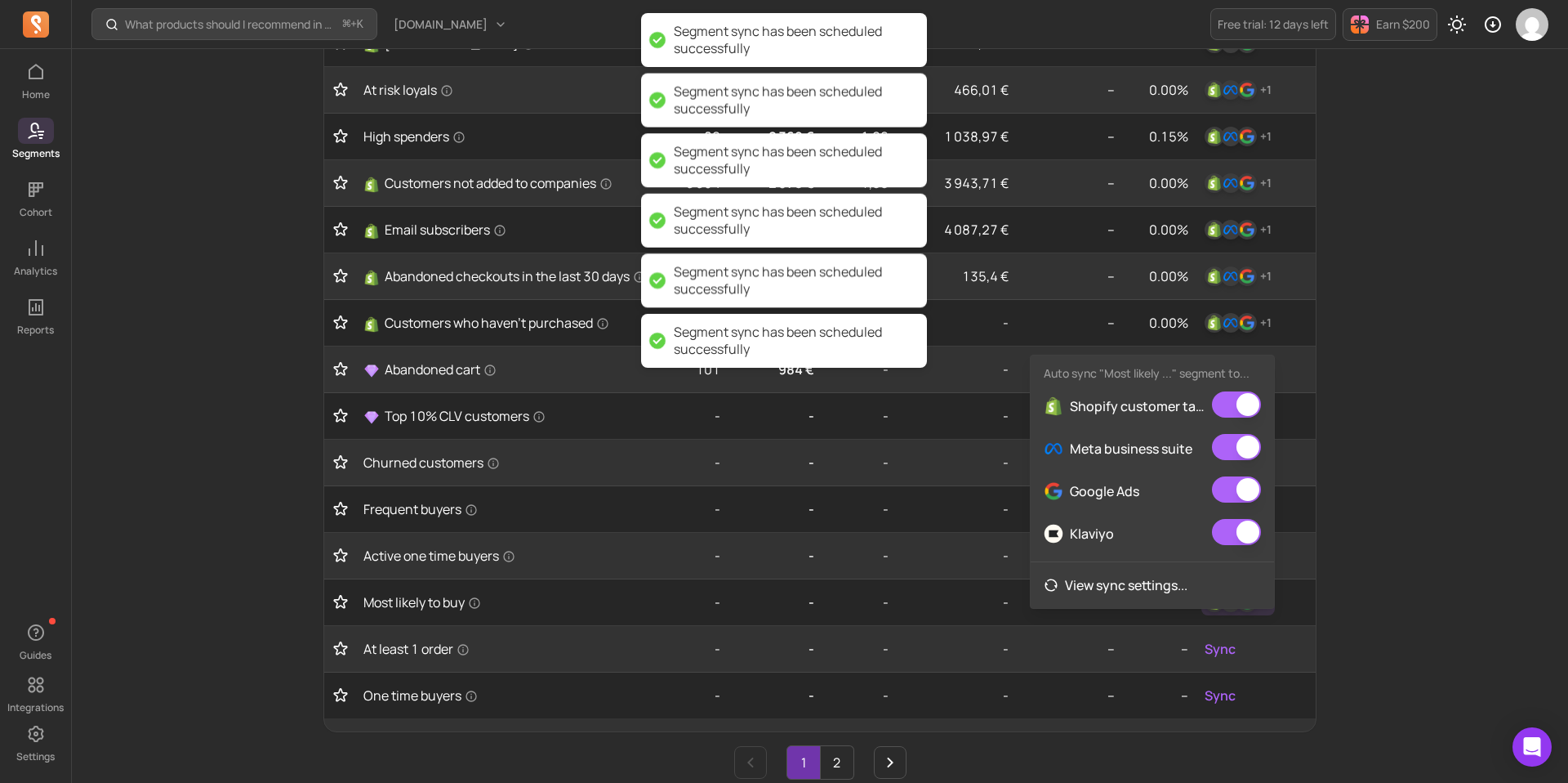
click at [1425, 538] on div "What products should I recommend in my email campaigns? ⌘ + K [DOMAIN_NAME] Fre…" at bounding box center [819, 309] width 1495 height 1573
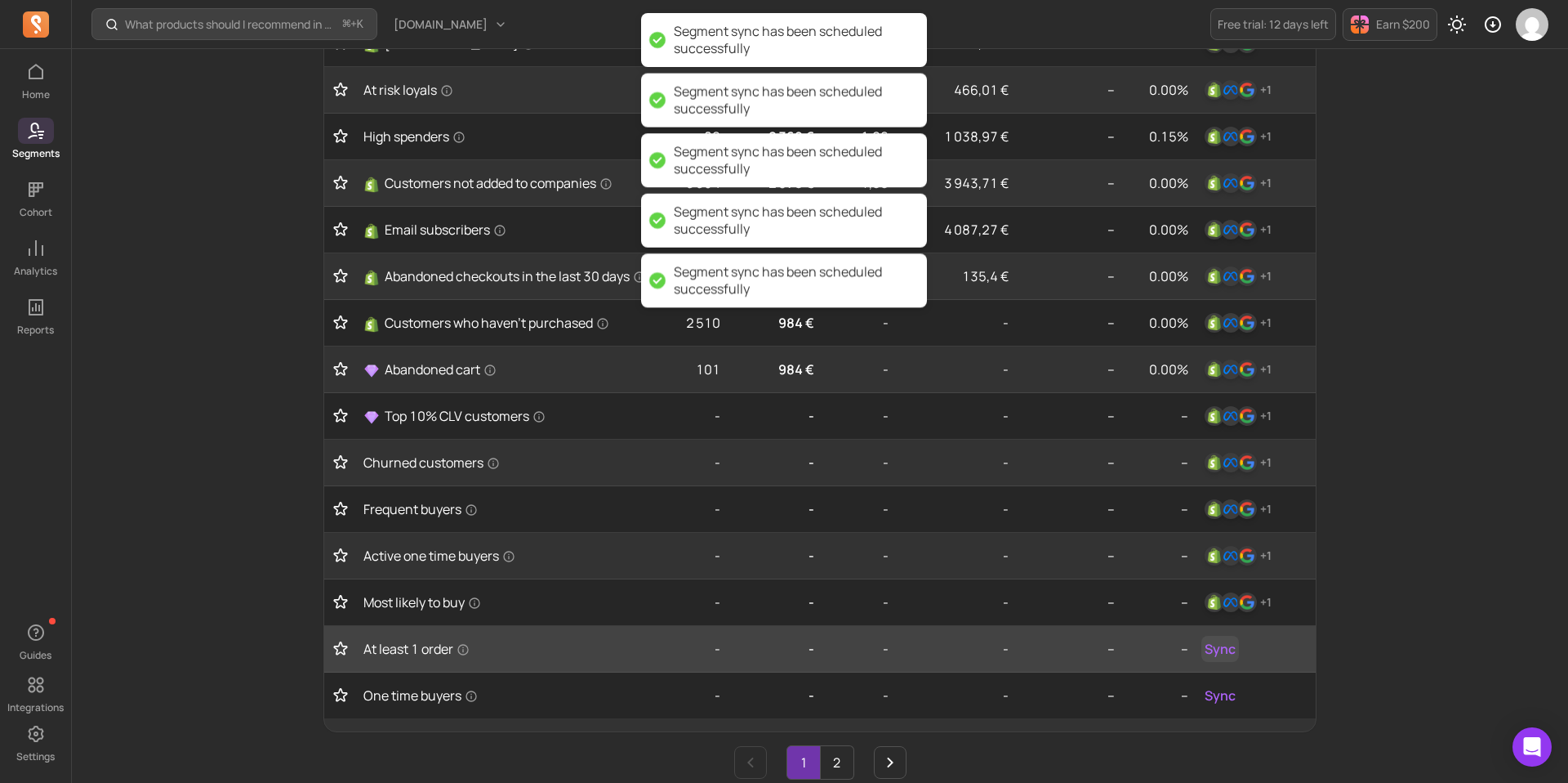
click at [1213, 658] on span "Sync" at bounding box center [1219, 648] width 31 height 20
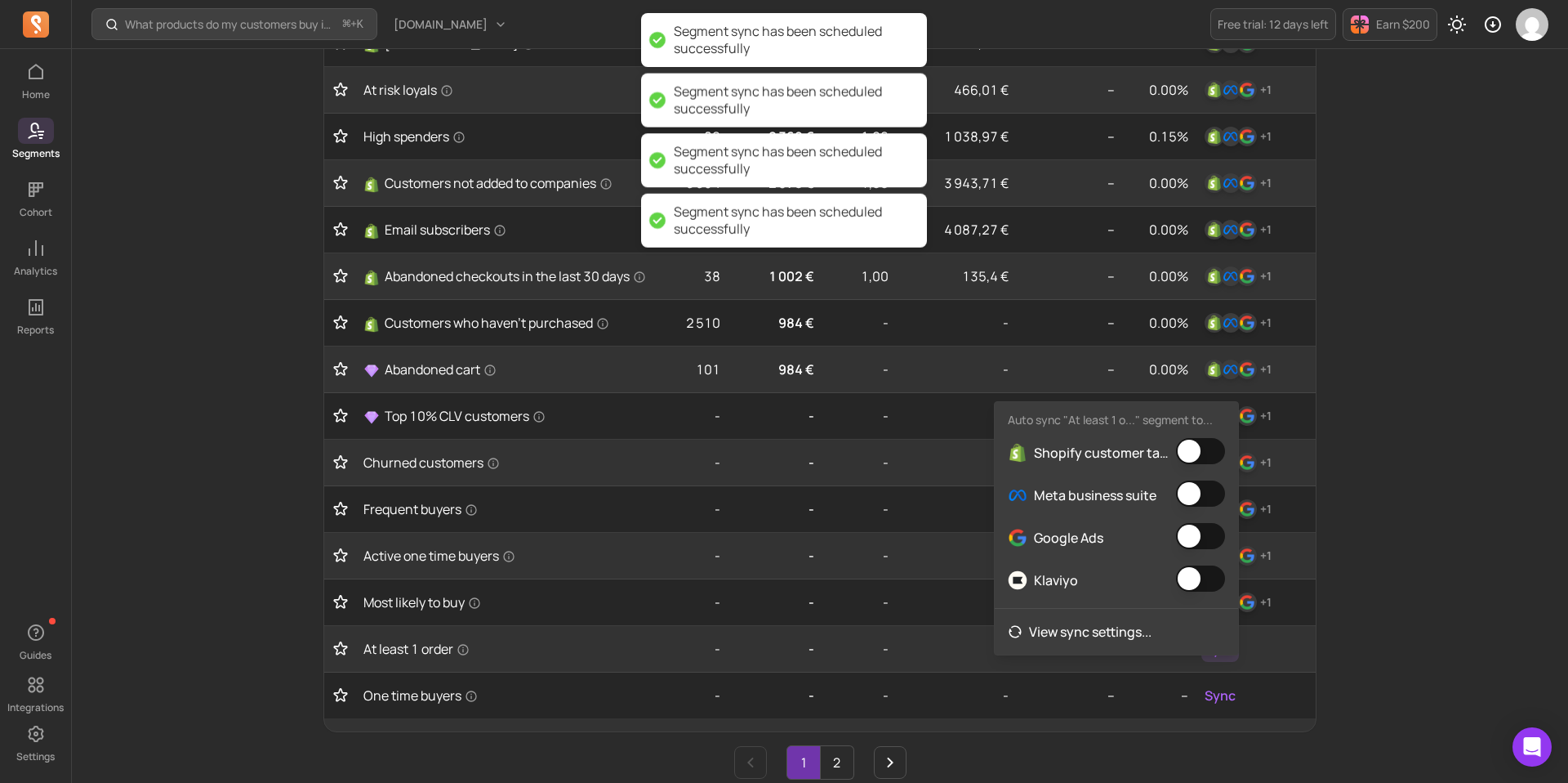
click at [1202, 452] on button "button" at bounding box center [1199, 451] width 49 height 26
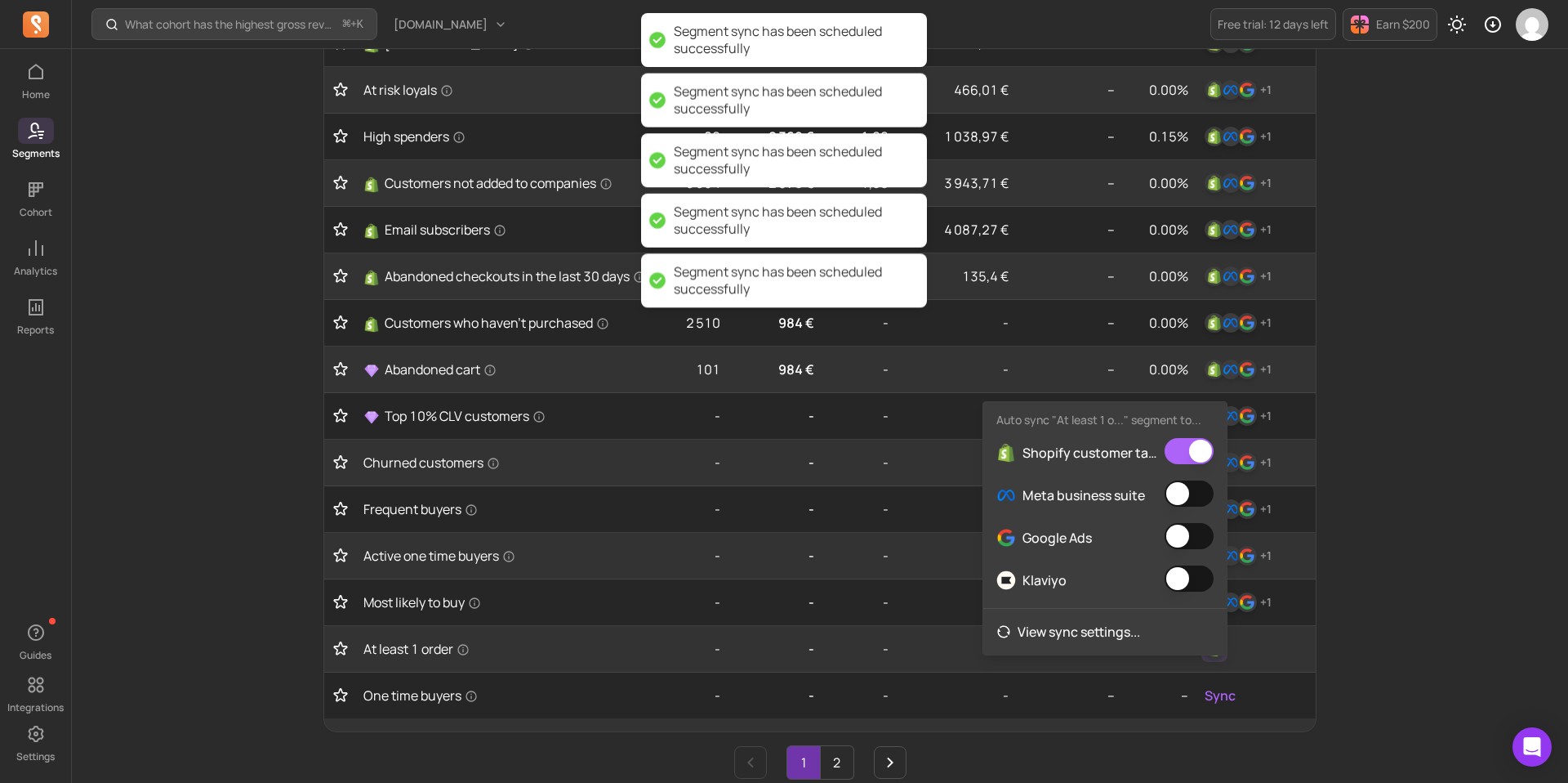
click at [1202, 493] on button "button" at bounding box center [1188, 494] width 49 height 26
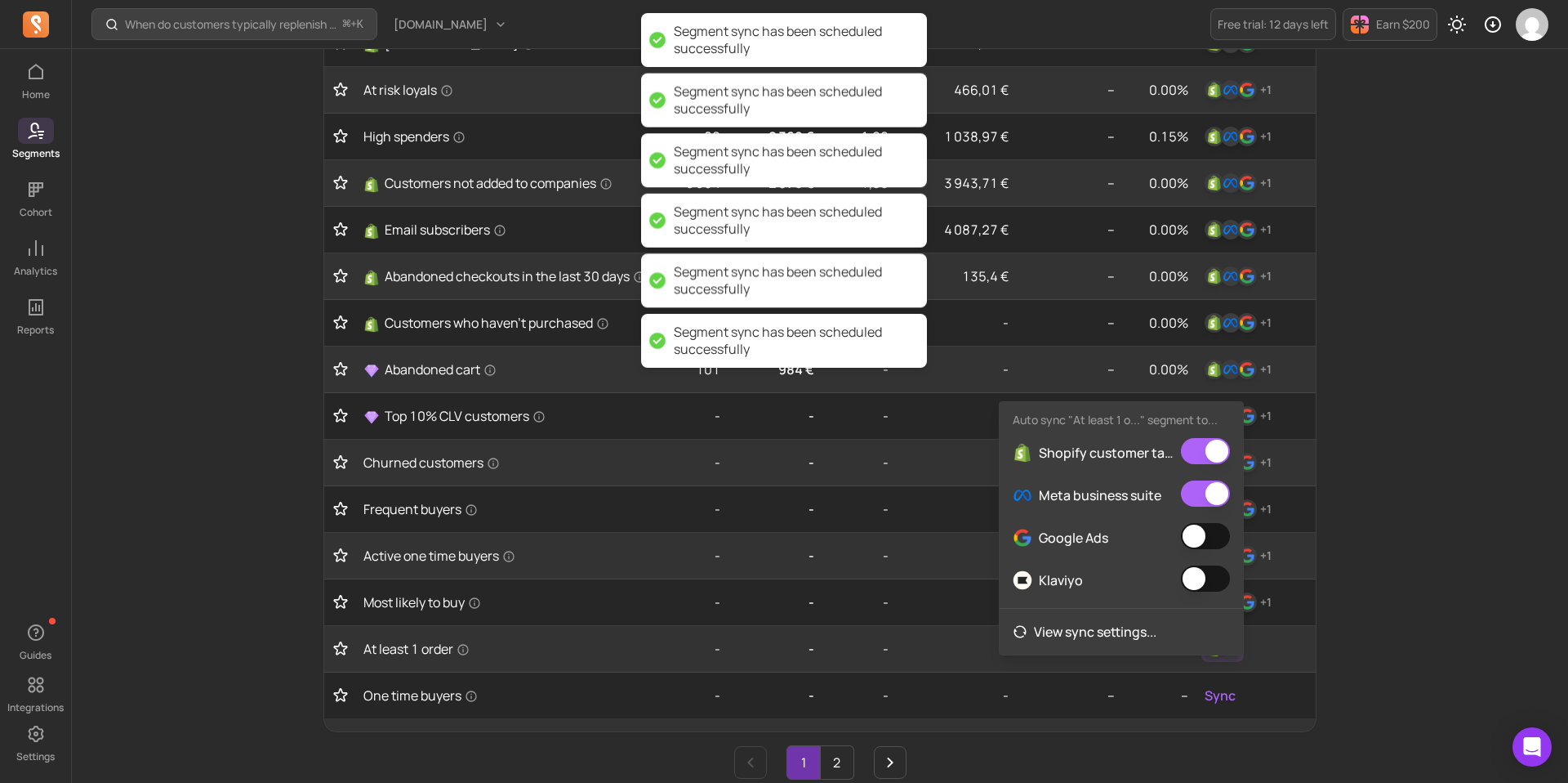
click at [1202, 518] on div "Google Ads" at bounding box center [1120, 538] width 243 height 43
click at [1202, 535] on button "button" at bounding box center [1204, 536] width 49 height 26
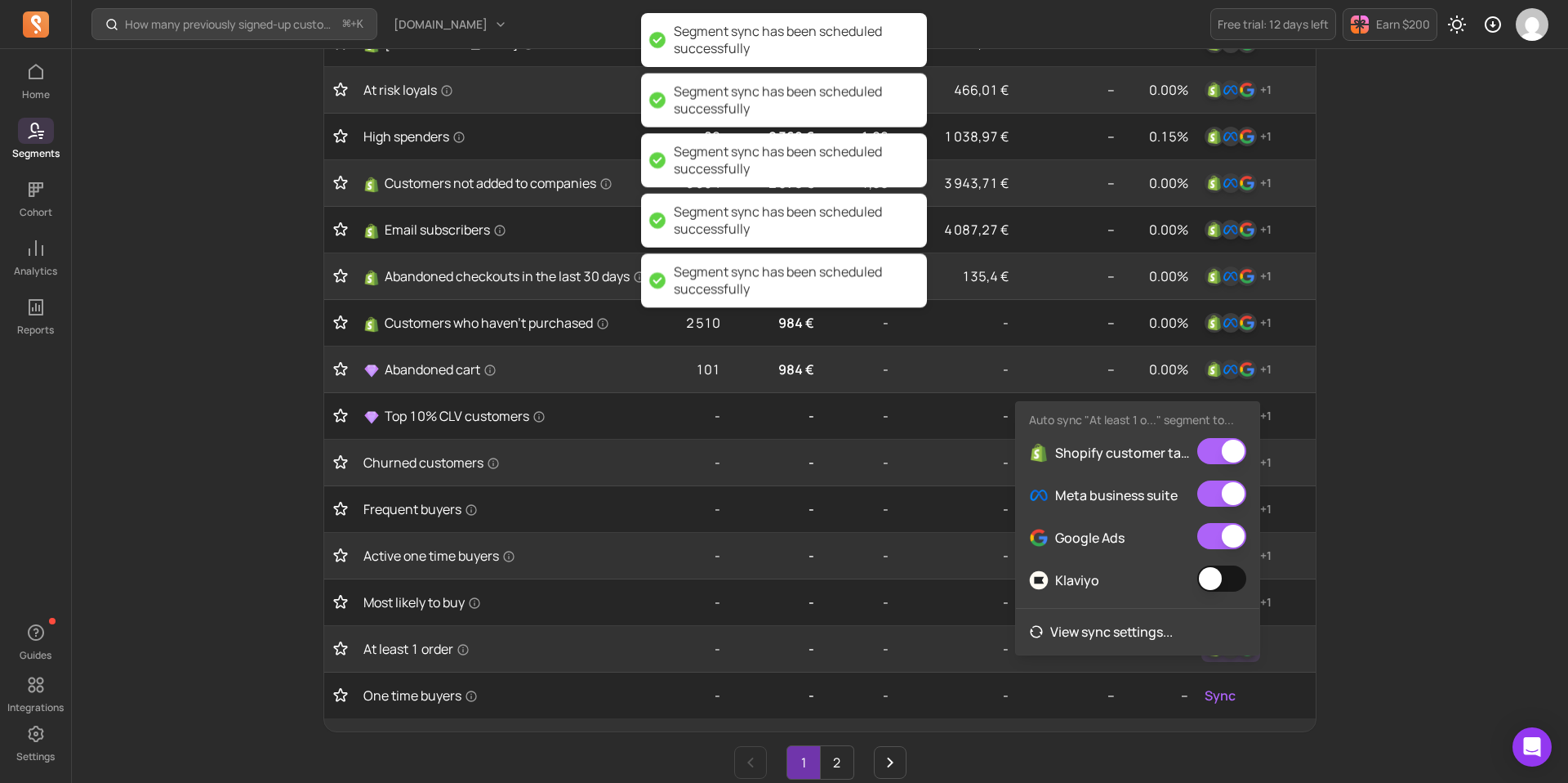
click at [1212, 582] on button "button" at bounding box center [1221, 579] width 49 height 26
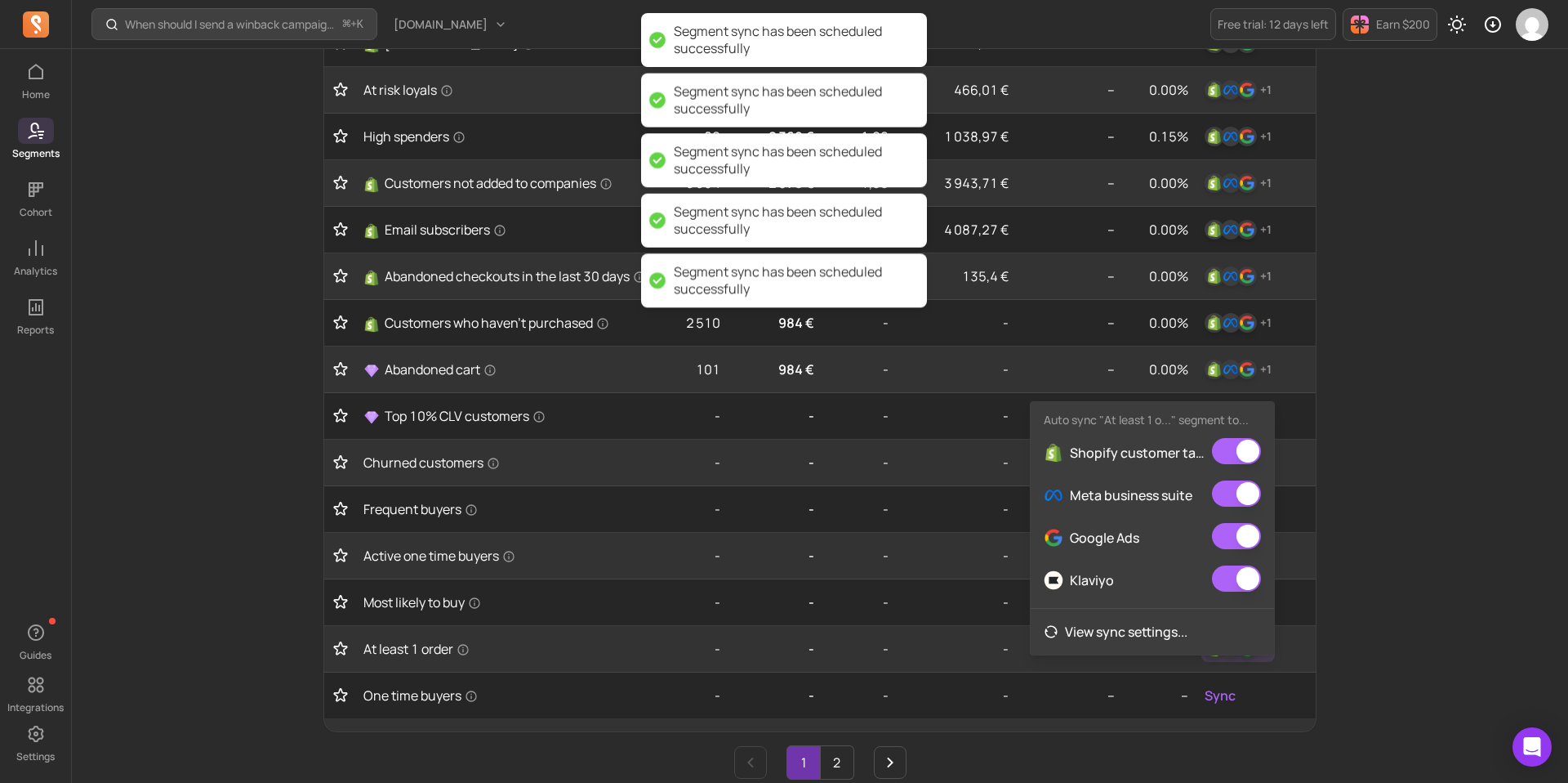
click at [1501, 548] on div "When should I send a winback campaign to prevent churn? ⌘ + K [DOMAIN_NAME] Fre…" at bounding box center [819, 309] width 1495 height 1573
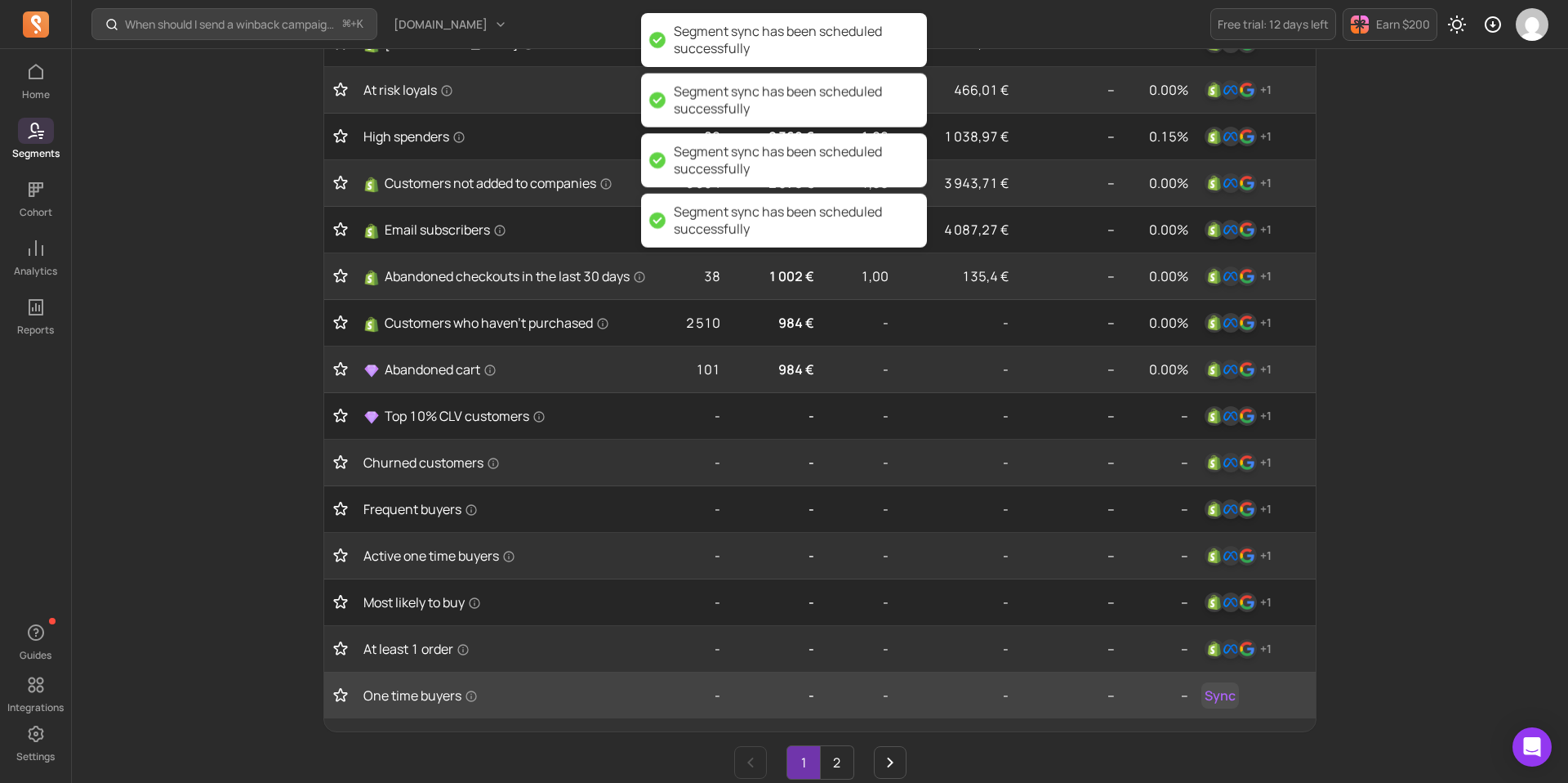
click at [1234, 704] on span "Sync" at bounding box center [1219, 695] width 31 height 20
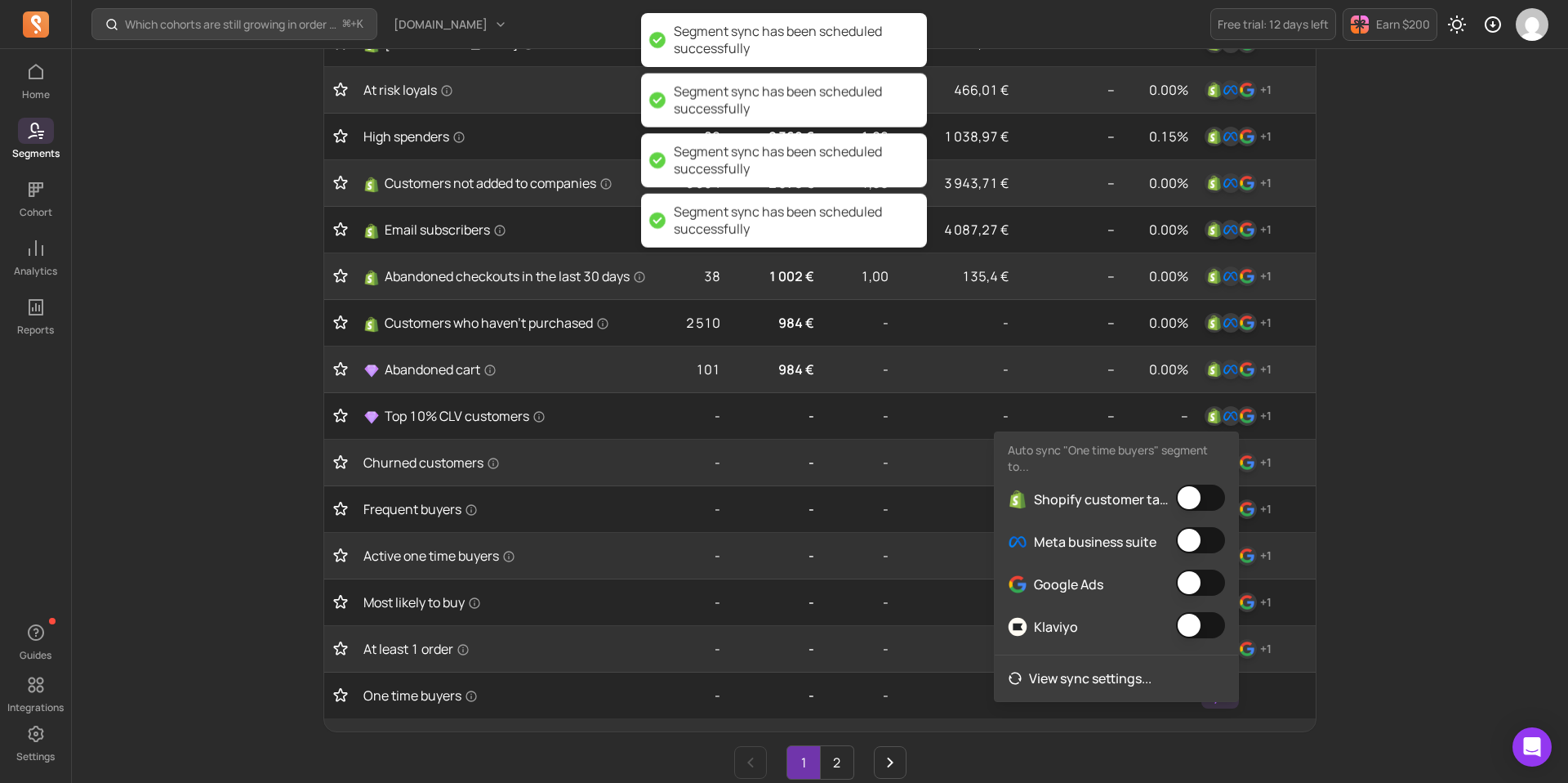
click at [1197, 497] on button "button" at bounding box center [1199, 498] width 49 height 26
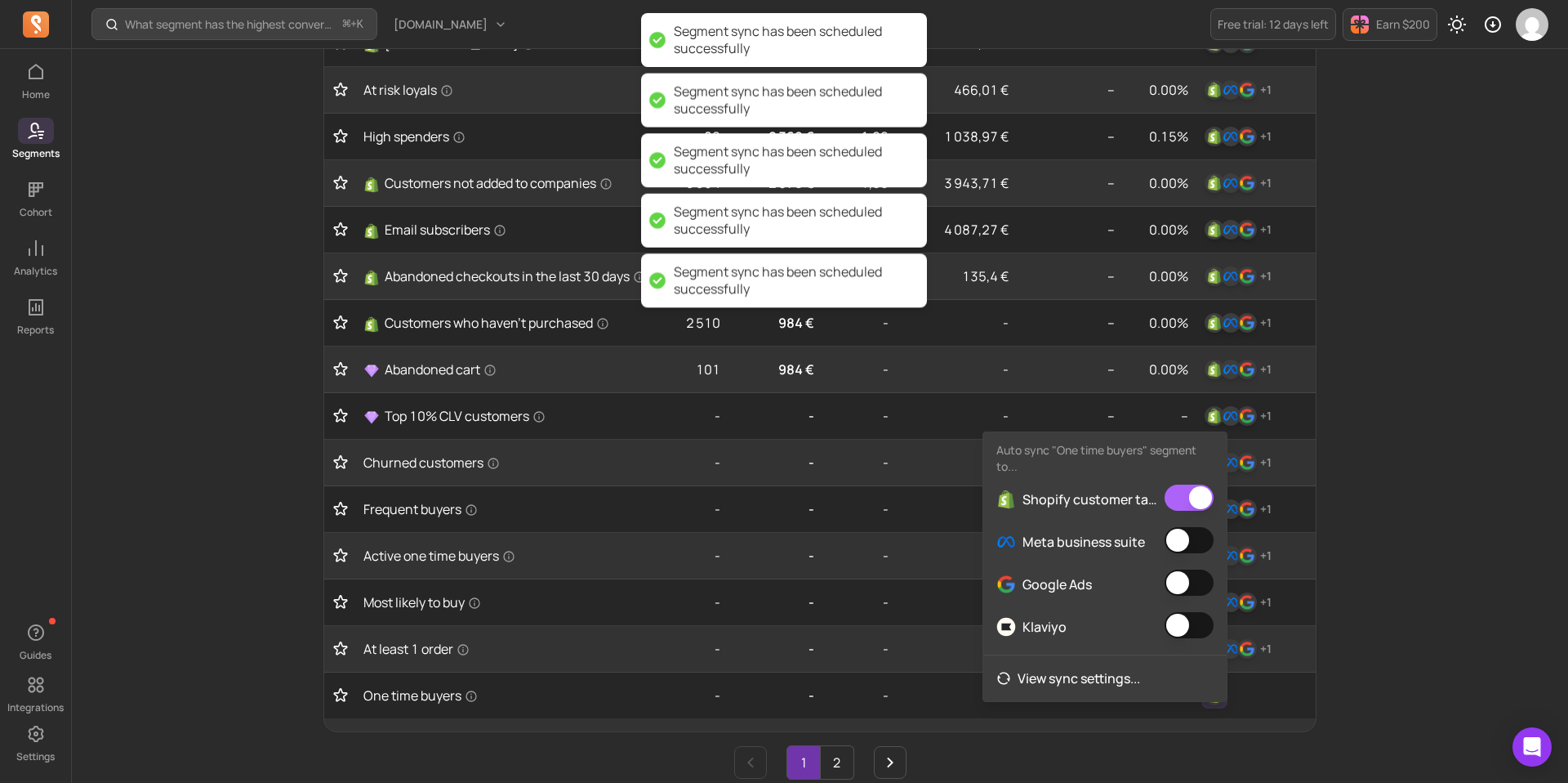
click at [1196, 547] on button "button" at bounding box center [1188, 540] width 49 height 26
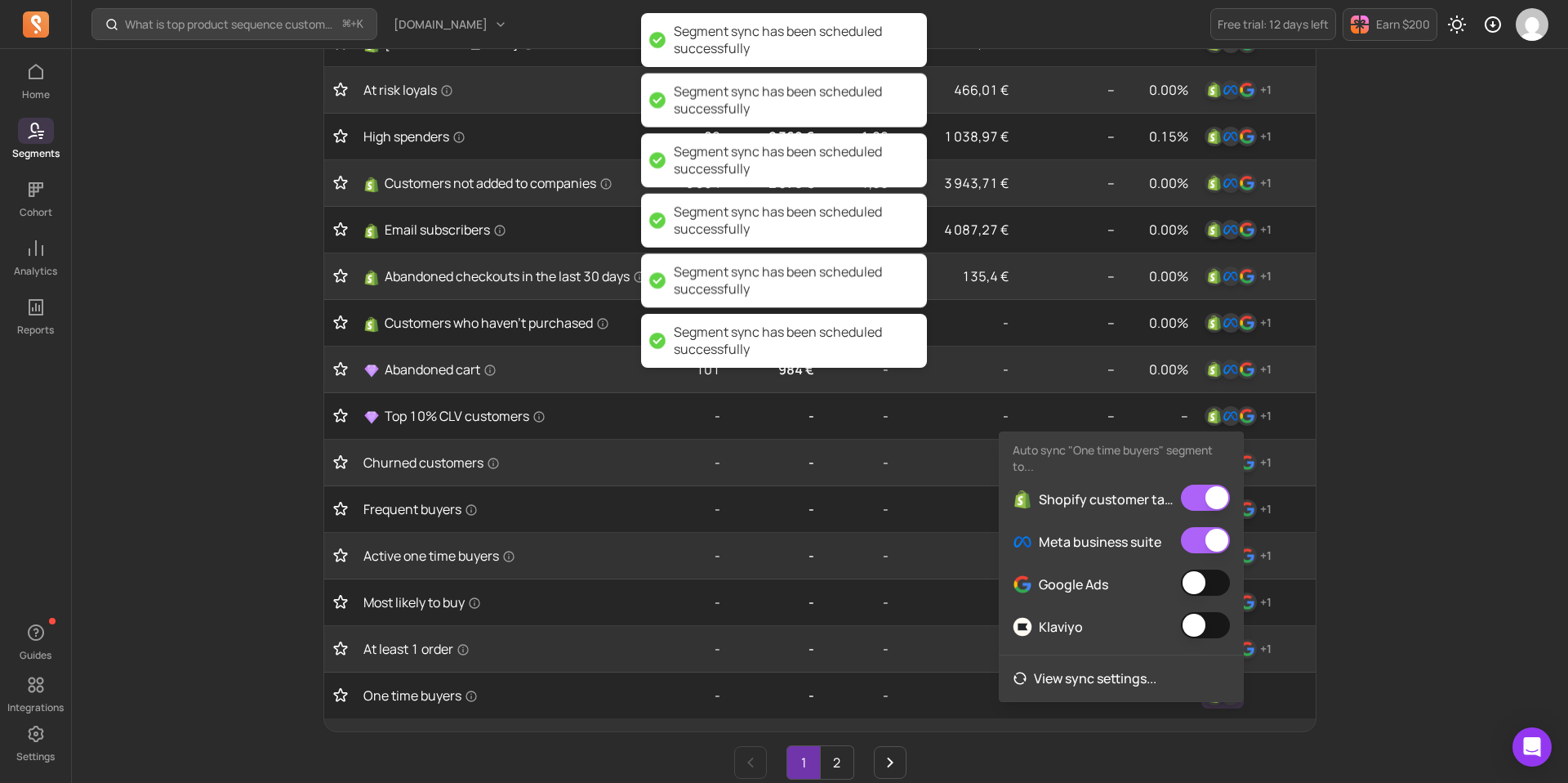
click at [1197, 589] on button "button" at bounding box center [1204, 583] width 49 height 26
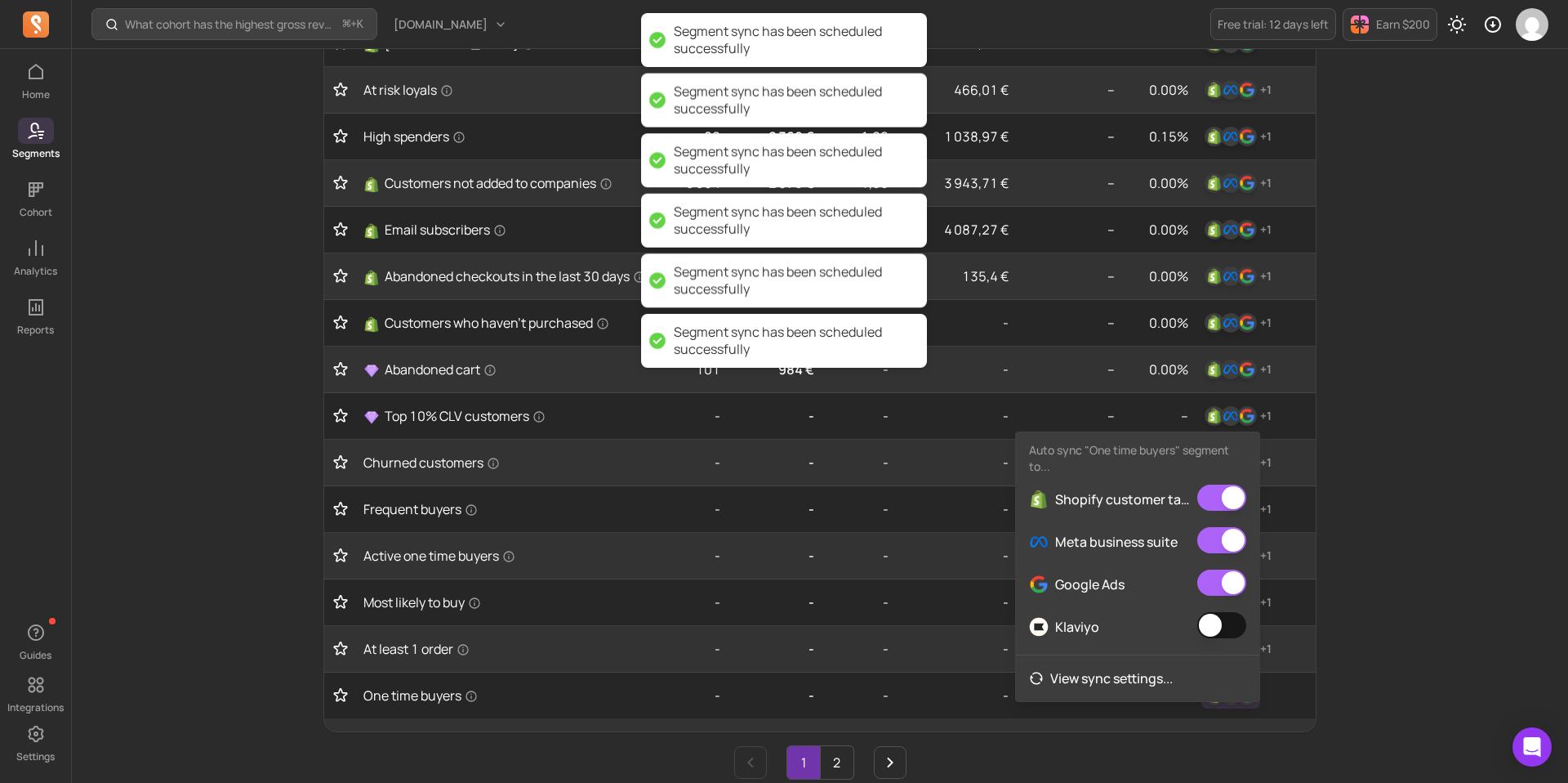
click at [1202, 632] on button "button" at bounding box center [1221, 624] width 49 height 26
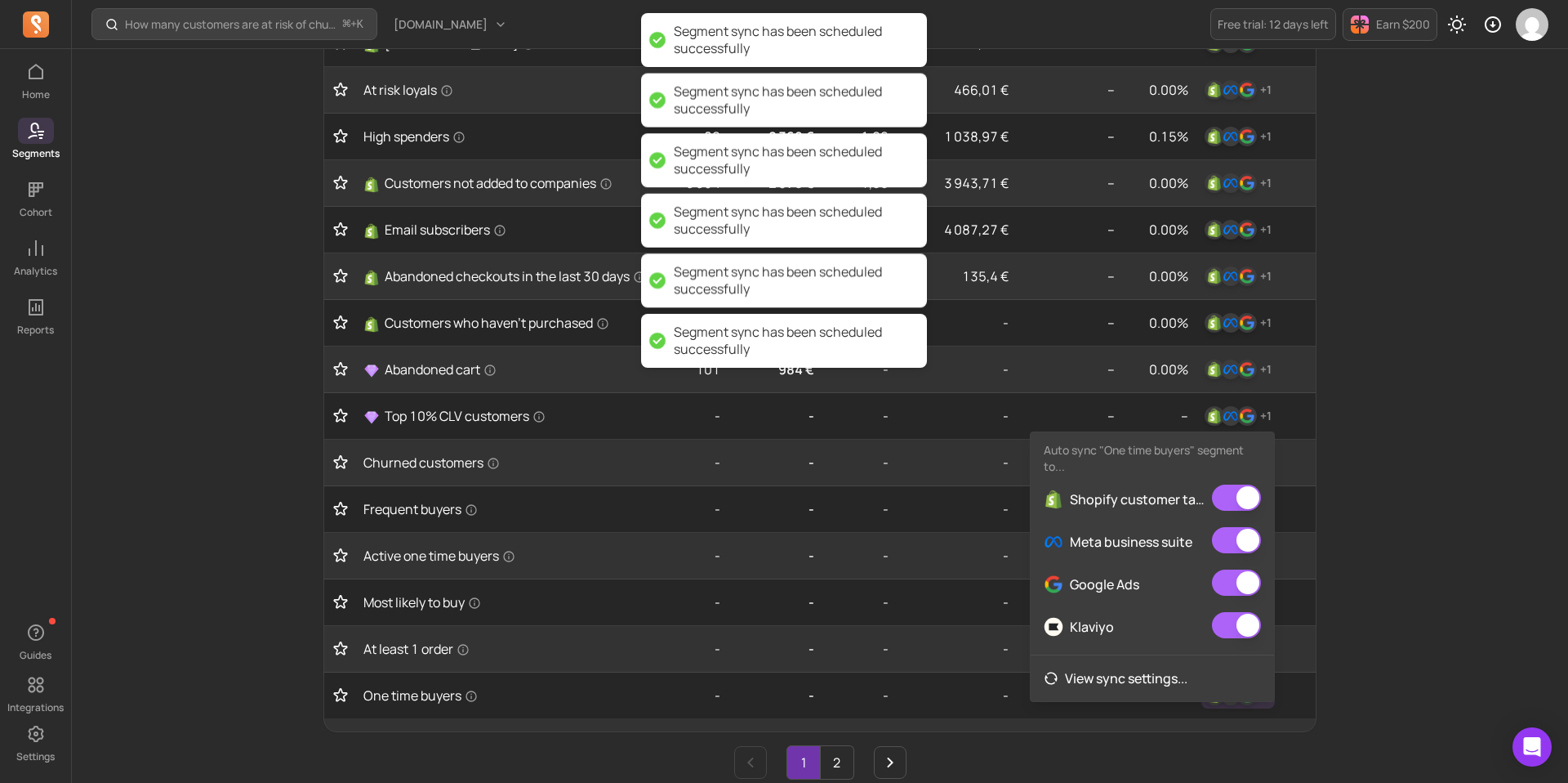
click at [1476, 608] on div "How many customers are at risk of churning? ⌘ + K [DOMAIN_NAME] Free trial: 12 …" at bounding box center [819, 309] width 1495 height 1573
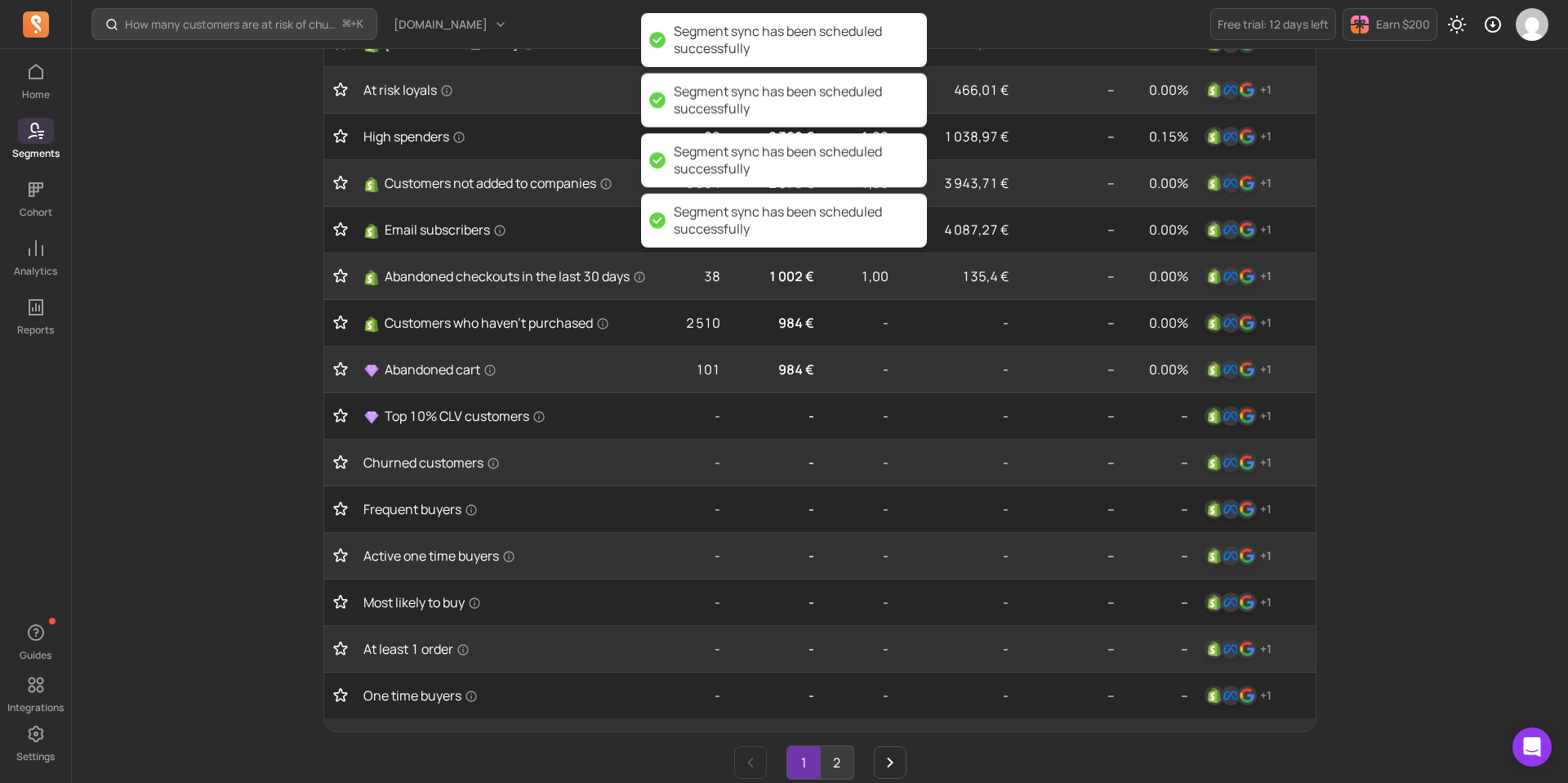
click at [839, 767] on link "2" at bounding box center [836, 762] width 33 height 33
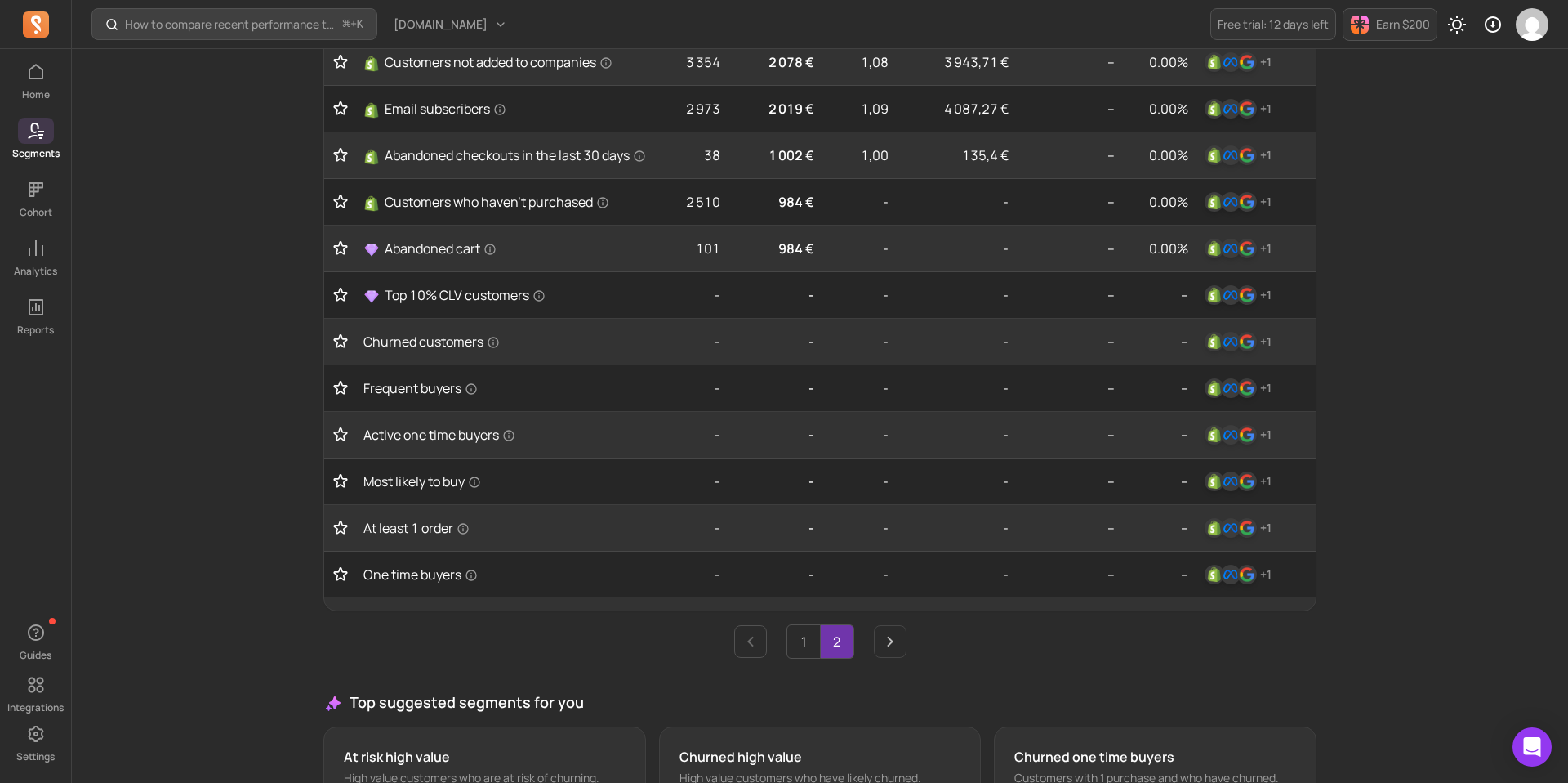
scroll to position [803, 0]
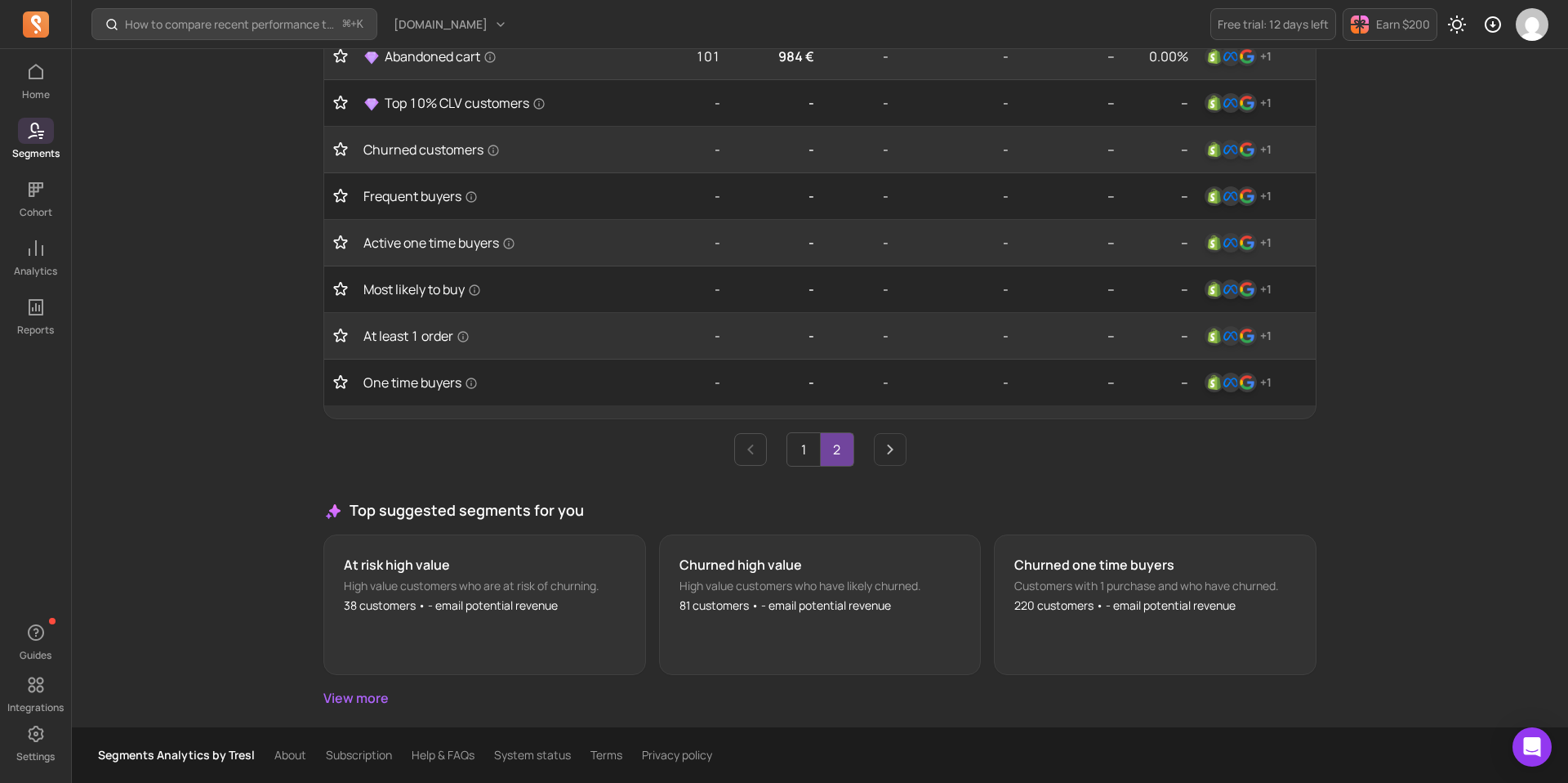
click at [830, 454] on link "2" at bounding box center [836, 449] width 33 height 33
click at [890, 455] on icon "Next page" at bounding box center [890, 450] width 20 height 20
click at [756, 447] on icon "Previous page" at bounding box center [751, 450] width 20 height 20
click at [837, 447] on link "2" at bounding box center [836, 449] width 33 height 33
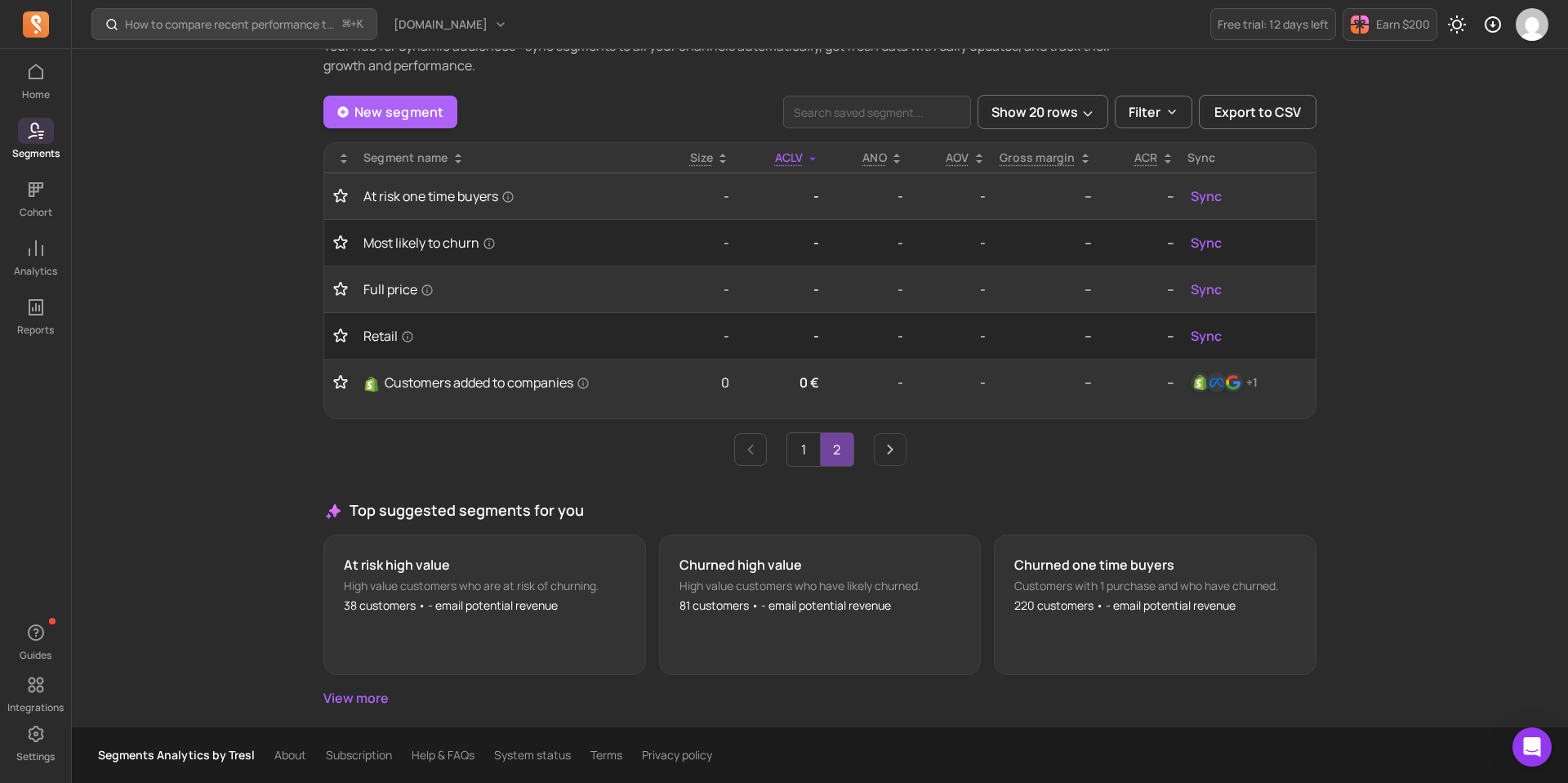
scroll to position [66, 0]
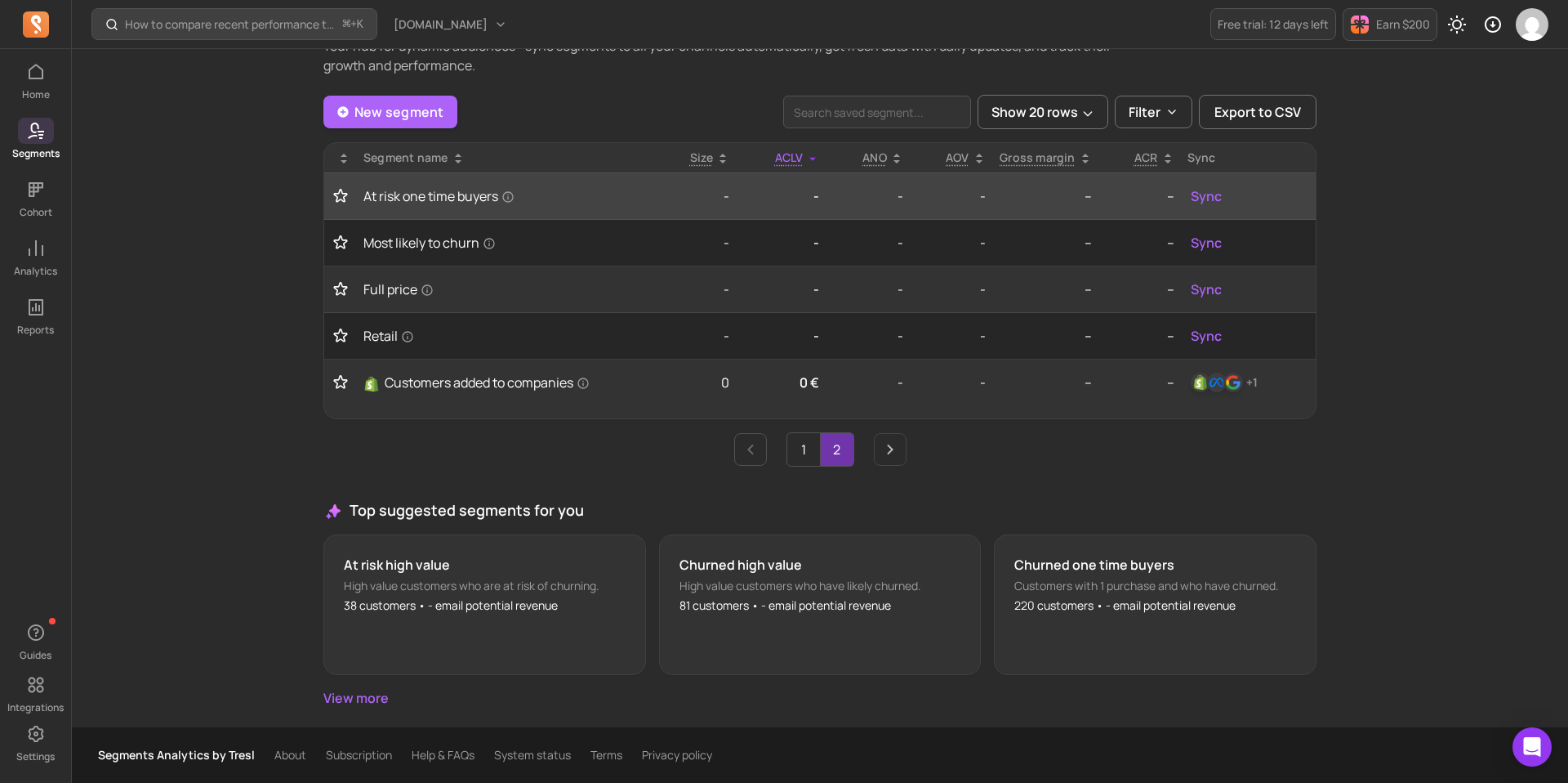
click at [1198, 213] on td "Sync" at bounding box center [1247, 196] width 135 height 47
click at [1204, 199] on span "Sync" at bounding box center [1205, 196] width 31 height 20
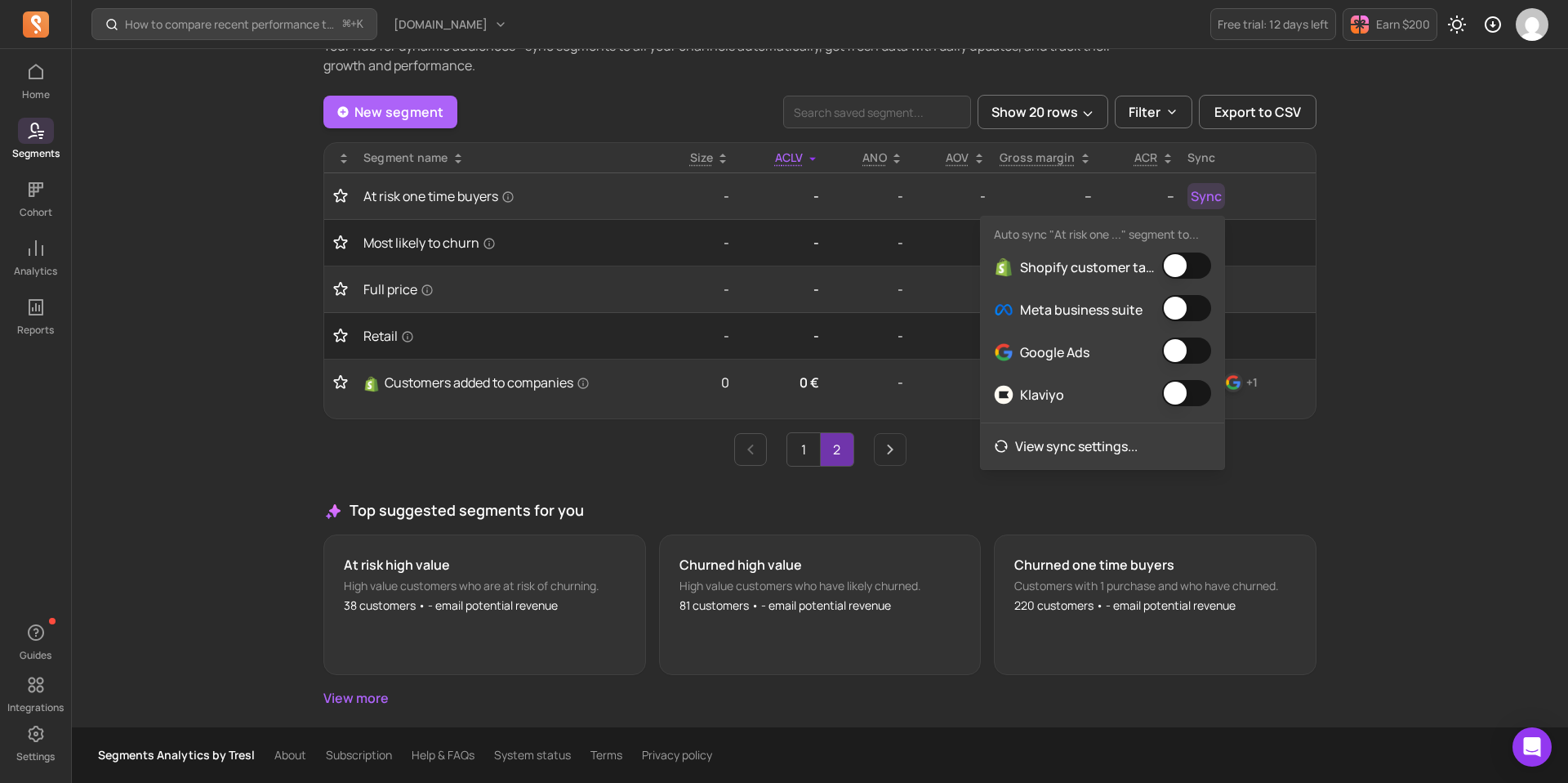
click at [1161, 271] on span at bounding box center [1185, 266] width 49 height 29
click at [1184, 268] on button "button" at bounding box center [1185, 265] width 49 height 26
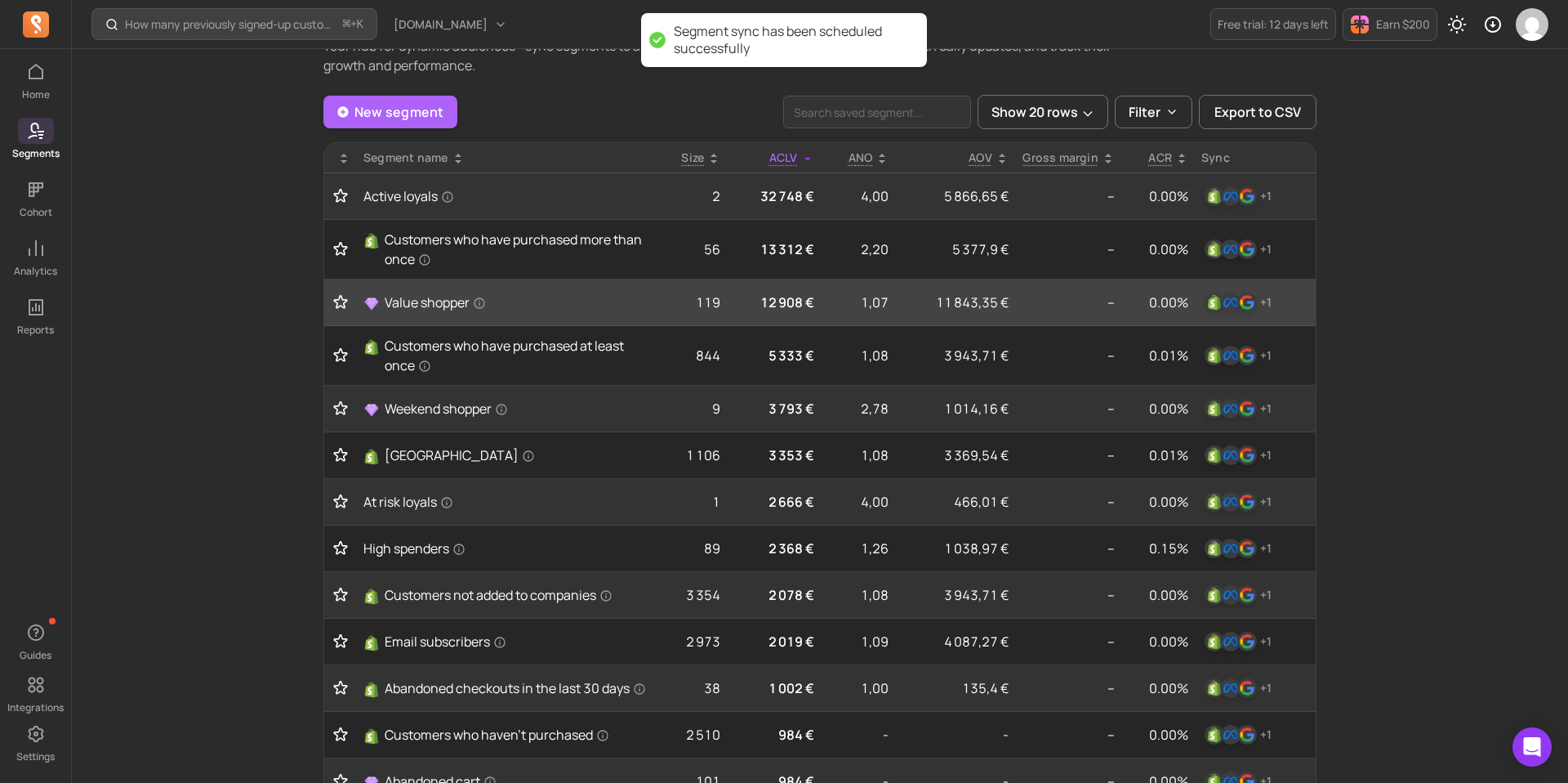
click at [1184, 301] on p "0.00%" at bounding box center [1157, 302] width 61 height 20
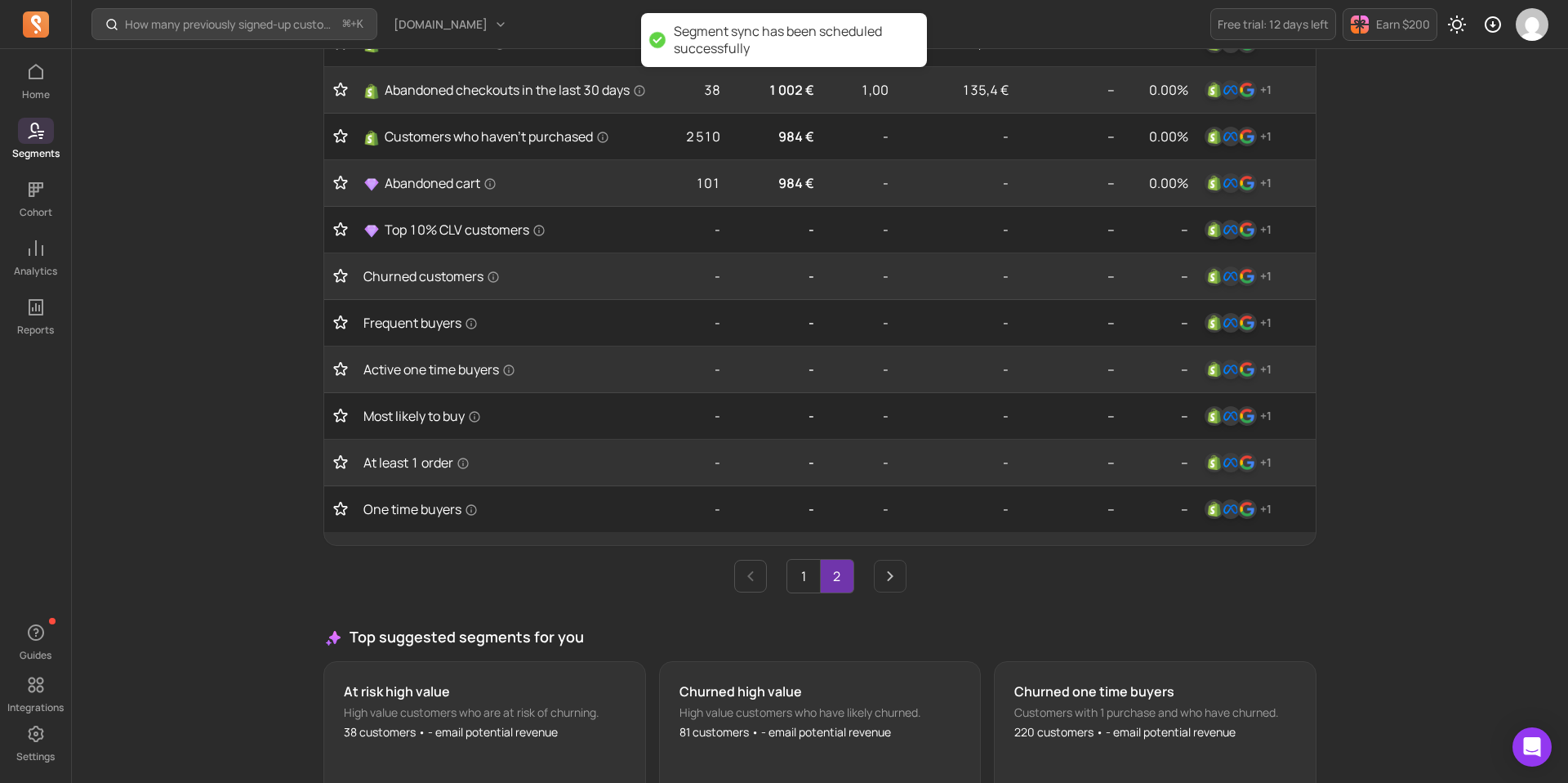
scroll to position [803, 0]
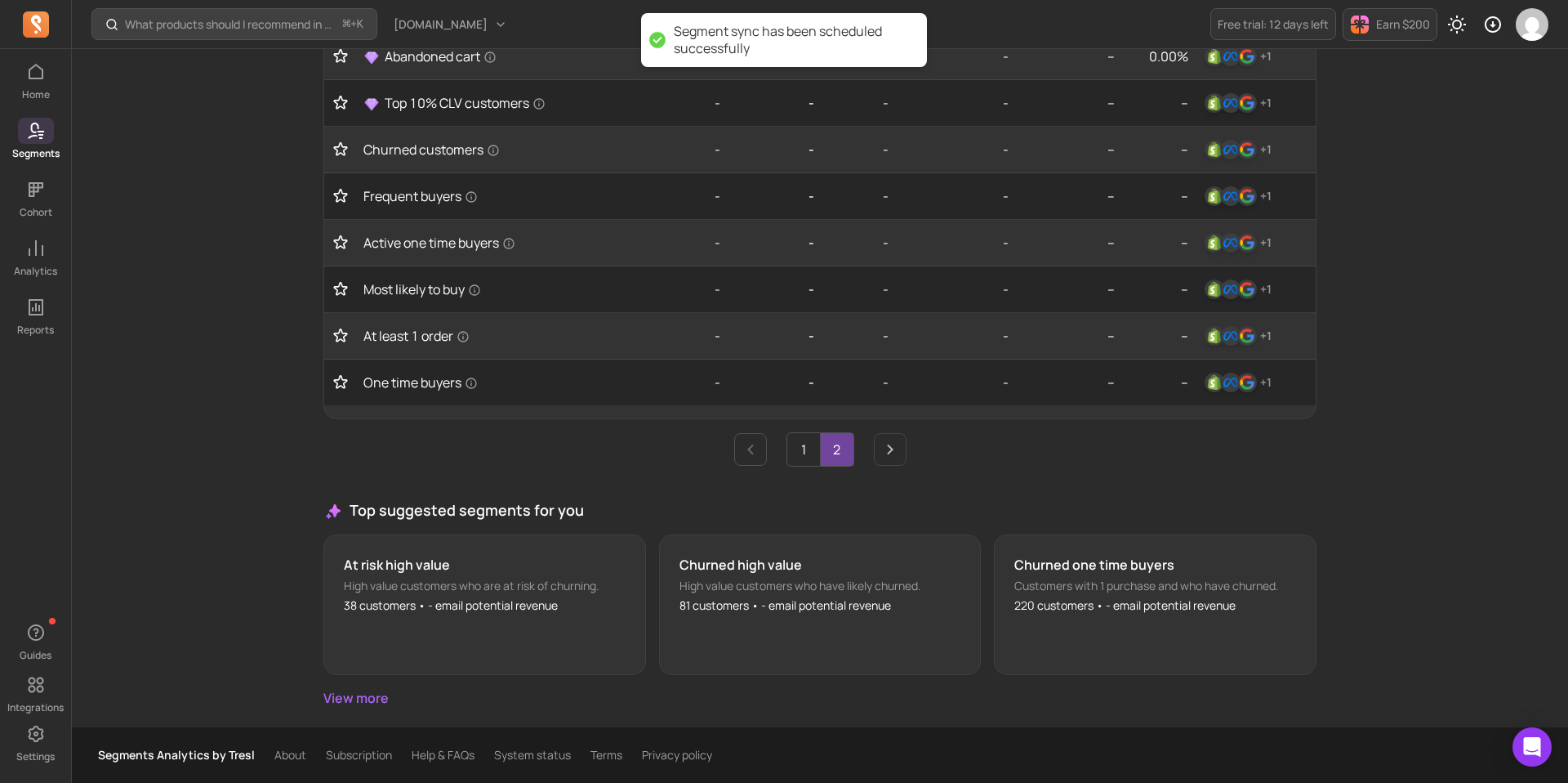
click at [840, 460] on link "2" at bounding box center [836, 449] width 33 height 33
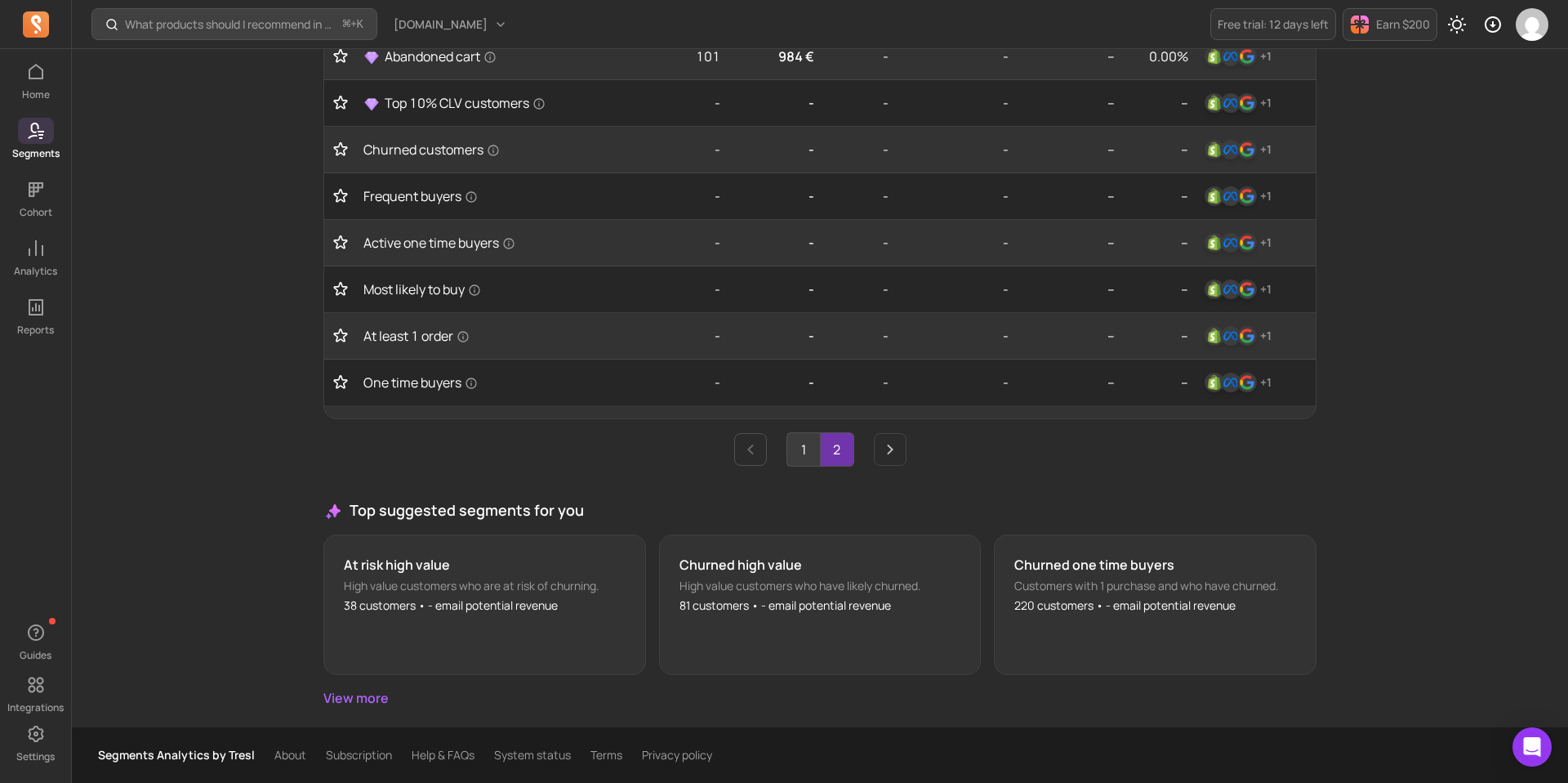
click at [799, 450] on link "1" at bounding box center [803, 449] width 33 height 33
click at [834, 454] on link "2" at bounding box center [836, 449] width 33 height 33
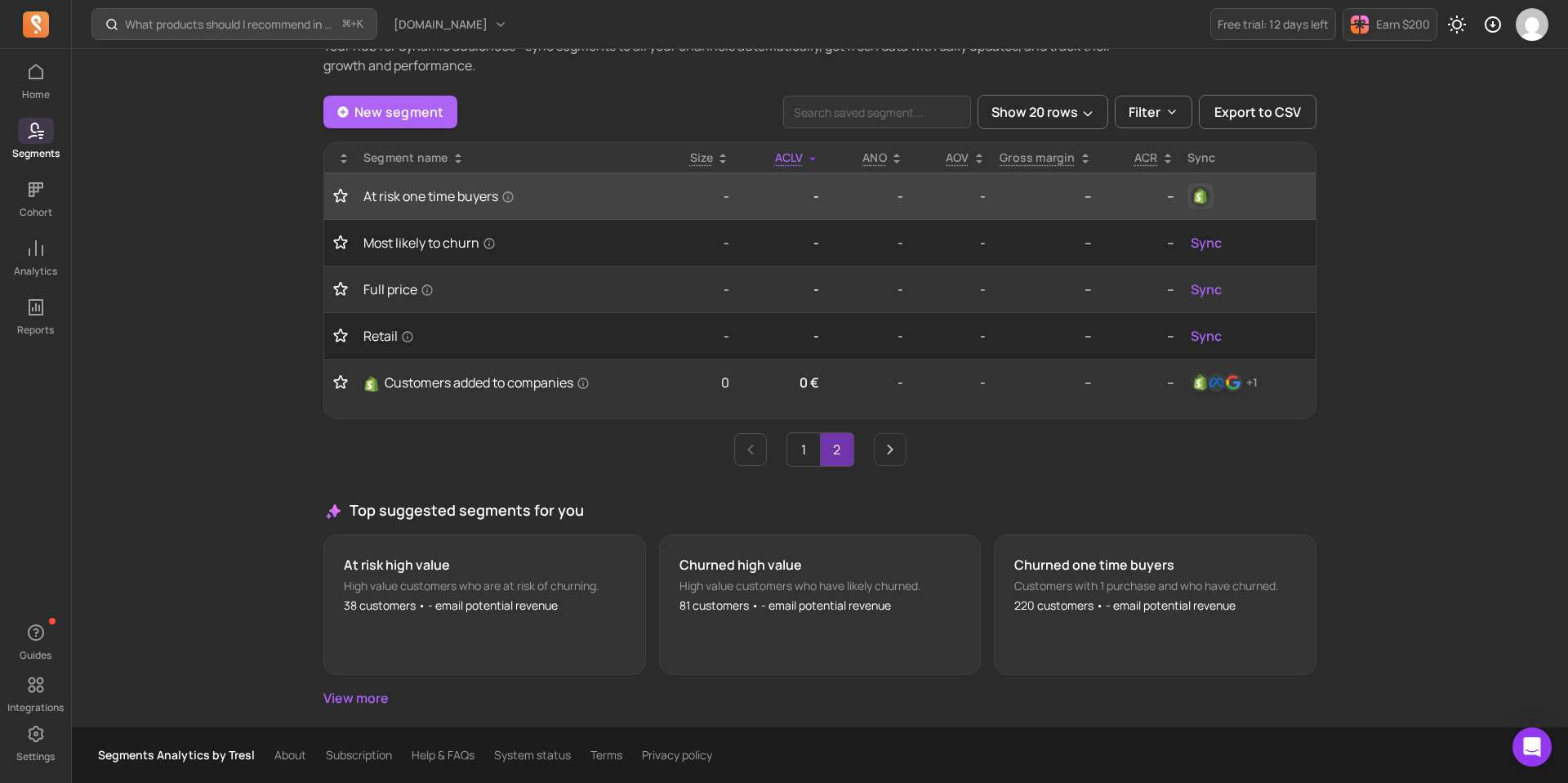
click at [1207, 193] on img "button" at bounding box center [1200, 196] width 20 height 20
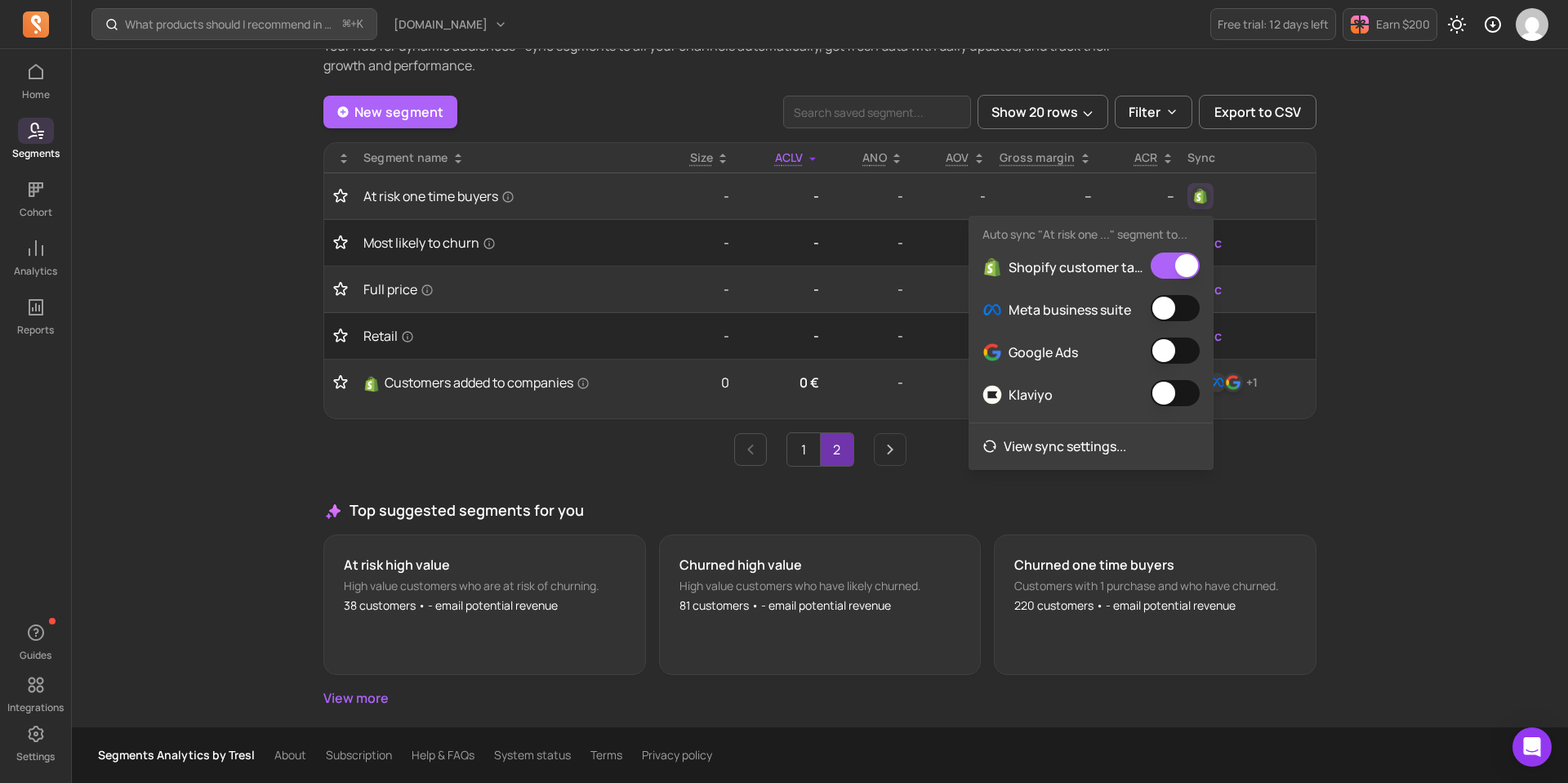
click at [1176, 291] on div "Meta business suite" at bounding box center [1091, 309] width 243 height 43
click at [1176, 314] on button "button" at bounding box center [1174, 308] width 49 height 26
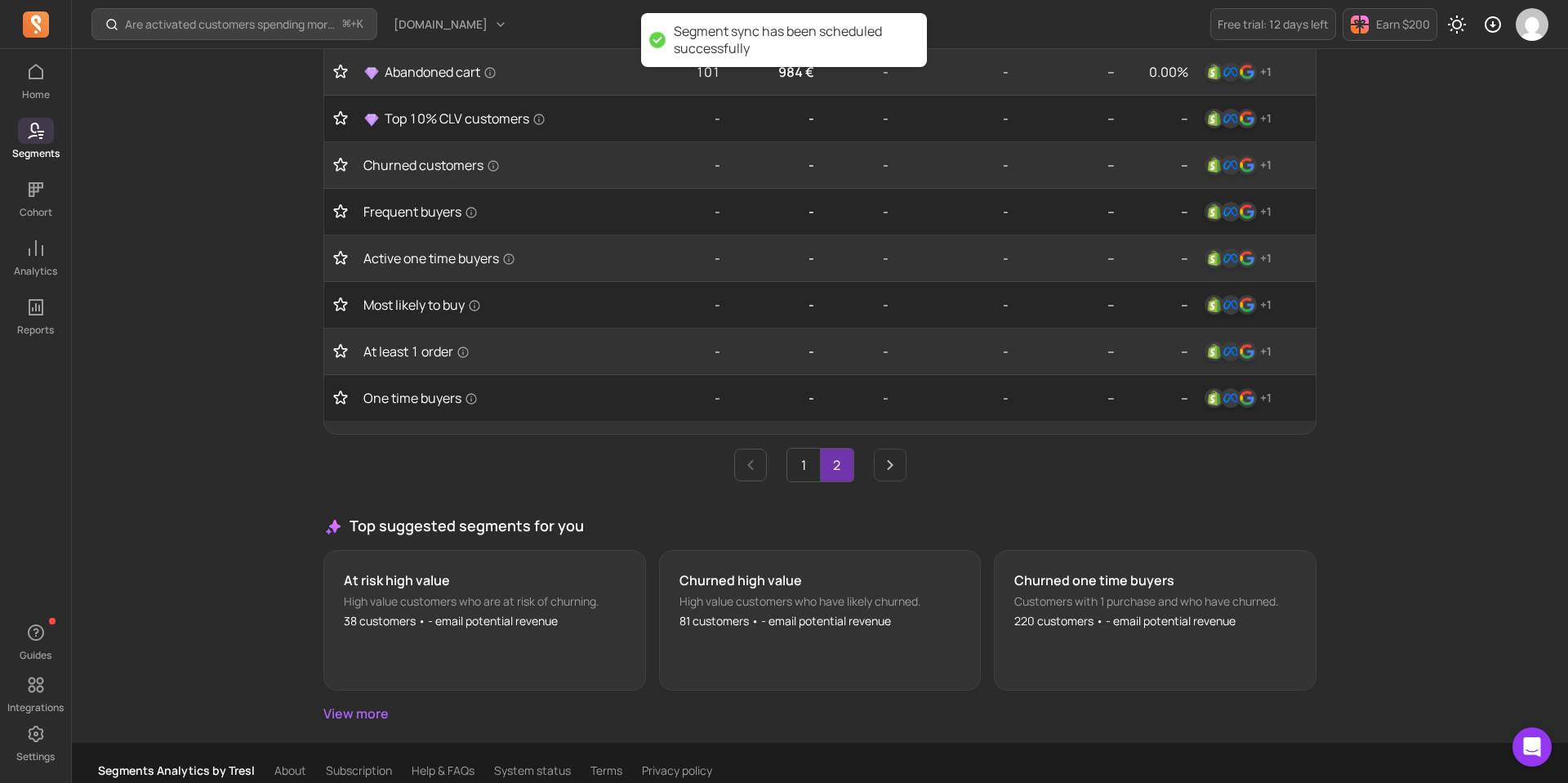
scroll to position [803, 0]
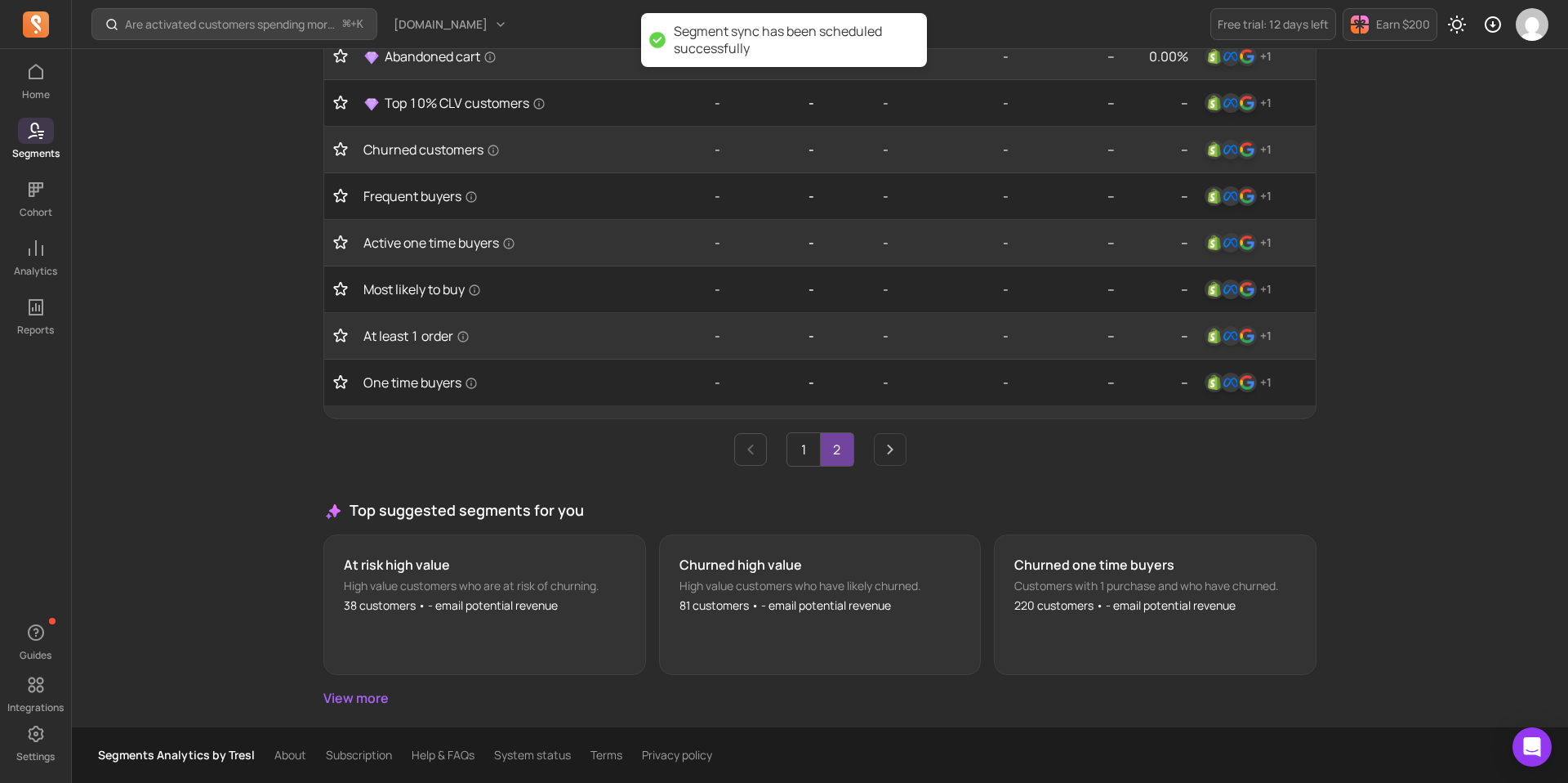
click at [828, 445] on link "2" at bounding box center [836, 449] width 33 height 33
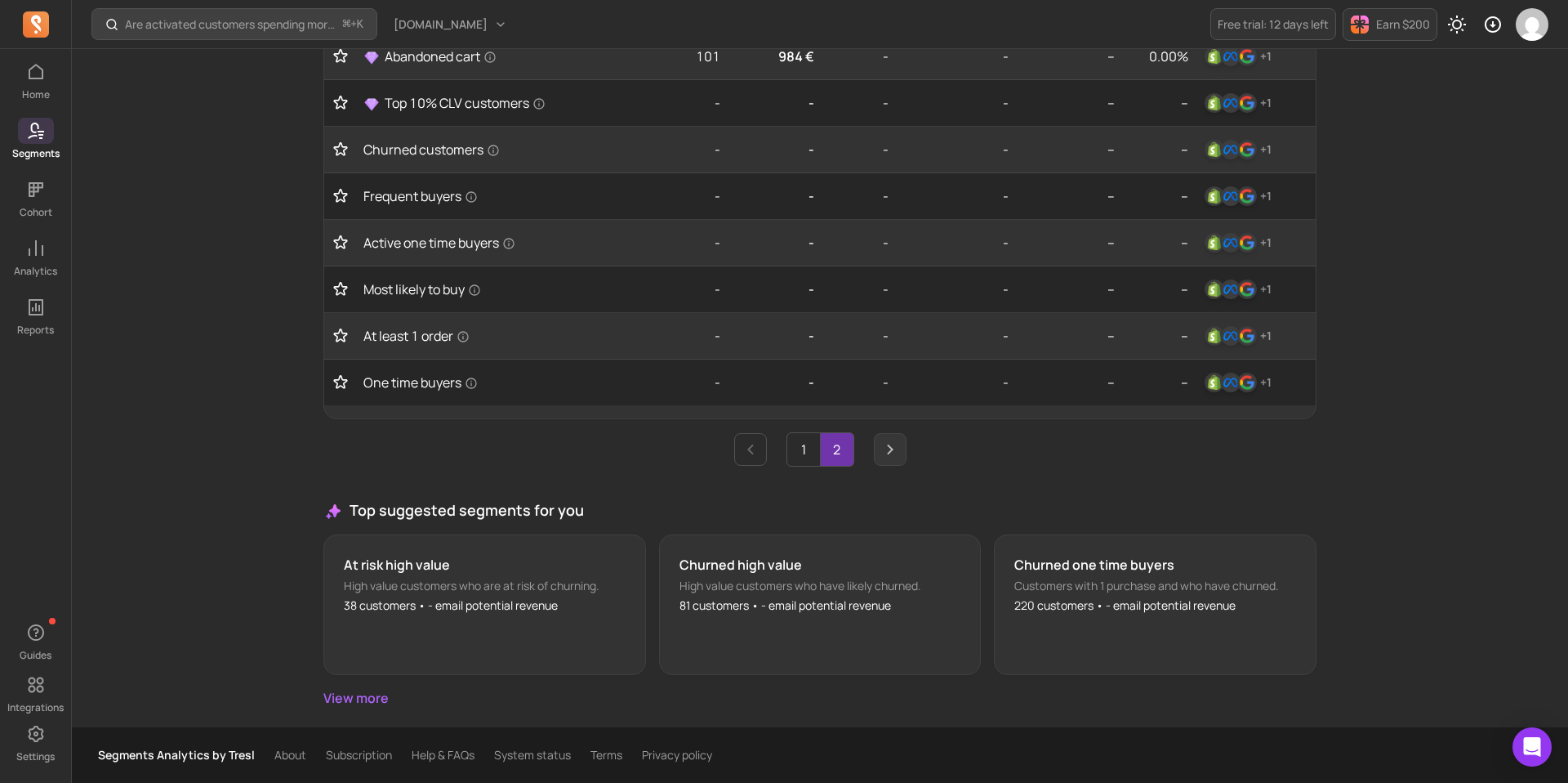
click at [883, 457] on icon "Next page" at bounding box center [890, 450] width 20 height 20
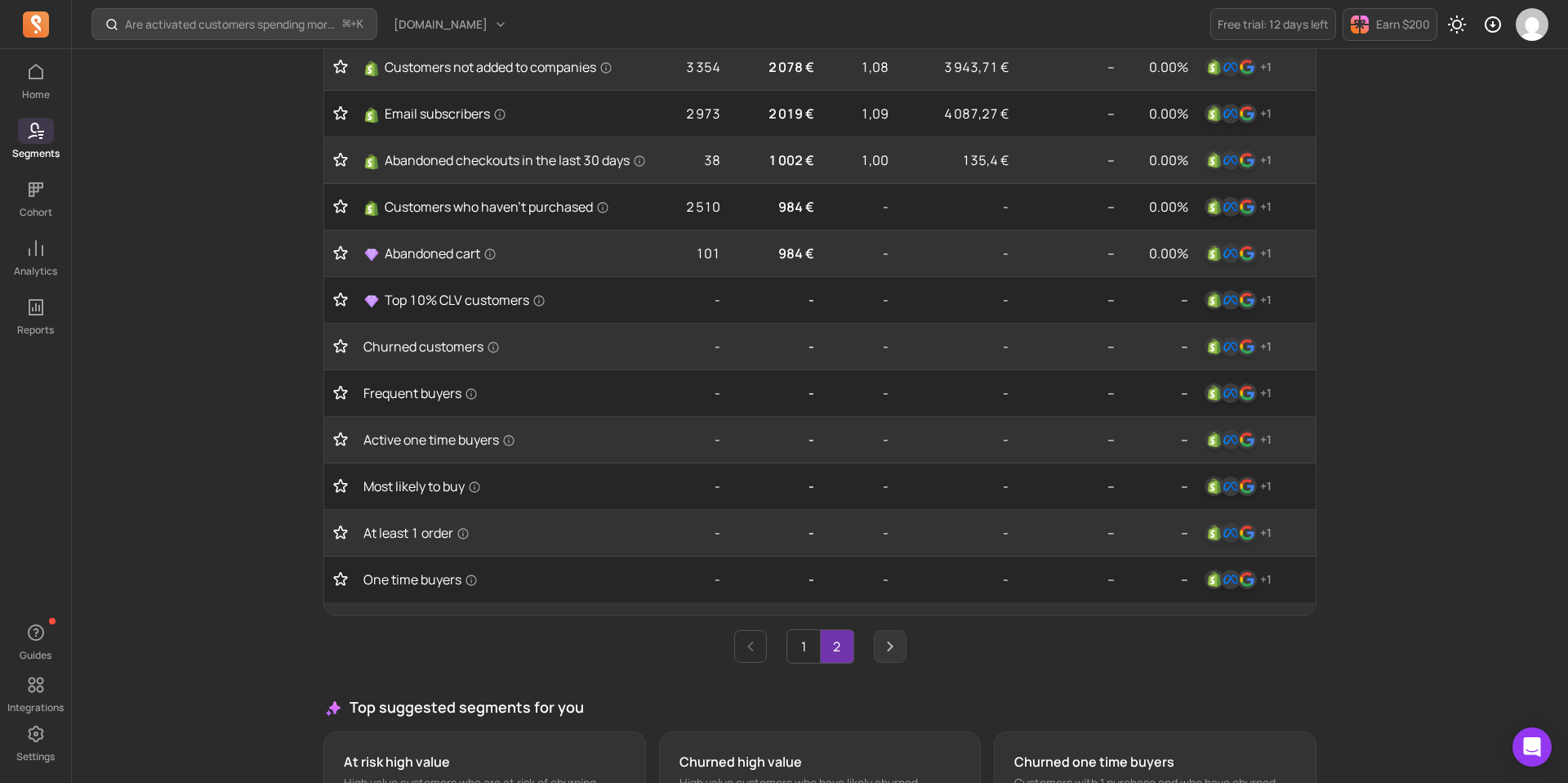
scroll to position [598, 0]
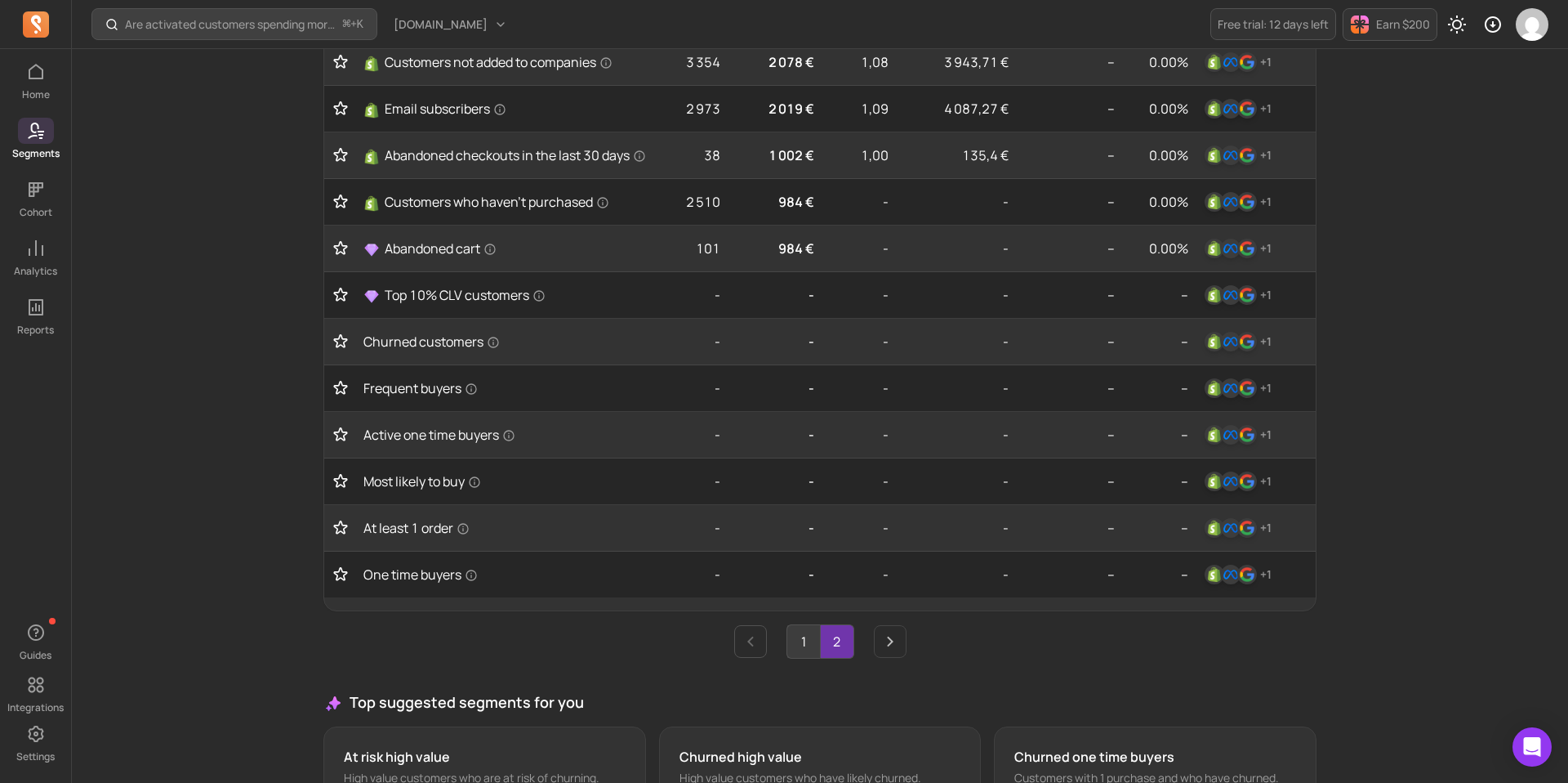
click at [800, 655] on link "1" at bounding box center [803, 641] width 33 height 33
click at [845, 648] on link "2" at bounding box center [836, 641] width 33 height 33
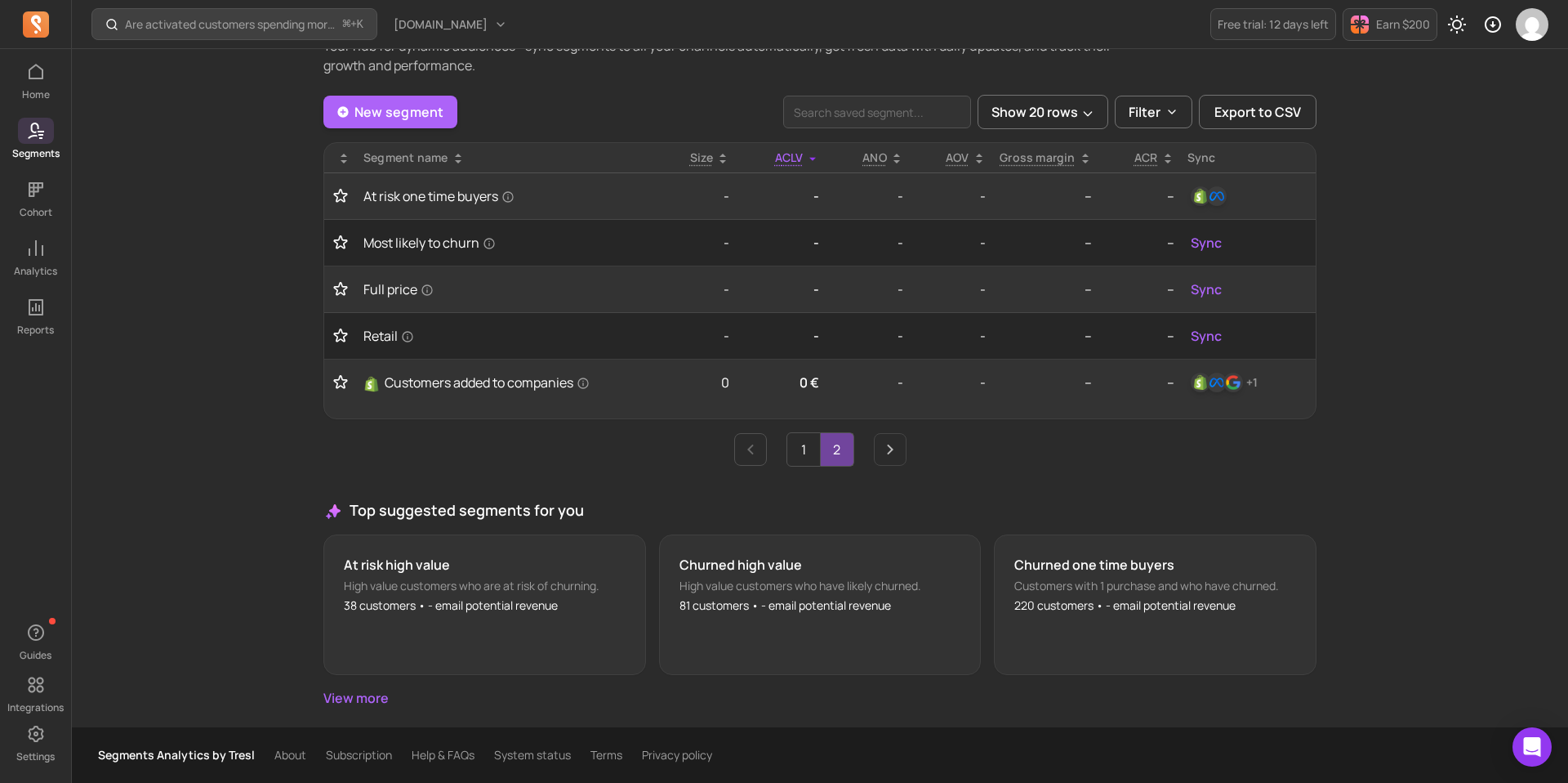
scroll to position [66, 0]
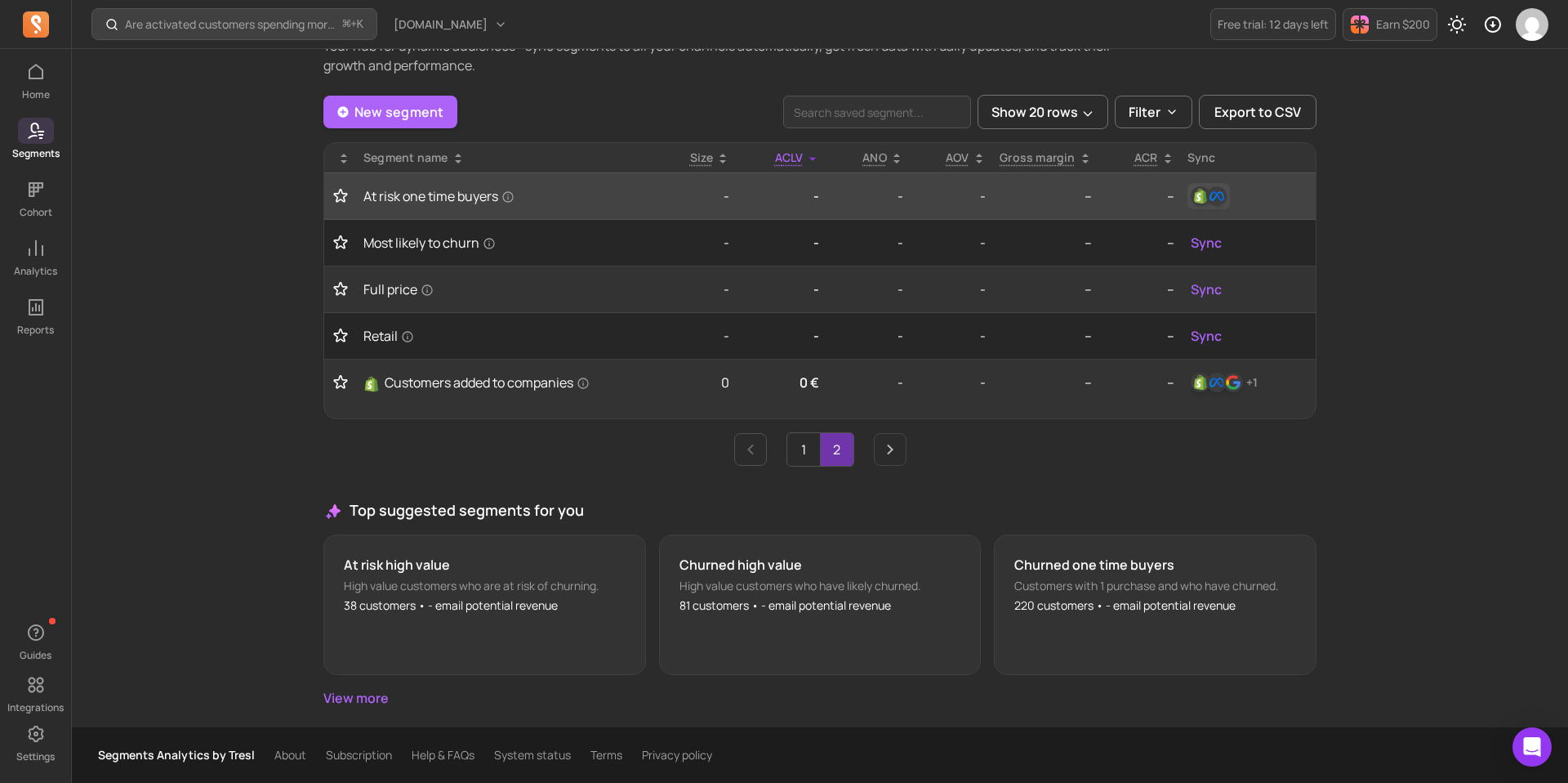
click at [1207, 195] on img "button" at bounding box center [1217, 196] width 20 height 20
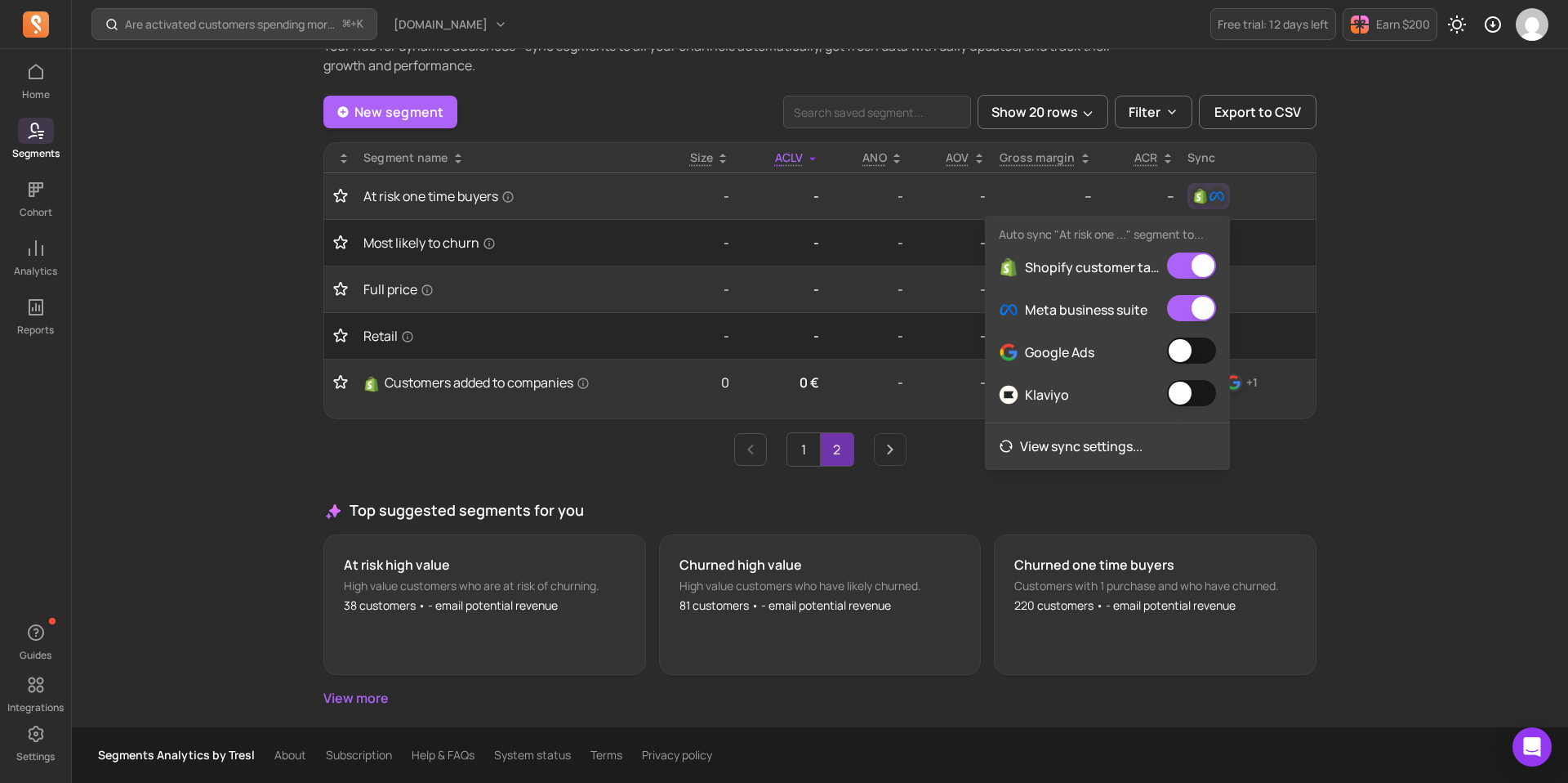
click at [1183, 358] on button "button" at bounding box center [1190, 350] width 49 height 26
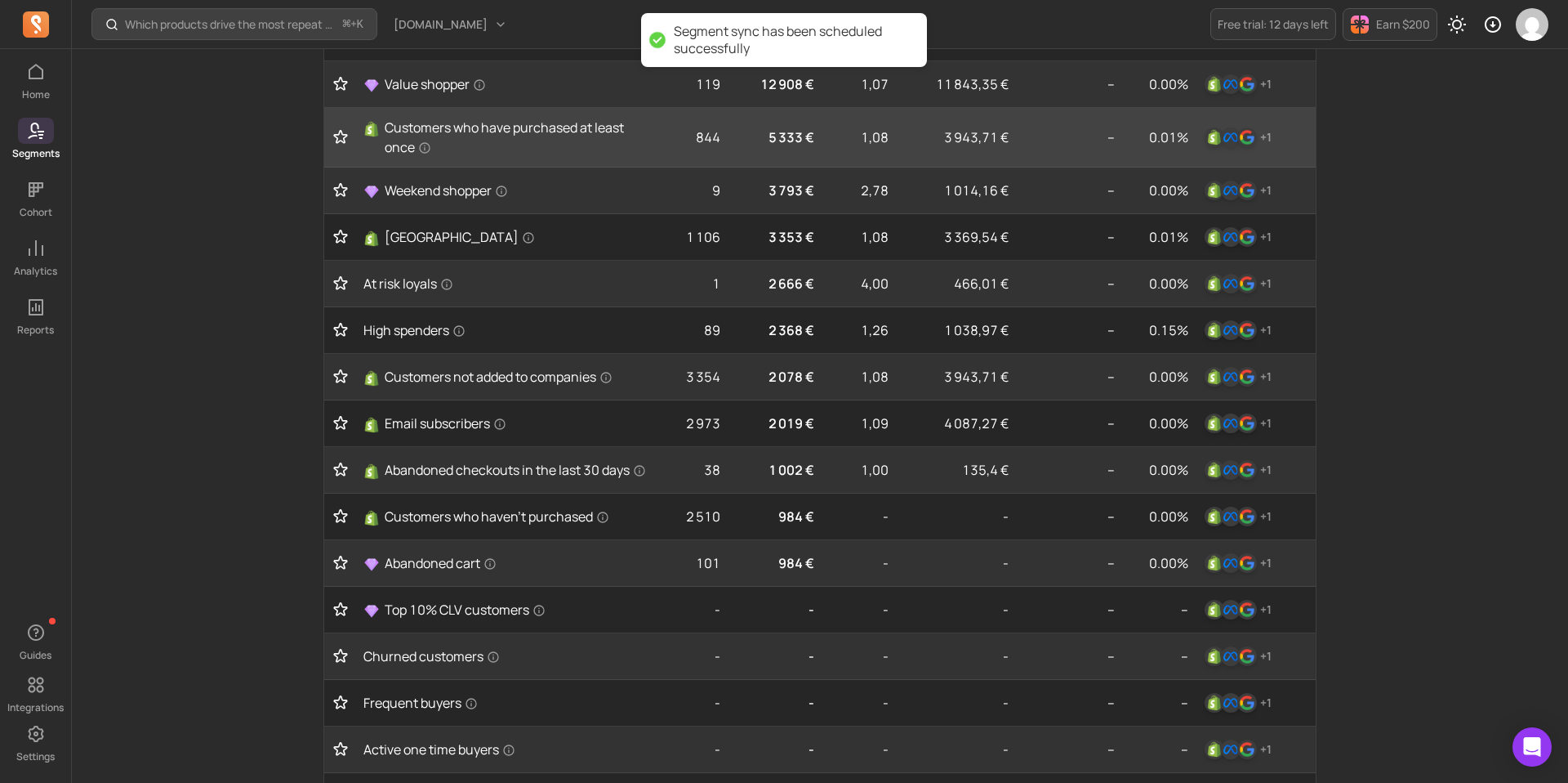
scroll to position [803, 0]
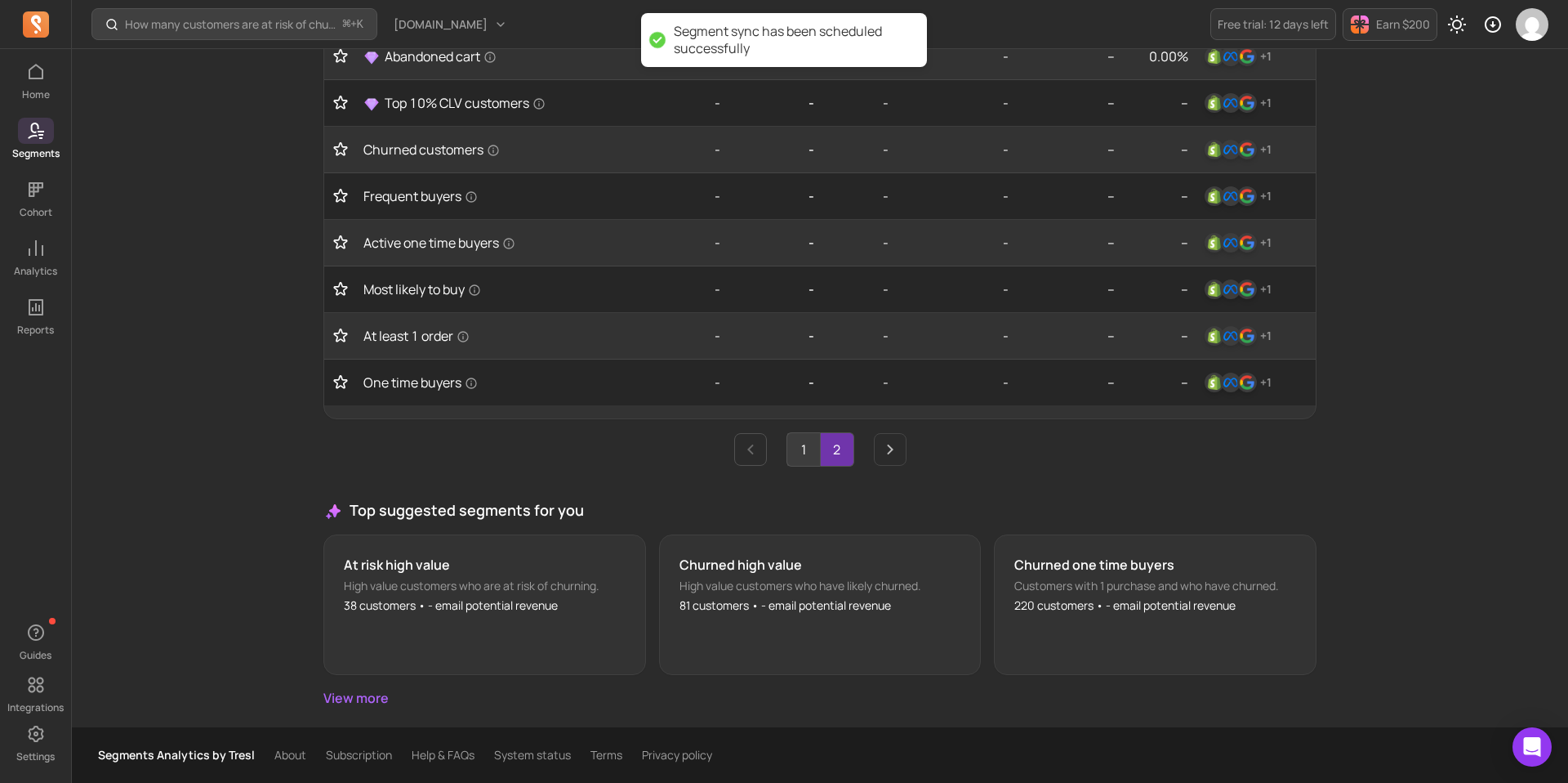
drag, startPoint x: 793, startPoint y: 445, endPoint x: 806, endPoint y: 445, distance: 13.0
click at [793, 445] on link "1" at bounding box center [803, 449] width 33 height 33
click at [840, 450] on link "2" at bounding box center [836, 449] width 33 height 33
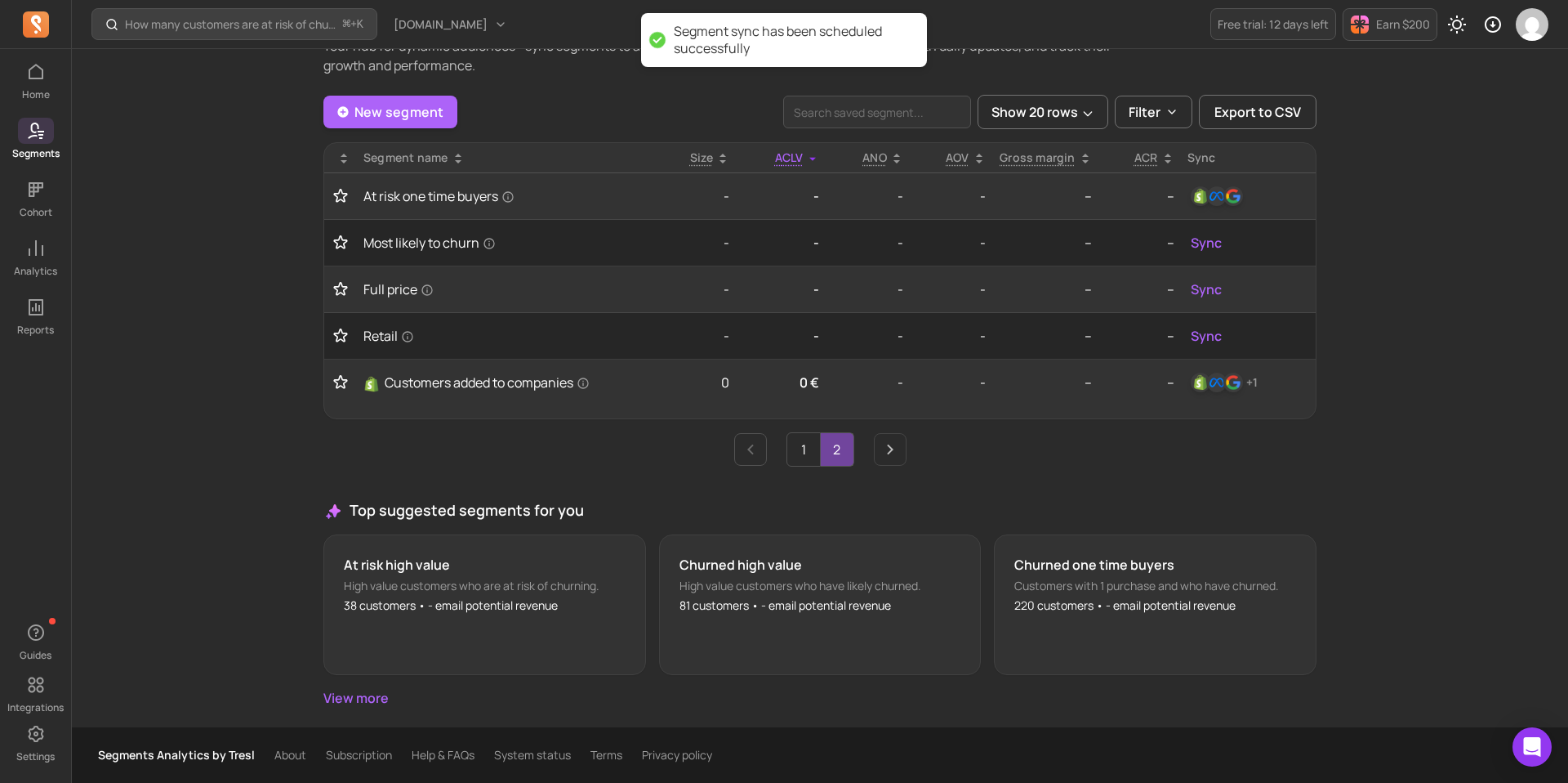
scroll to position [66, 0]
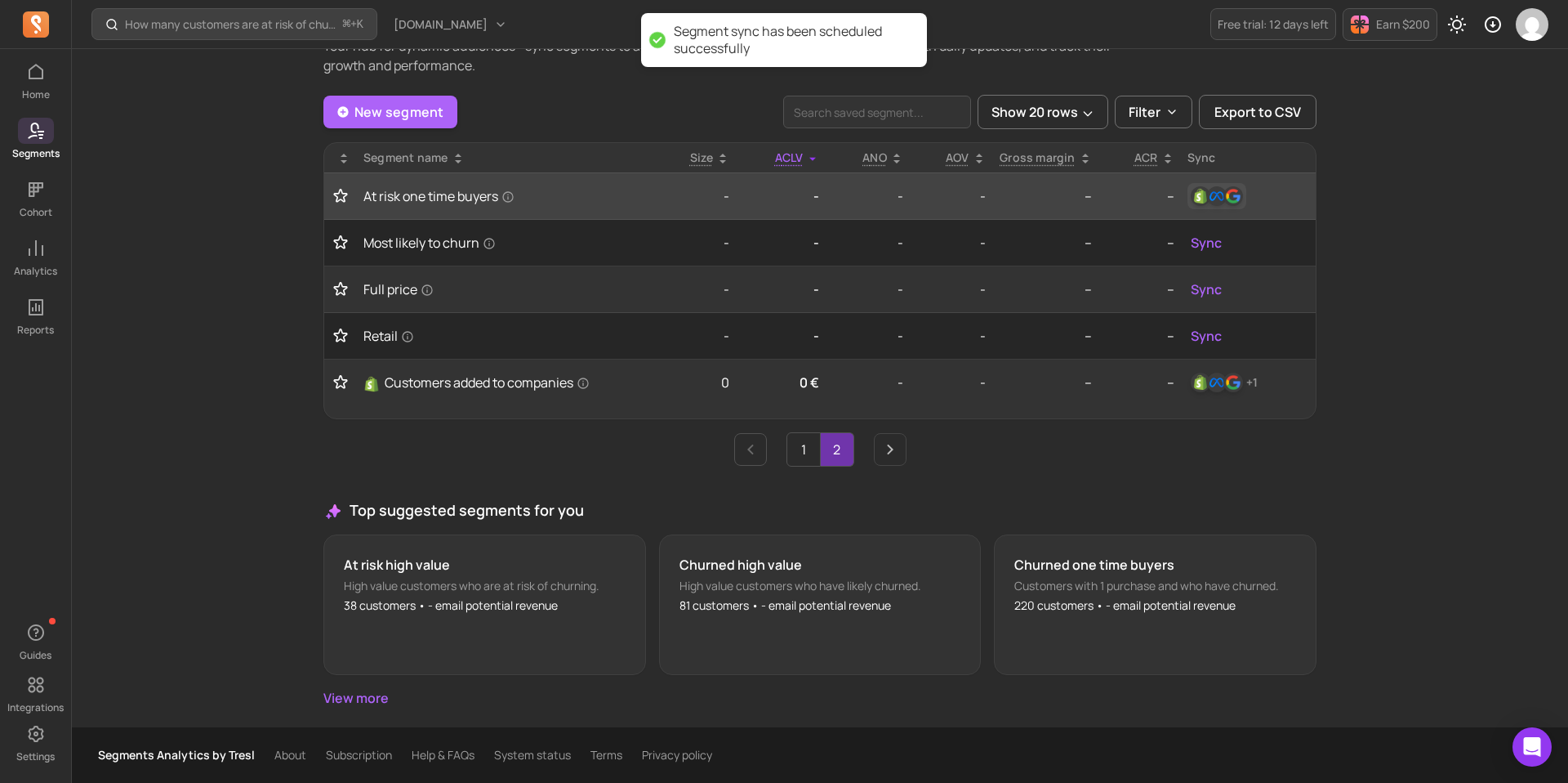
click at [1212, 200] on img "button" at bounding box center [1217, 196] width 20 height 20
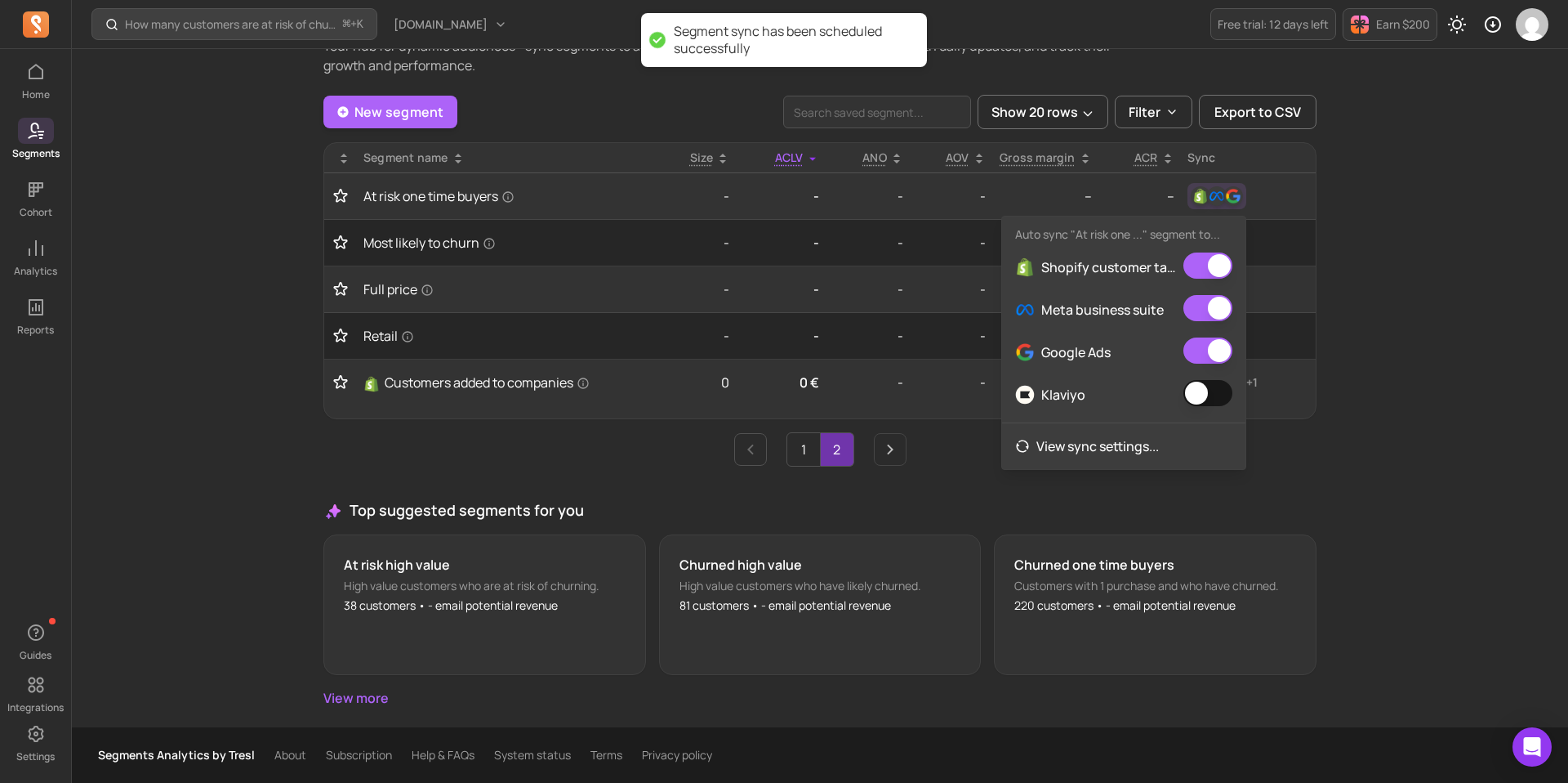
click at [1204, 398] on button "button" at bounding box center [1207, 393] width 49 height 26
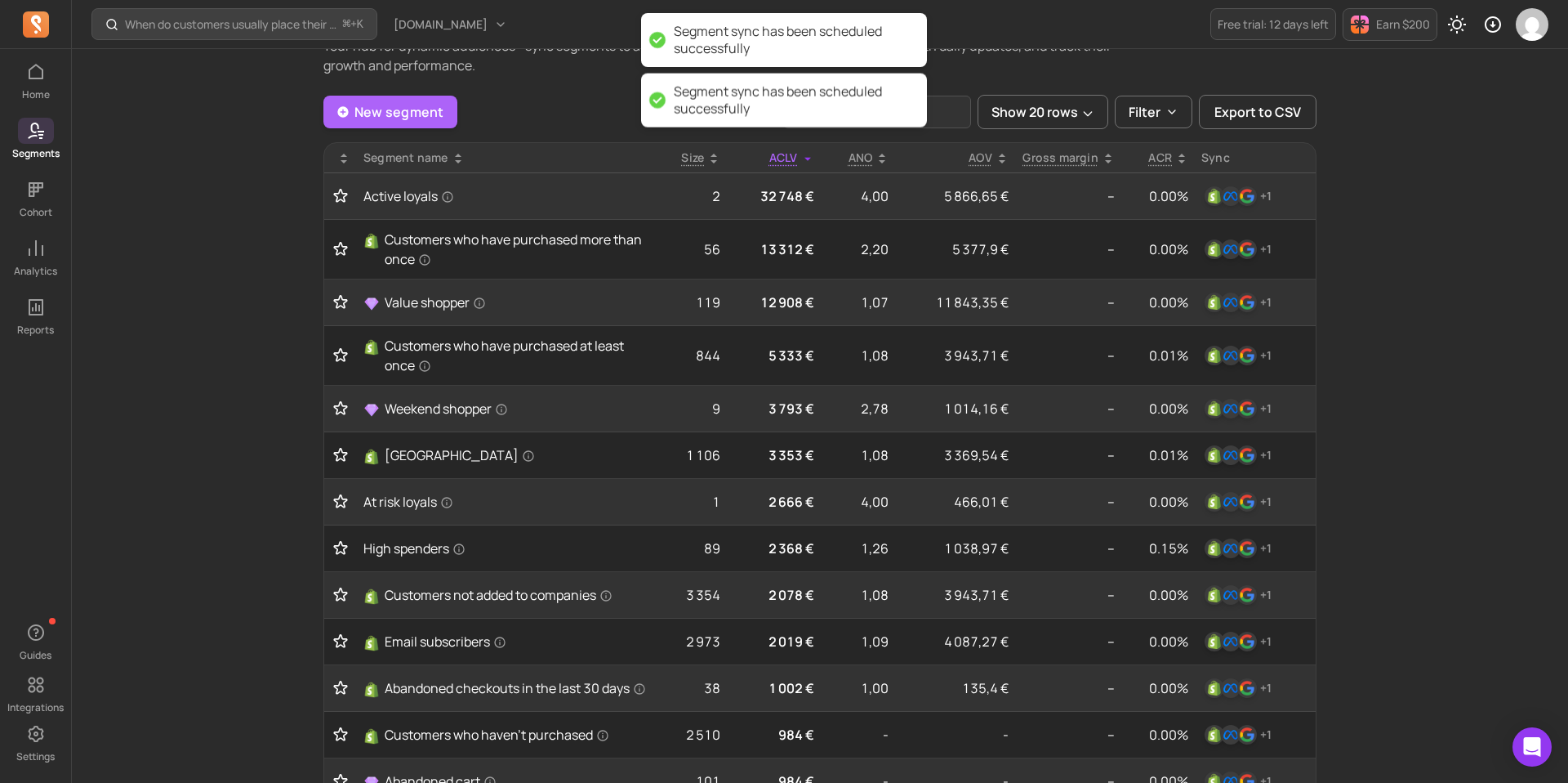
click at [1486, 274] on div "When do customers usually place their second order? ⌘ + K [DOMAIN_NAME] Free tr…" at bounding box center [819, 720] width 1495 height 1573
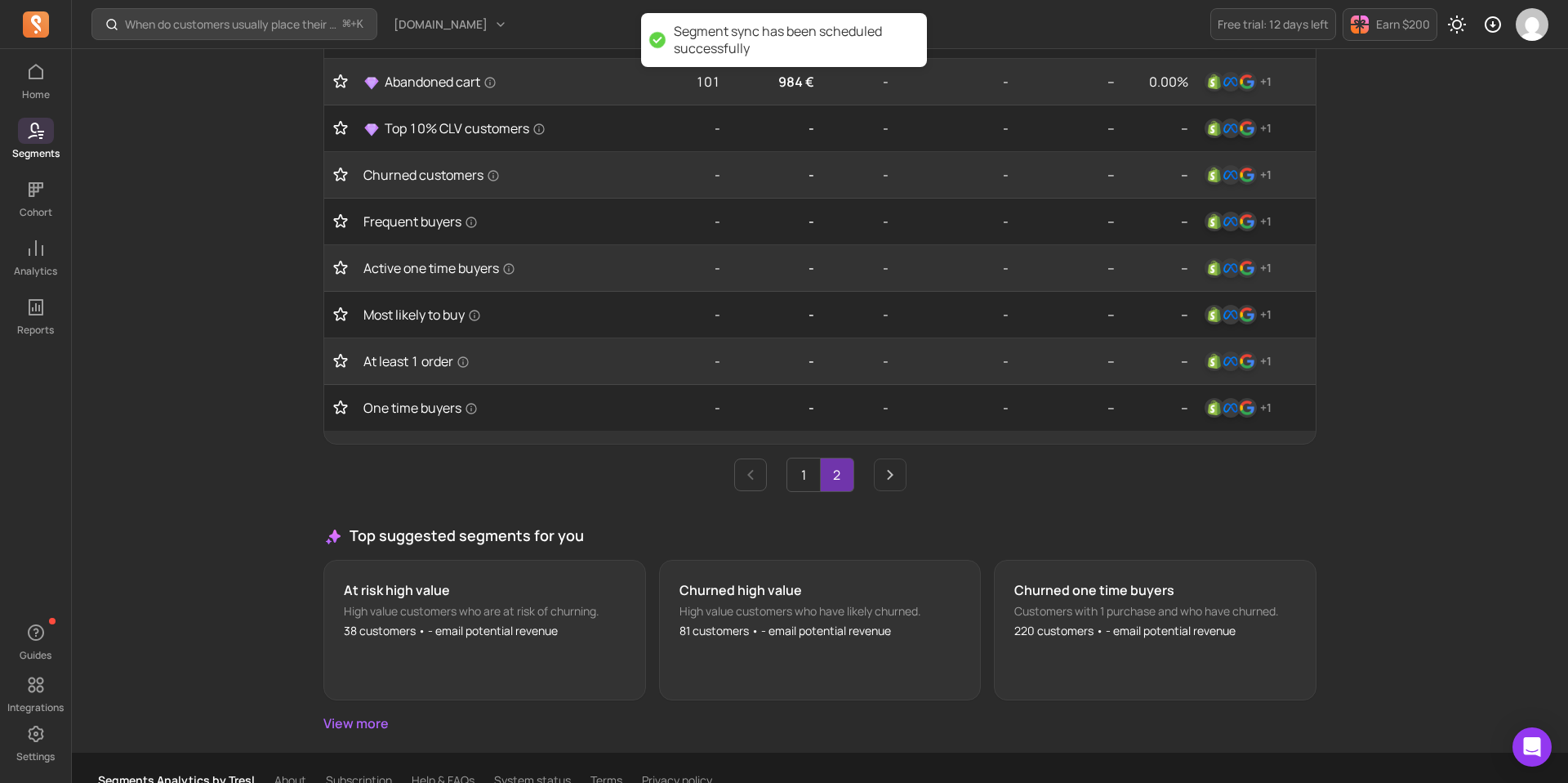
scroll to position [803, 0]
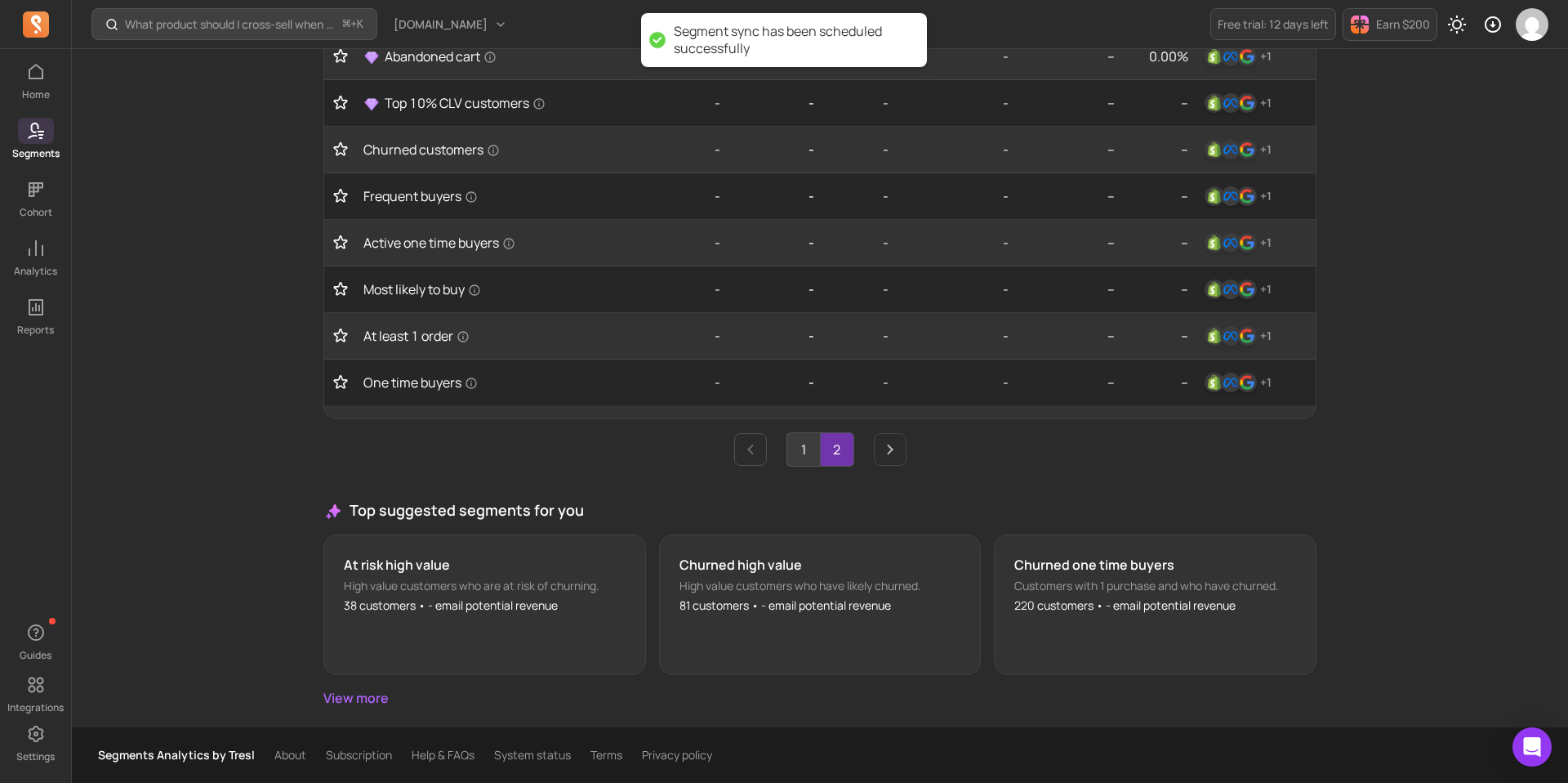
click at [810, 454] on link "1" at bounding box center [803, 449] width 33 height 33
click at [830, 454] on link "2" at bounding box center [836, 449] width 33 height 33
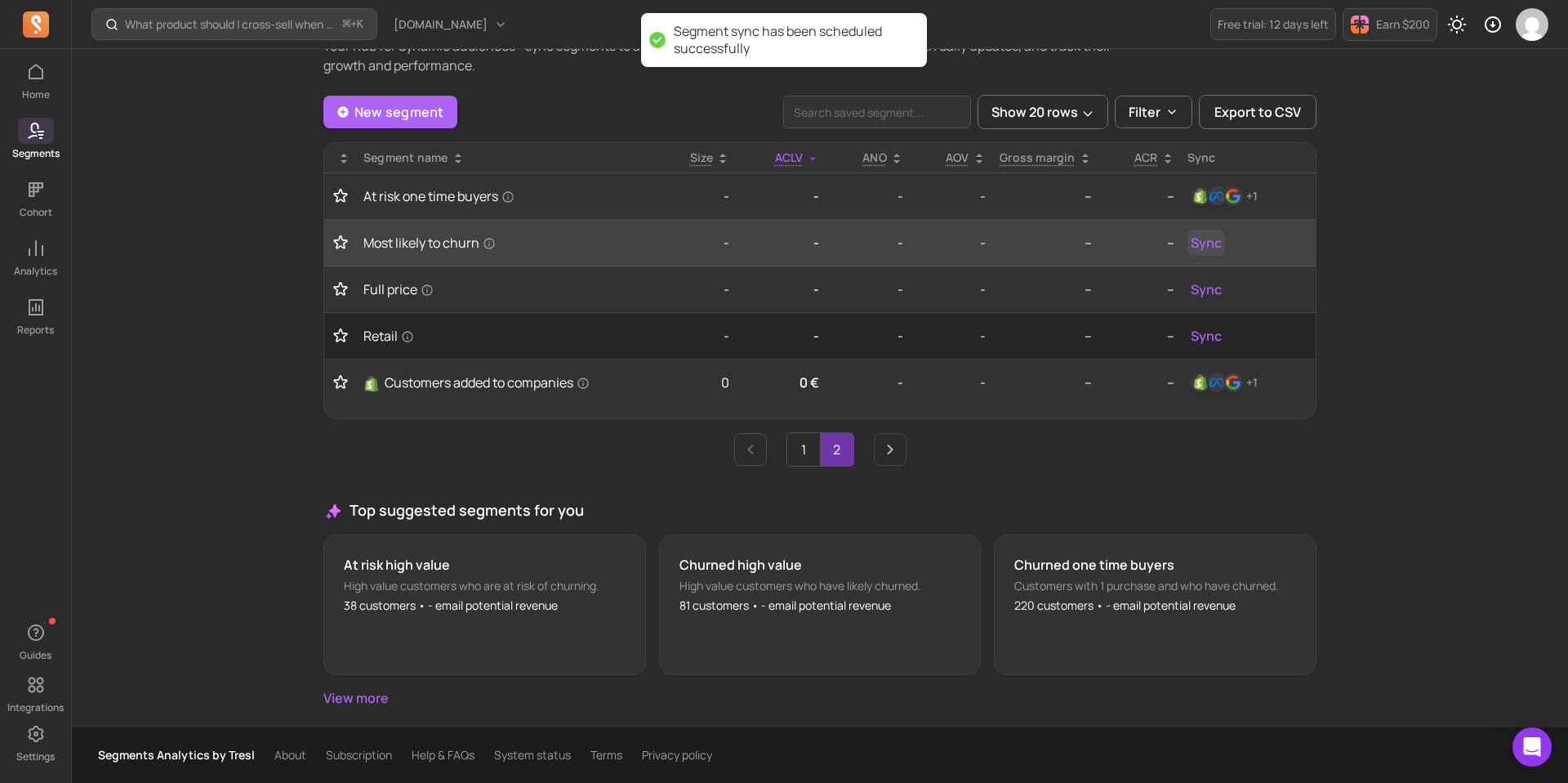
click at [1188, 241] on button "Sync" at bounding box center [1206, 242] width 38 height 26
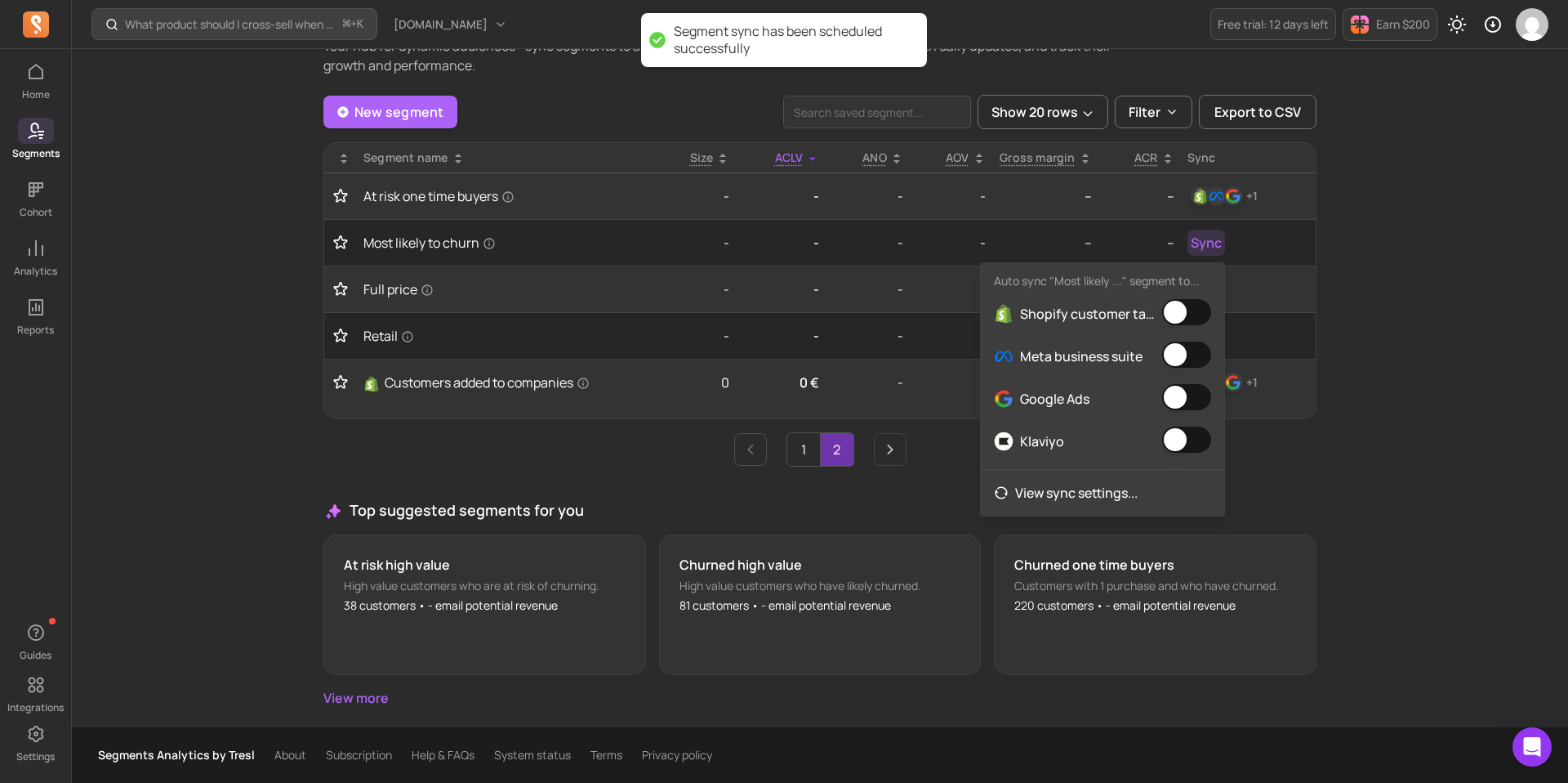
click at [1185, 308] on button "button" at bounding box center [1185, 312] width 49 height 26
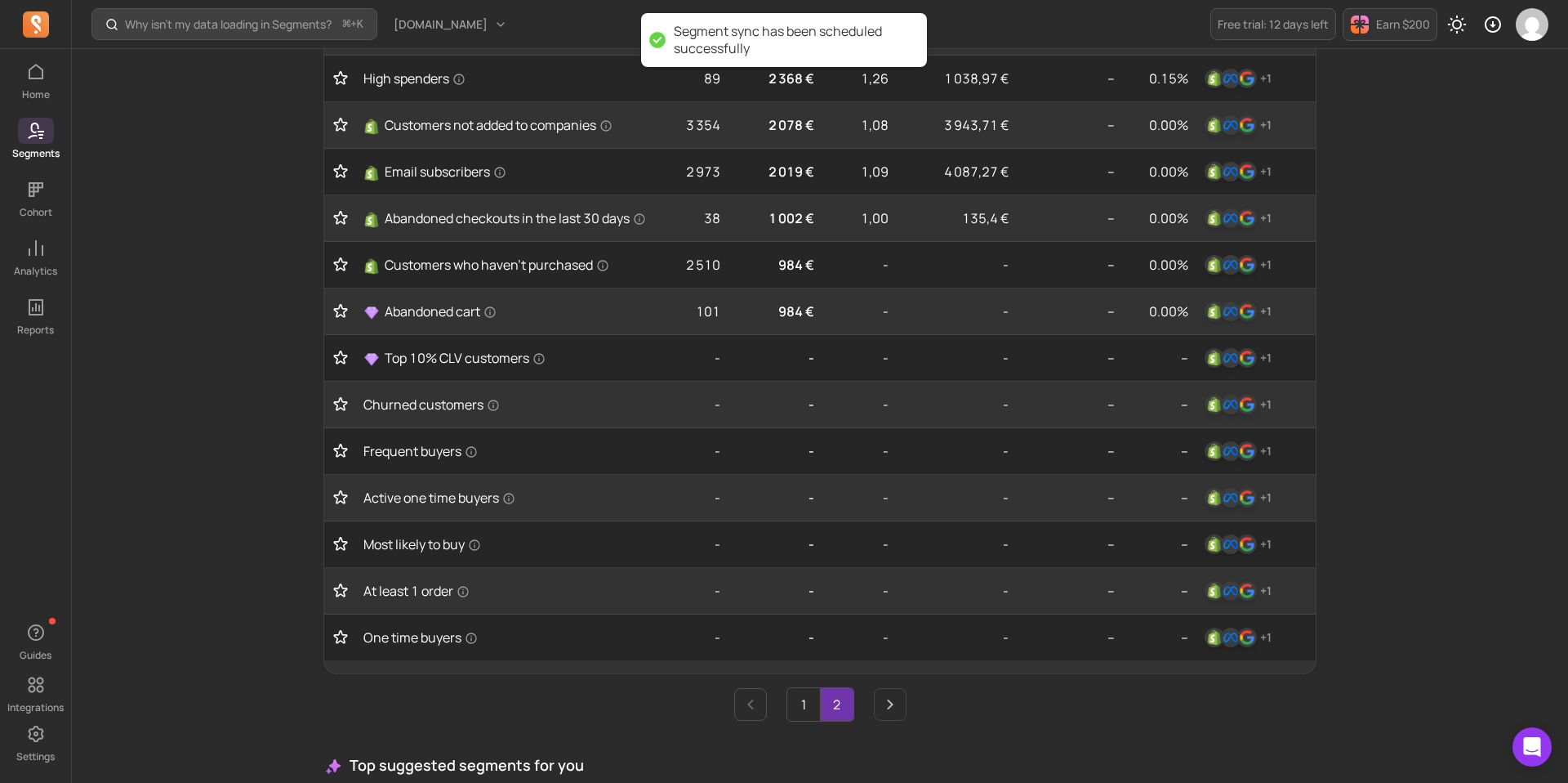
scroll to position [738, 0]
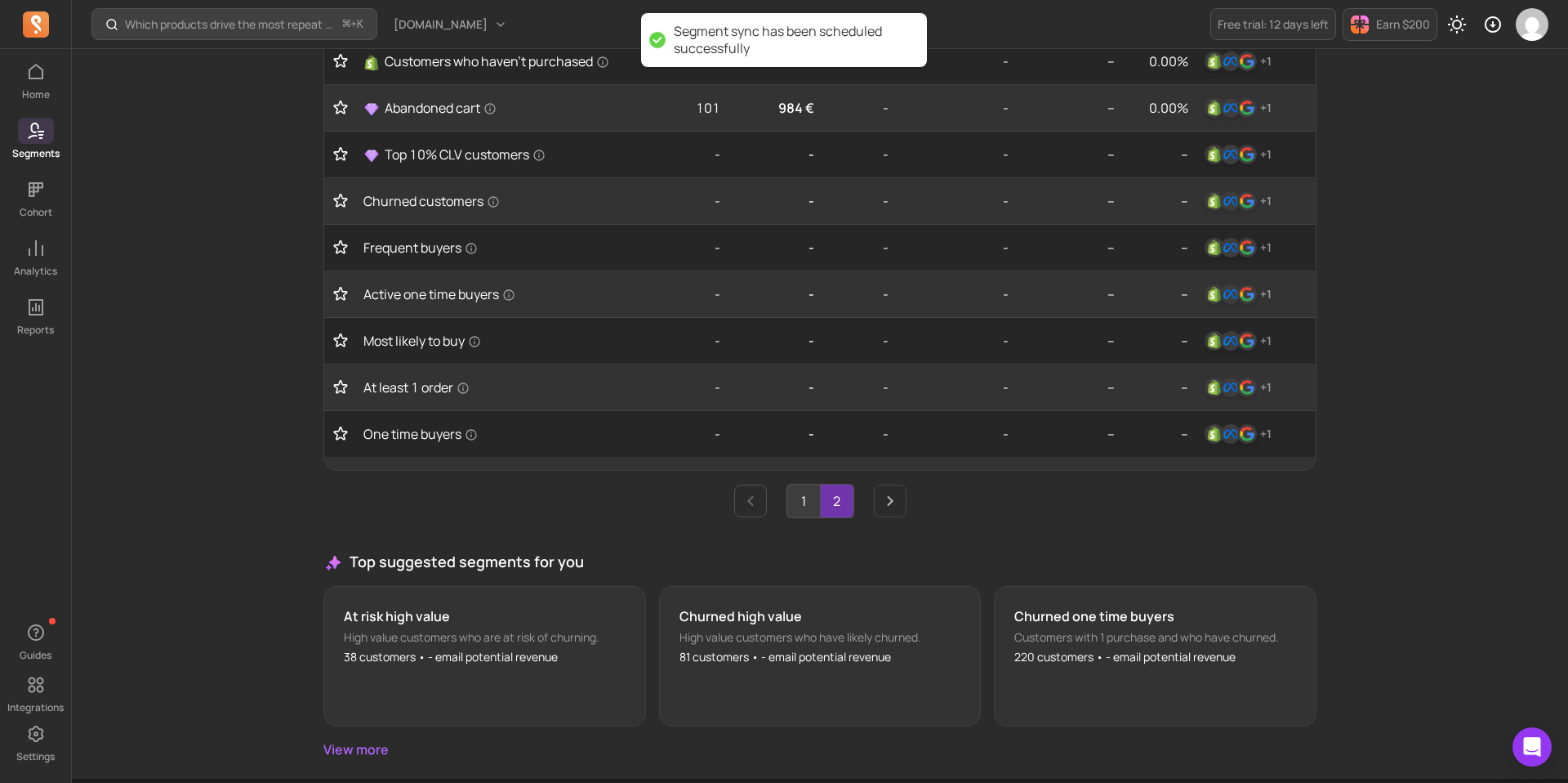
click at [808, 515] on link "1" at bounding box center [803, 501] width 33 height 33
click at [830, 517] on link "2" at bounding box center [836, 501] width 33 height 33
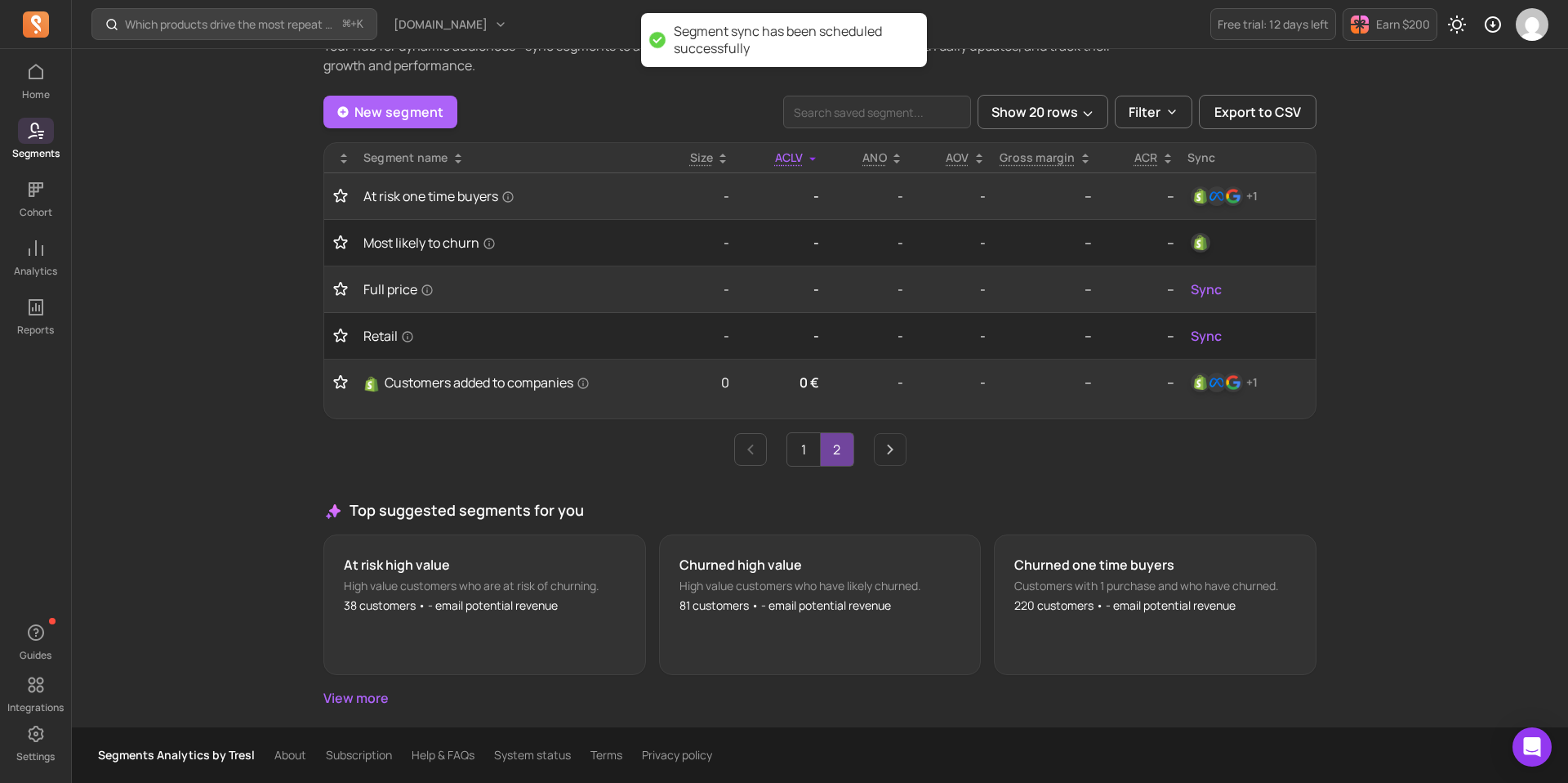
scroll to position [66, 0]
click at [800, 457] on link "1" at bounding box center [803, 449] width 33 height 33
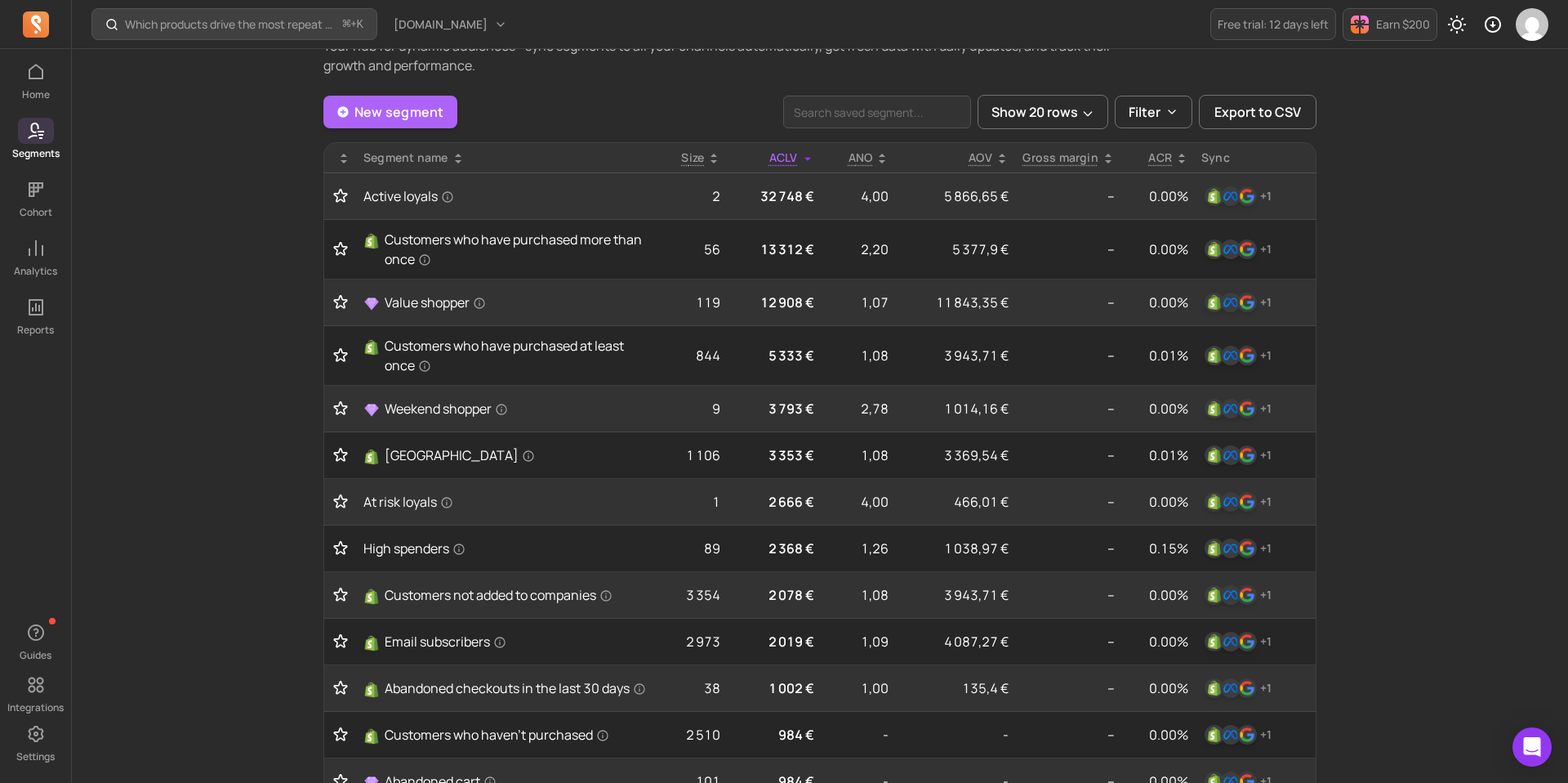
click at [1219, 158] on div "Sync" at bounding box center [1255, 158] width 108 height 16
click at [1171, 157] on div "ACR" at bounding box center [1157, 158] width 61 height 16
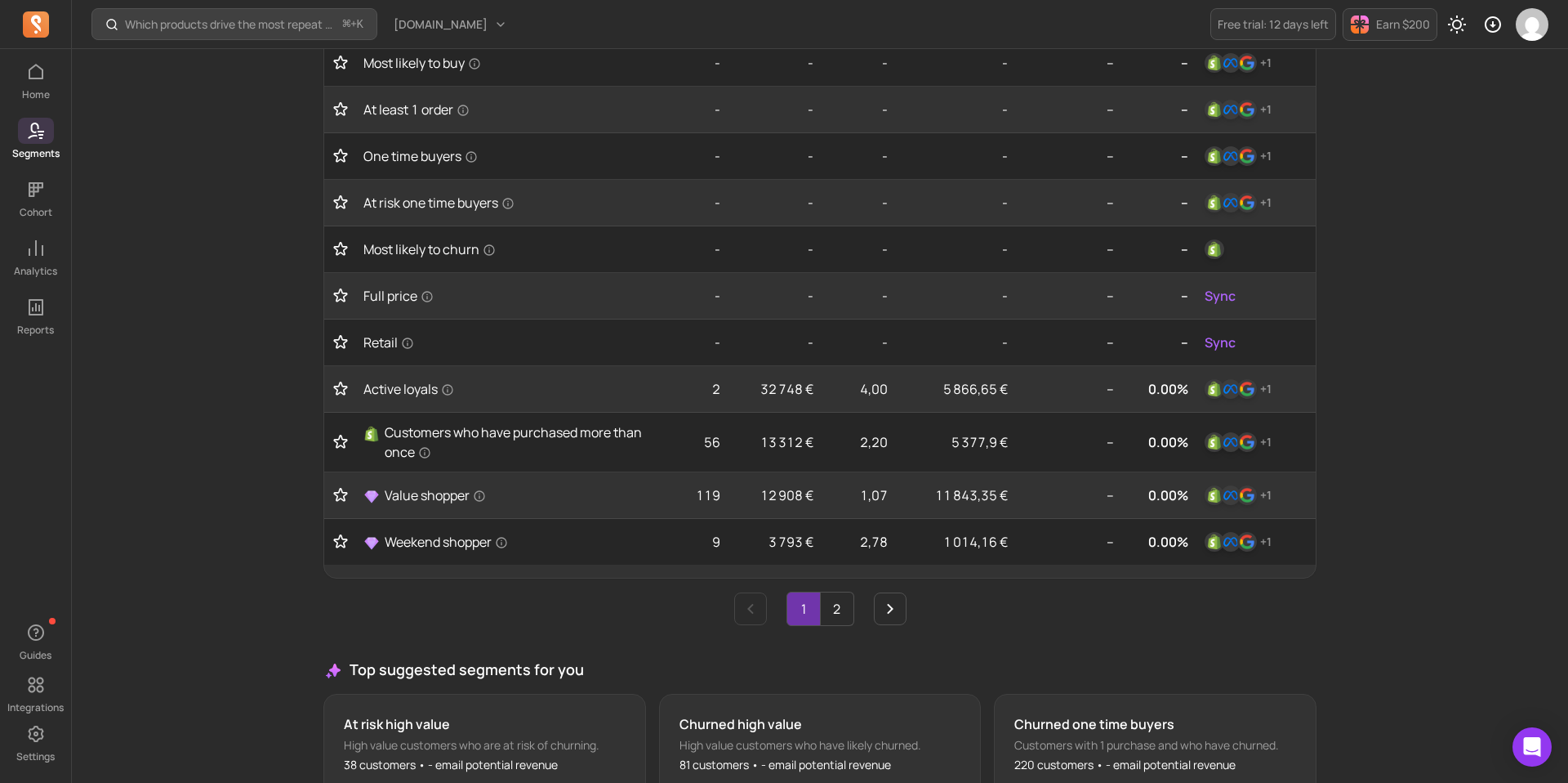
scroll to position [688, 0]
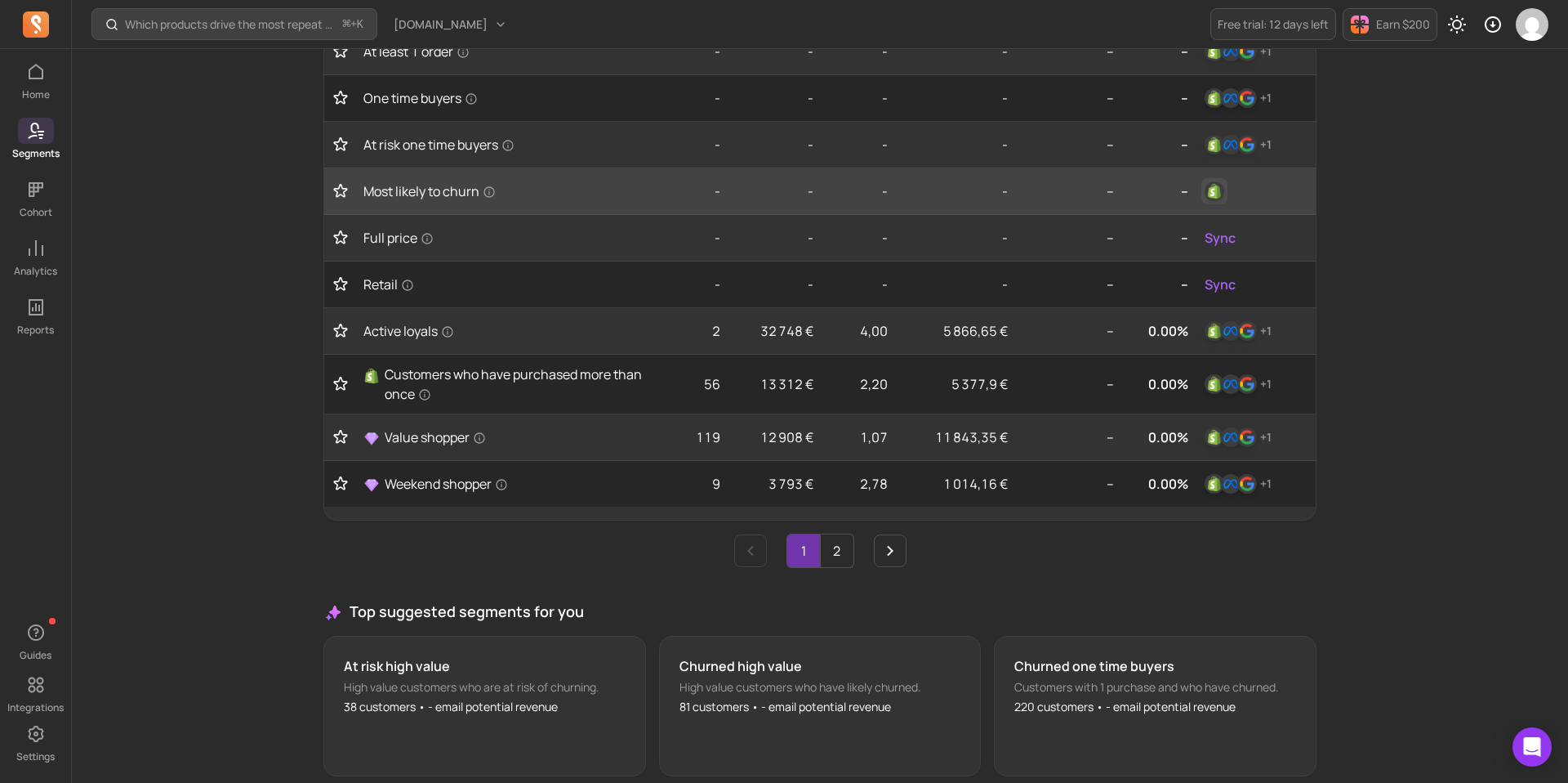
click at [1213, 193] on img "button" at bounding box center [1214, 192] width 20 height 20
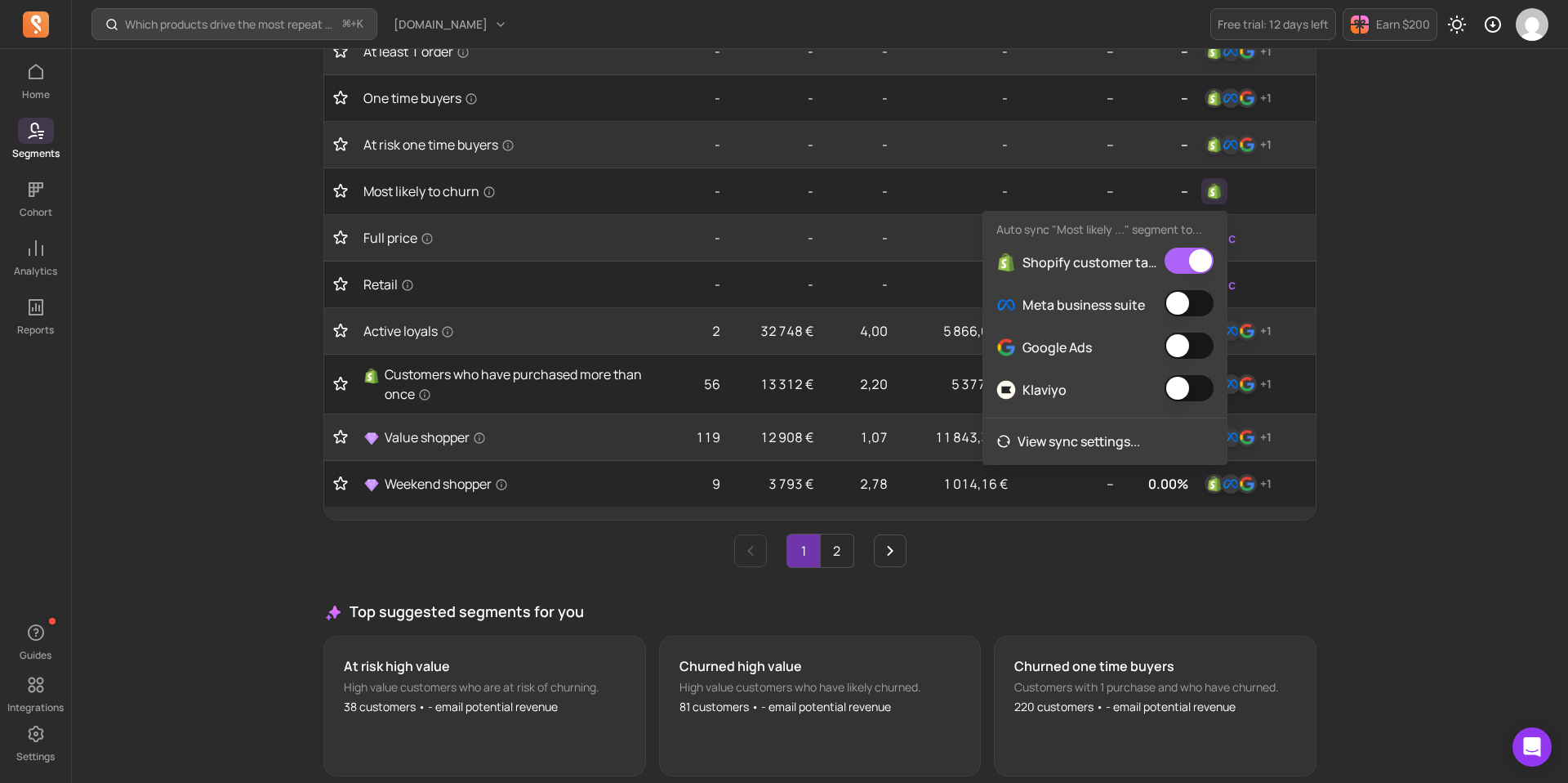
click at [1190, 300] on button "button" at bounding box center [1188, 303] width 49 height 26
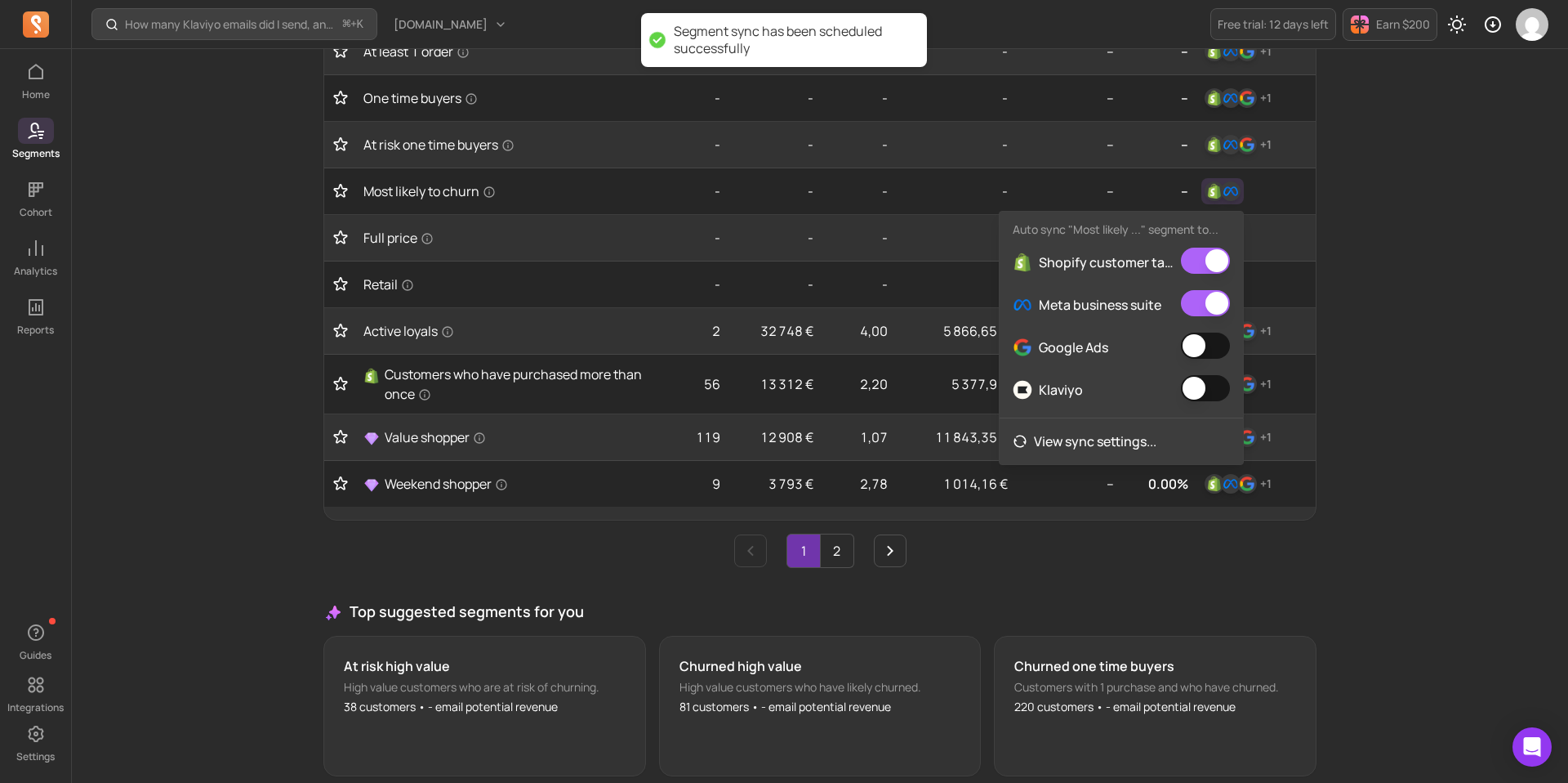
click at [1209, 345] on button "button" at bounding box center [1204, 345] width 49 height 26
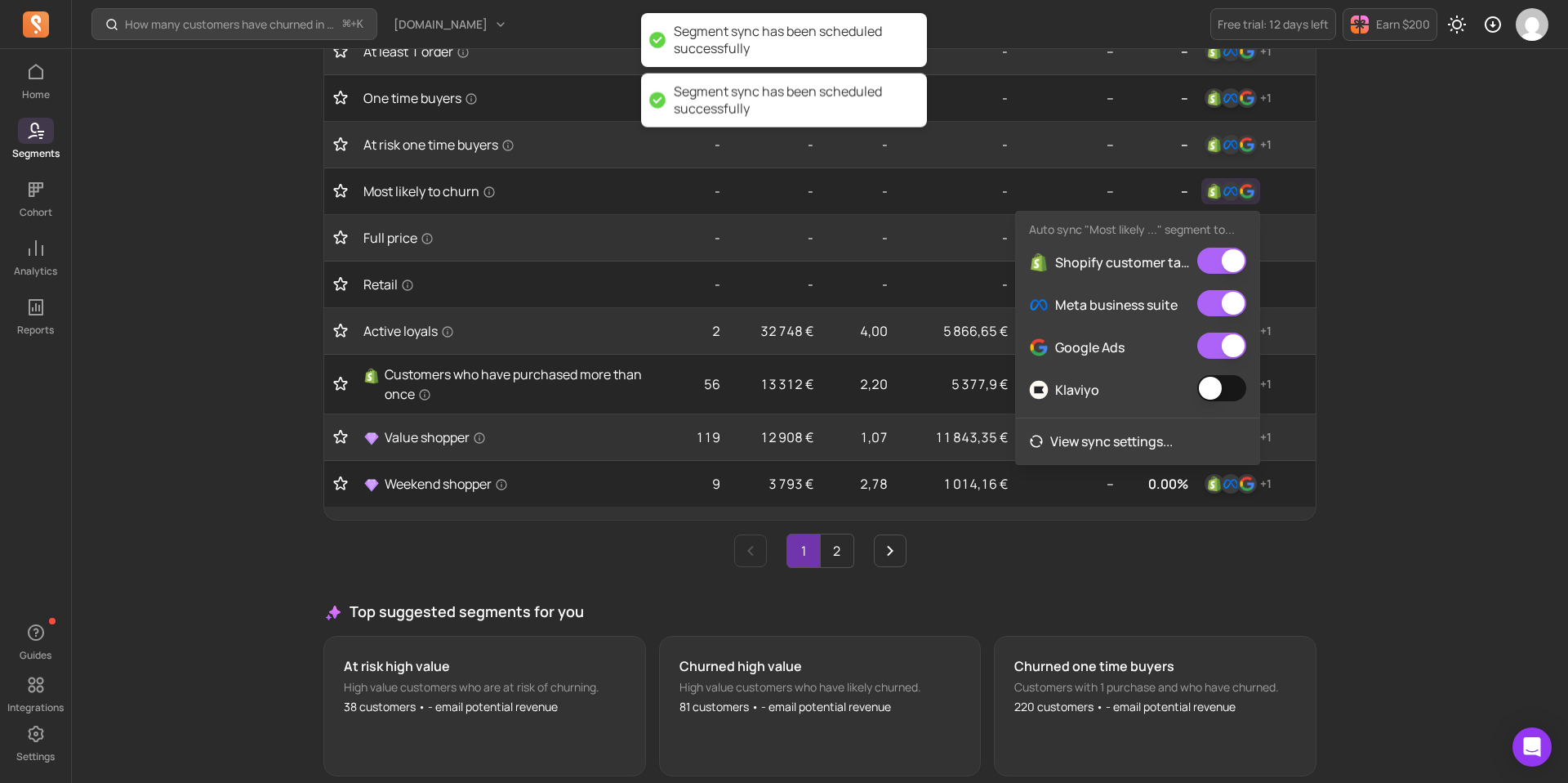
click at [1218, 386] on button "button" at bounding box center [1221, 388] width 49 height 26
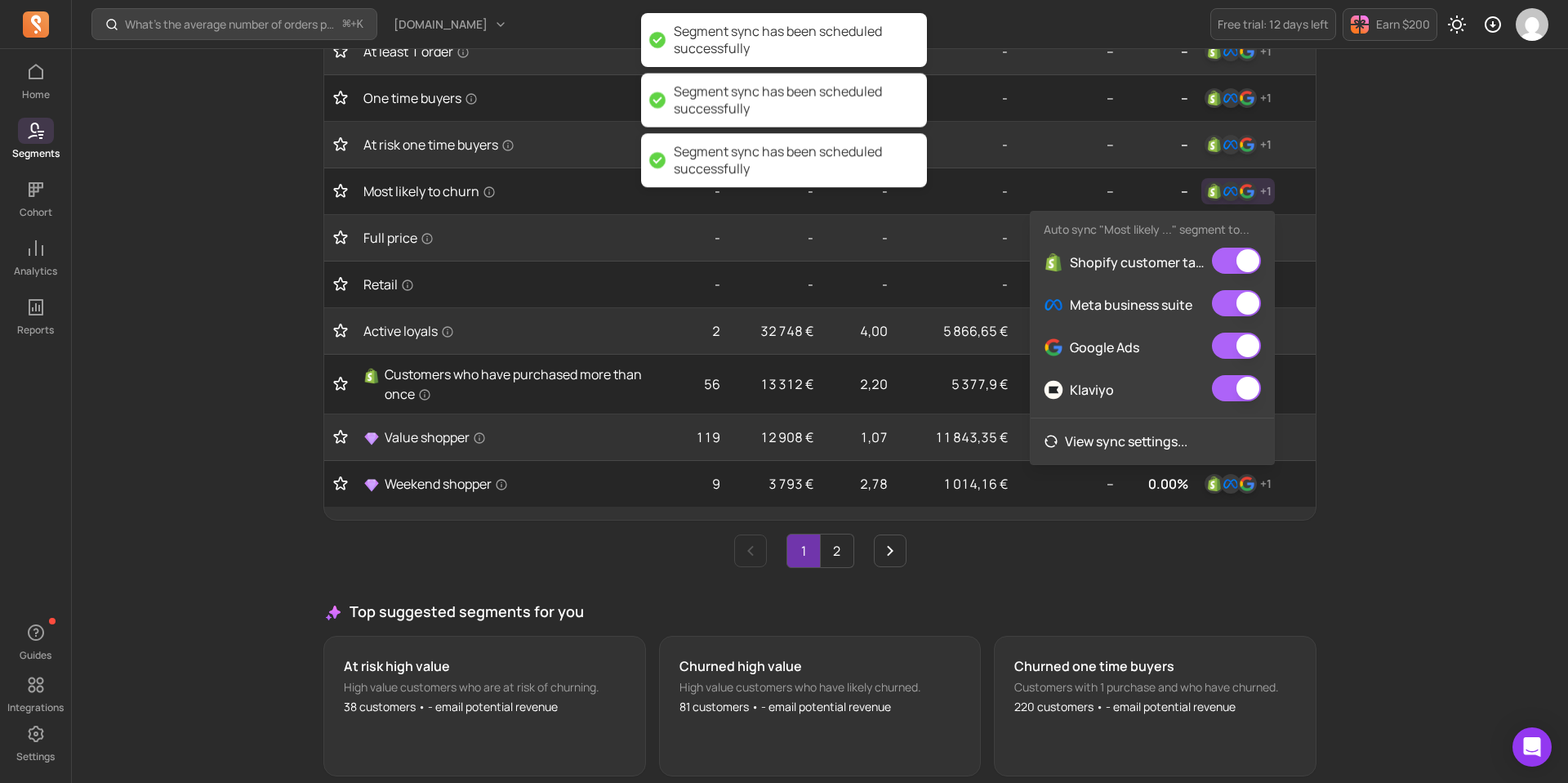
click at [1468, 198] on div "What’s the average number of orders per customer? ⌘ + K [DOMAIN_NAME] Free tria…" at bounding box center [819, 98] width 1495 height 1573
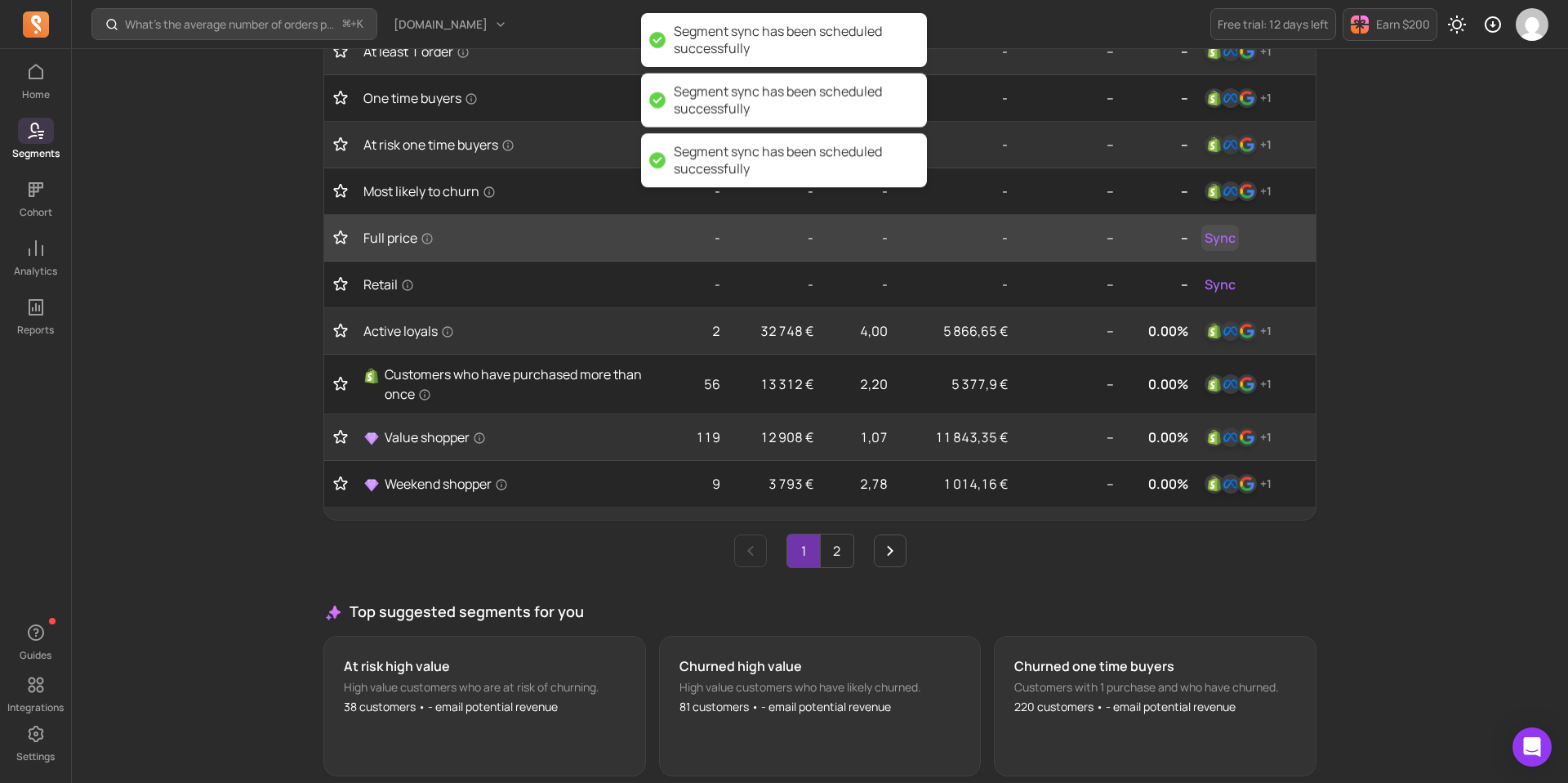
click at [1235, 234] on button "Sync" at bounding box center [1220, 237] width 38 height 26
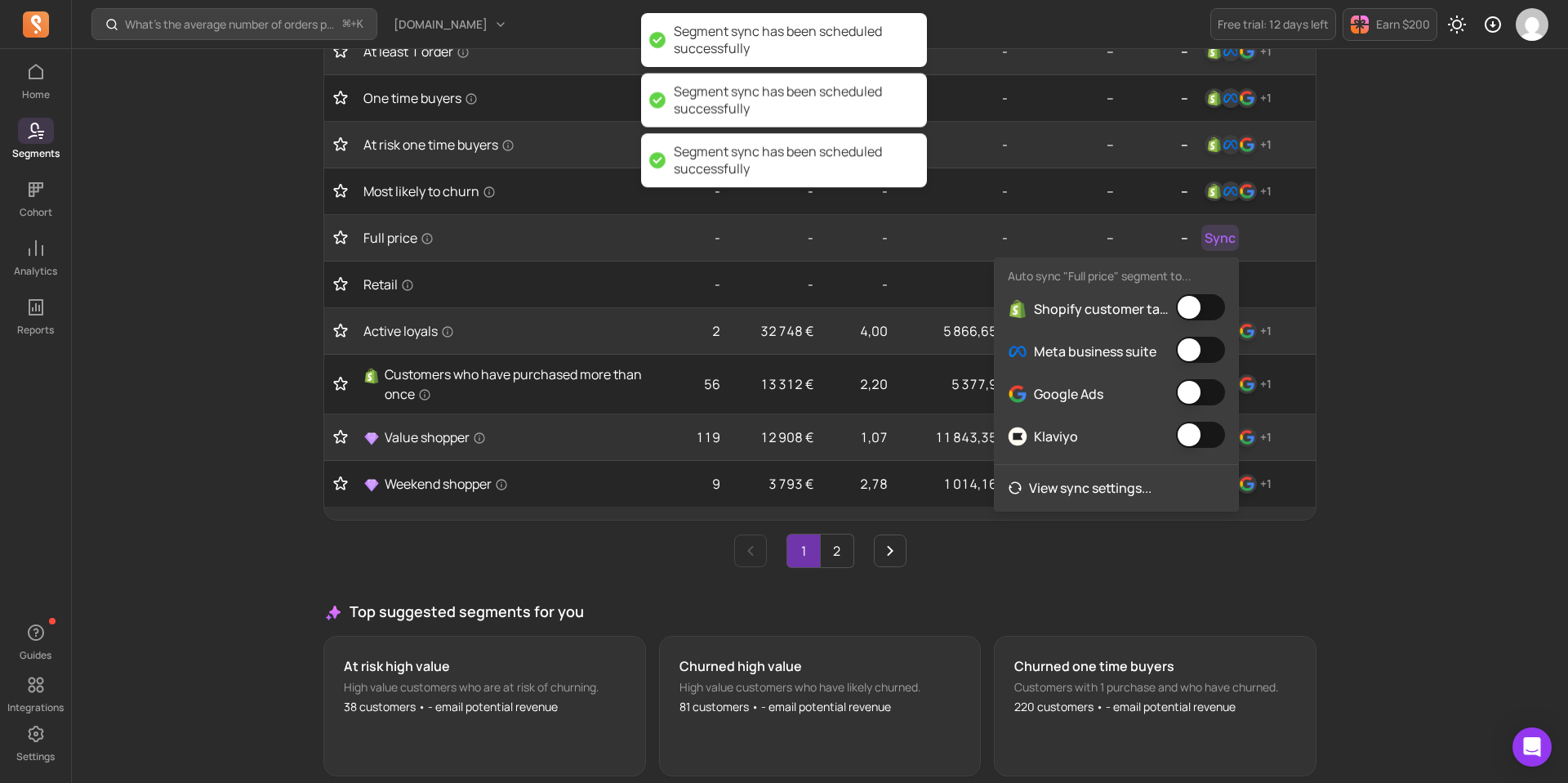
click at [1208, 293] on div "Shopify customer tags" at bounding box center [1116, 308] width 243 height 43
click at [1205, 309] on button "button" at bounding box center [1199, 307] width 49 height 26
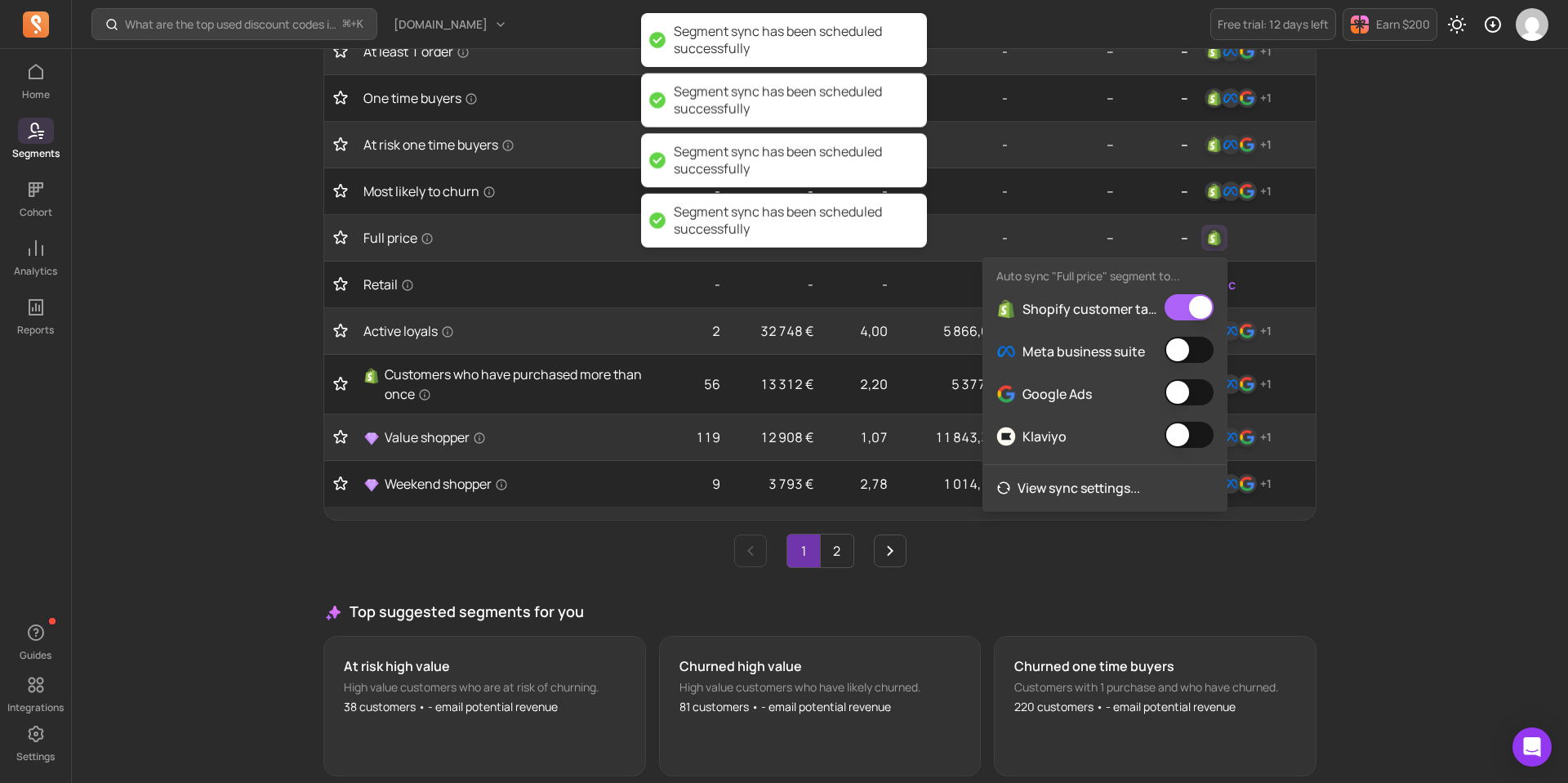
click at [1205, 341] on button "button" at bounding box center [1188, 349] width 49 height 26
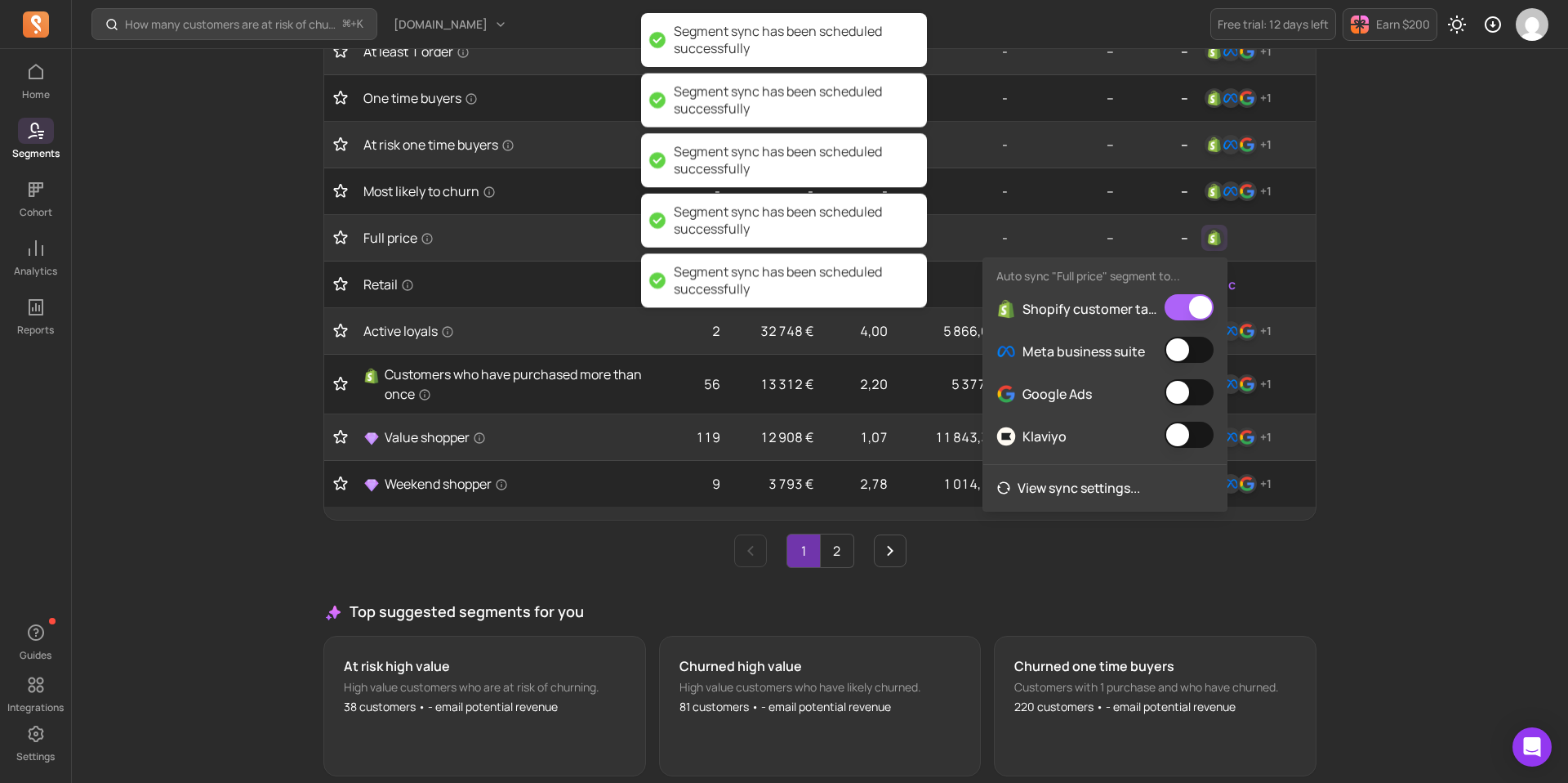
click at [1205, 396] on button "button" at bounding box center [1188, 392] width 49 height 26
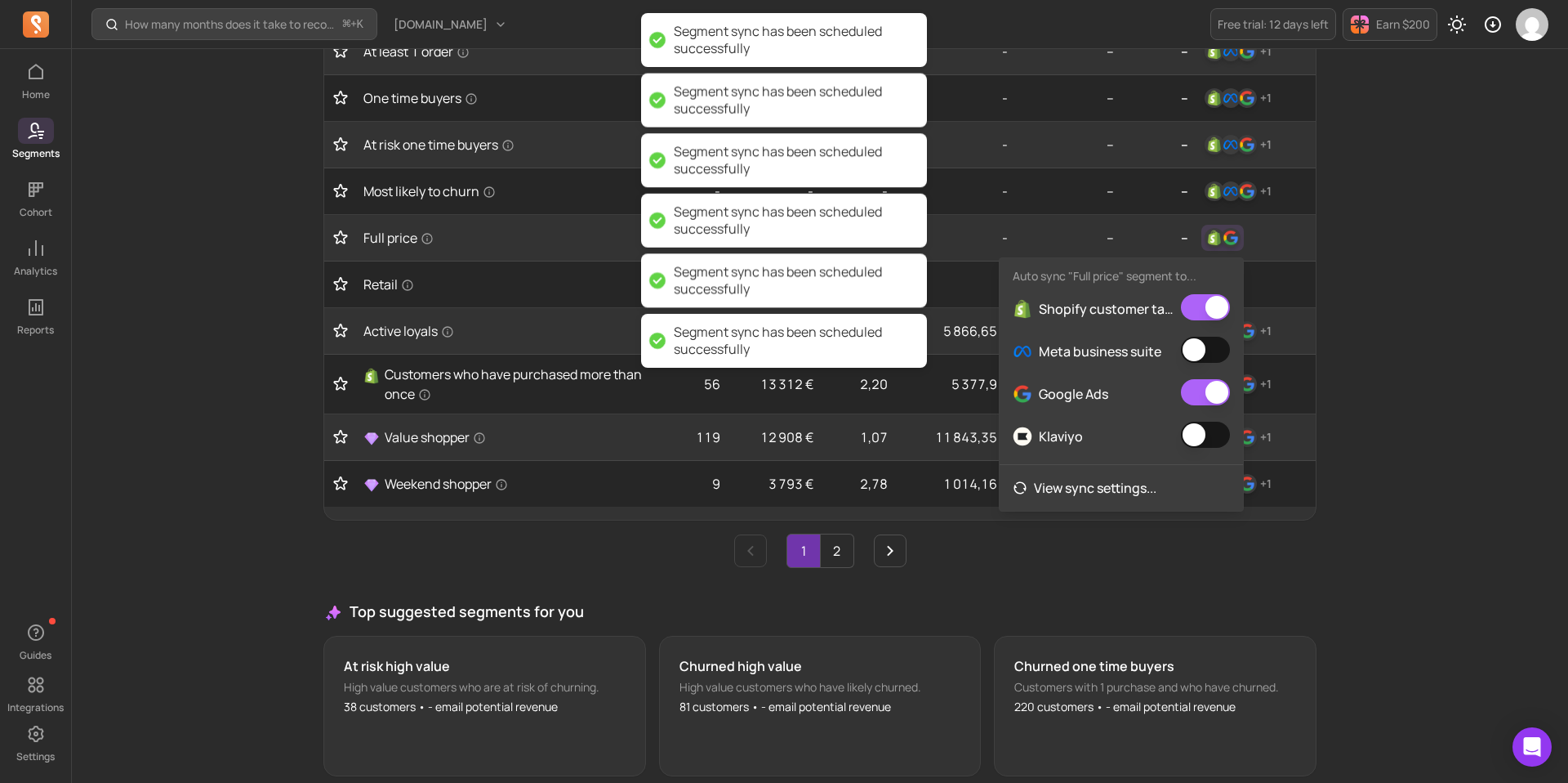
click at [1203, 425] on button "button" at bounding box center [1204, 435] width 49 height 26
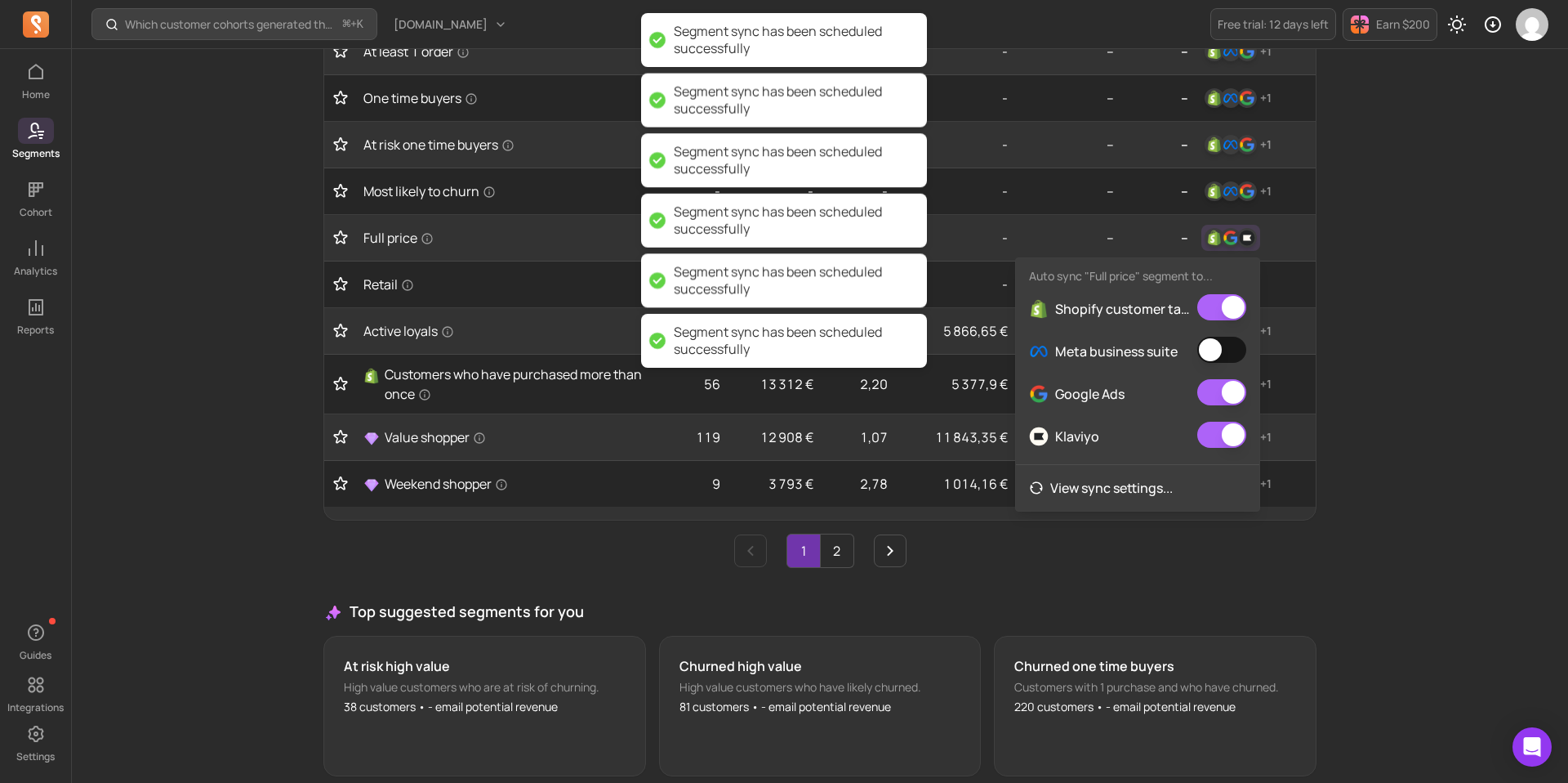
click at [1233, 345] on button "button" at bounding box center [1221, 349] width 49 height 26
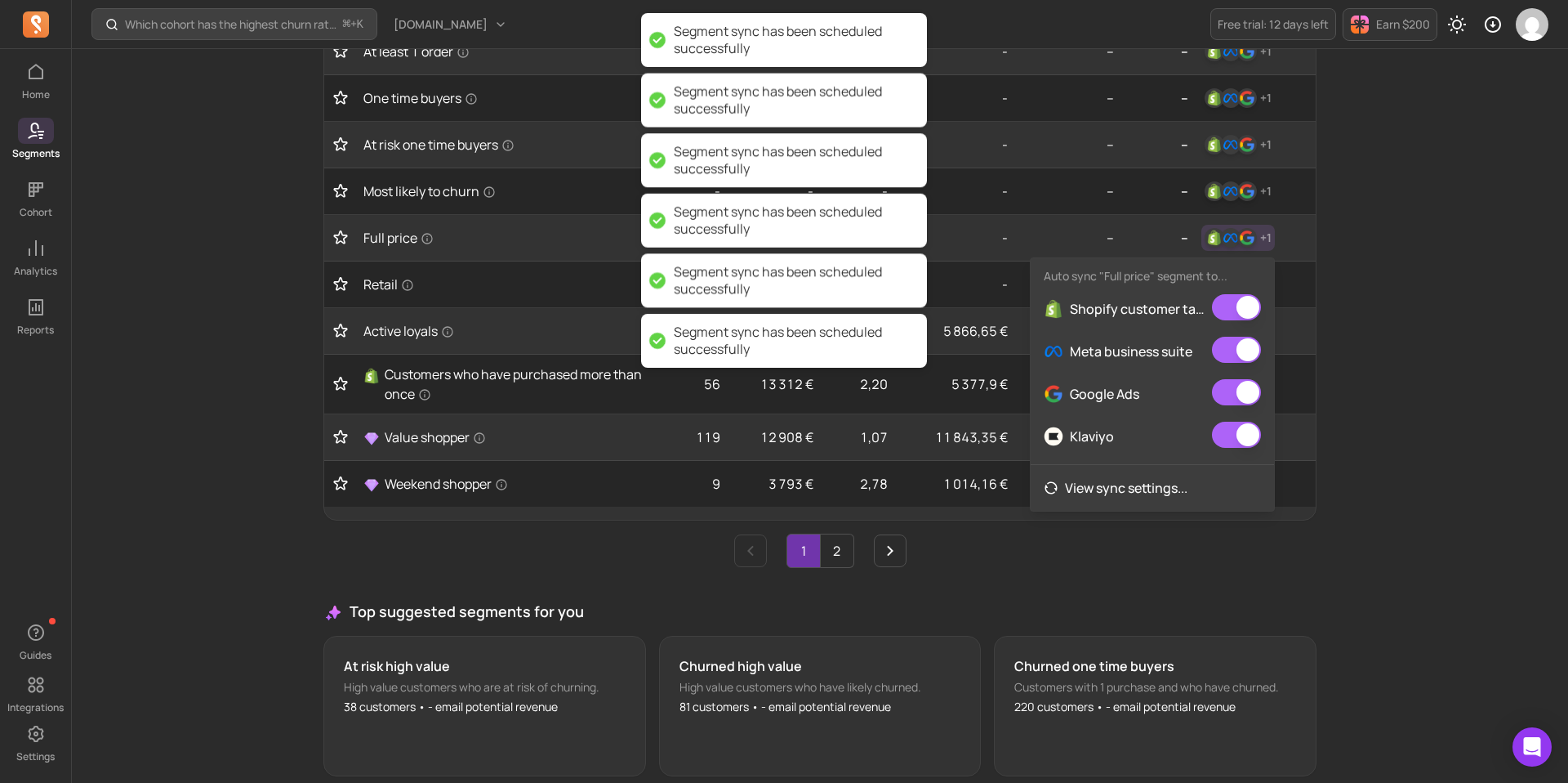
click at [1401, 330] on div "Which cohort has the highest churn rate? ⌘ + K [DOMAIN_NAME] Free trial: 12 day…" at bounding box center [819, 98] width 1495 height 1573
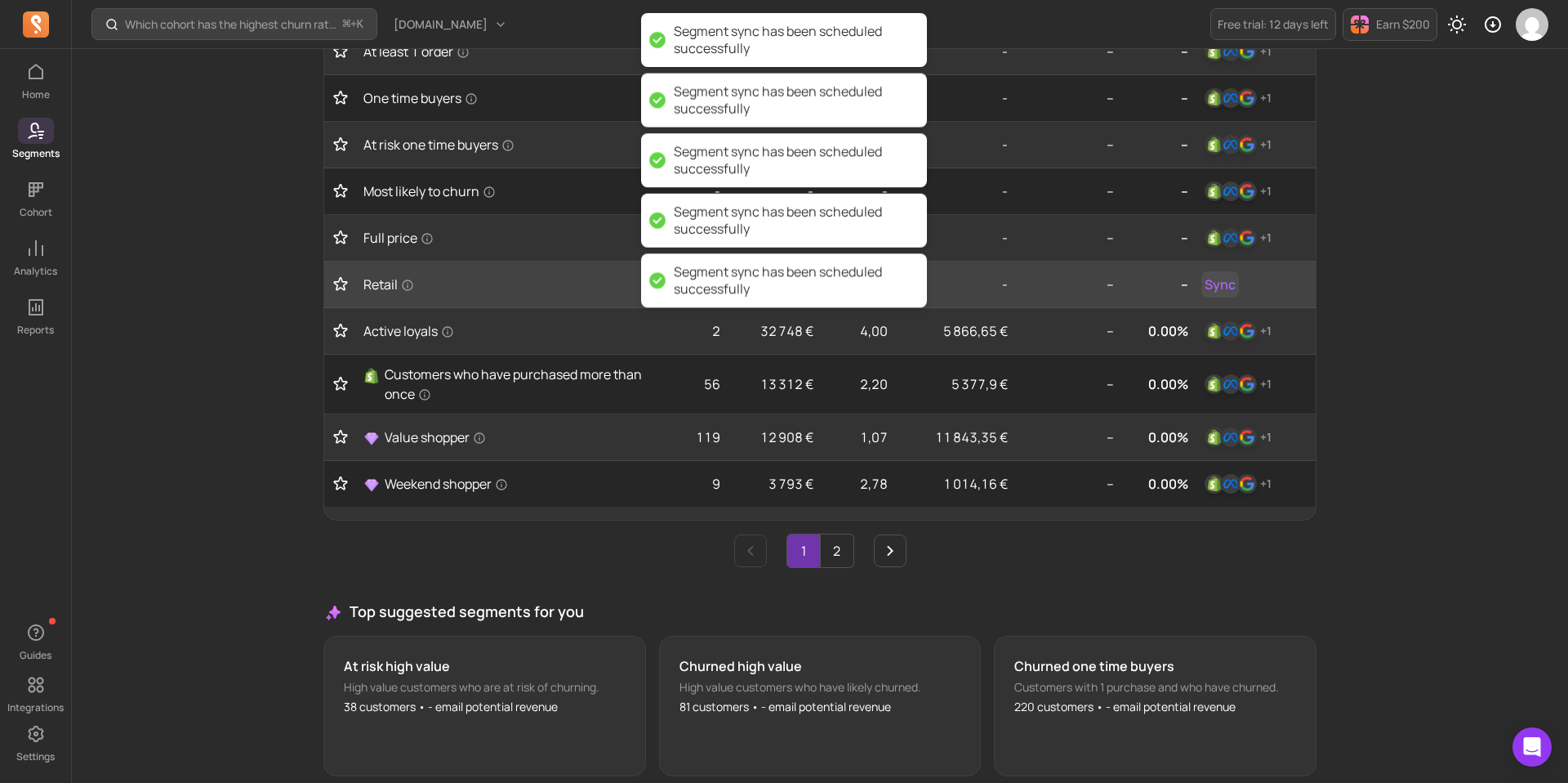
click at [1227, 287] on span "Sync" at bounding box center [1219, 284] width 31 height 20
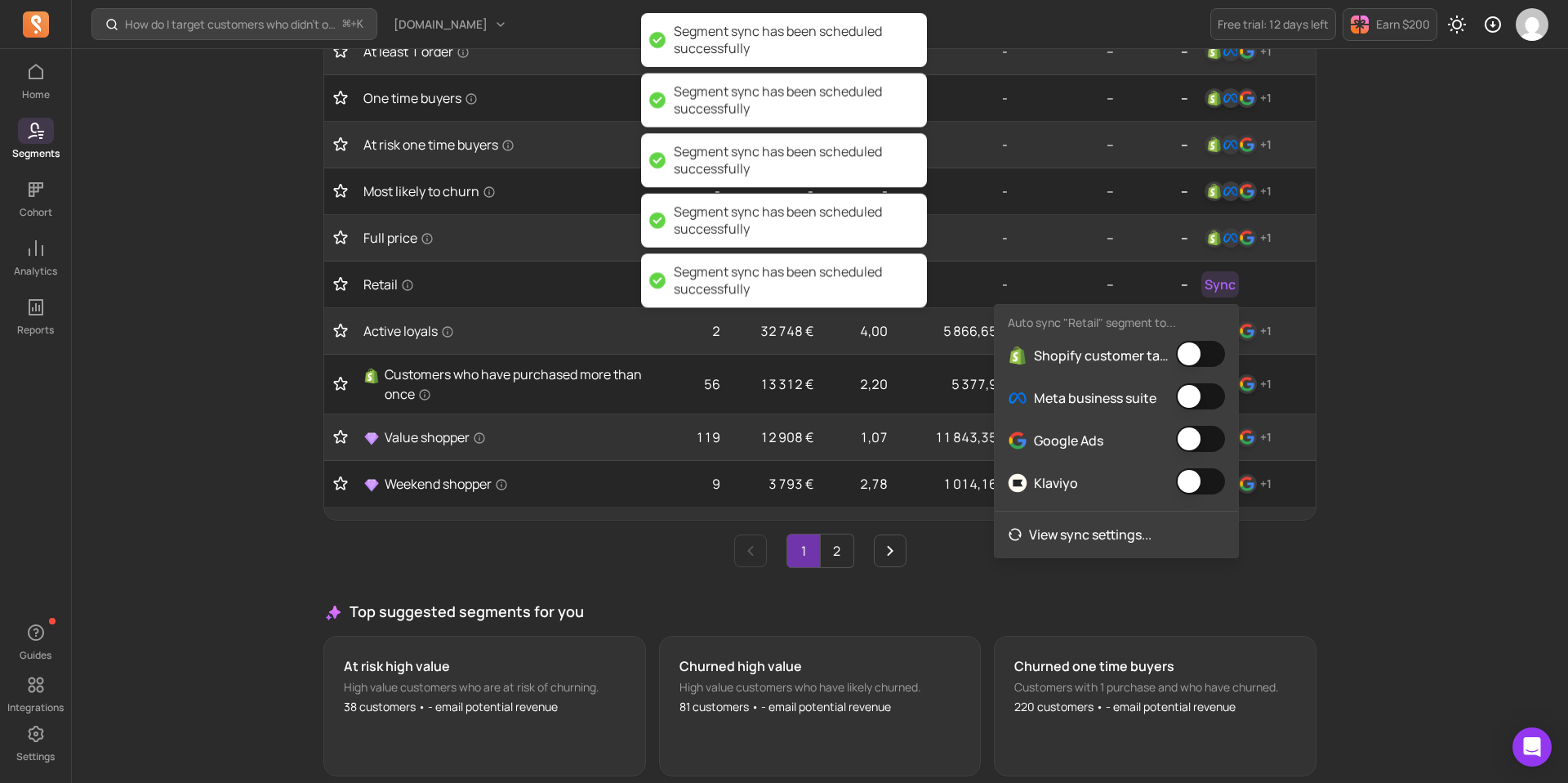
click at [1206, 358] on button "button" at bounding box center [1199, 354] width 49 height 26
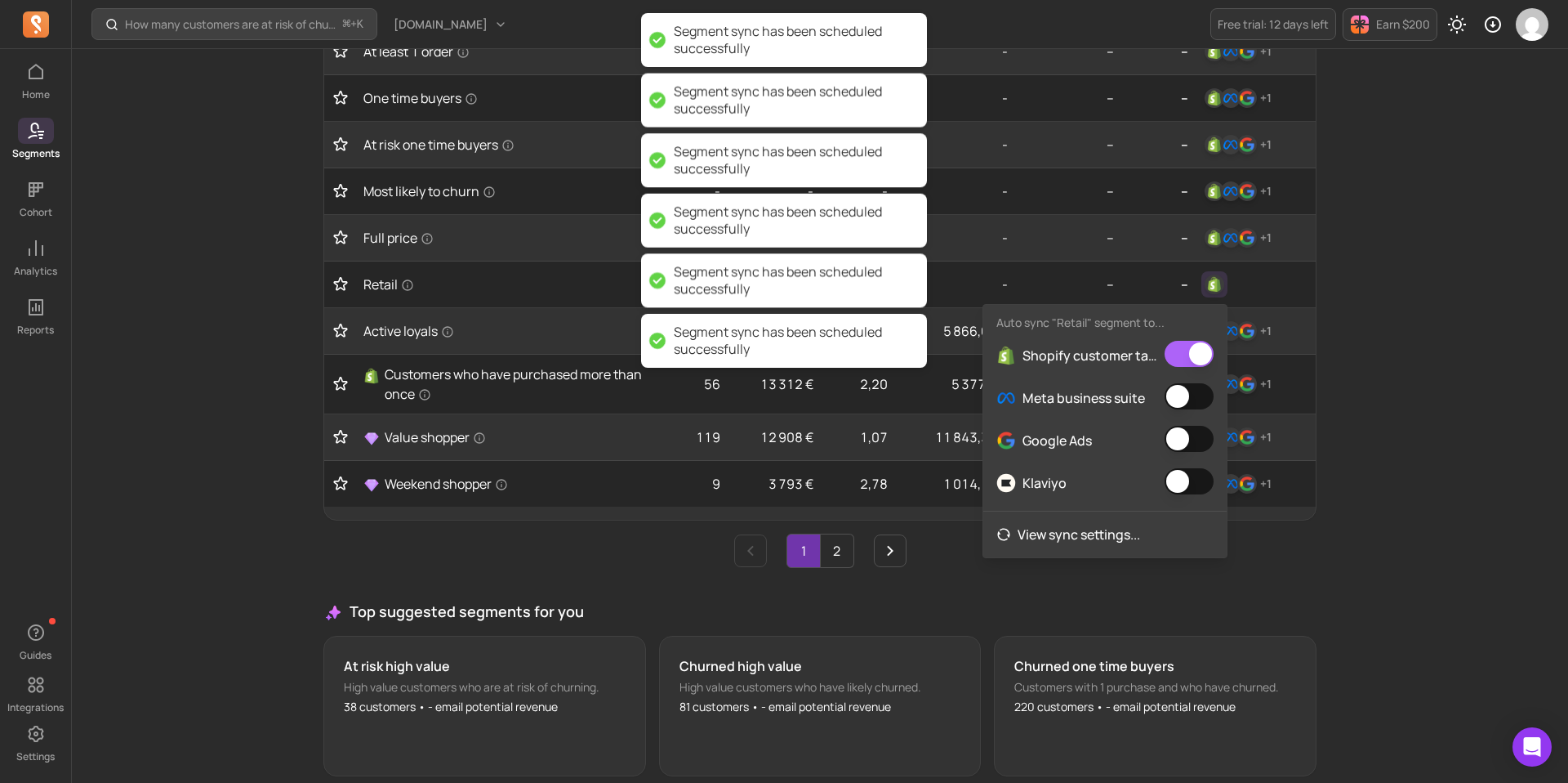
click at [1205, 405] on button "button" at bounding box center [1188, 396] width 49 height 26
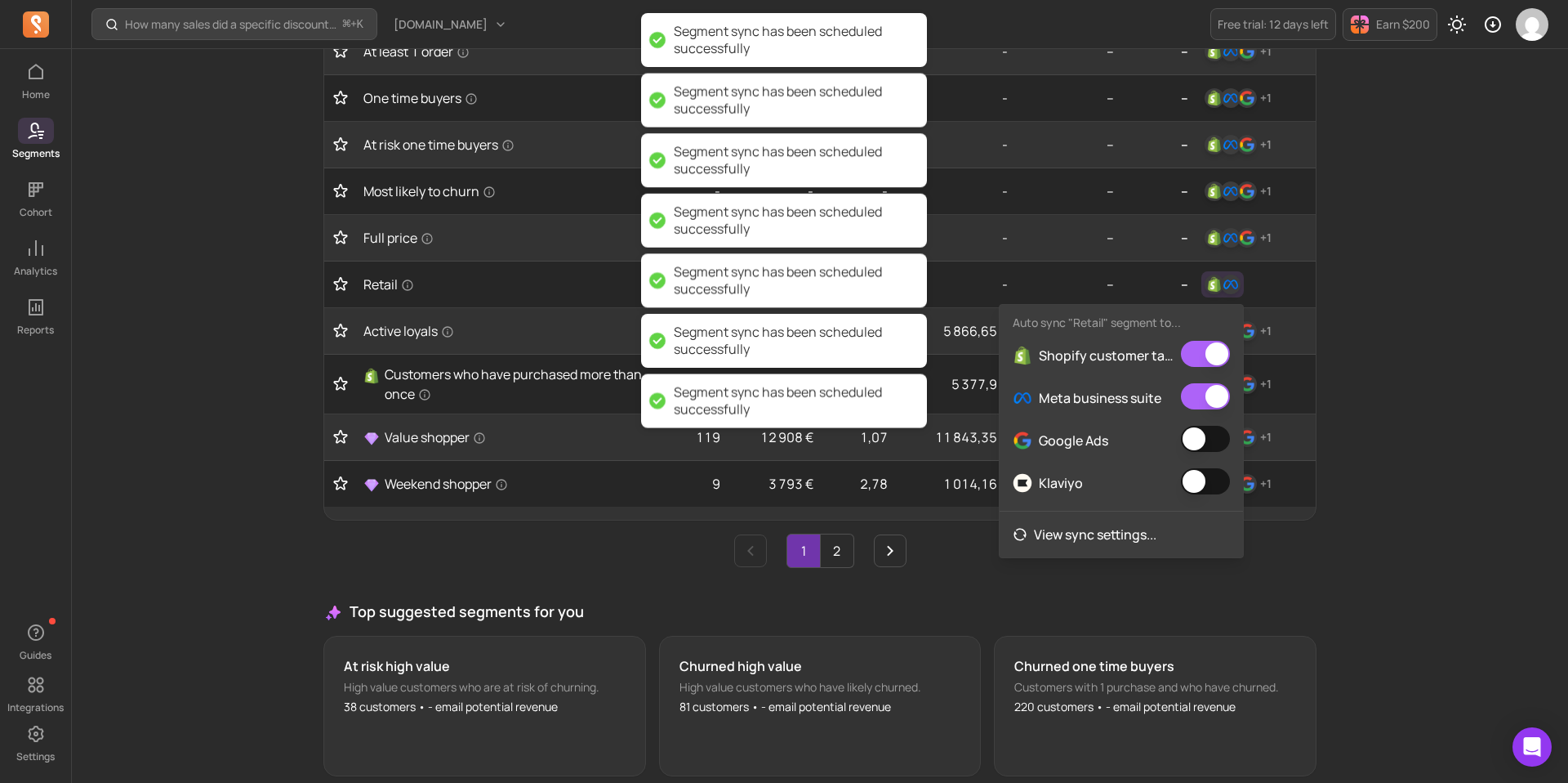
click at [1205, 432] on button "button" at bounding box center [1204, 439] width 49 height 26
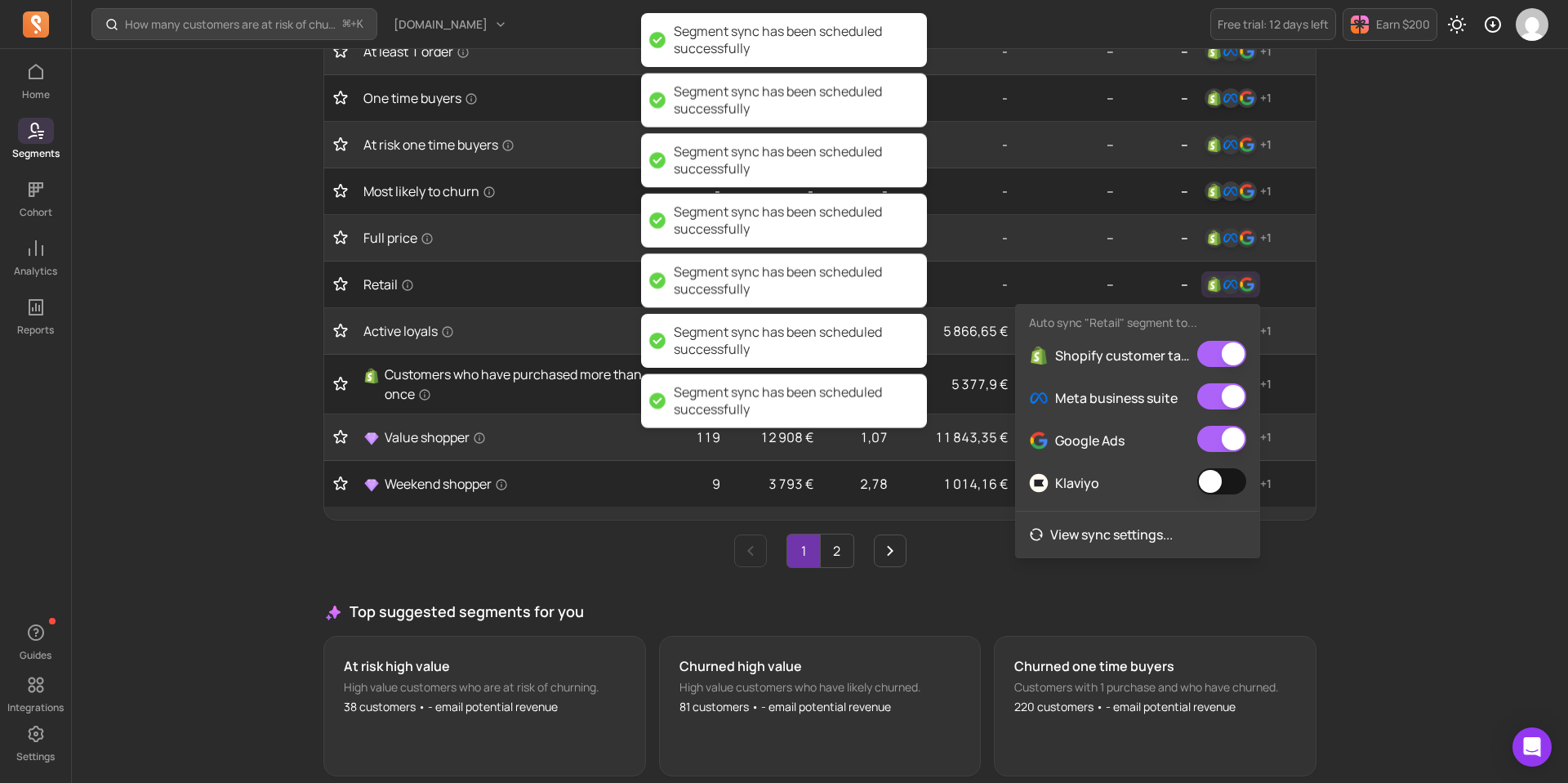
click at [1214, 484] on button "button" at bounding box center [1221, 481] width 49 height 26
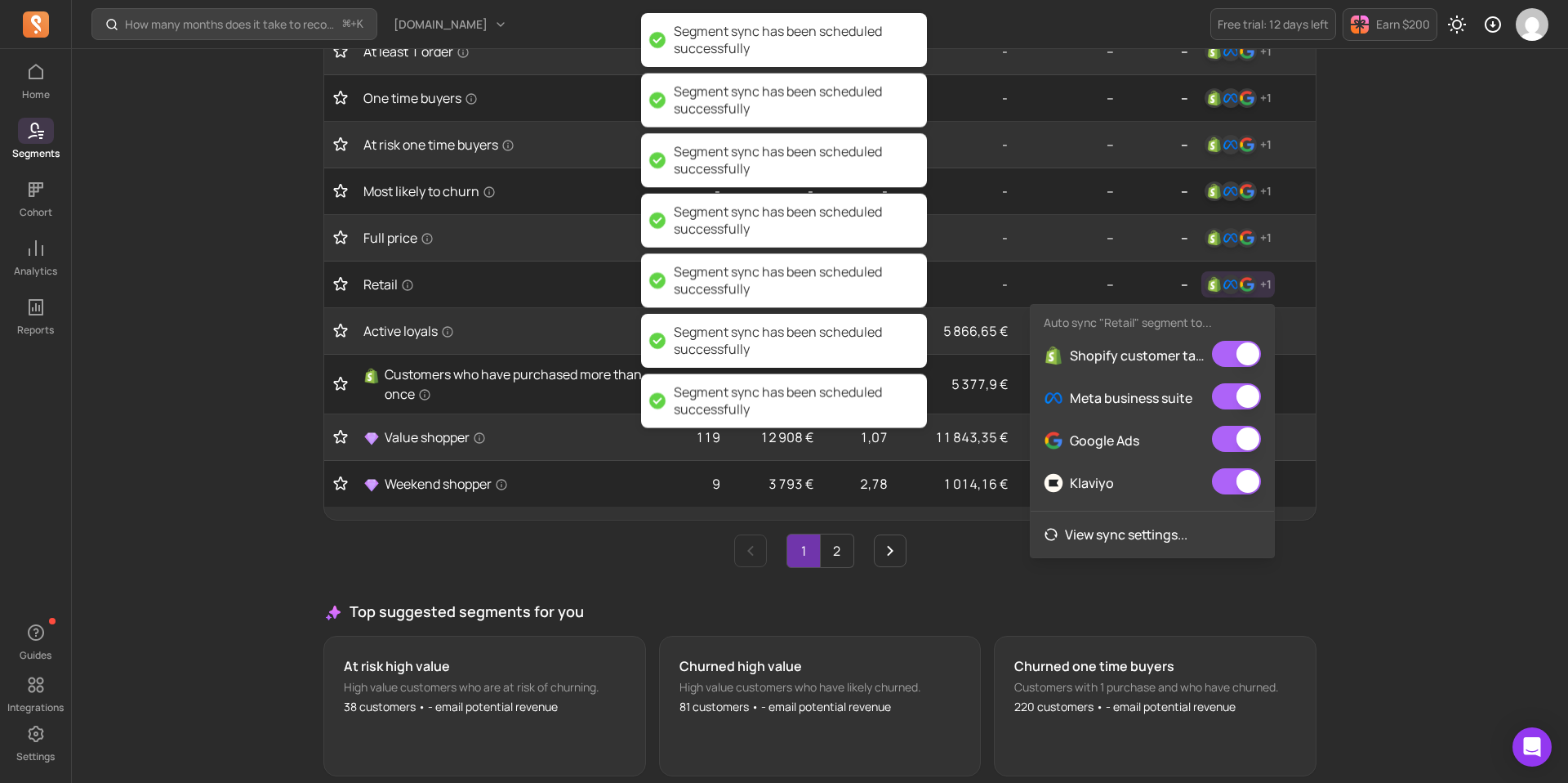
click at [1435, 404] on div "How many months does it take to recover my CAC (Customer Acquisition Cost)? ⌘ +…" at bounding box center [819, 98] width 1495 height 1573
